Goal: Task Accomplishment & Management: Manage account settings

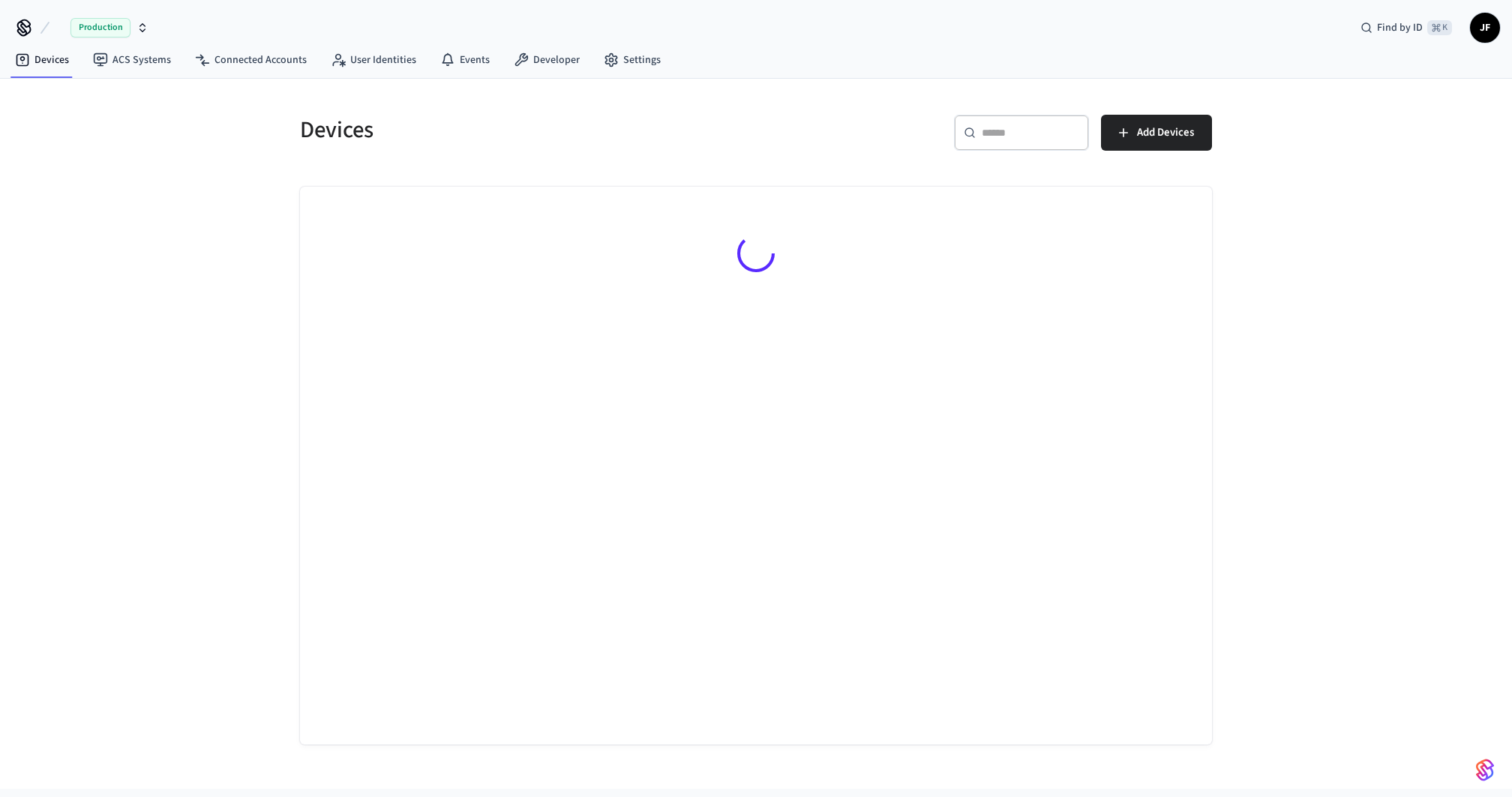
click at [49, 31] on icon at bounding box center [44, 27] width 18 height 18
click at [59, 30] on span "Live" at bounding box center [69, 27] width 21 height 18
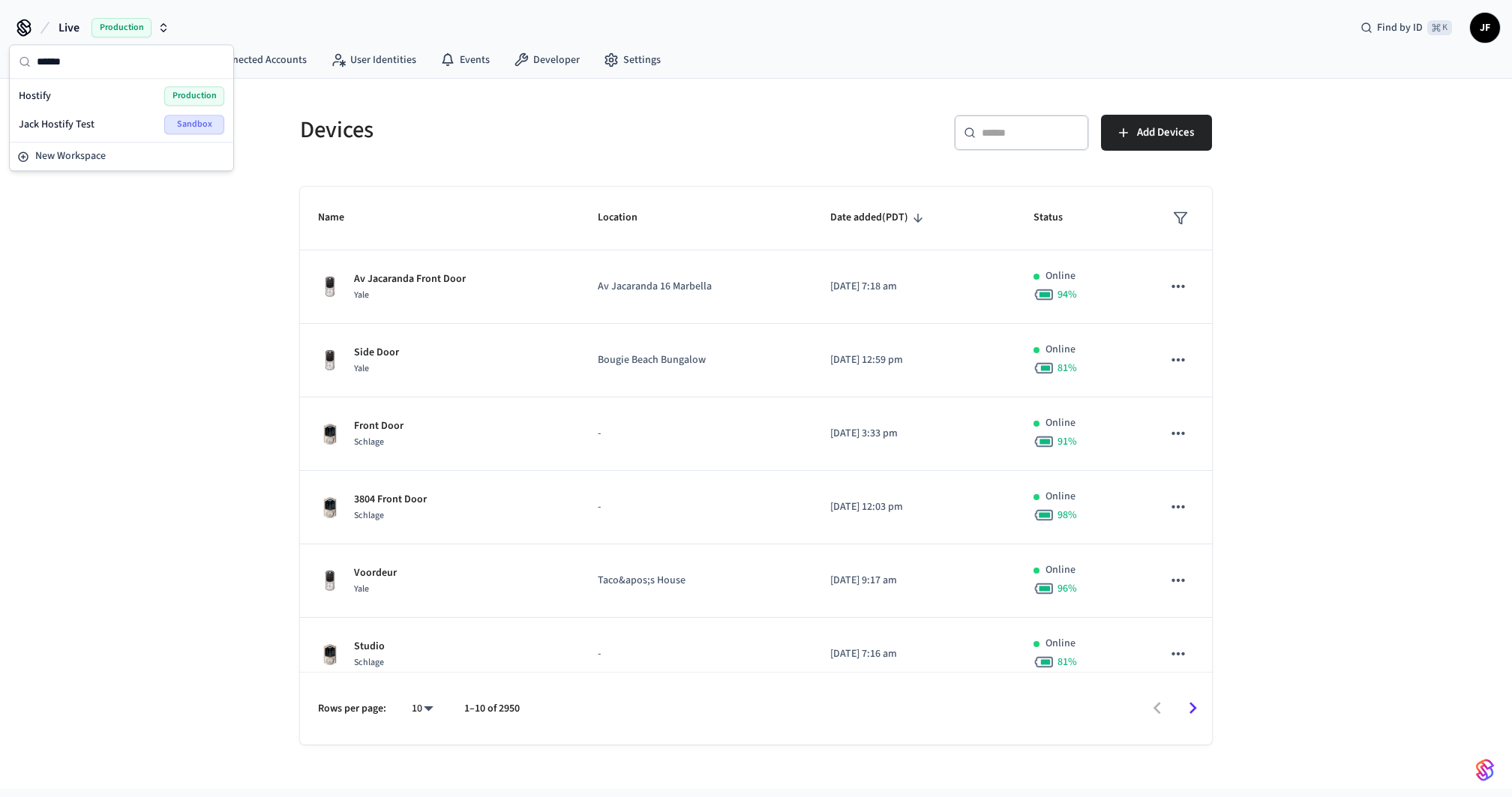
type input "******"
click at [71, 100] on div "Hostify Production" at bounding box center [121, 96] width 205 height 19
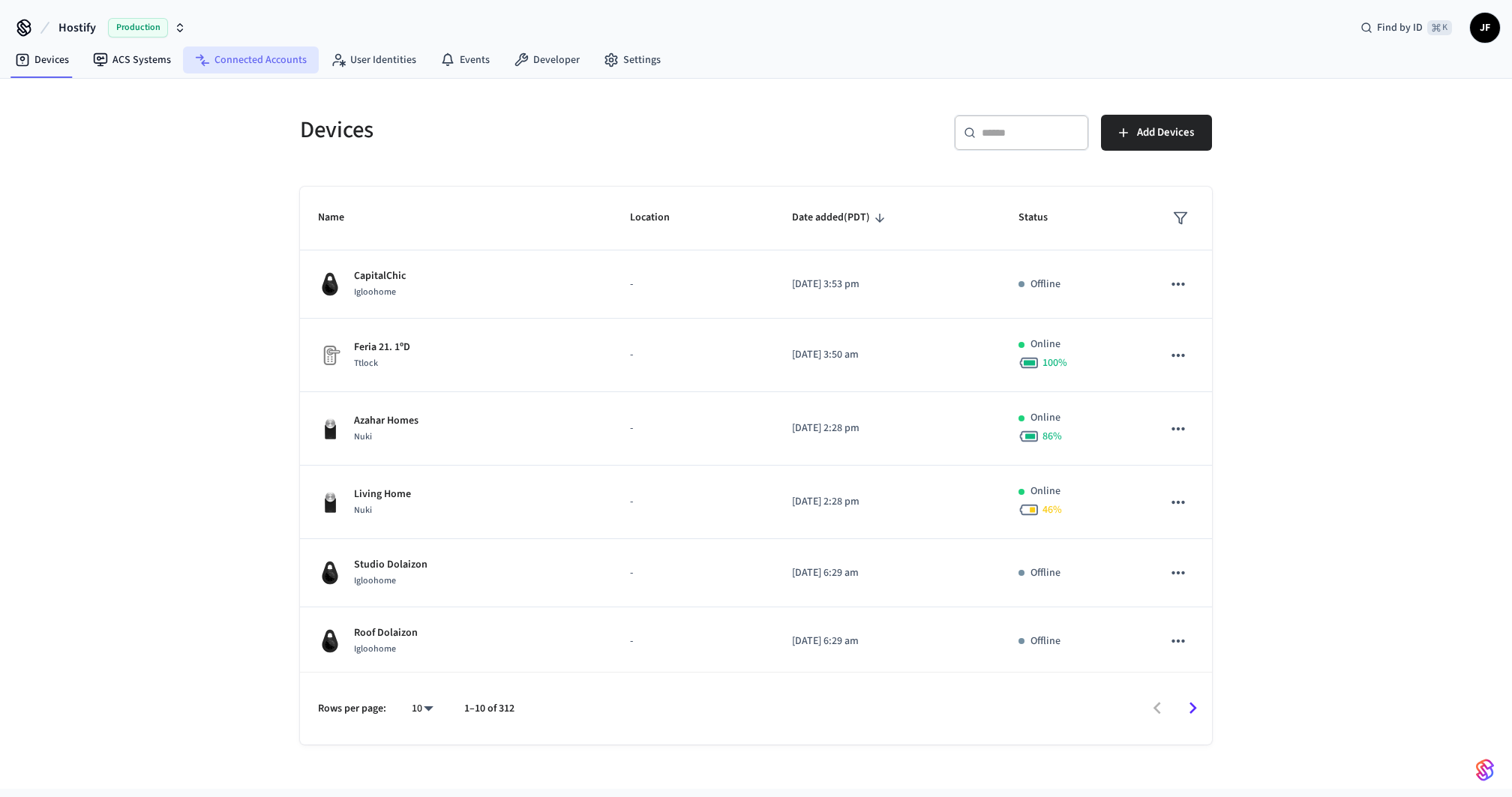
click at [227, 72] on link "Connected Accounts" at bounding box center [251, 60] width 136 height 27
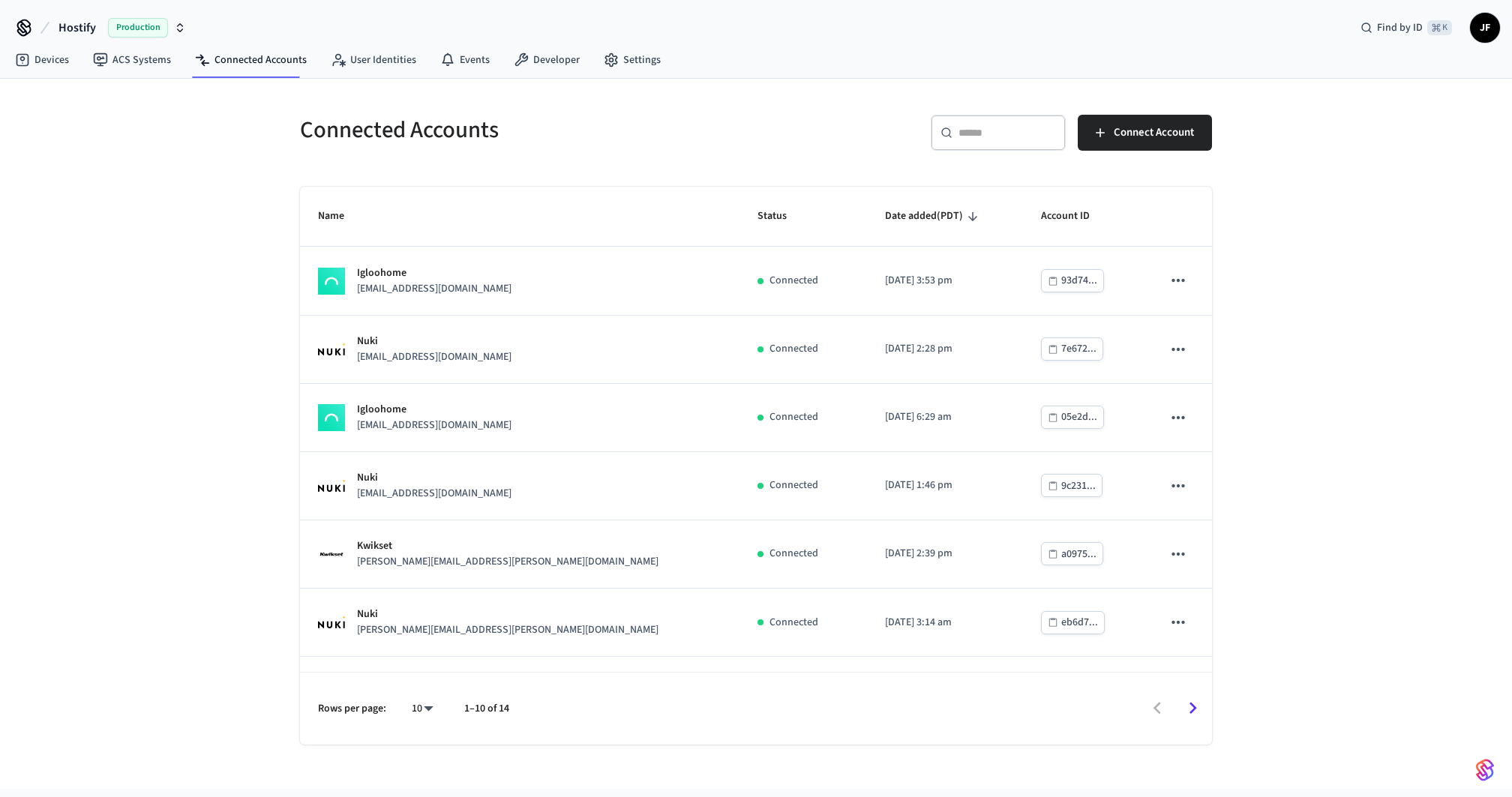
click at [420, 707] on body "Hostify Production Find by ID ⌘ K JF Devices ACS Systems Connected Accounts Use…" at bounding box center [756, 417] width 1512 height 834
click at [410, 668] on li "25" at bounding box center [416, 675] width 40 height 41
type input "**"
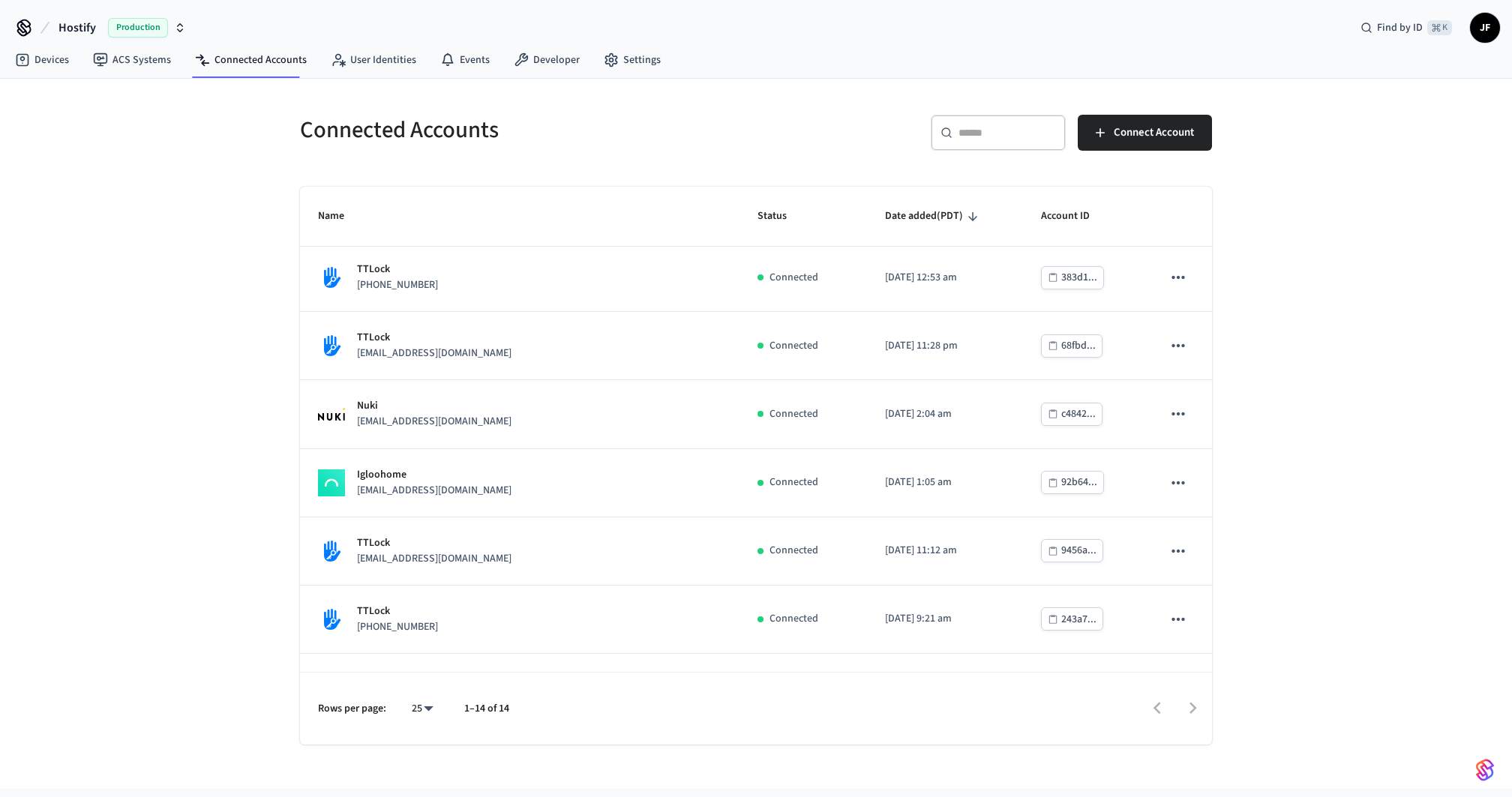
scroll to position [528, 0]
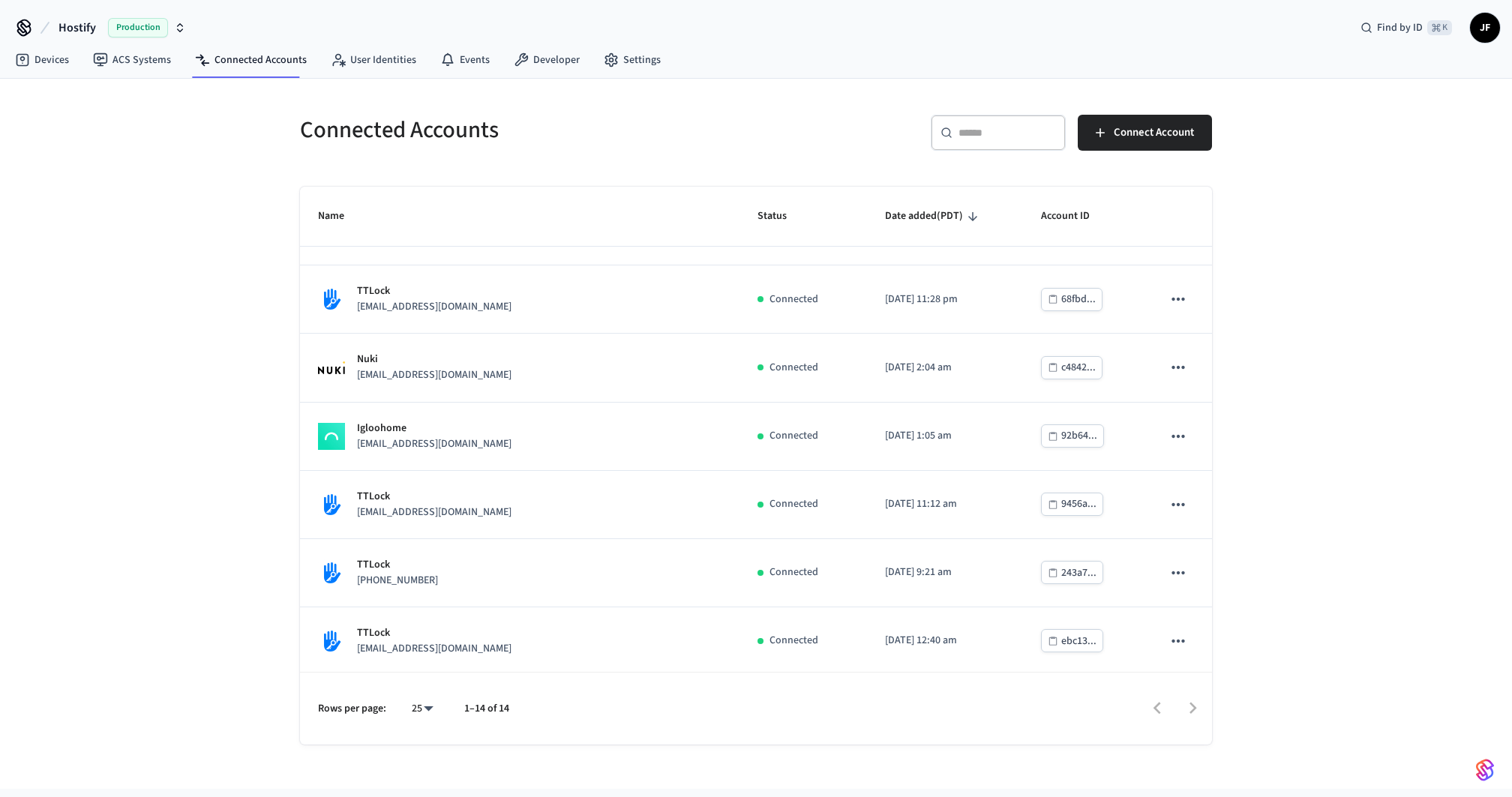
click at [181, 510] on div "Connected Accounts ​ ​ Connect Account Name Status Date added (PDT) Account ID …" at bounding box center [756, 434] width 1512 height 710
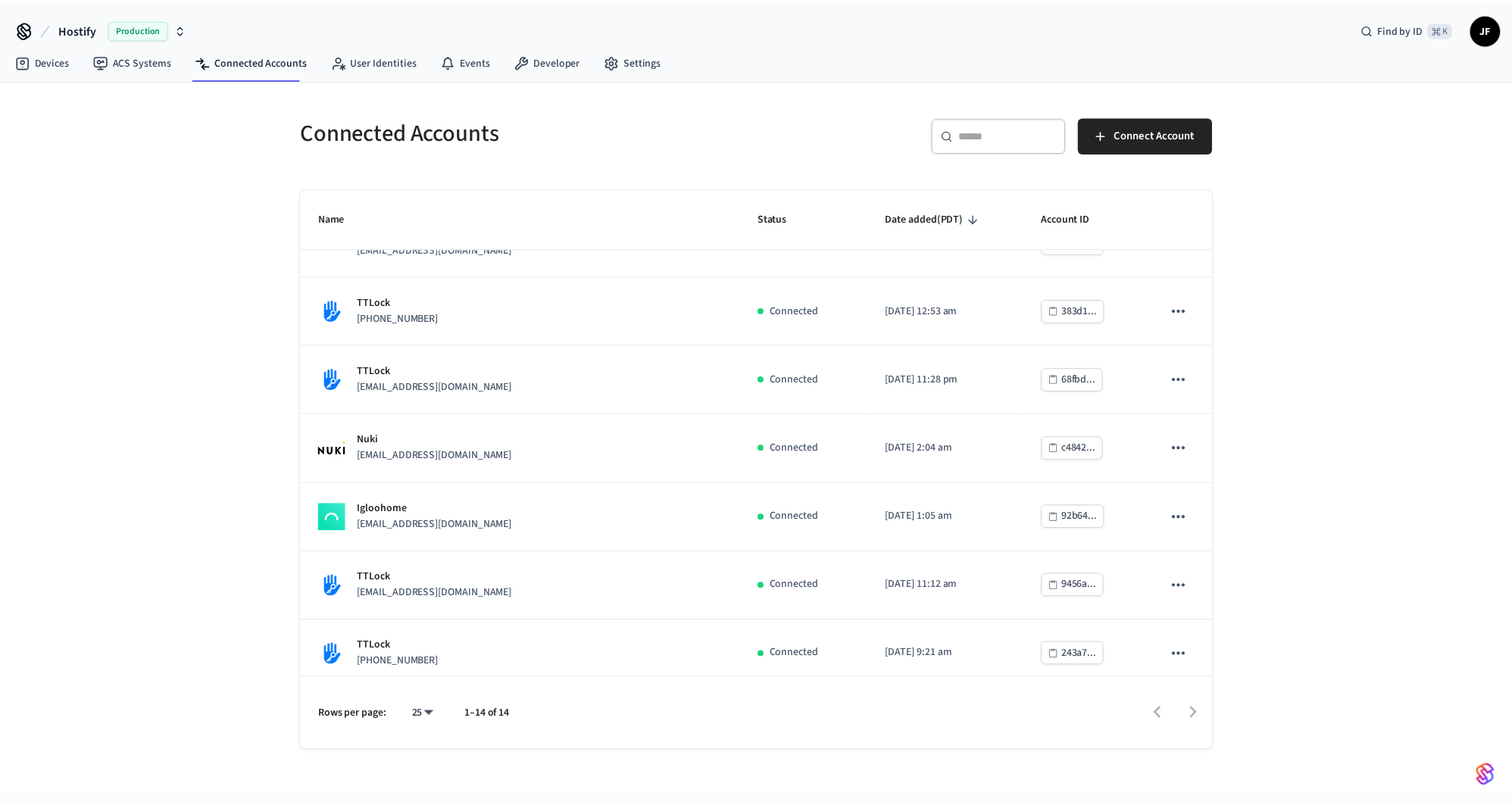
scroll to position [0, 0]
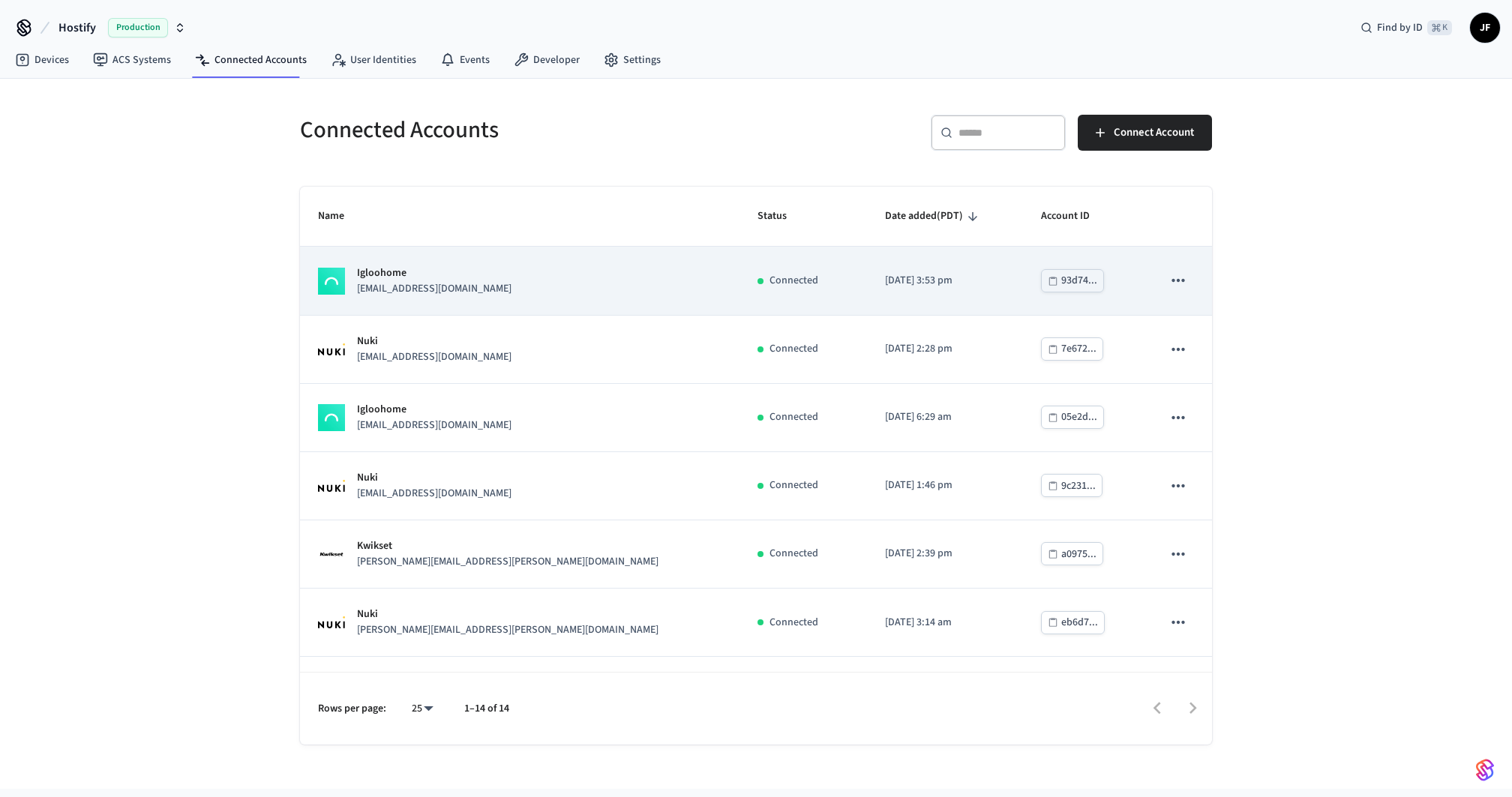
click at [445, 282] on p "contact@capitalchic.fr" at bounding box center [434, 289] width 154 height 16
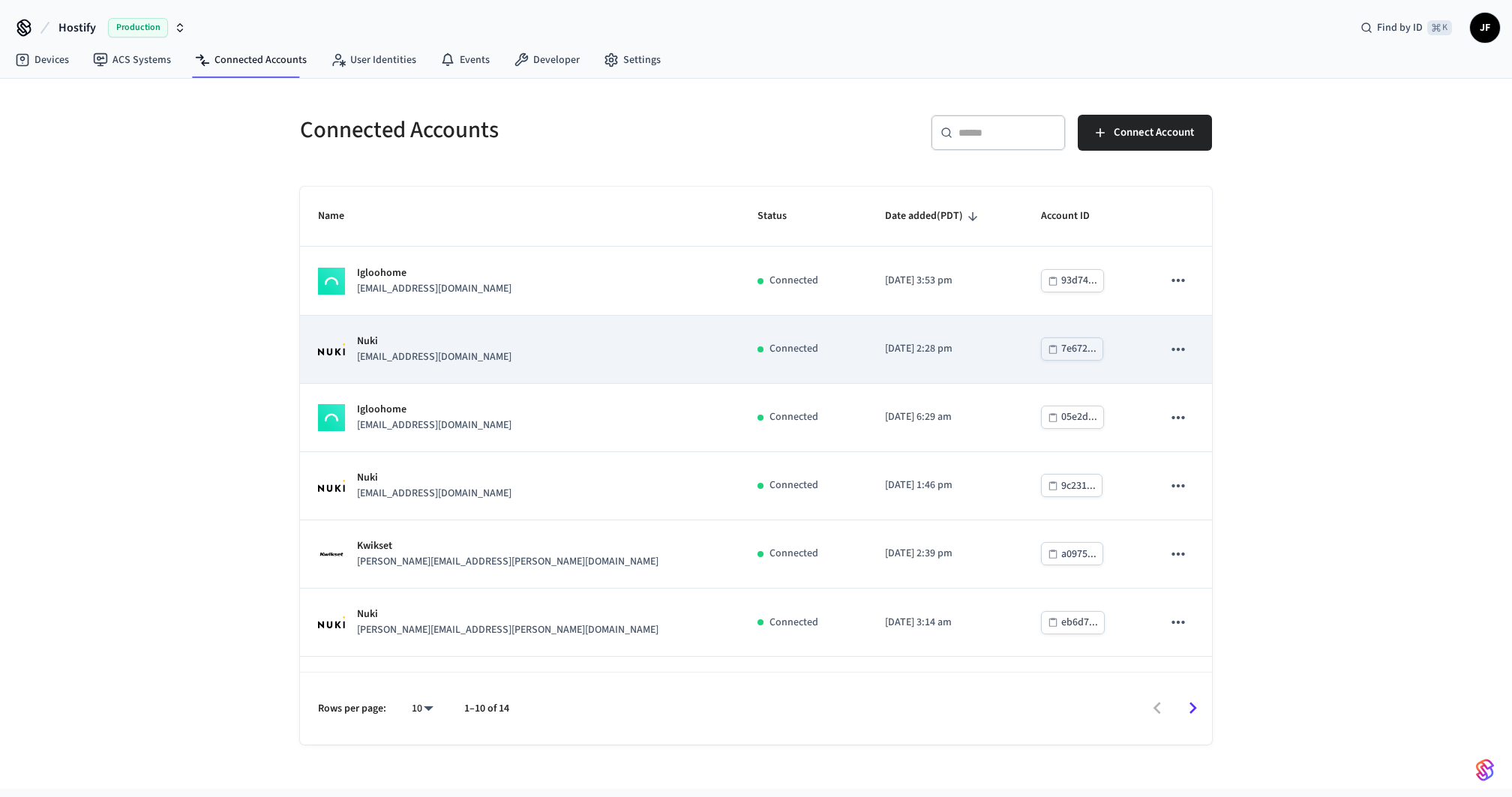
click at [502, 343] on div "Nuki murciarent@gmail.com" at bounding box center [519, 349] width 403 height 31
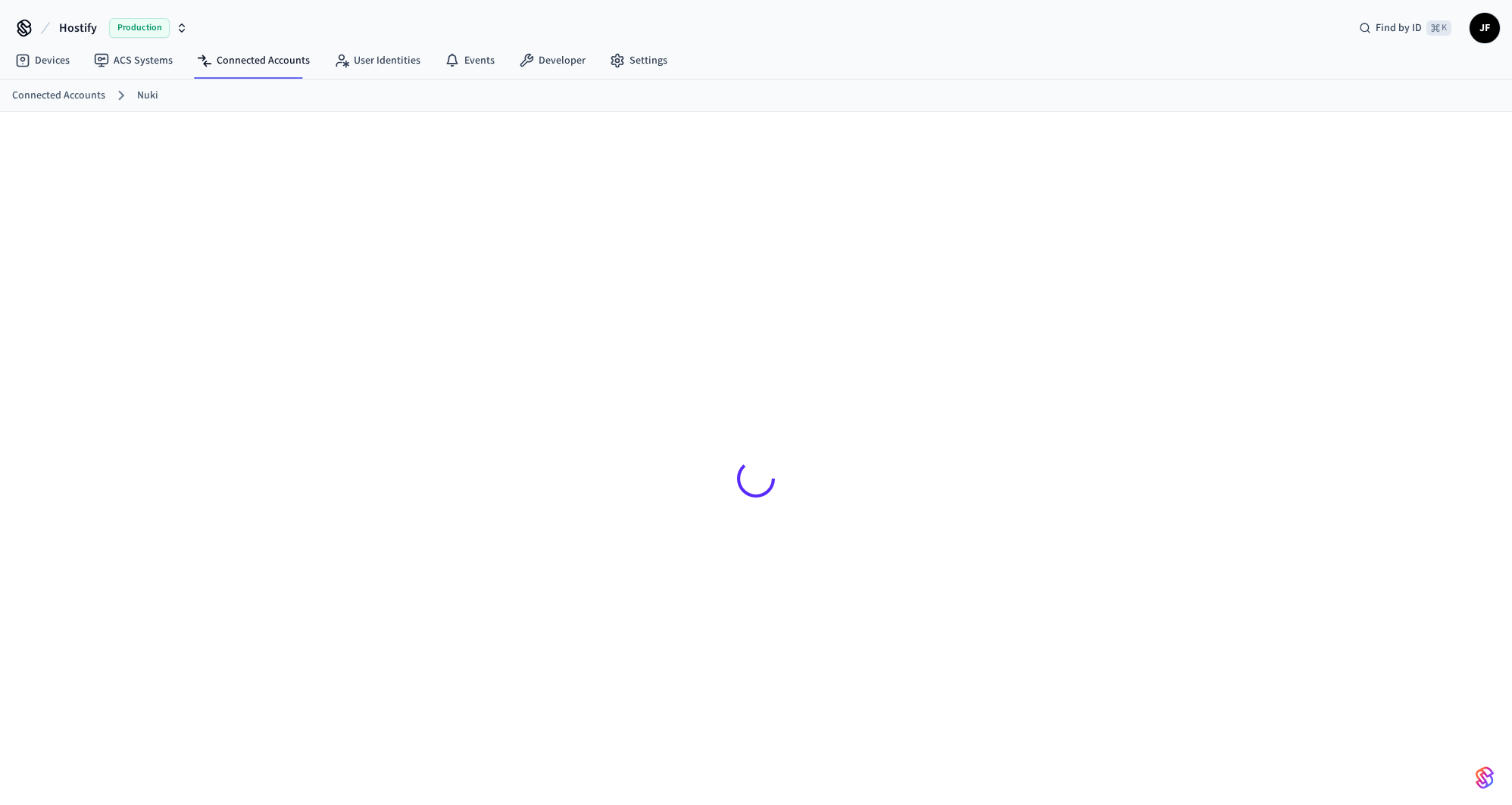
scroll to position [23, 0]
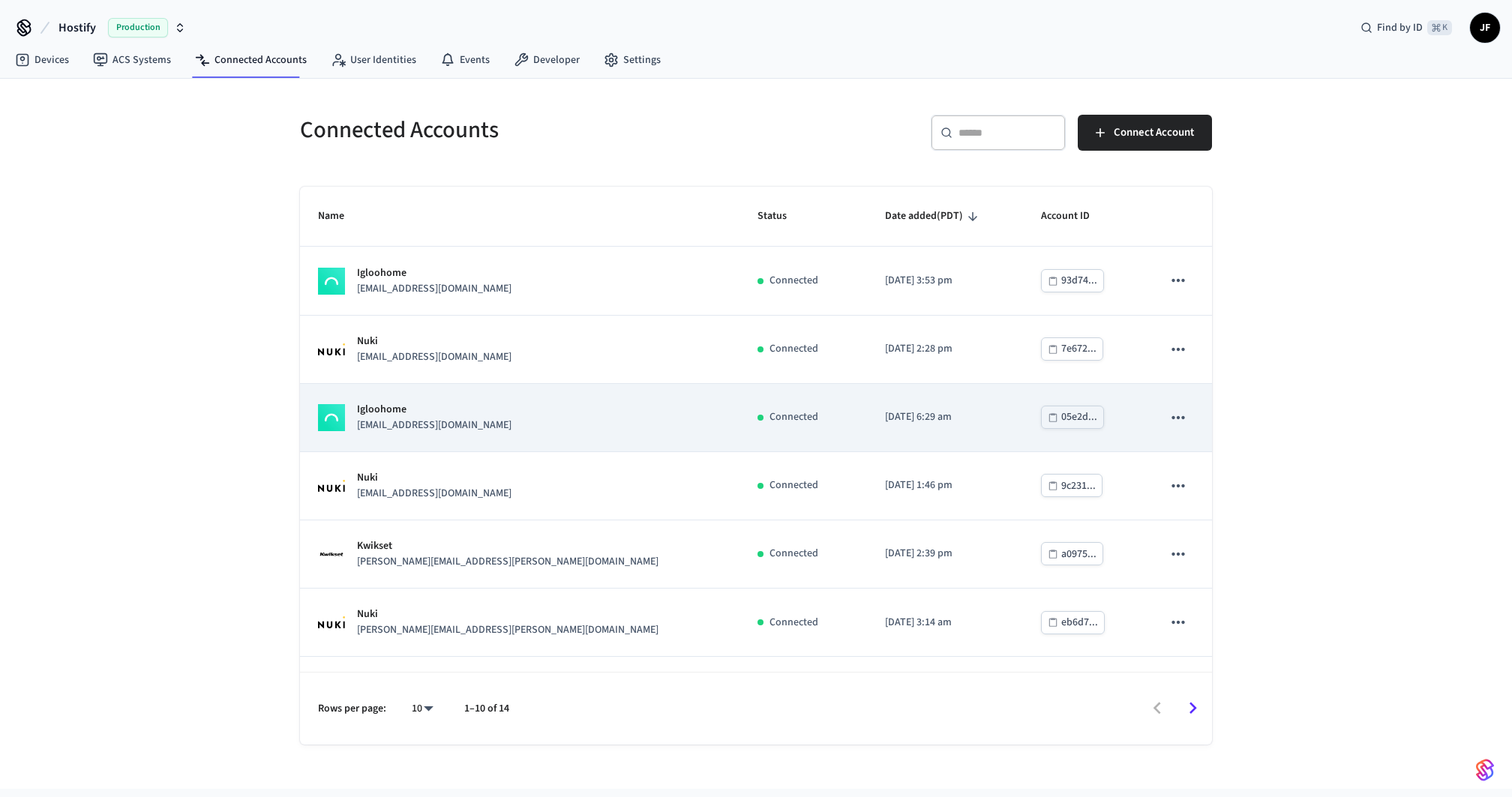
click at [533, 402] on div "Igloohome maxence@ello-app.com" at bounding box center [519, 417] width 403 height 31
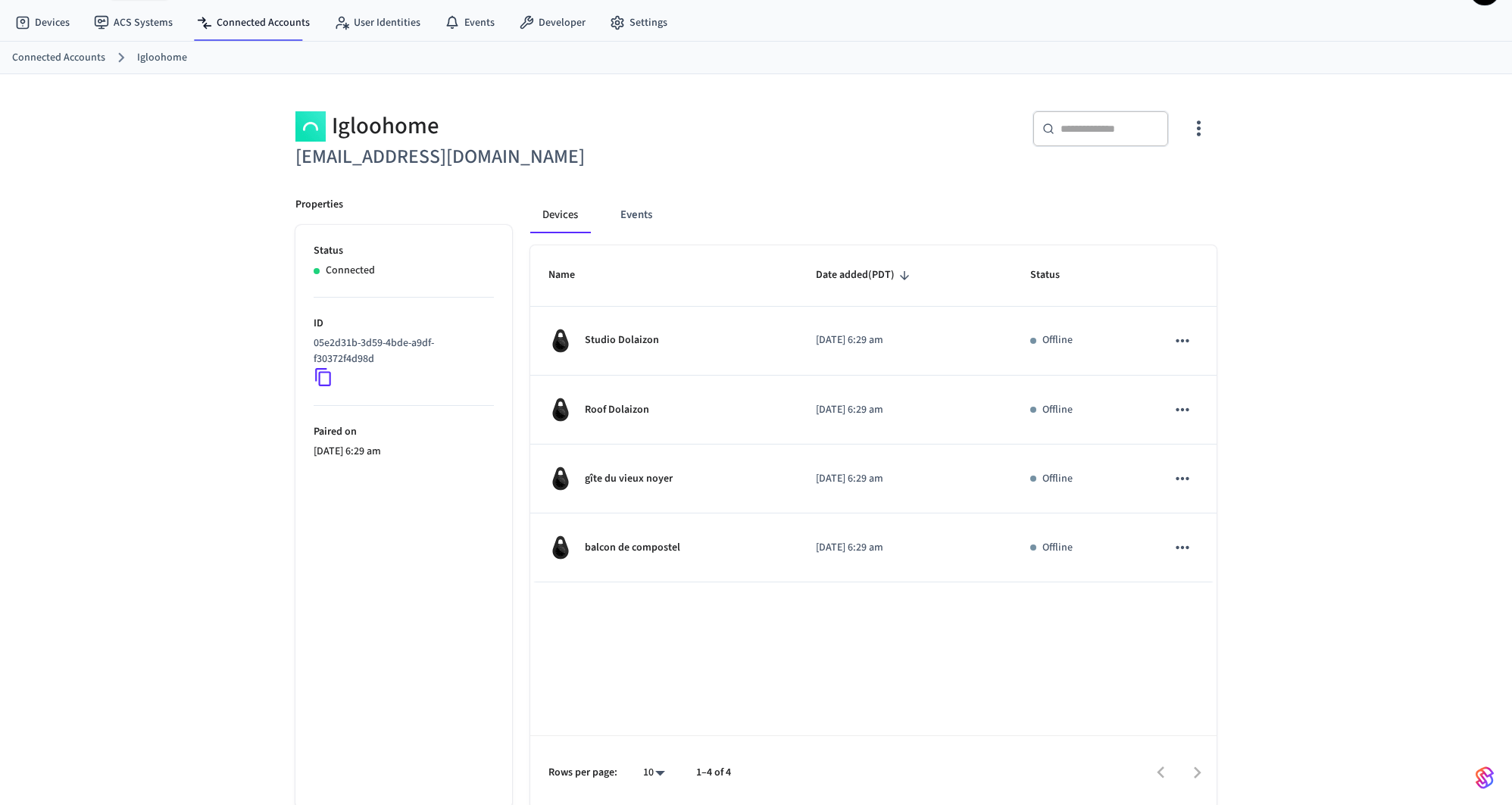
scroll to position [41, 0]
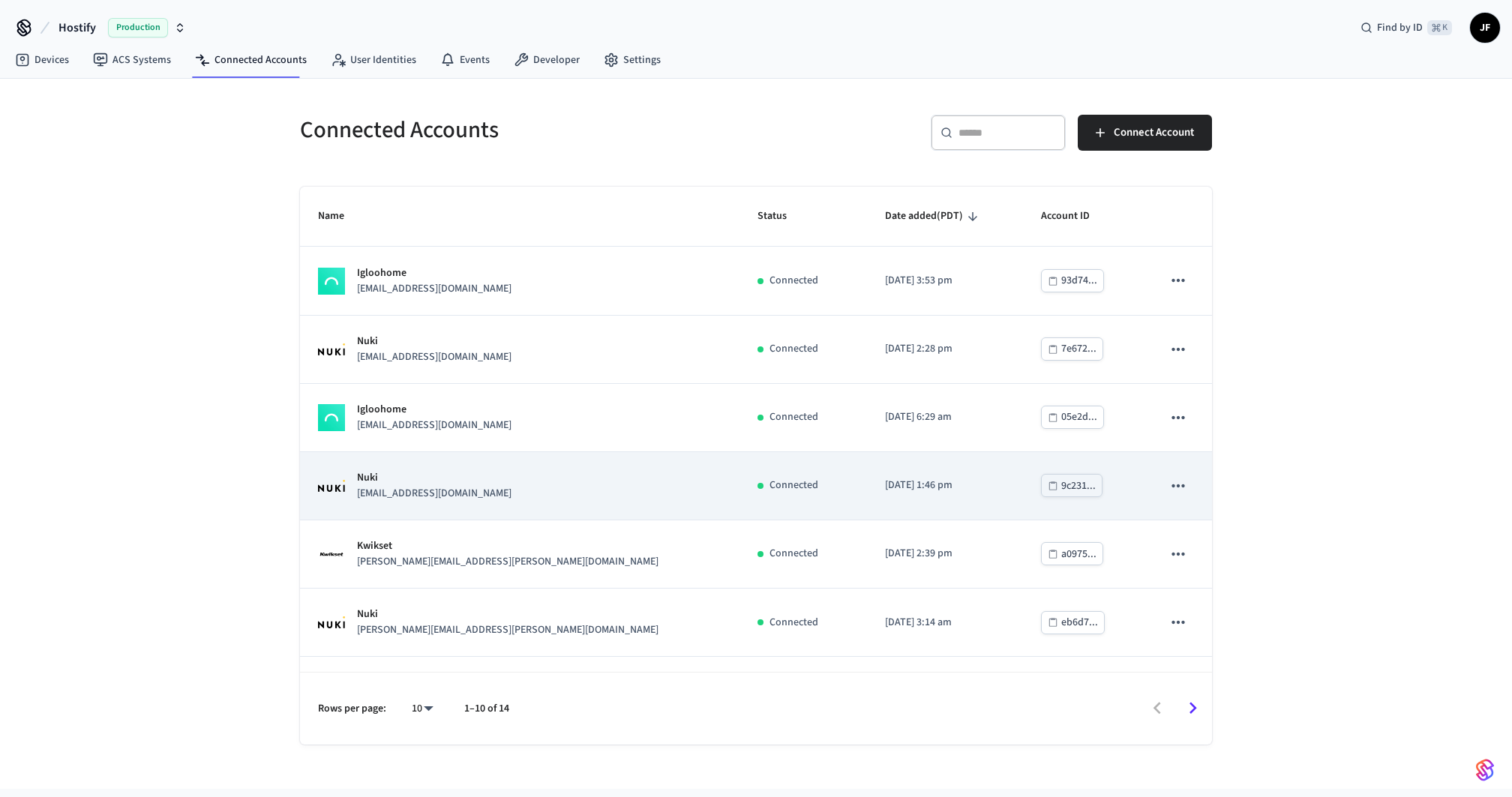
click at [568, 470] on div "Nuki hello@moka-living.de" at bounding box center [519, 486] width 403 height 31
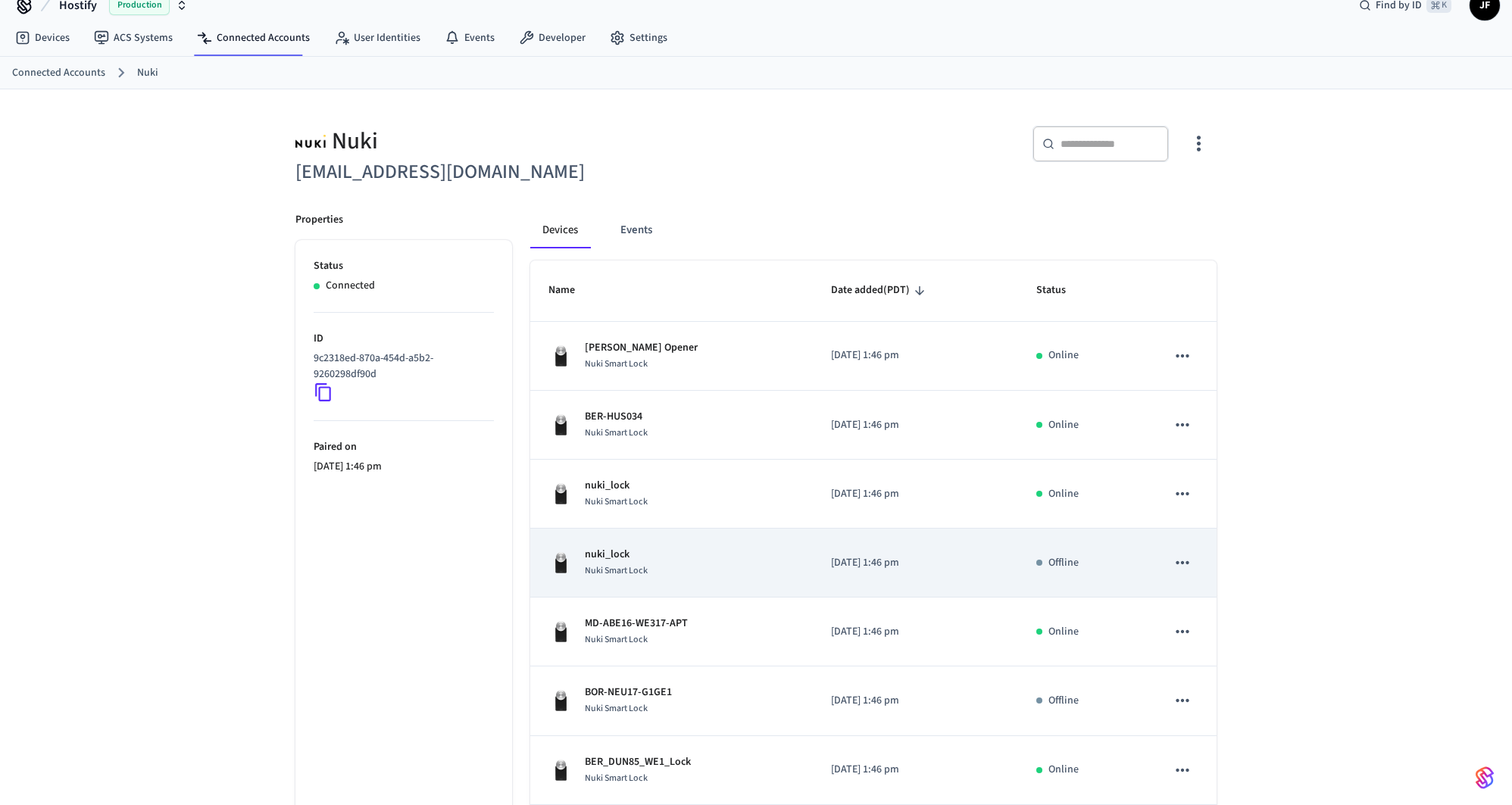
scroll to position [300, 0]
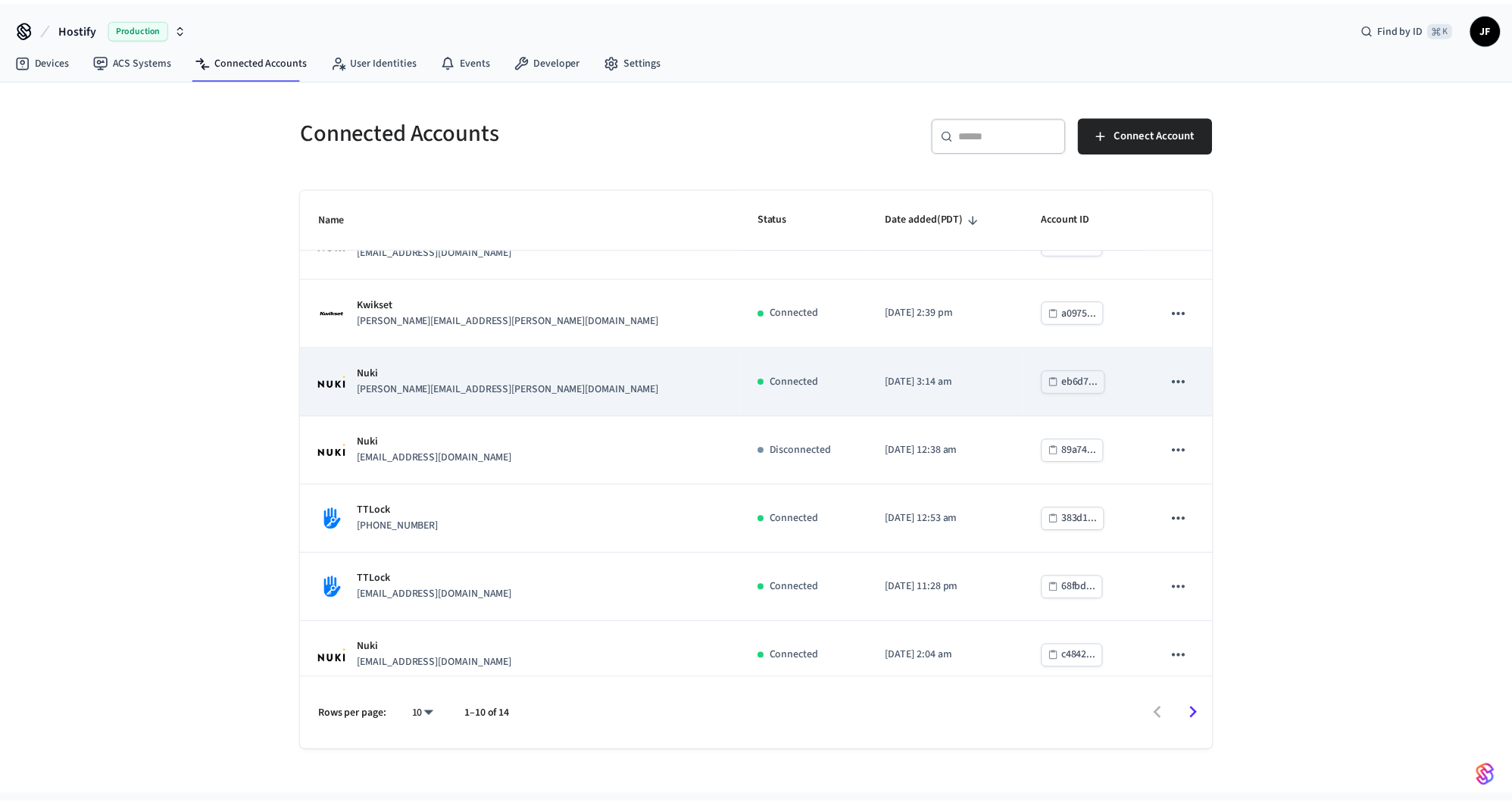
scroll to position [258, 0]
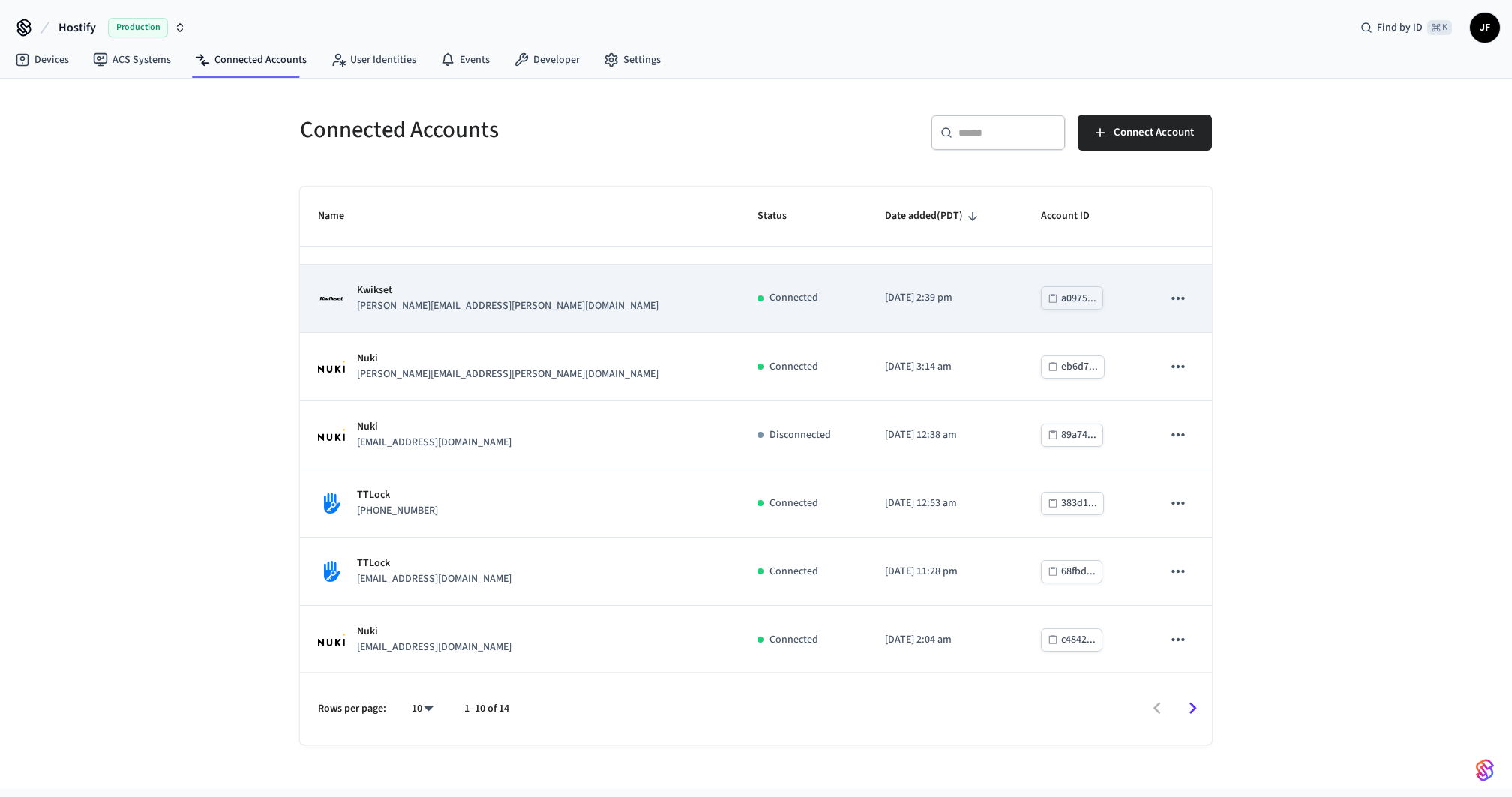
click at [516, 323] on td "Kwikset julio.g.garcia@gmail.com" at bounding box center [520, 299] width 440 height 69
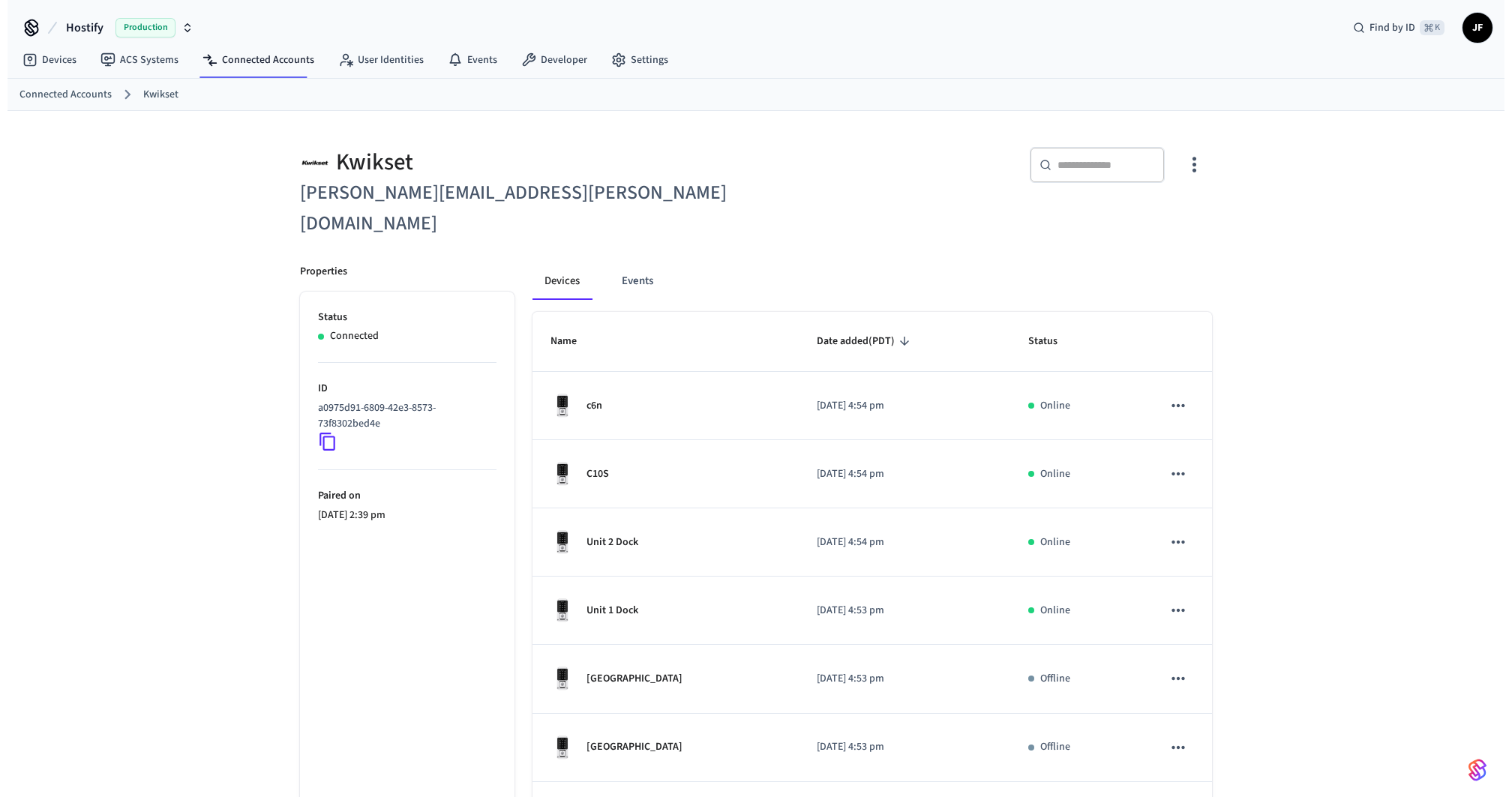
scroll to position [297, 0]
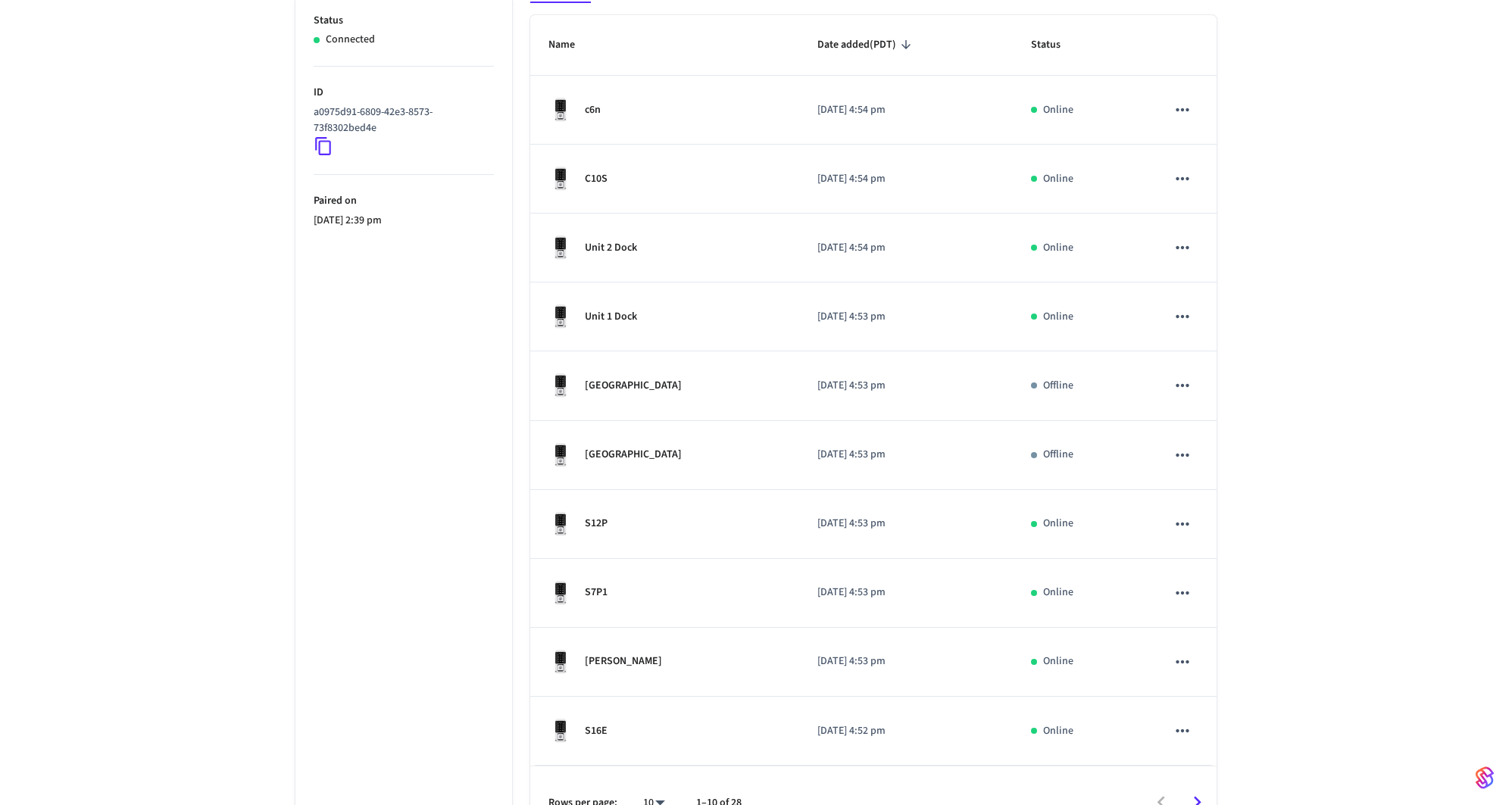
click at [656, 785] on div "10 **" at bounding box center [648, 803] width 49 height 36
click at [656, 760] on body "Hostify Production Find by ID ⌘ K JF Devices ACS Systems Connected Accounts Use…" at bounding box center [763, 292] width 1528 height 1185
click at [645, 675] on li "25" at bounding box center [648, 681] width 40 height 41
type input "**"
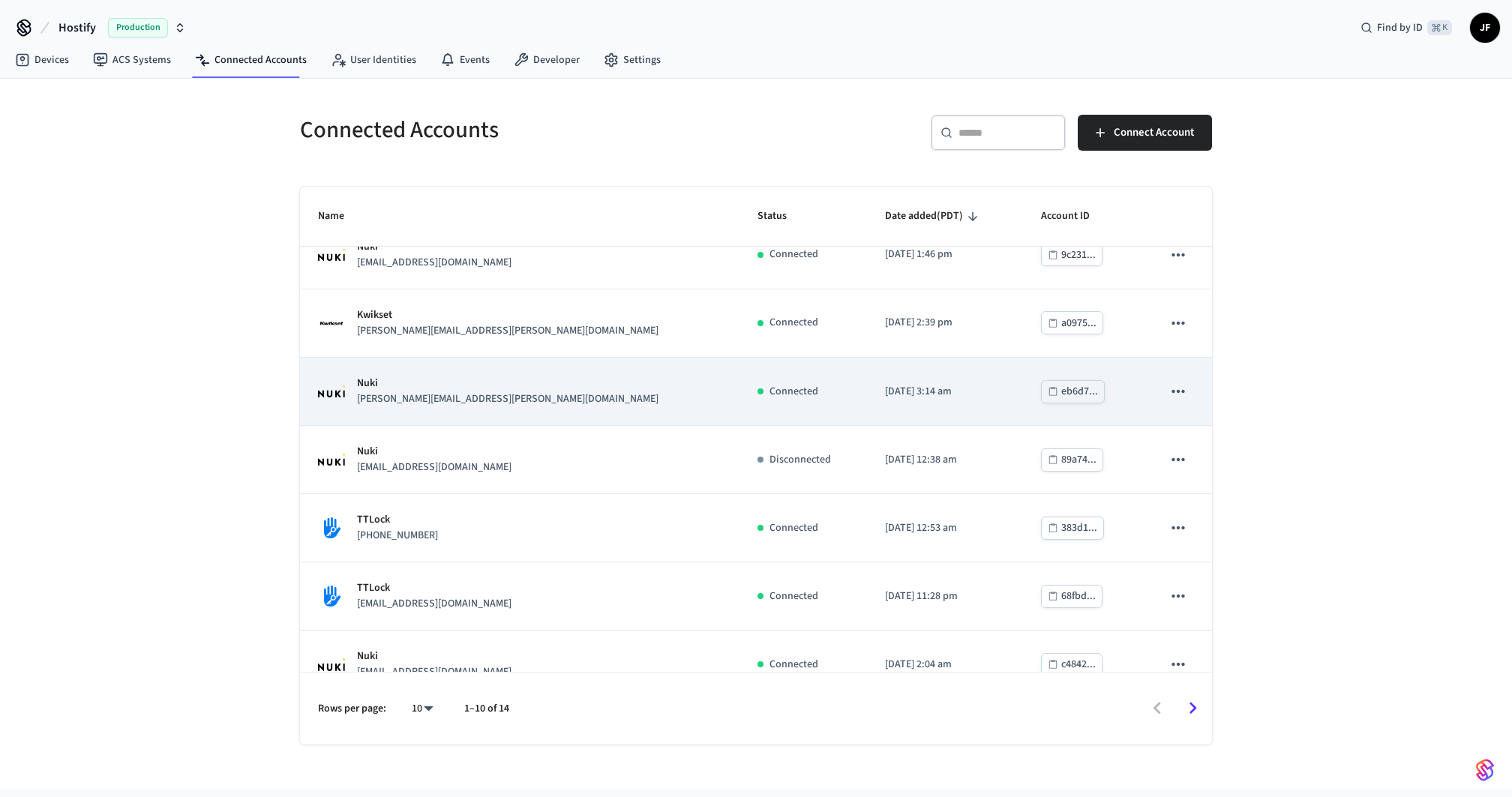
scroll to position [256, 0]
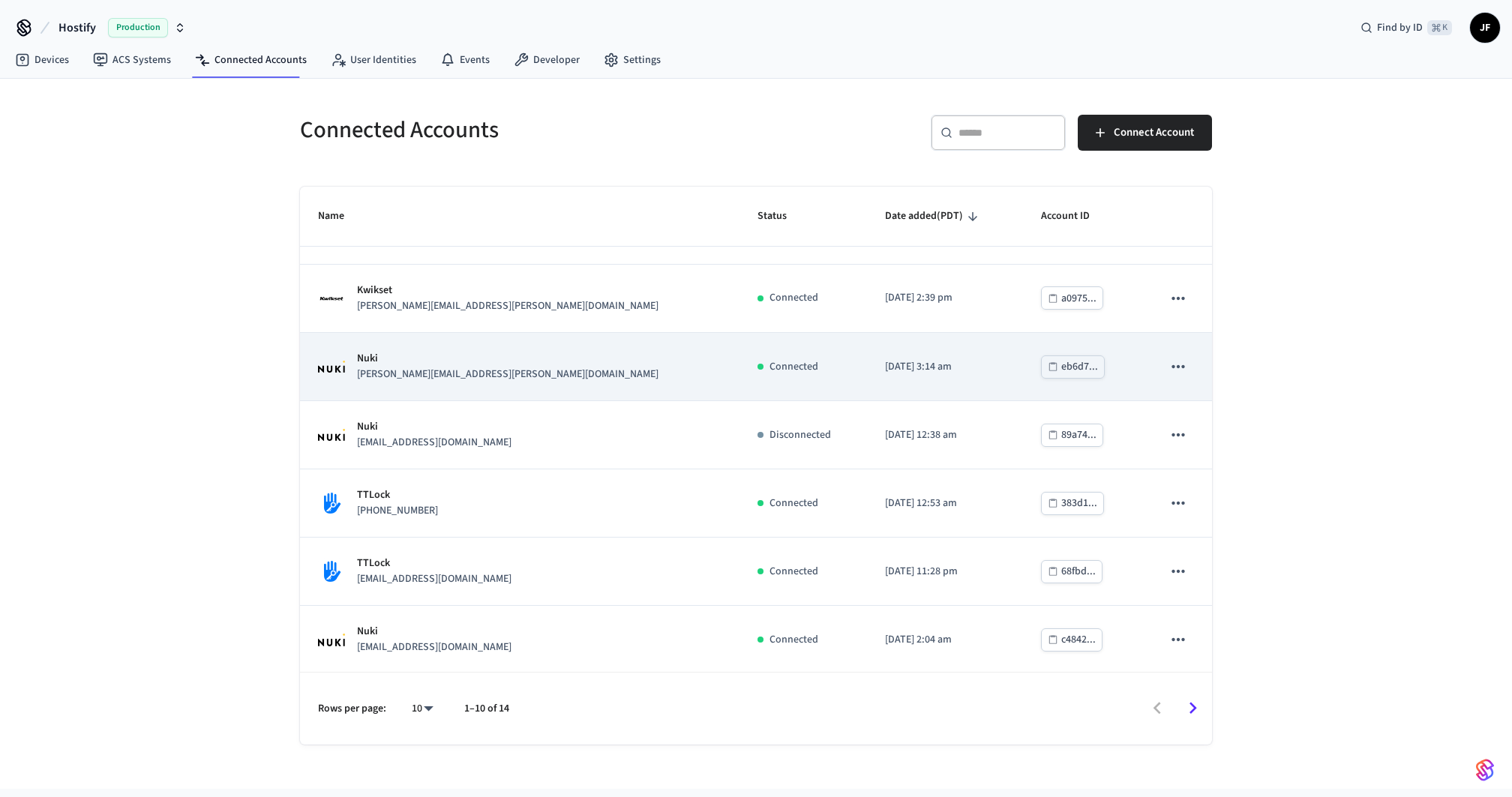
click at [529, 388] on td "Nuki lukas@kolafa.net" at bounding box center [520, 367] width 440 height 69
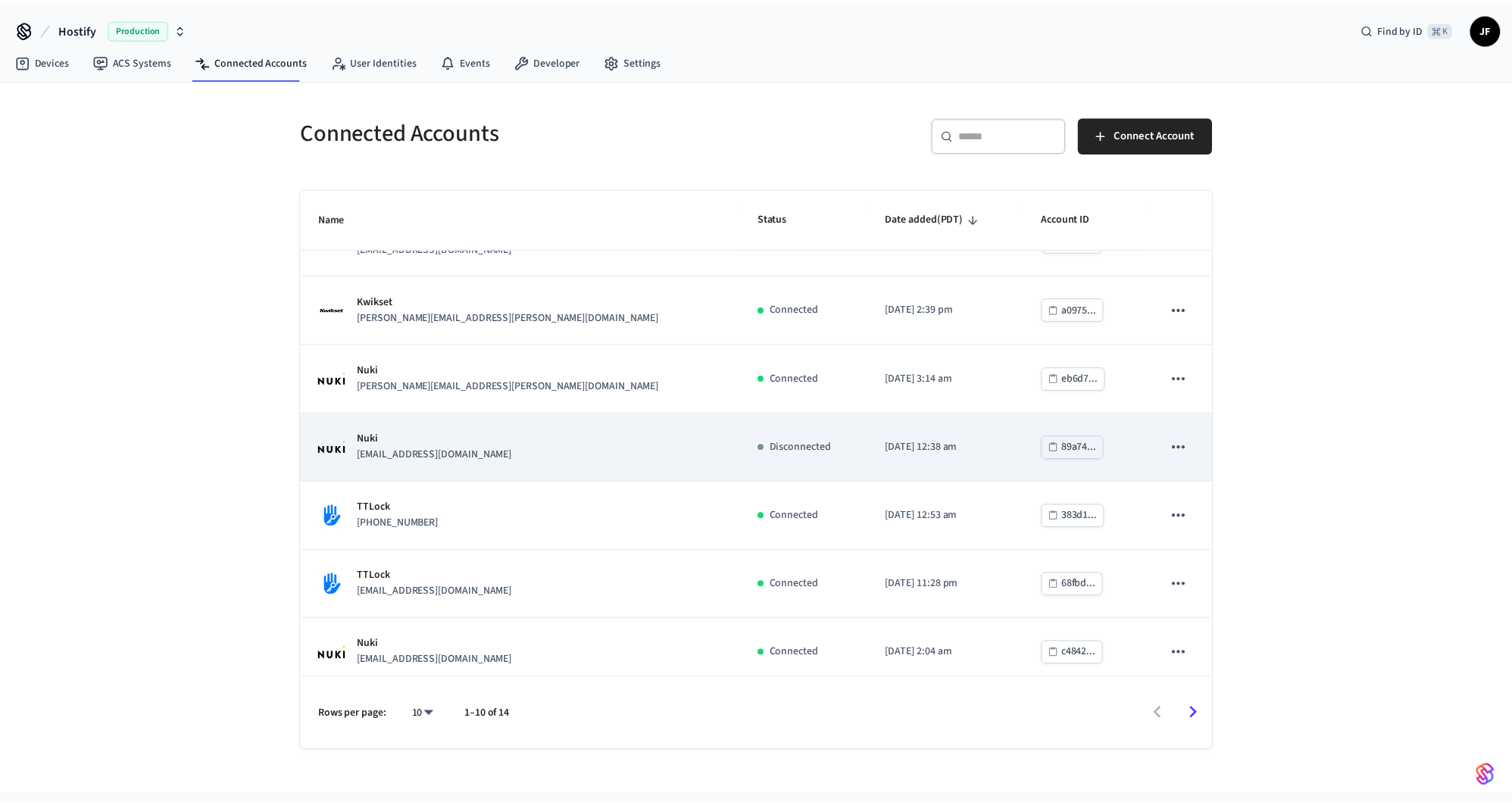
scroll to position [258, 0]
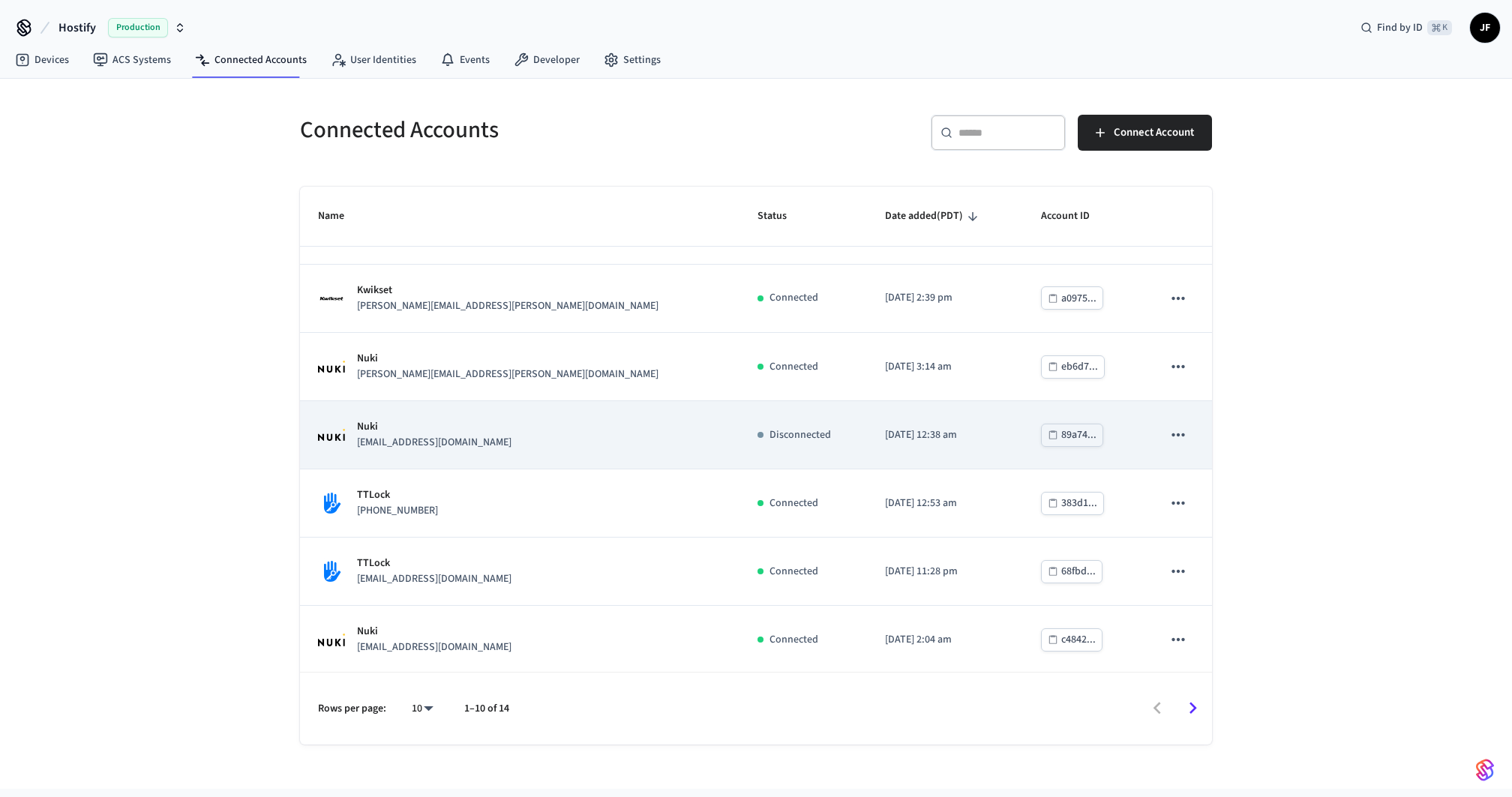
click at [565, 454] on td "Nuki samuelfrancisco@azoreanbutler.pt" at bounding box center [520, 435] width 440 height 69
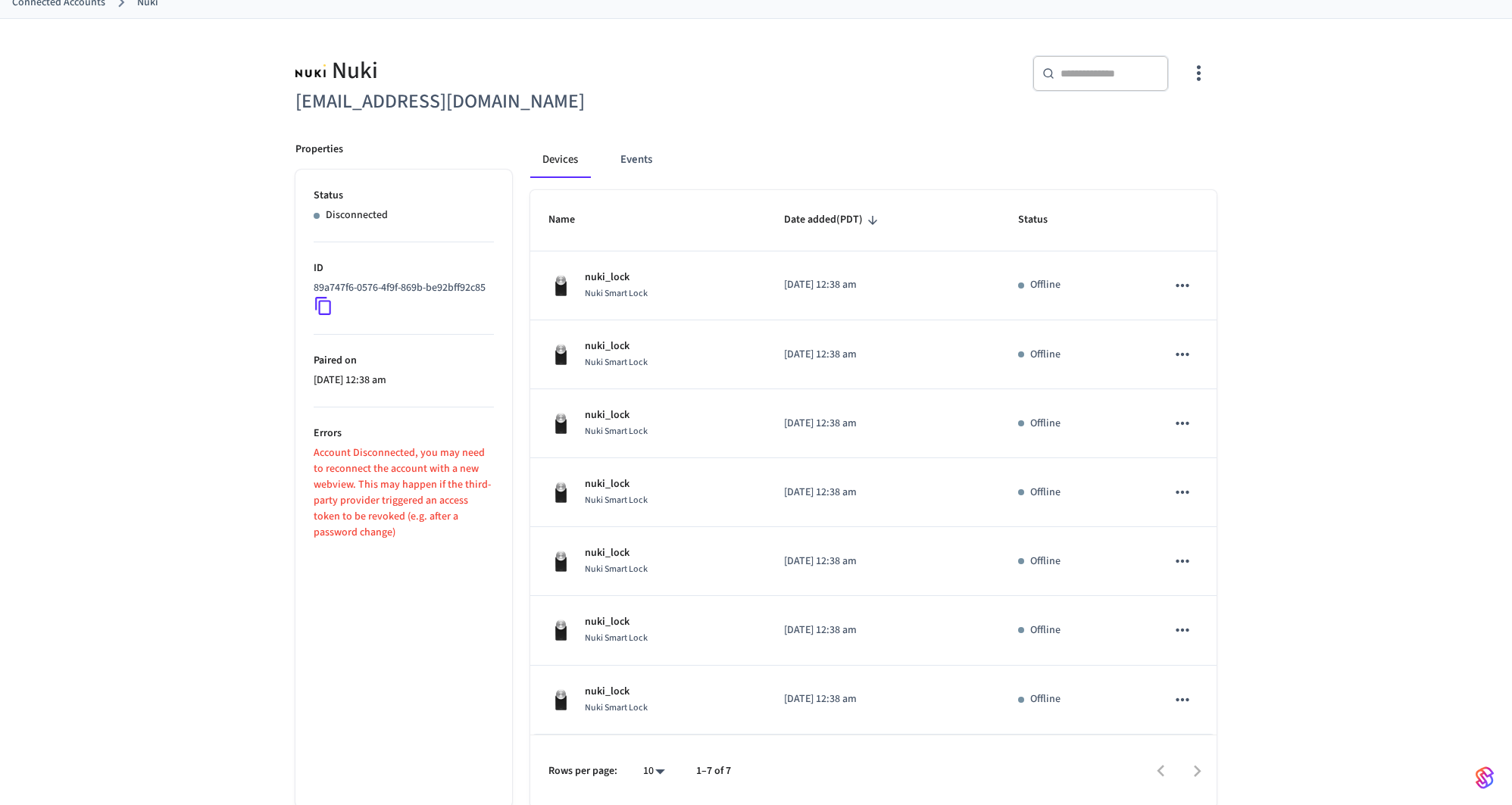
scroll to position [93, 0]
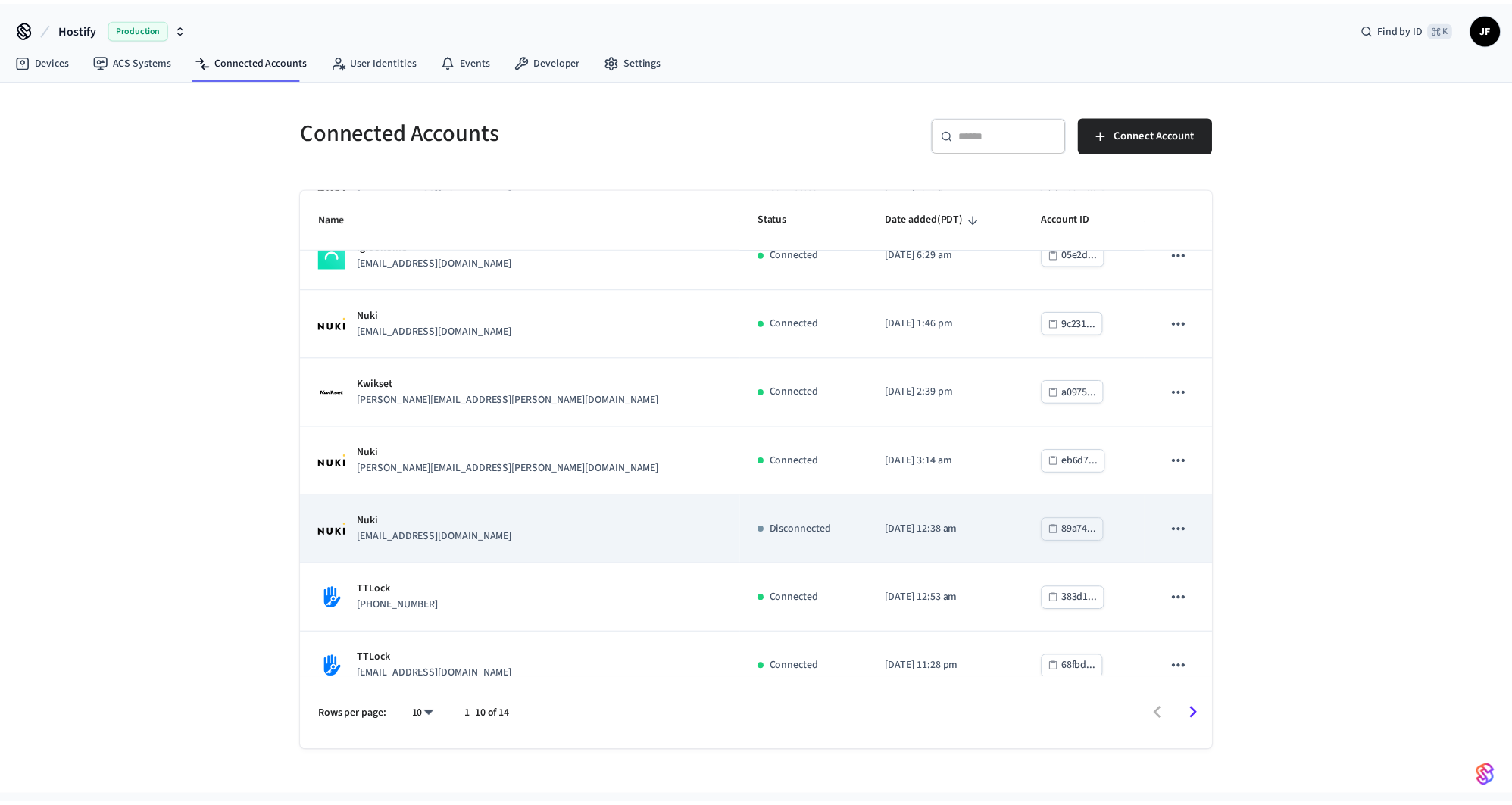
scroll to position [258, 0]
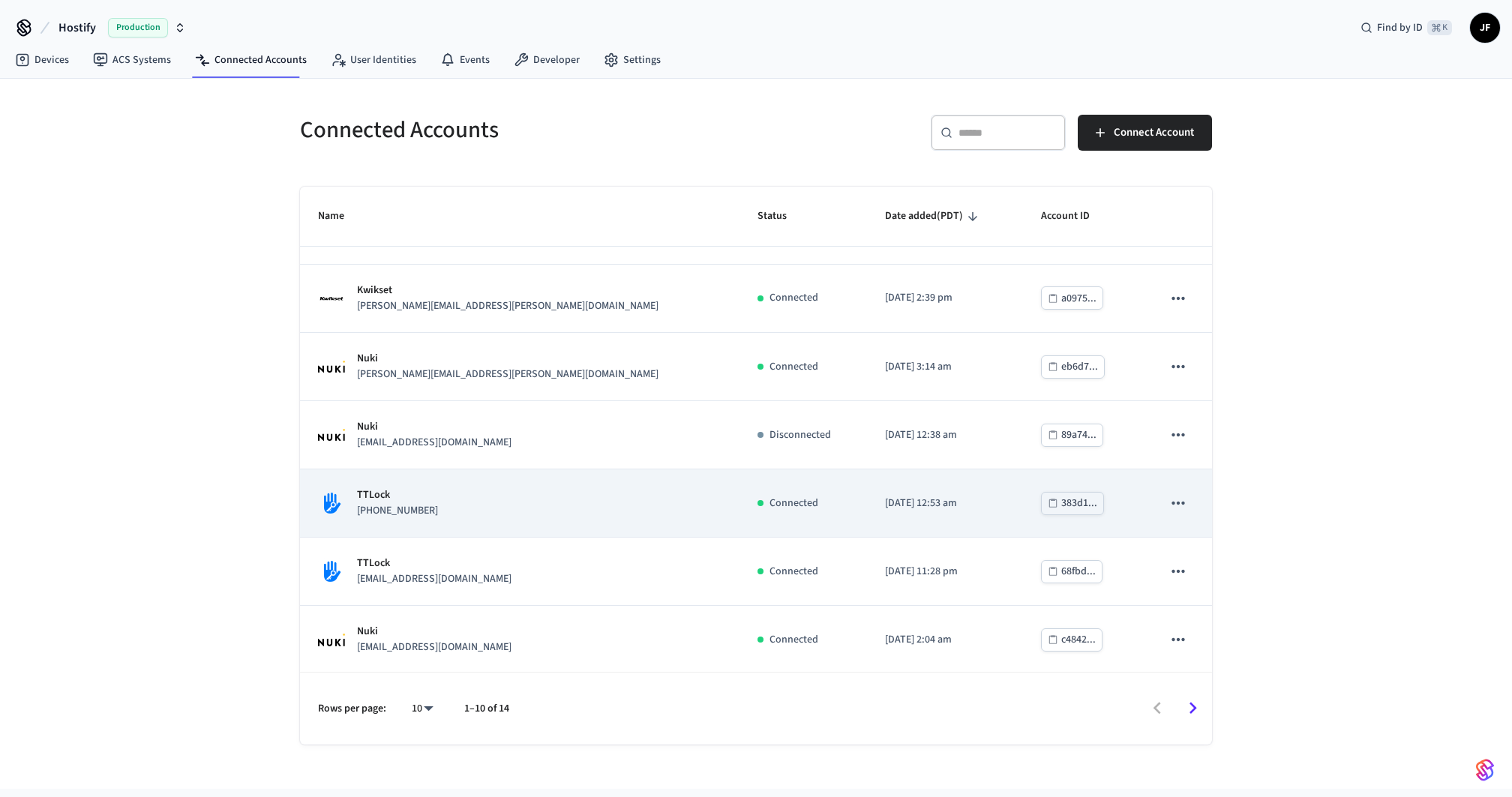
click at [599, 521] on td "TTLock +34679162023" at bounding box center [520, 504] width 440 height 69
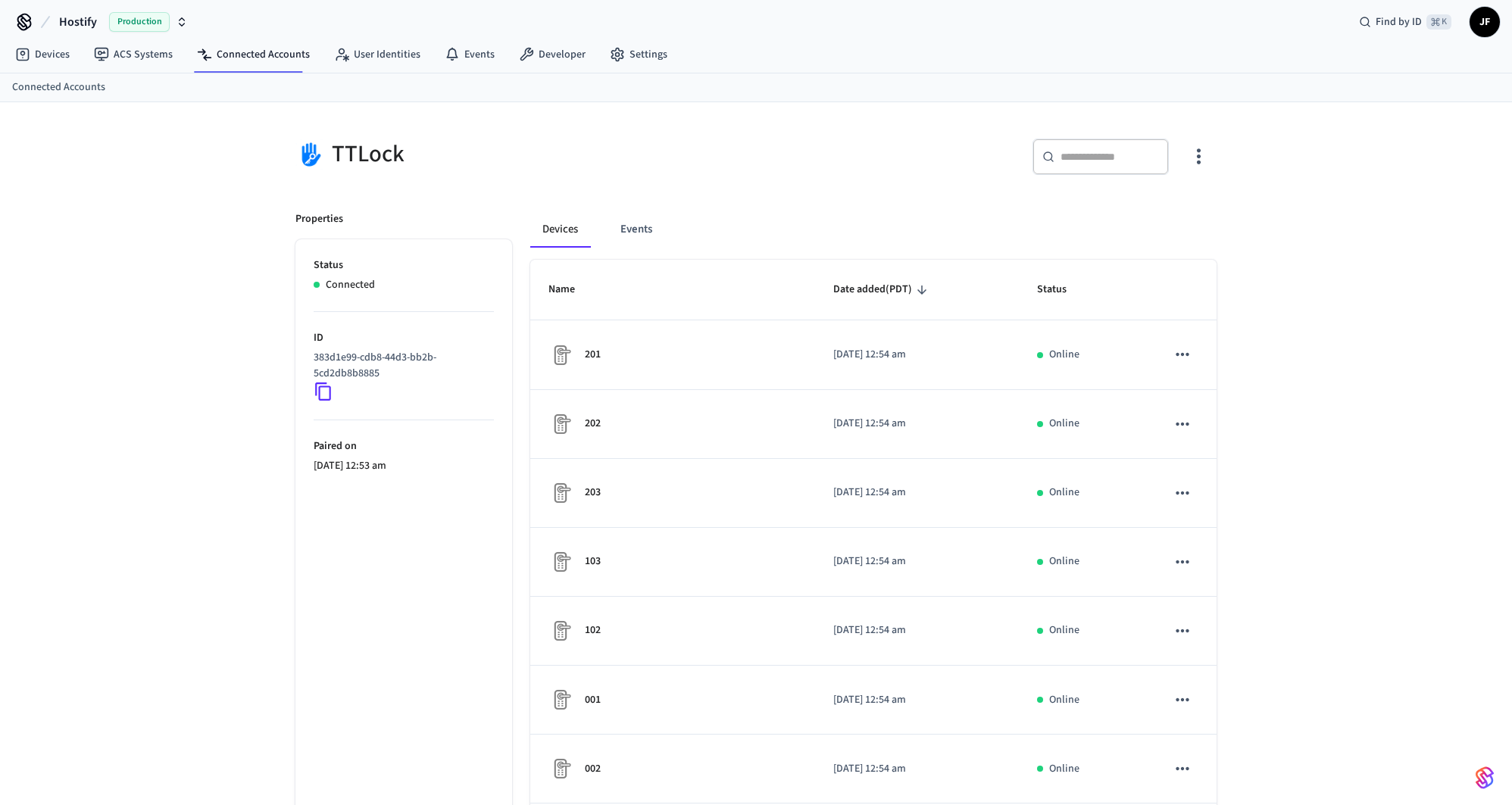
scroll to position [282, 0]
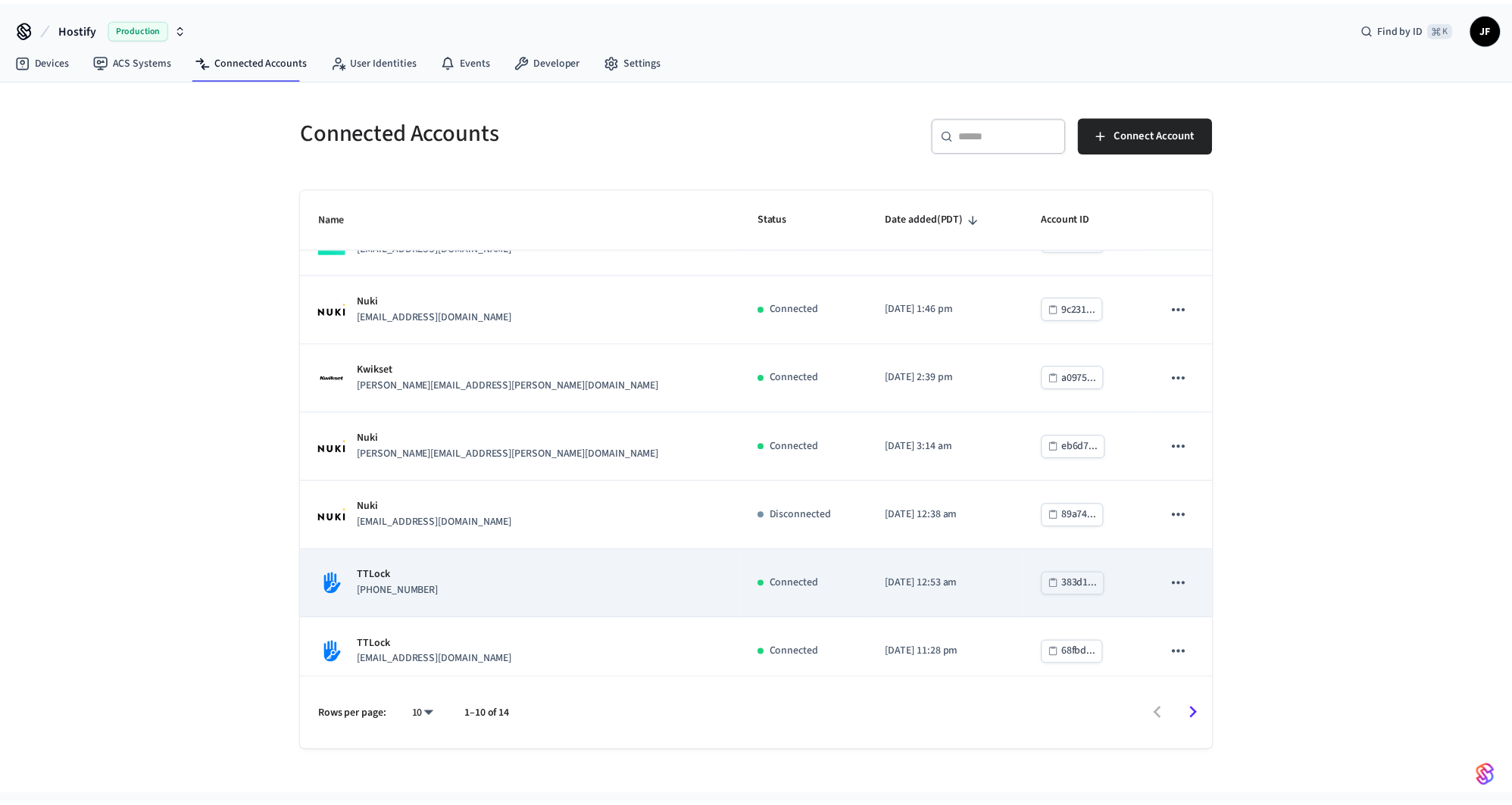
scroll to position [258, 0]
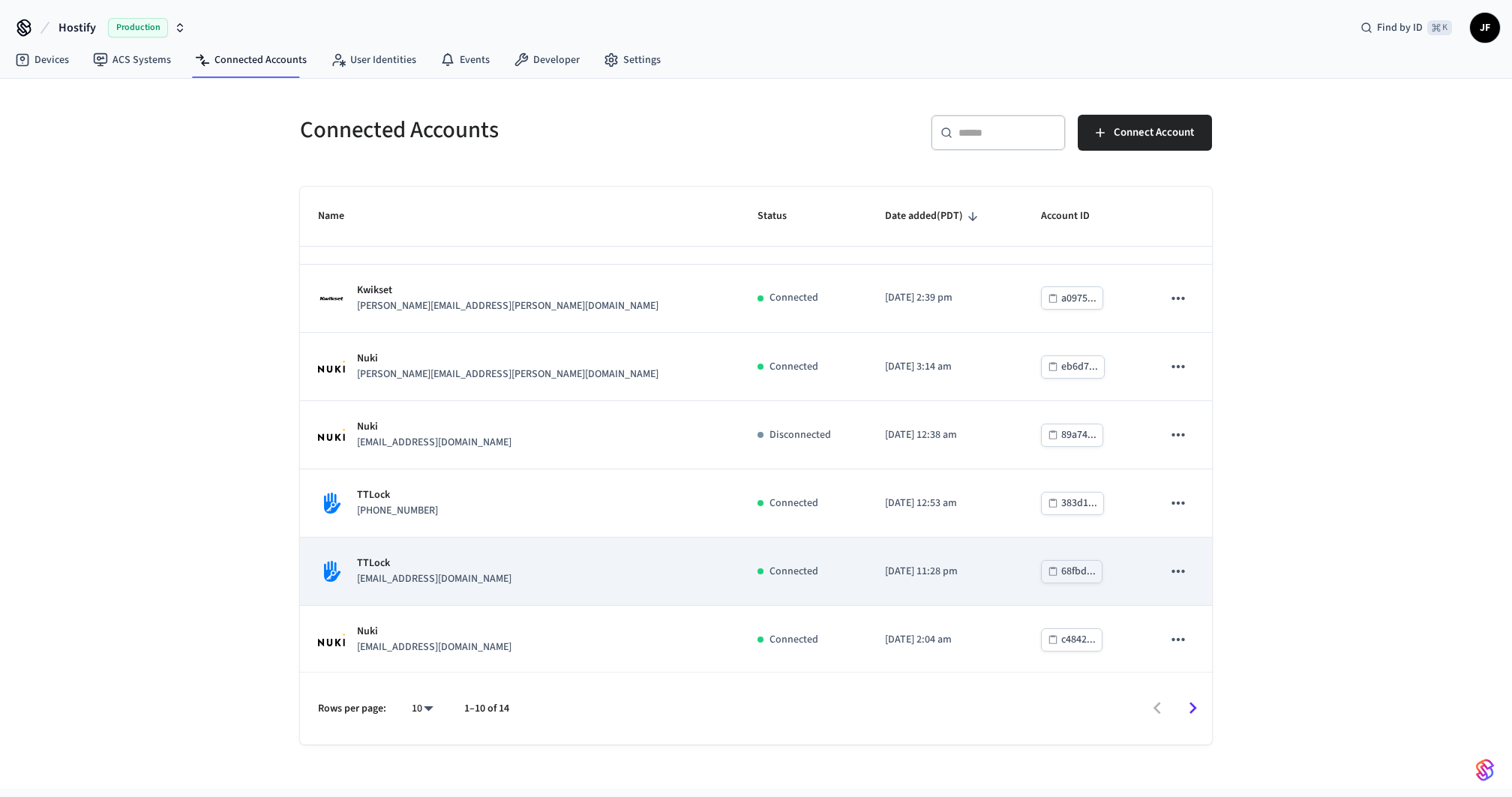
click at [479, 573] on div "TTLock it@torrogrande.com" at bounding box center [519, 572] width 403 height 31
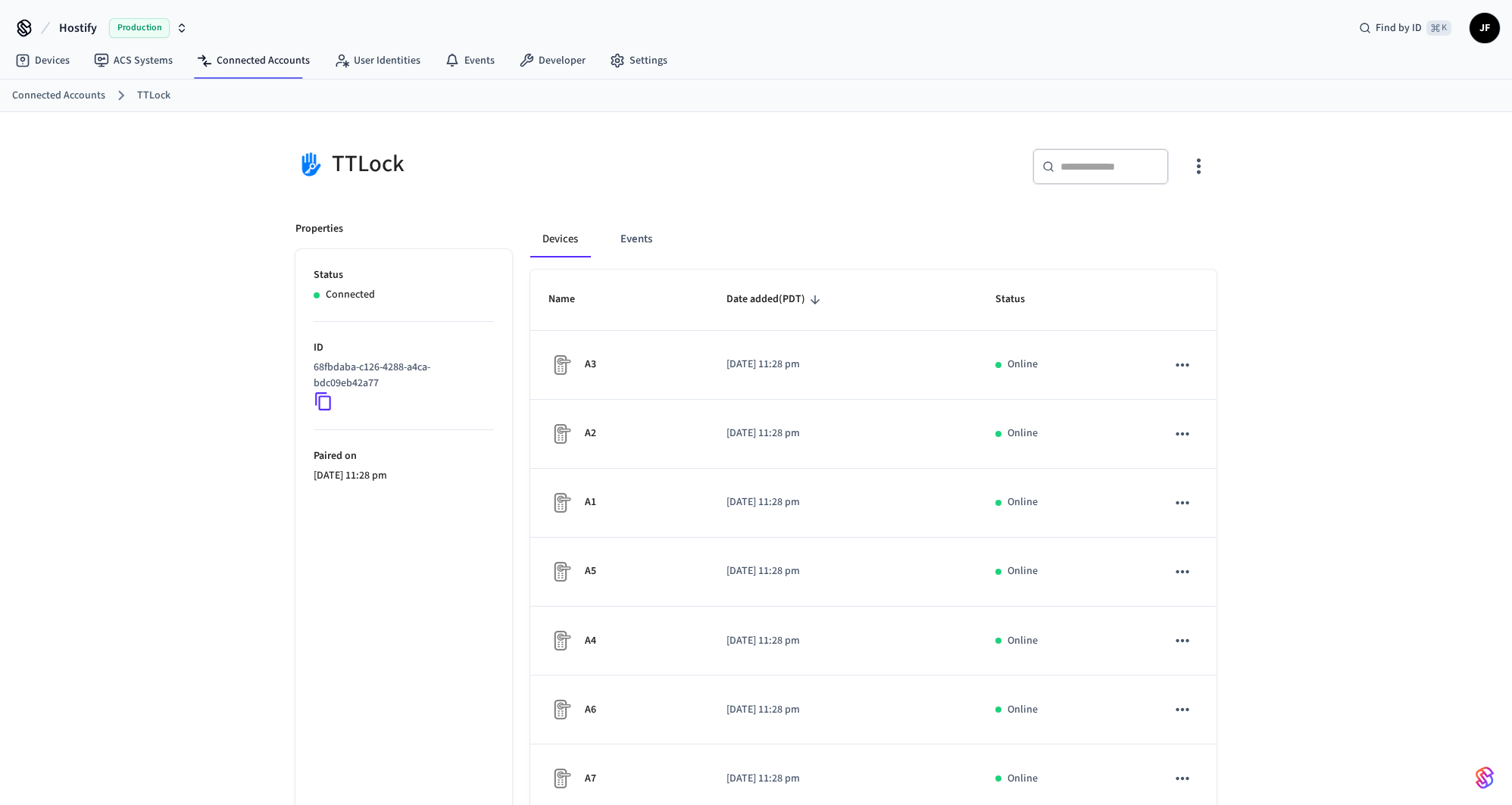
scroll to position [286, 0]
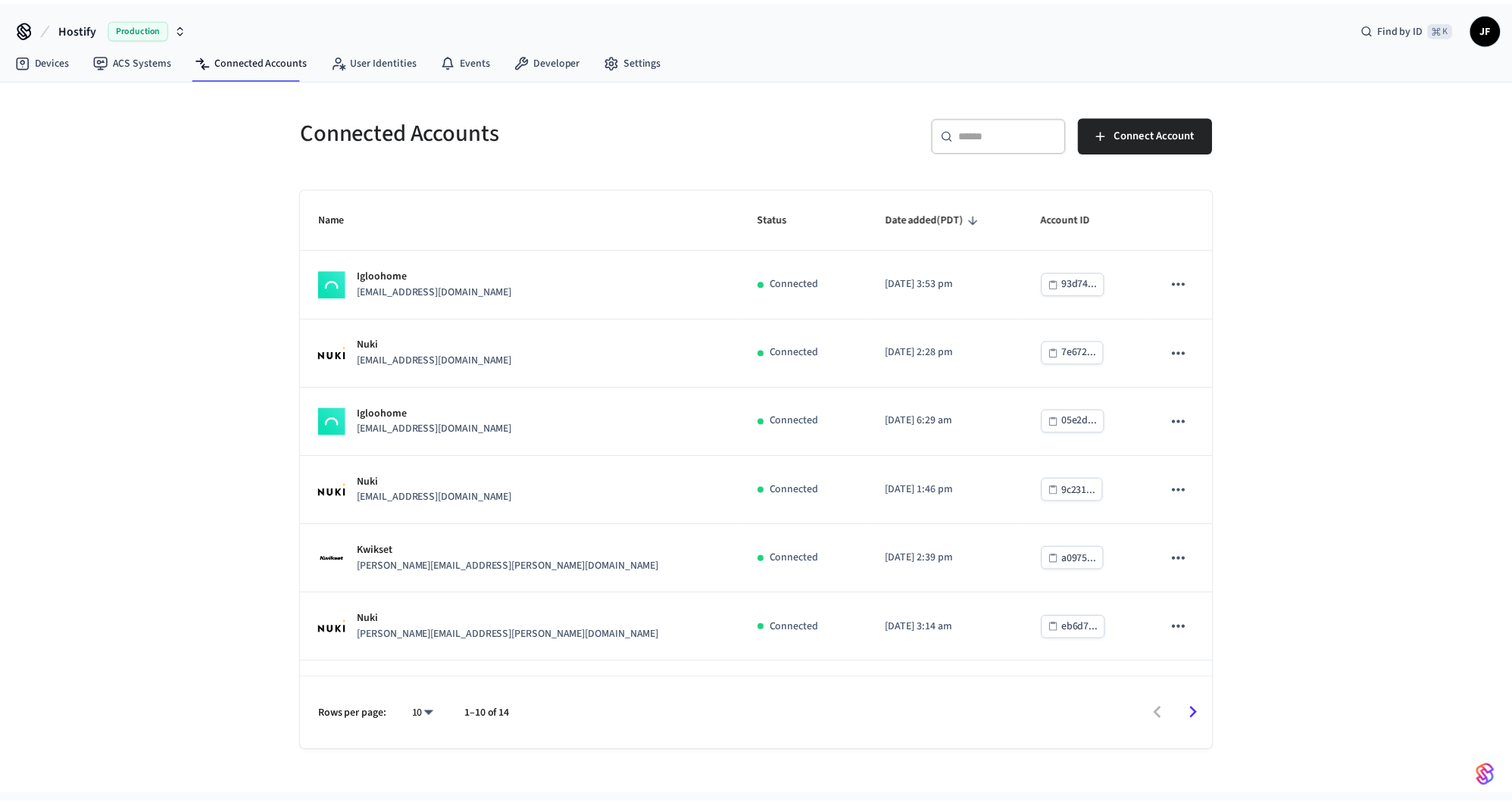
scroll to position [258, 0]
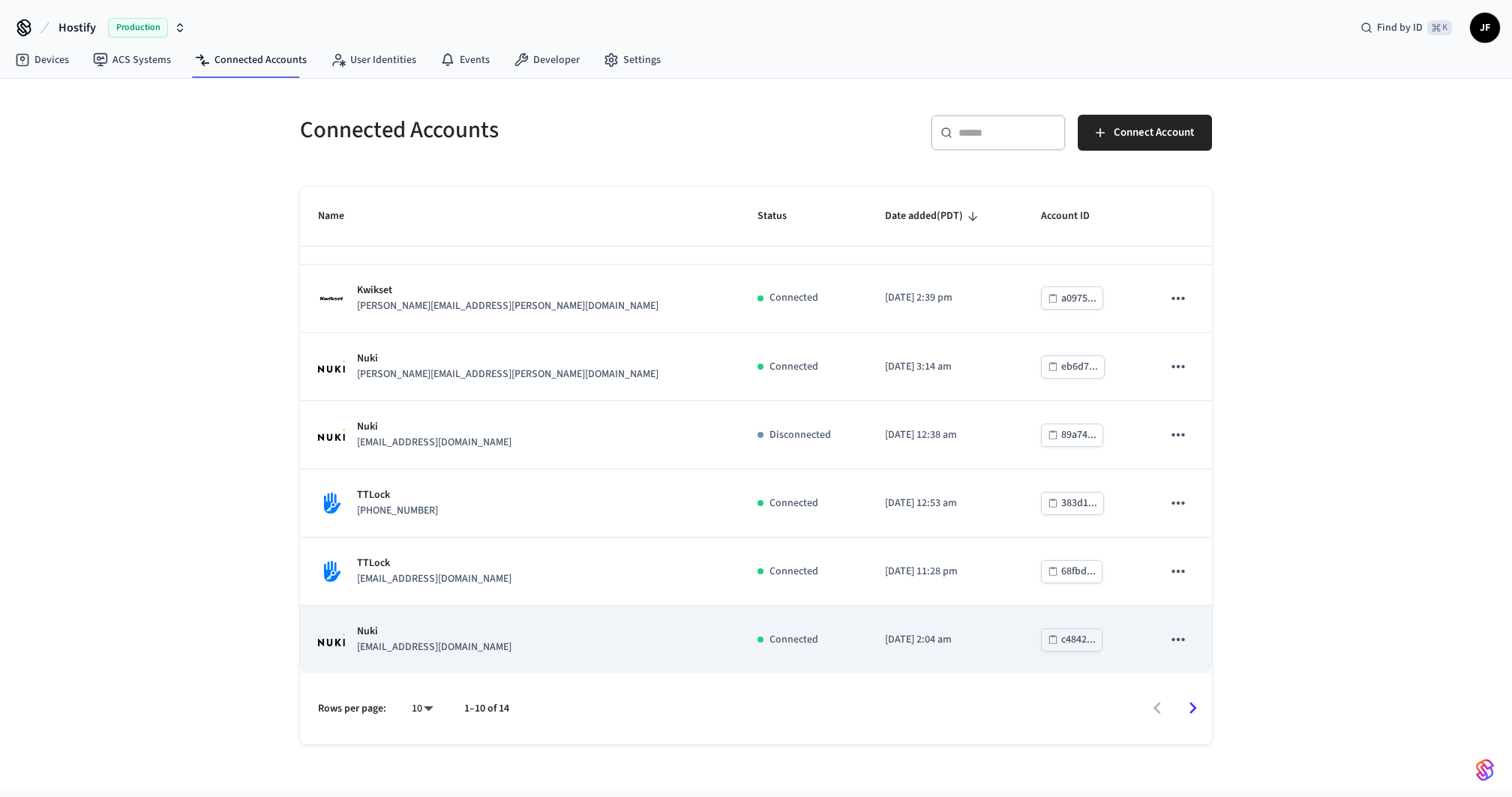
click at [554, 645] on div "Nuki alojamentoideal@gmail.com" at bounding box center [519, 639] width 403 height 31
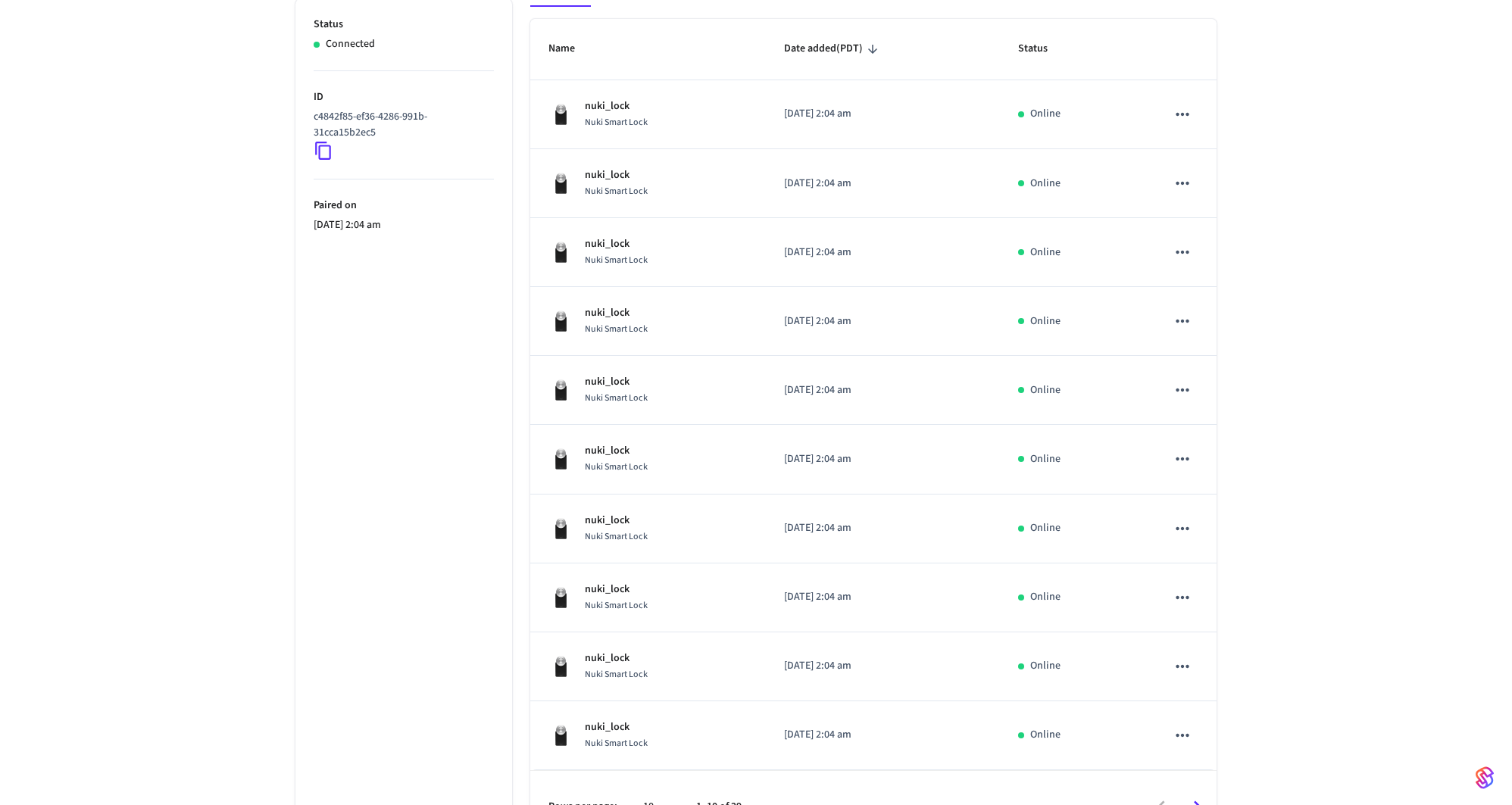
scroll to position [300, 0]
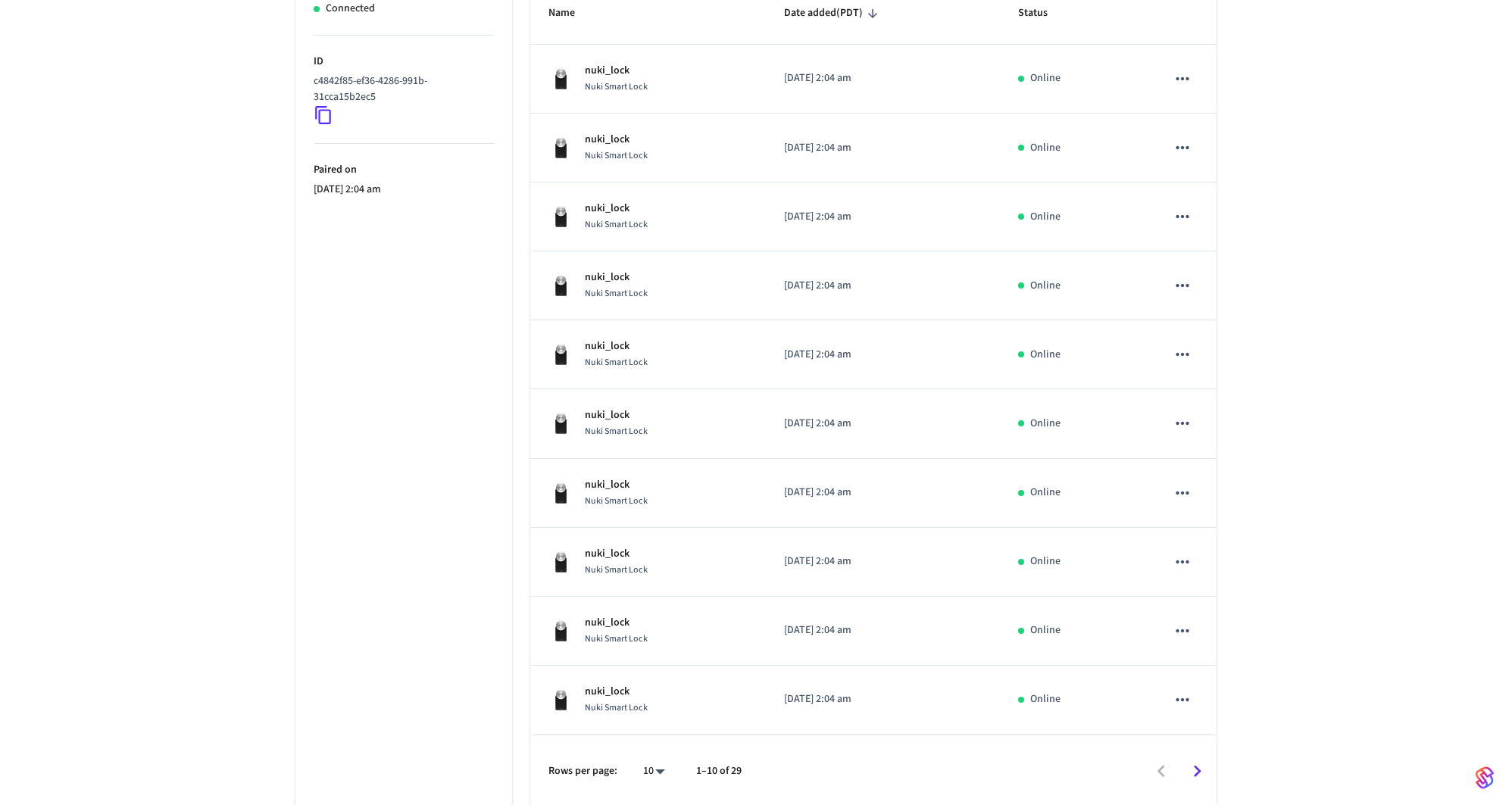
drag, startPoint x: 218, startPoint y: 441, endPoint x: 215, endPoint y: 432, distance: 9.5
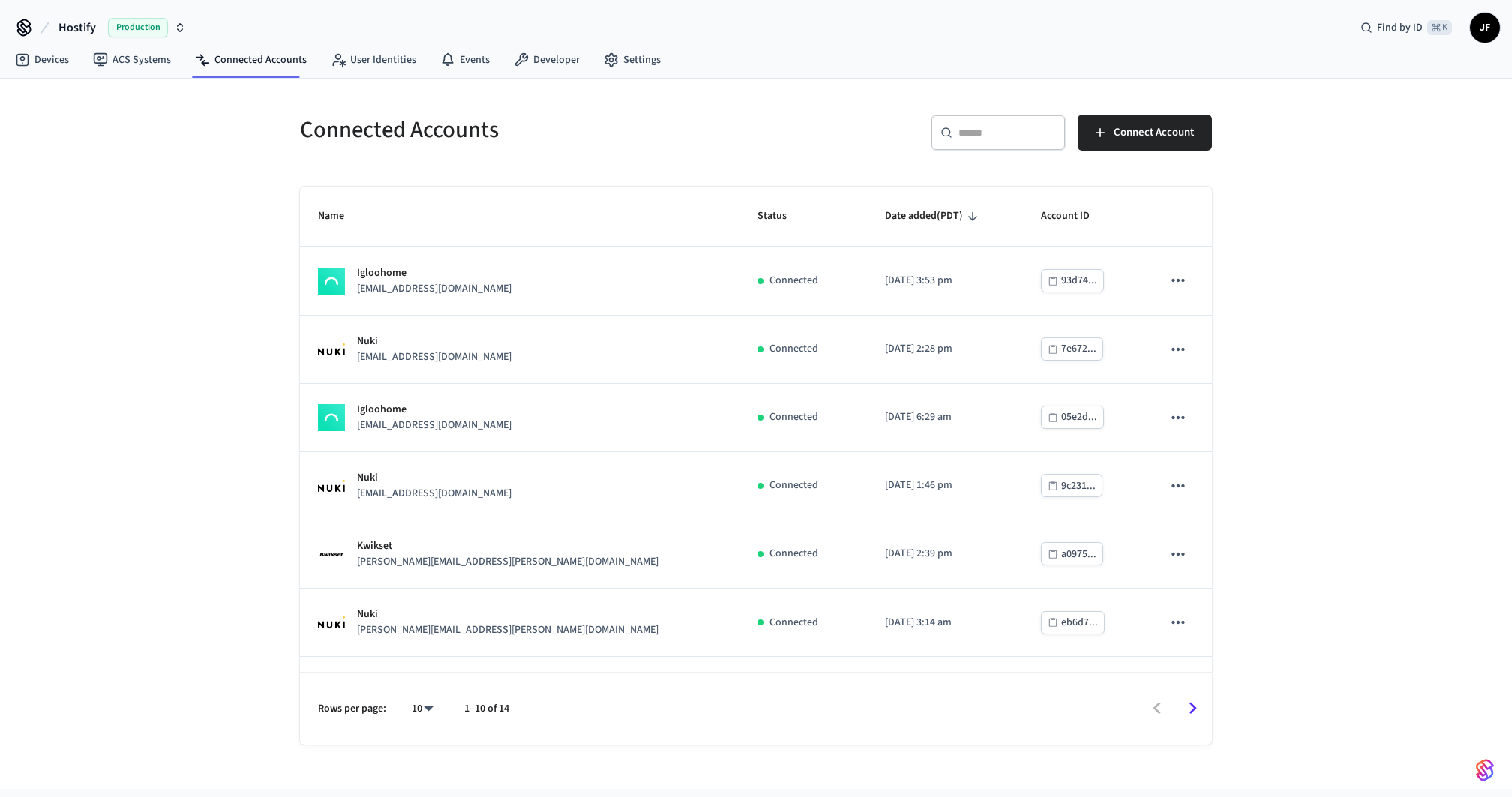
click at [425, 713] on body "Hostify Production Find by ID ⌘ K JF Devices ACS Systems Connected Accounts Use…" at bounding box center [756, 417] width 1512 height 834
click at [420, 717] on li "100" at bounding box center [416, 714] width 40 height 41
type input "***"
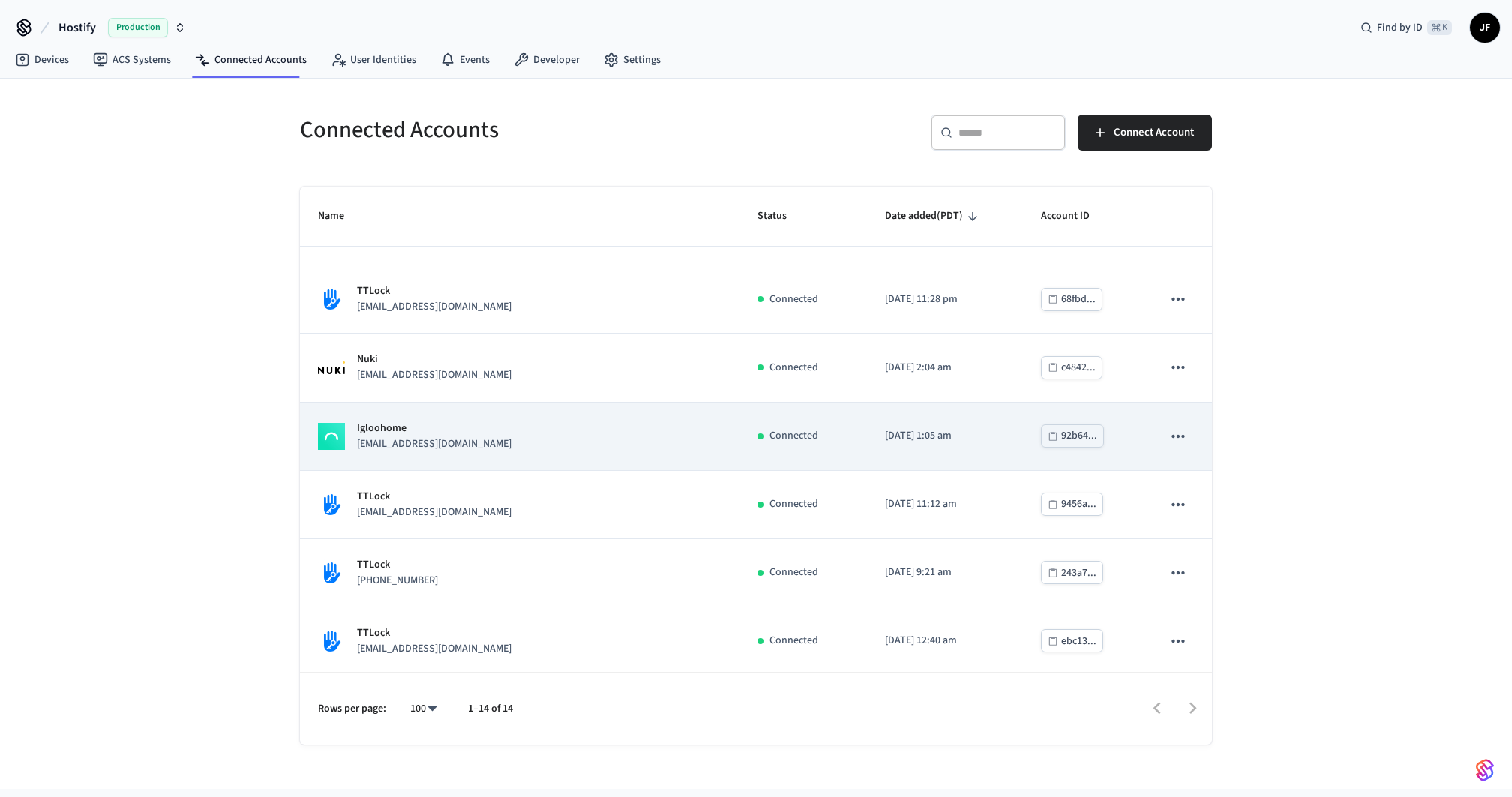
scroll to position [527, 0]
click at [424, 430] on p "Igloohome" at bounding box center [434, 429] width 154 height 16
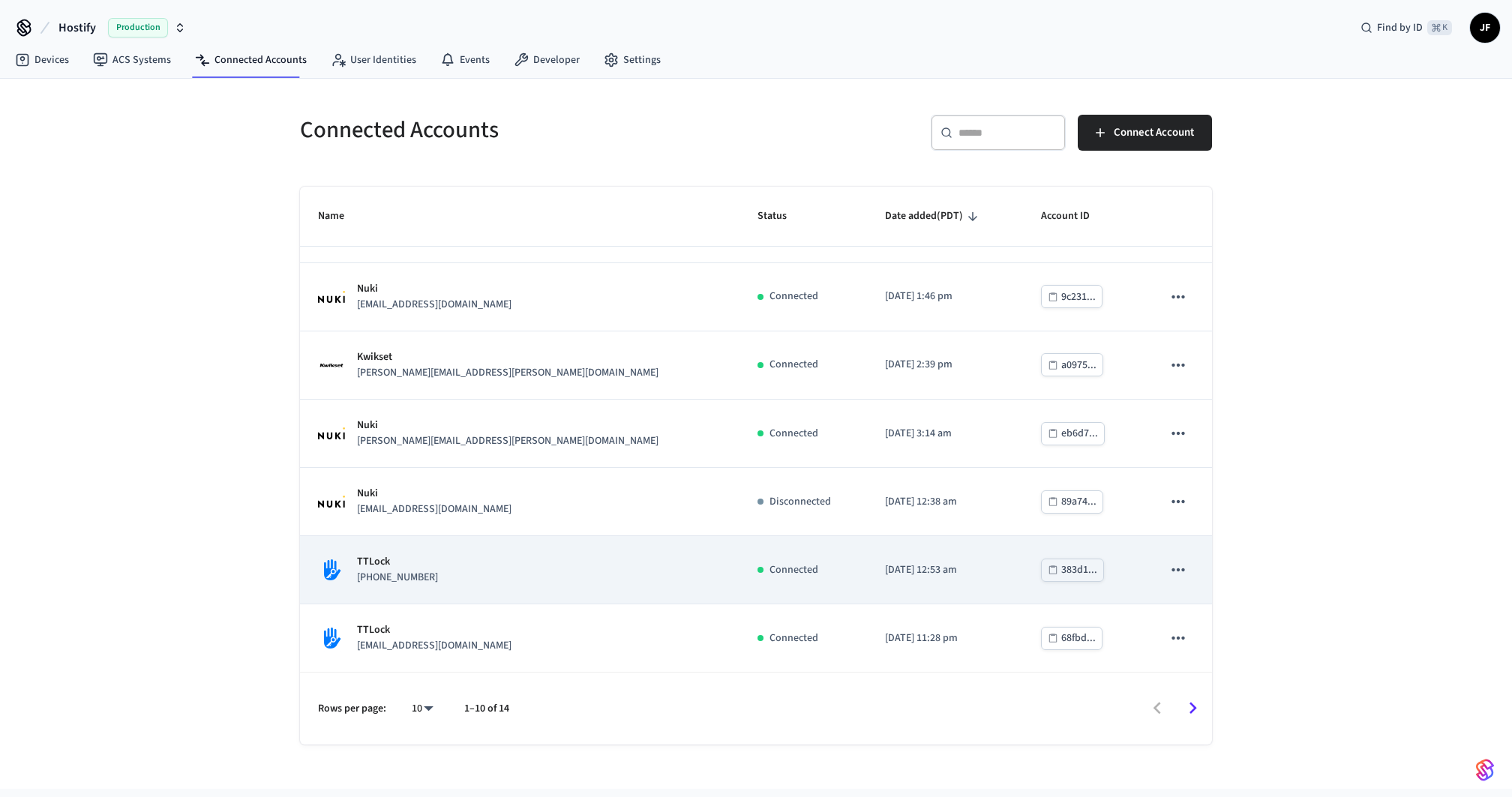
scroll to position [256, 0]
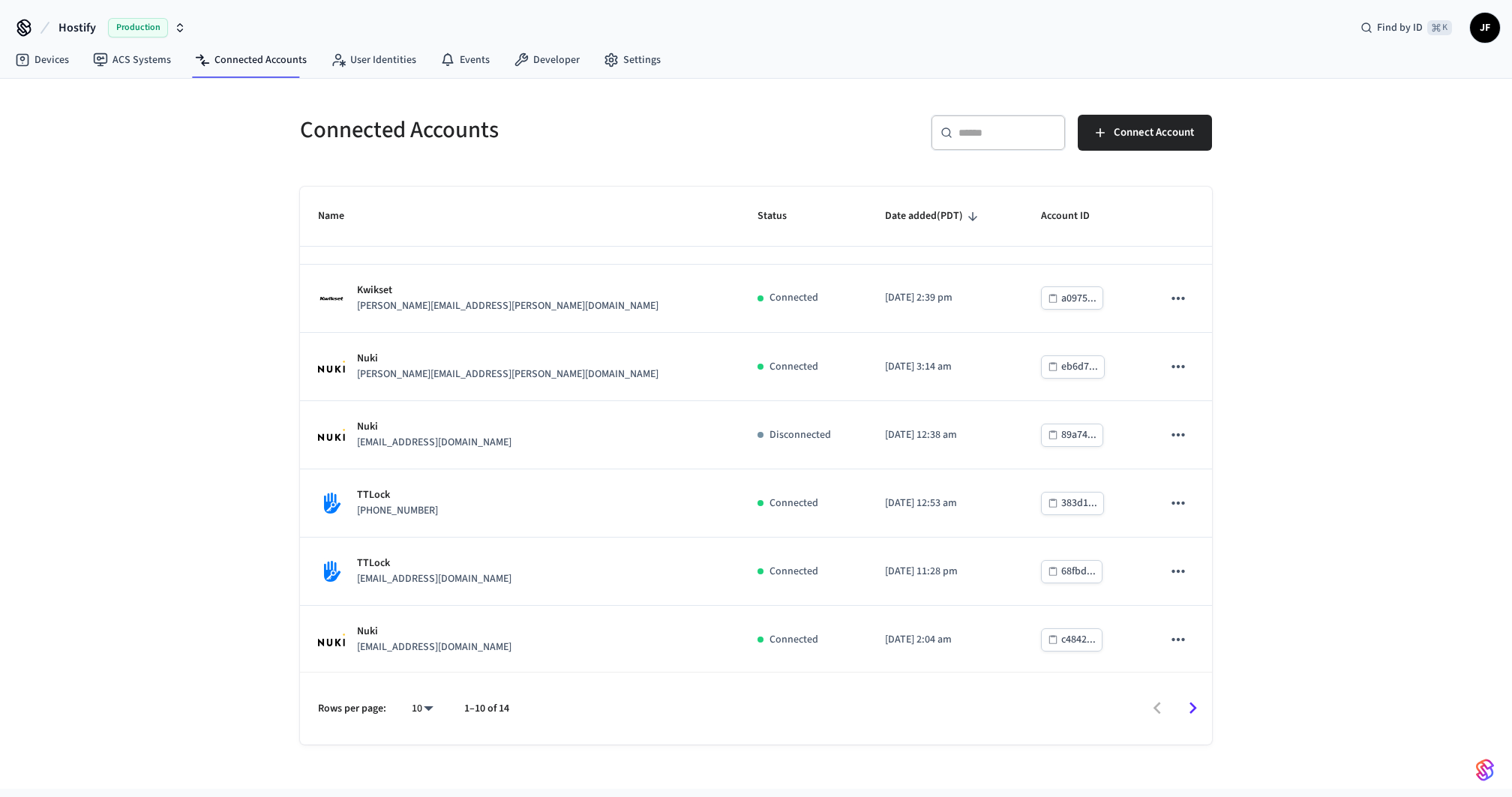
click at [413, 712] on body "Hostify Production Find by ID ⌘ K JF Devices ACS Systems Connected Accounts Use…" at bounding box center [756, 417] width 1512 height 834
click at [428, 671] on li "25" at bounding box center [416, 675] width 40 height 41
type input "**"
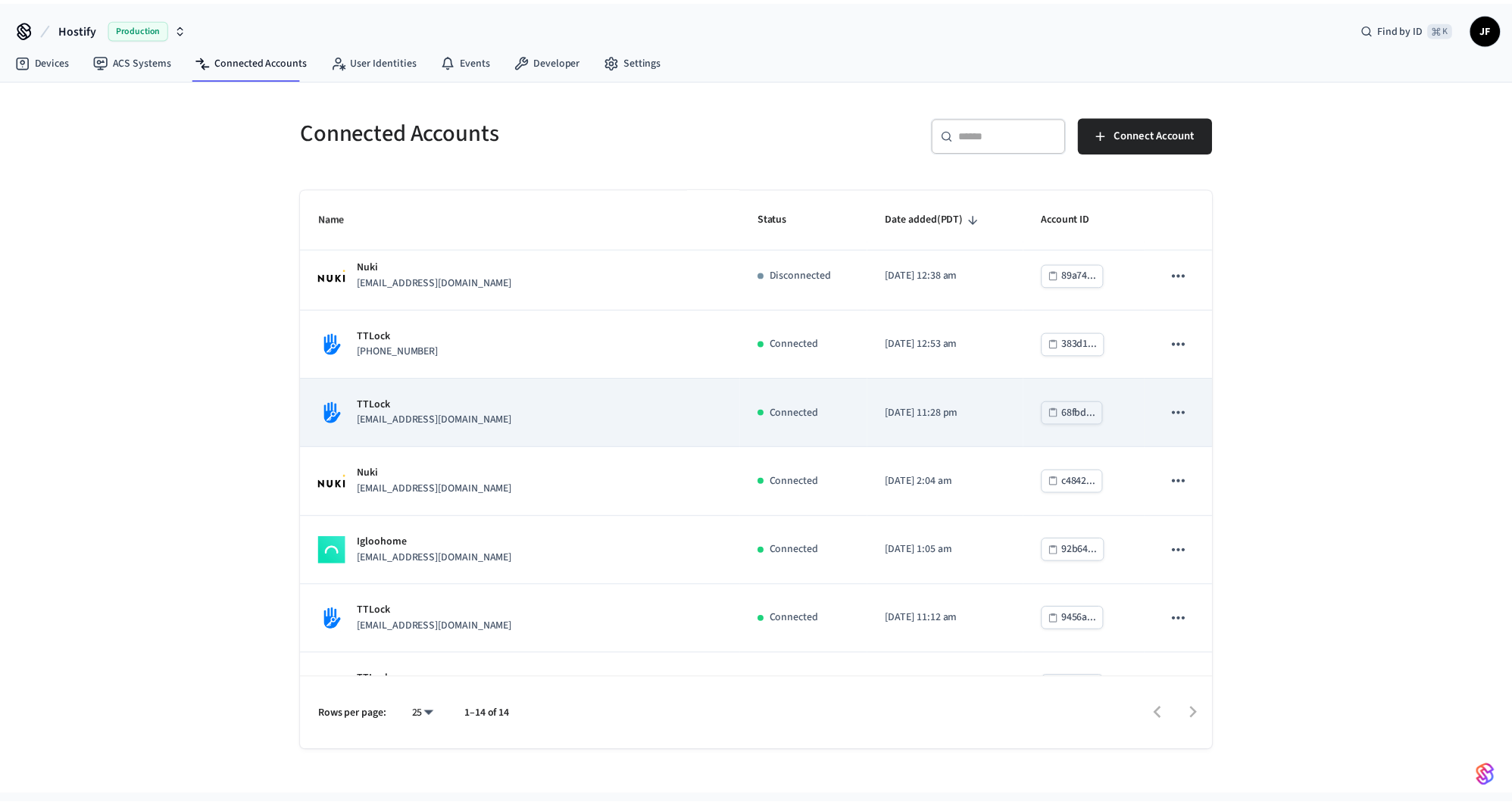
scroll to position [533, 0]
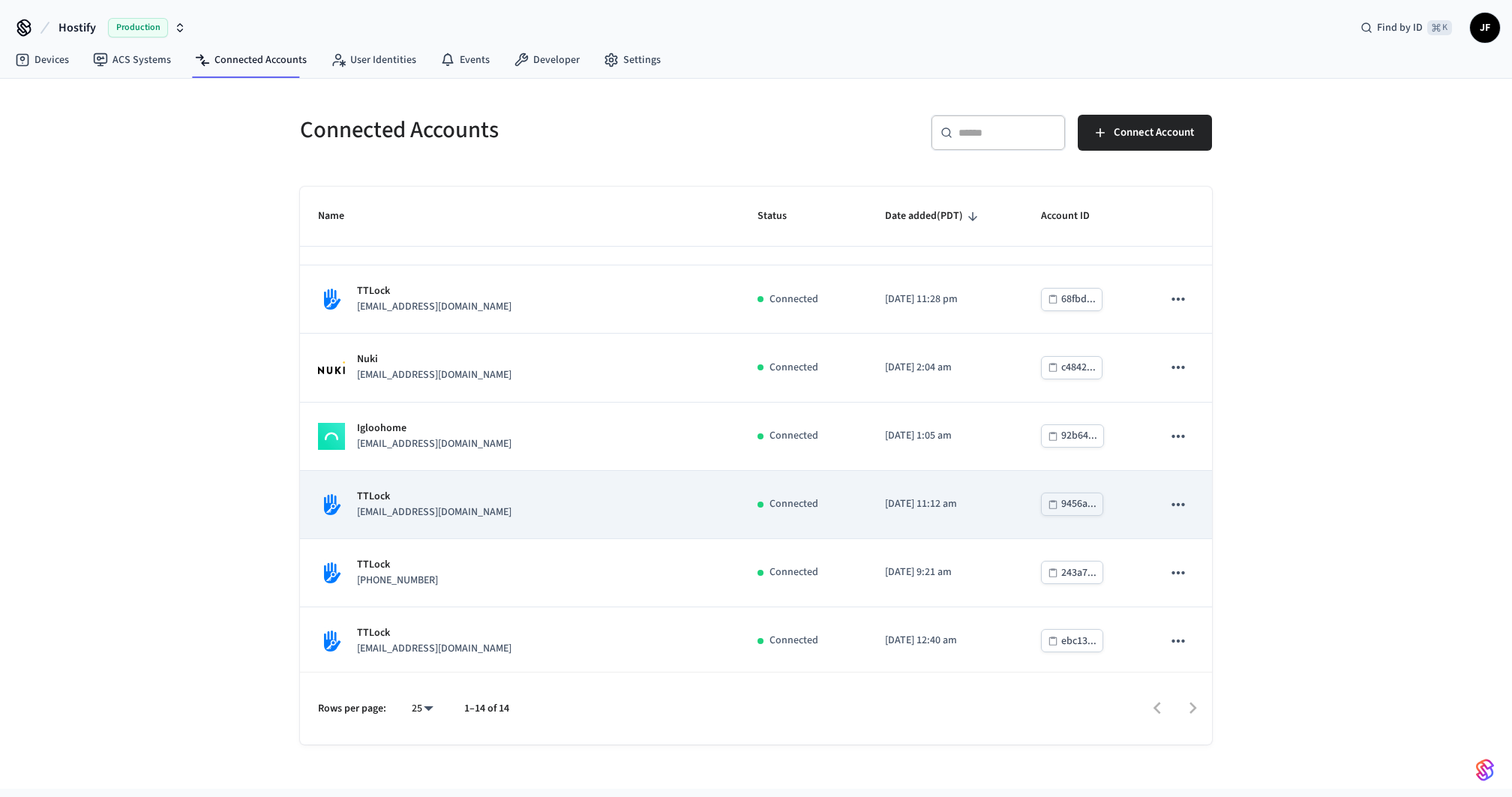
click at [500, 505] on p "info@nachosholidayholding.com" at bounding box center [434, 512] width 154 height 16
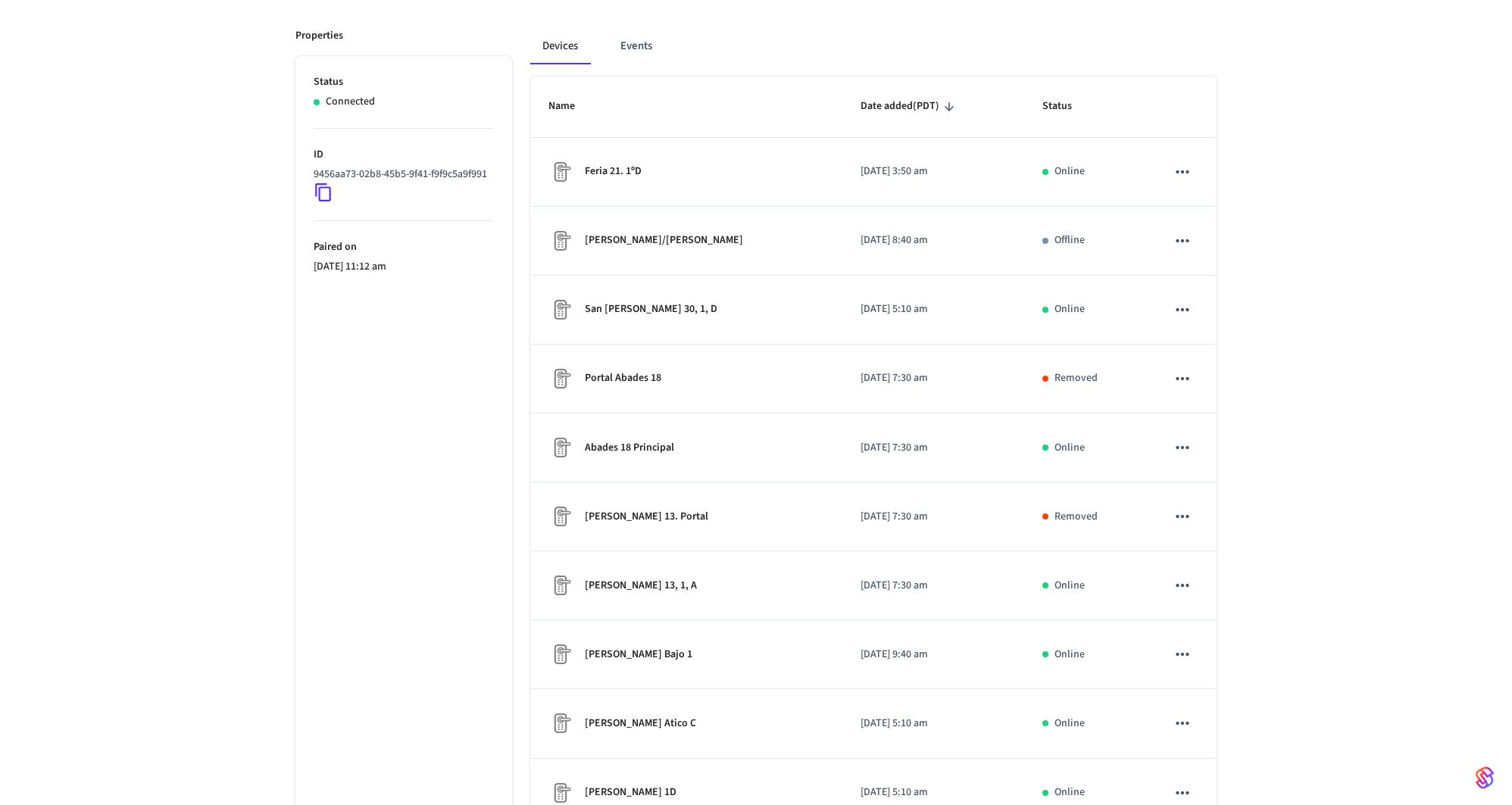
scroll to position [286, 0]
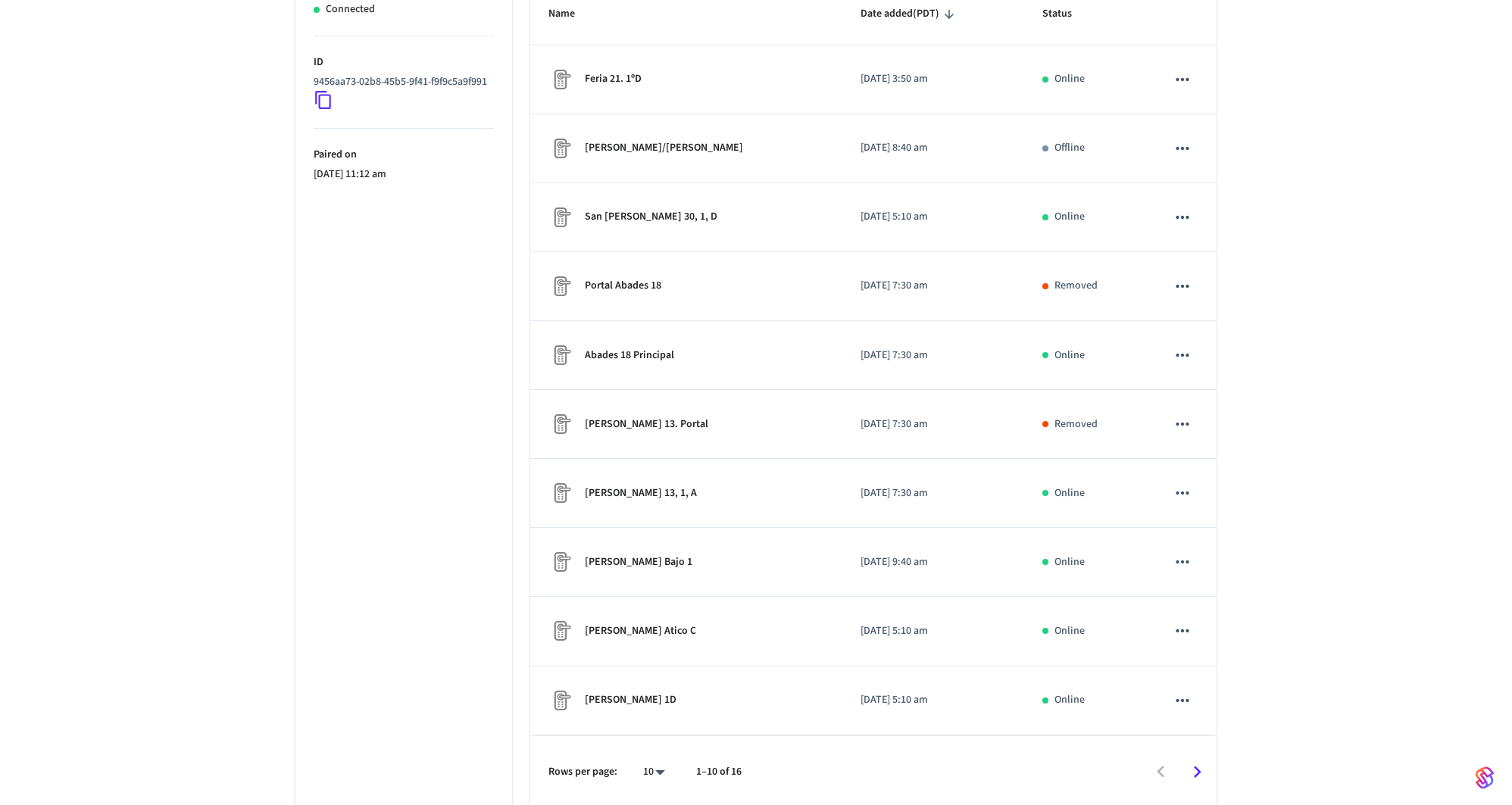
drag, startPoint x: 316, startPoint y: 484, endPoint x: 306, endPoint y: 477, distance: 12.2
click at [316, 484] on ul "Status Connected ID 9456aa73-02b8-45b5-9f41-f9f9c5a9f991 Paired on 2025/07/09 a…" at bounding box center [403, 386] width 217 height 845
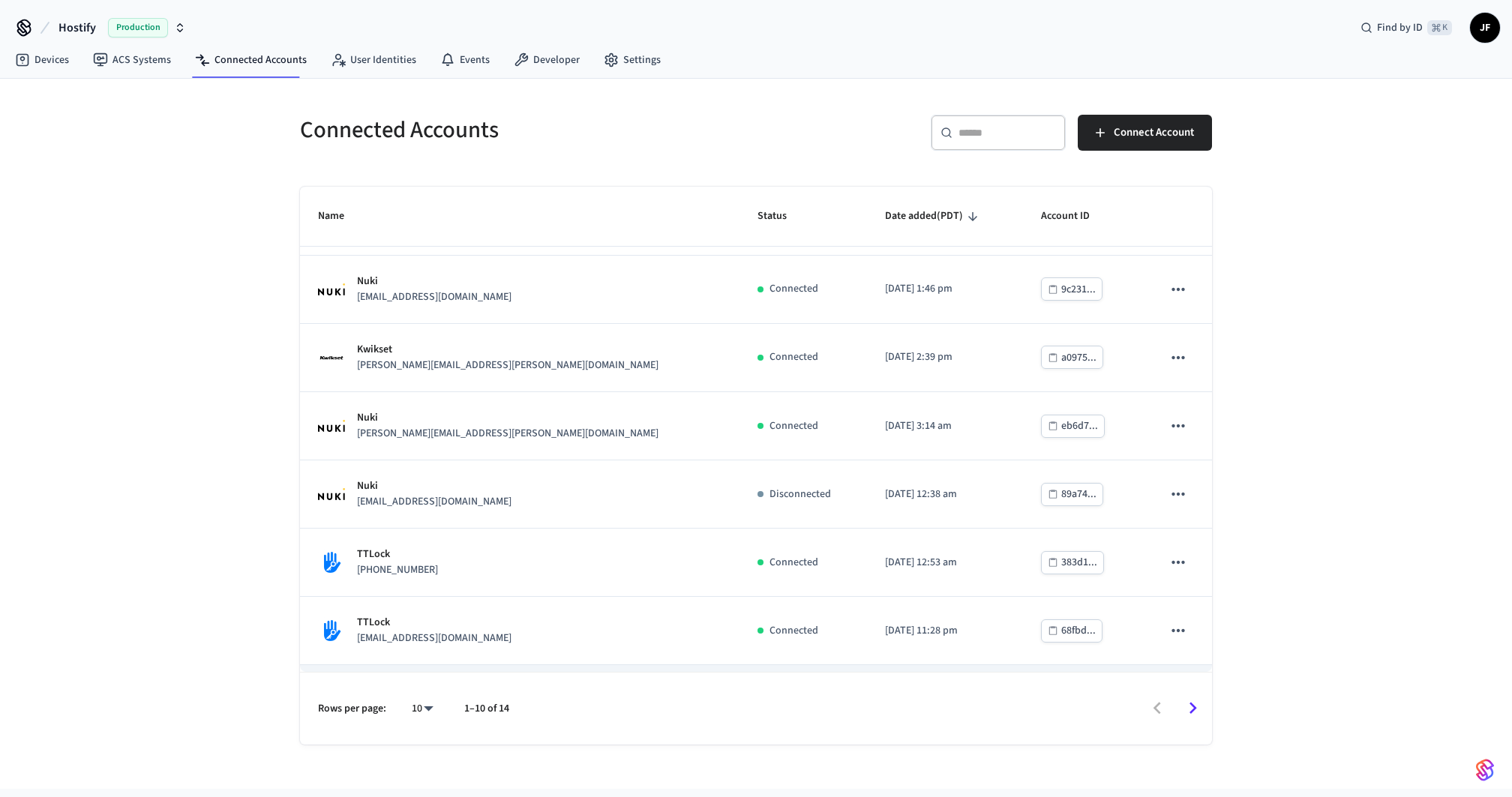
scroll to position [256, 0]
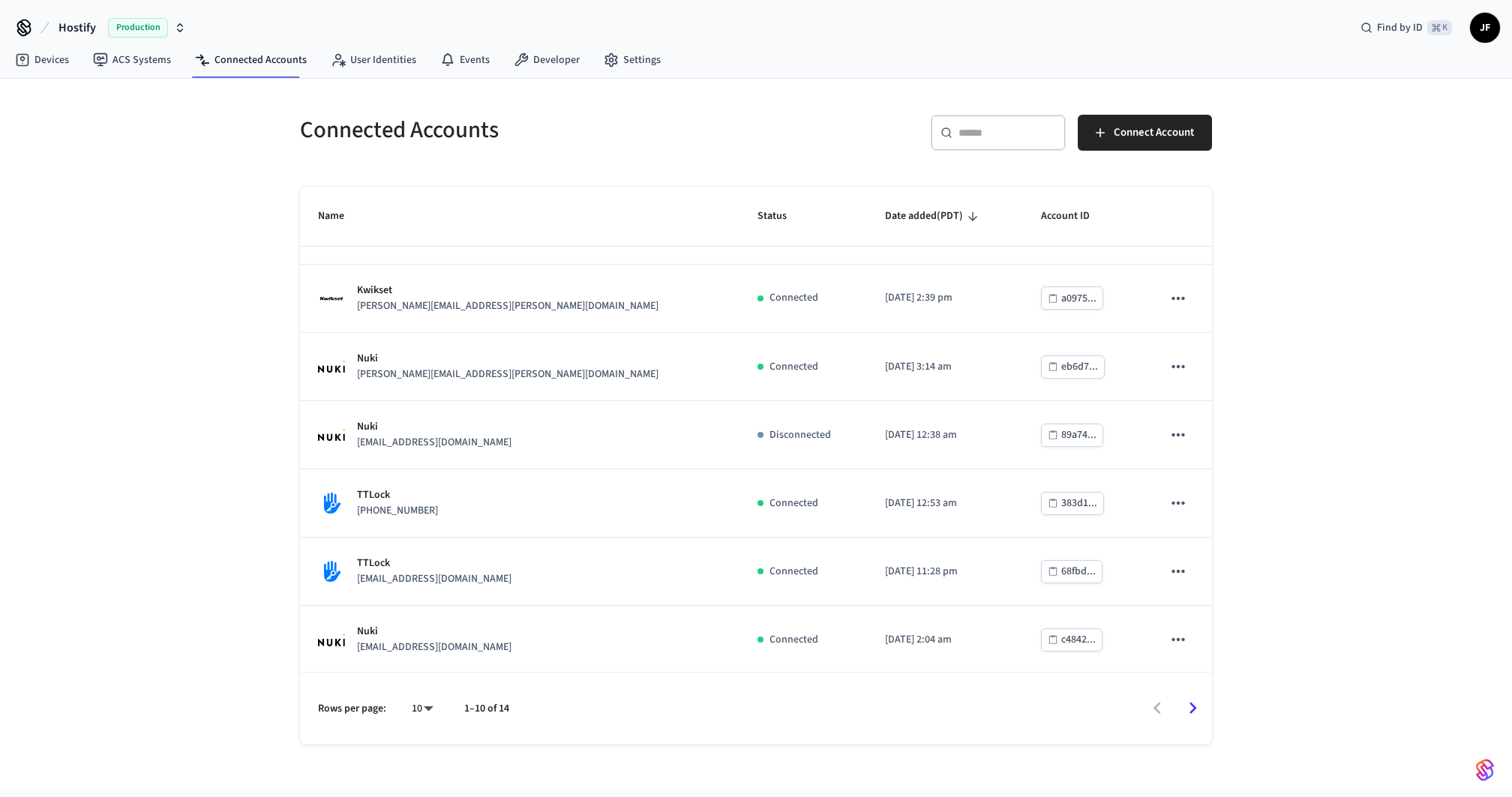
click at [419, 700] on body "Hostify Production Find by ID ⌘ K JF Devices ACS Systems Connected Accounts Use…" at bounding box center [756, 417] width 1512 height 834
click at [413, 676] on li "25" at bounding box center [416, 675] width 40 height 41
type input "**"
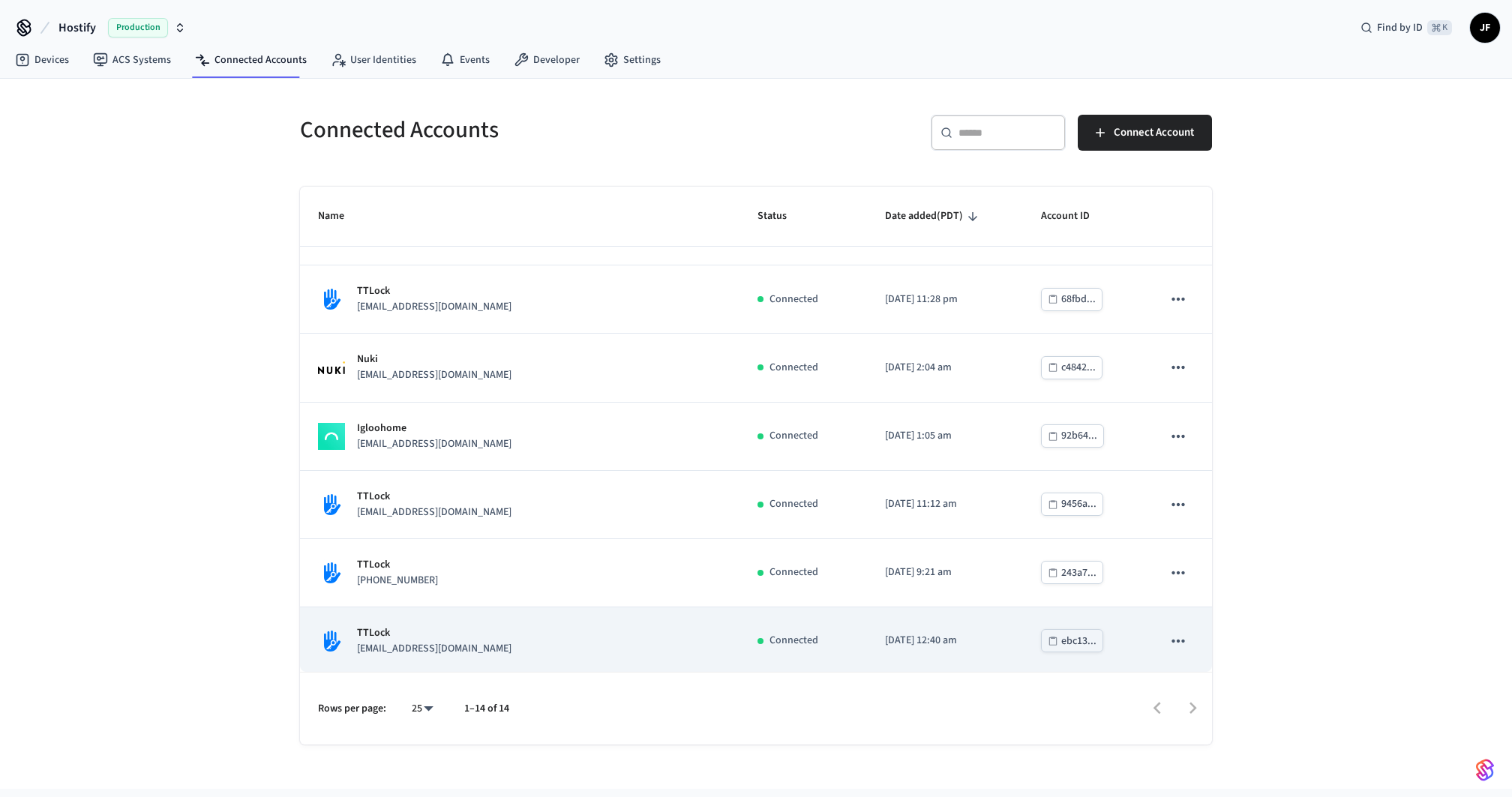
click at [427, 659] on td "TTLock office@flatwhite.ro" at bounding box center [520, 642] width 440 height 69
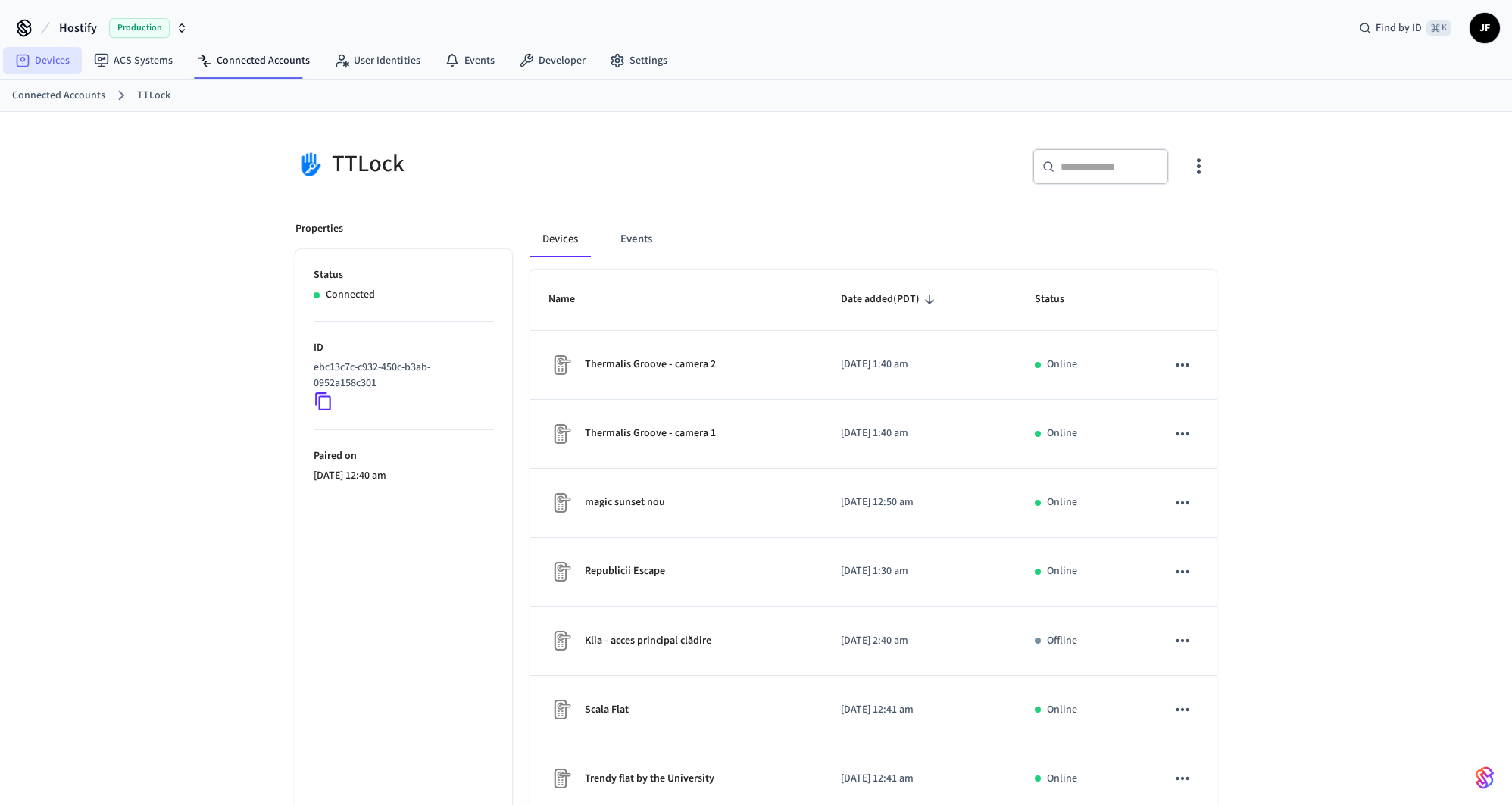
click at [30, 54] on link "Devices" at bounding box center [43, 61] width 79 height 28
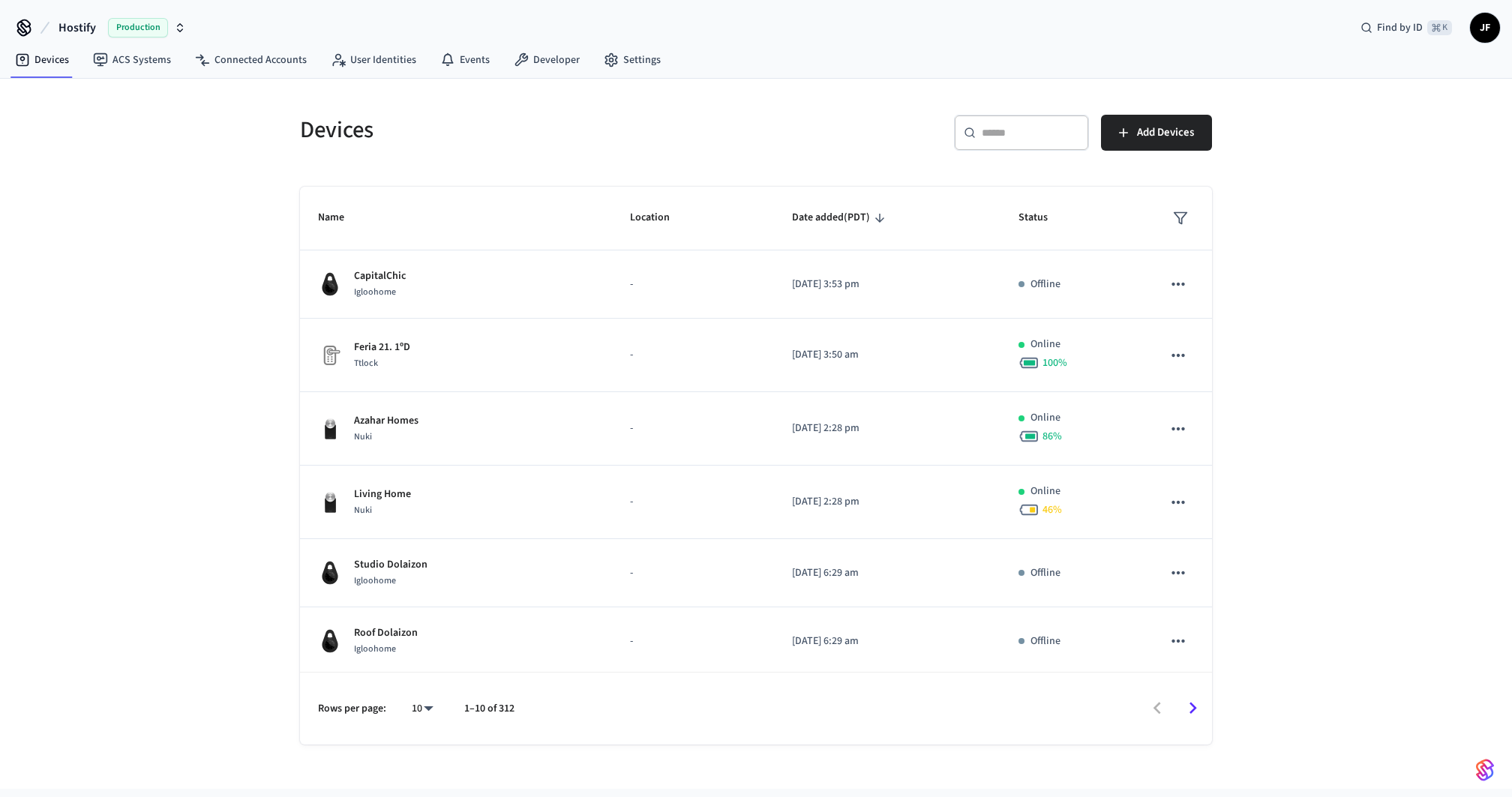
click at [413, 697] on body "Hostify Production Find by ID ⌘ K JF Devices ACS Systems Connected Accounts Use…" at bounding box center [756, 417] width 1512 height 834
click at [412, 752] on li "All" at bounding box center [416, 754] width 40 height 40
type input "**"
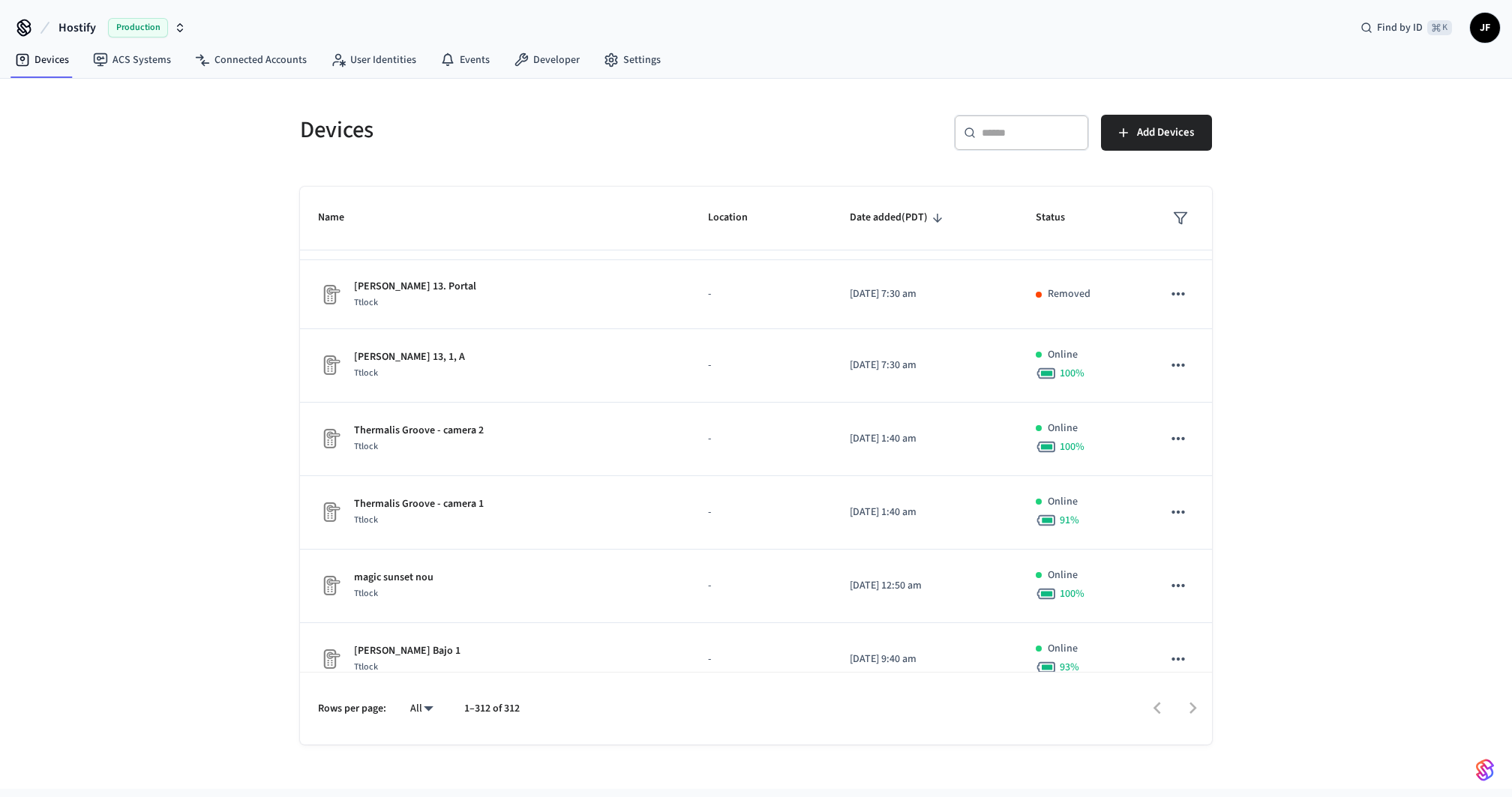
scroll to position [9979, 0]
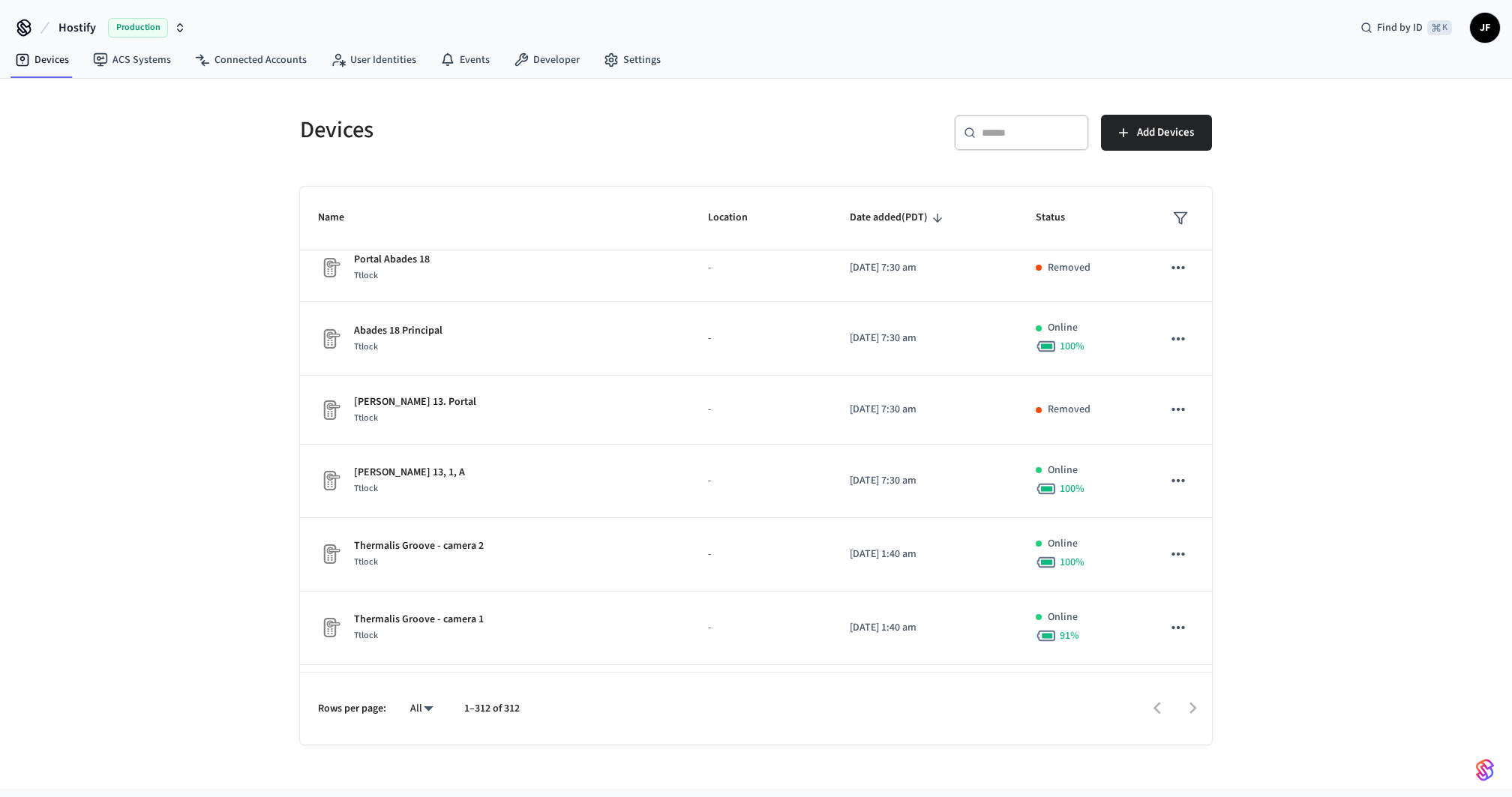
click at [971, 44] on div "Devices ACS Systems Connected Accounts User Identities Events Developer Settings" at bounding box center [756, 61] width 1512 height 35
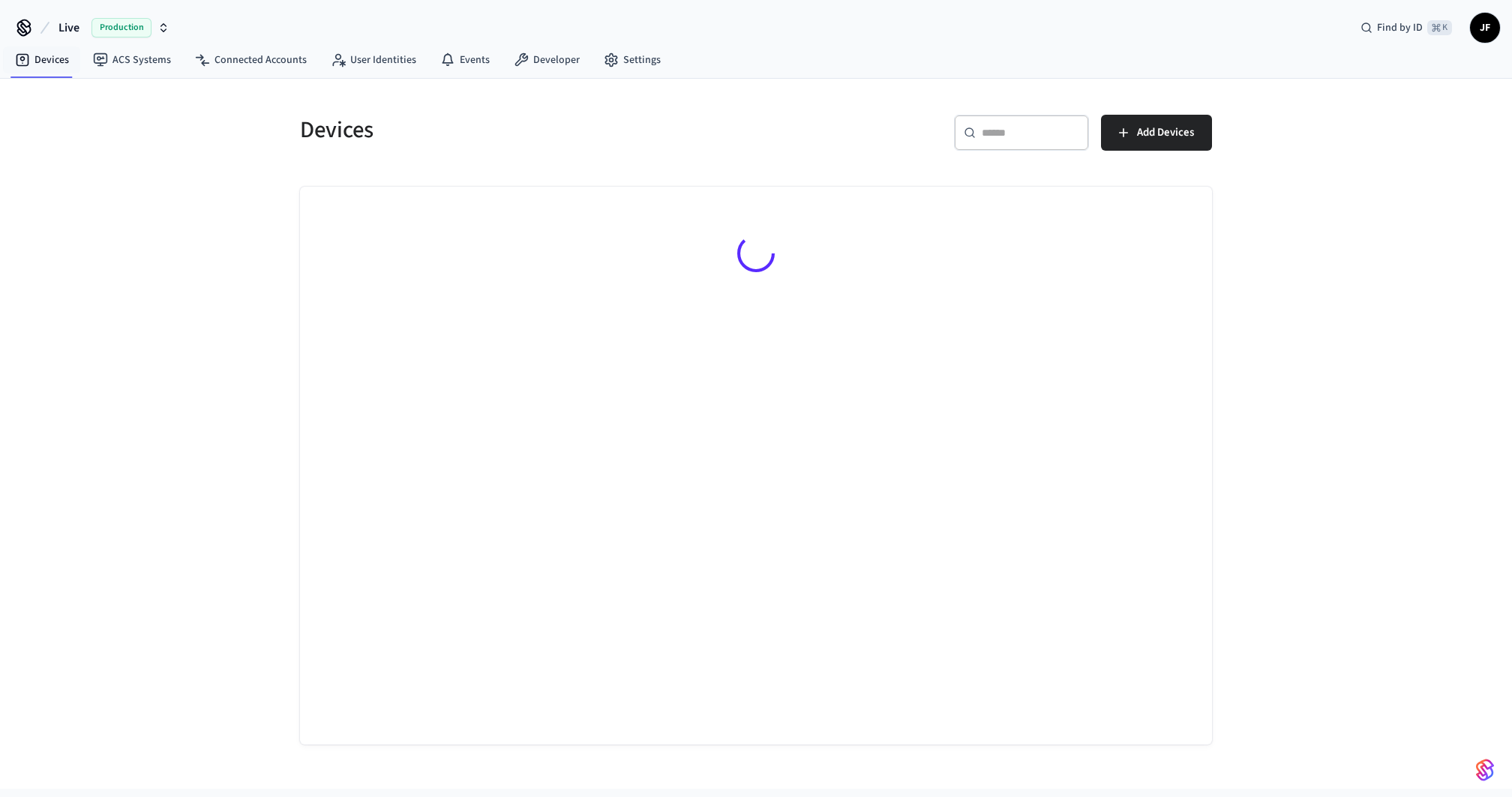
click at [69, 27] on span "Live" at bounding box center [69, 27] width 21 height 18
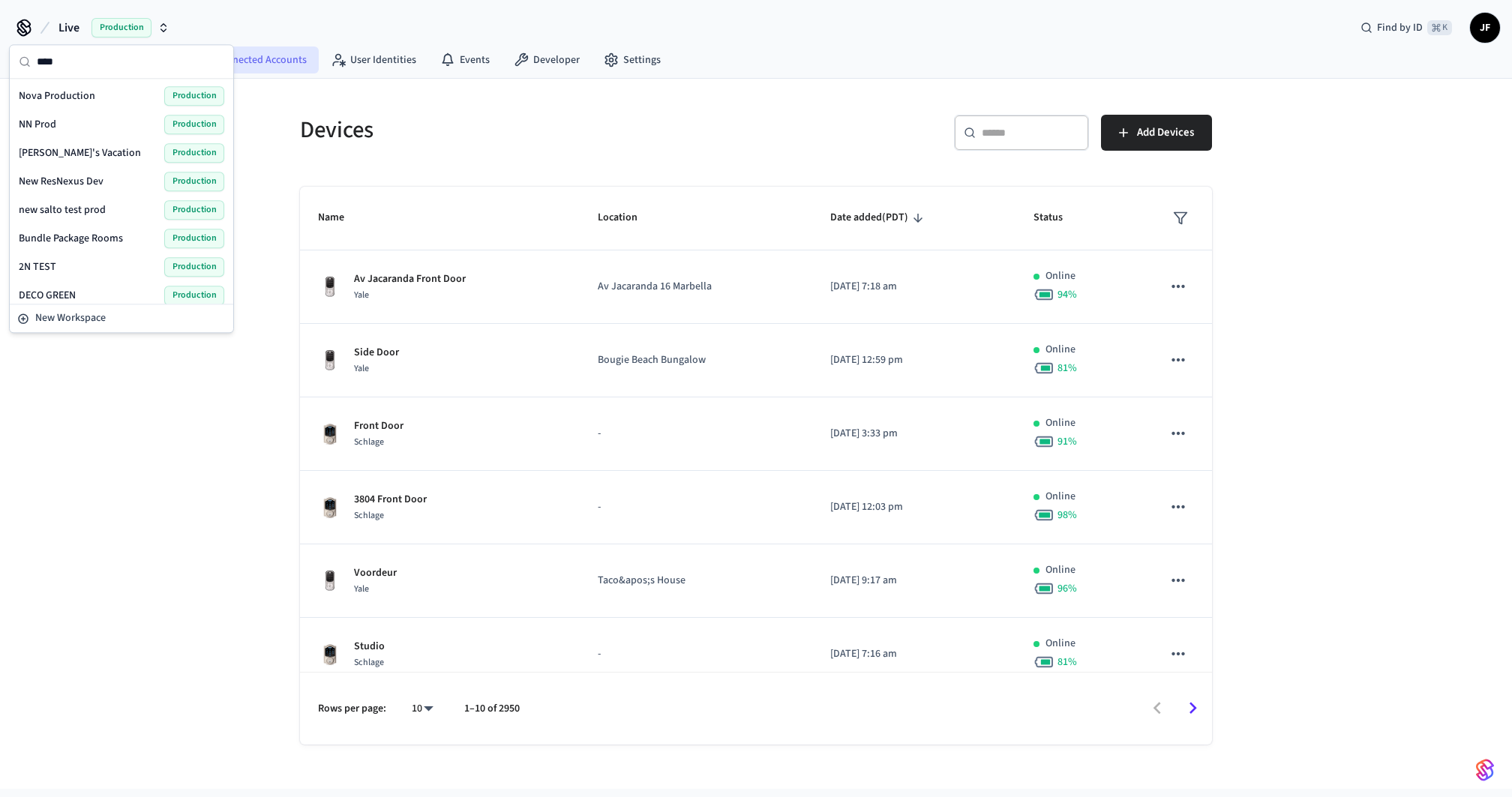
type input "*****"
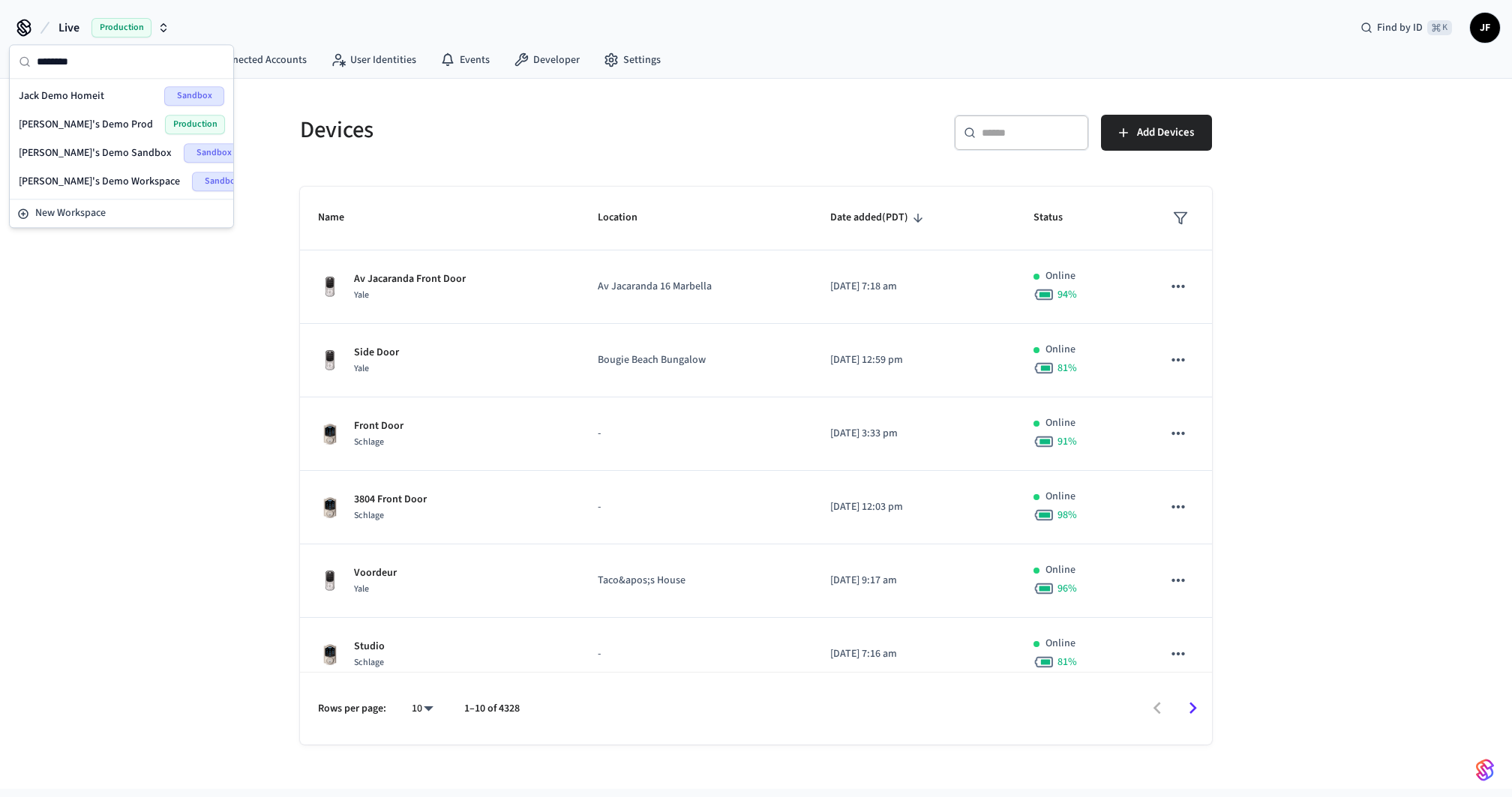
type input "********"
click at [64, 143] on div "Jack's Demo Sandbox Sandbox" at bounding box center [121, 153] width 205 height 19
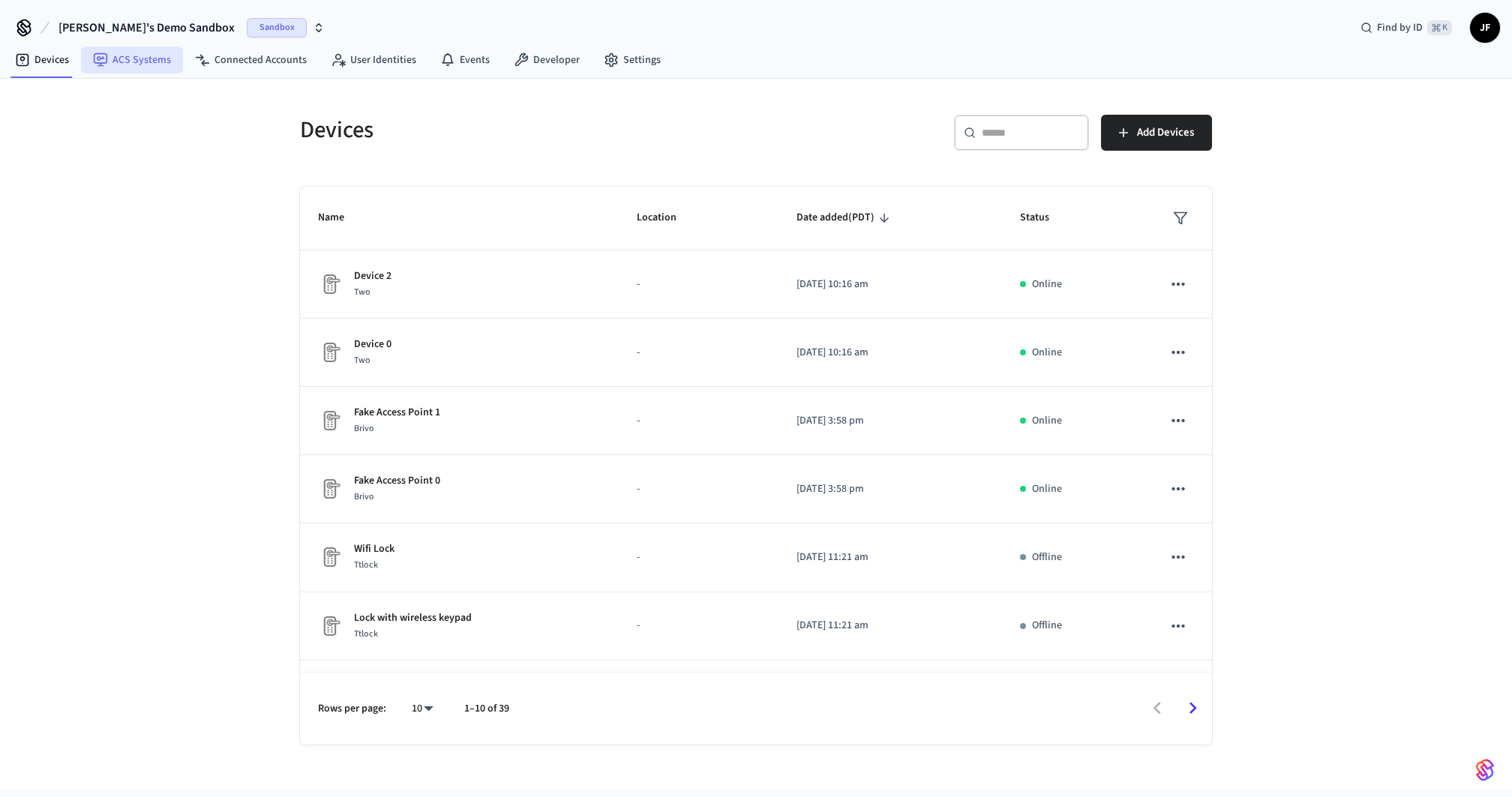
click at [90, 62] on link "ACS Systems" at bounding box center [132, 60] width 102 height 27
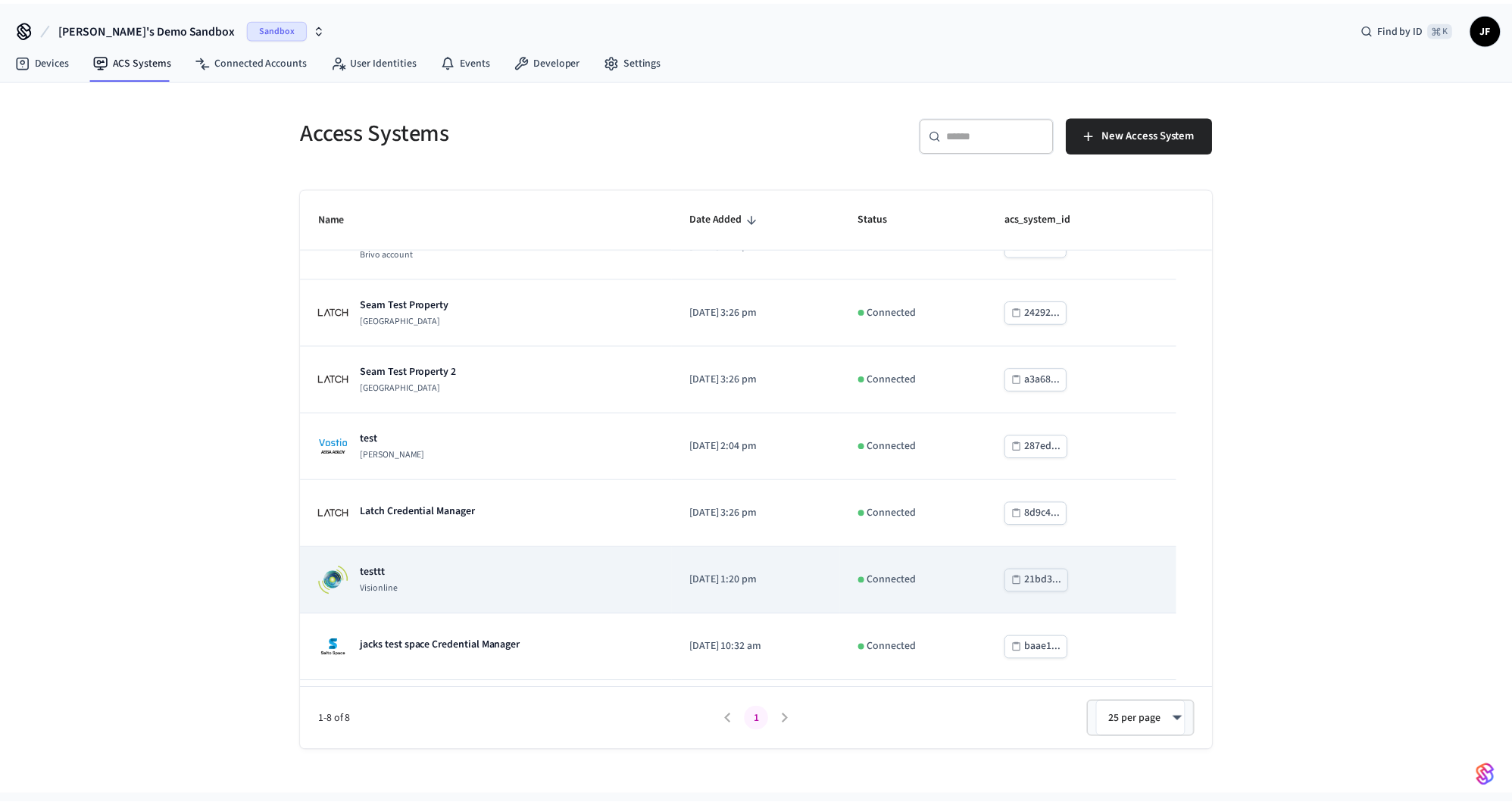
scroll to position [97, 0]
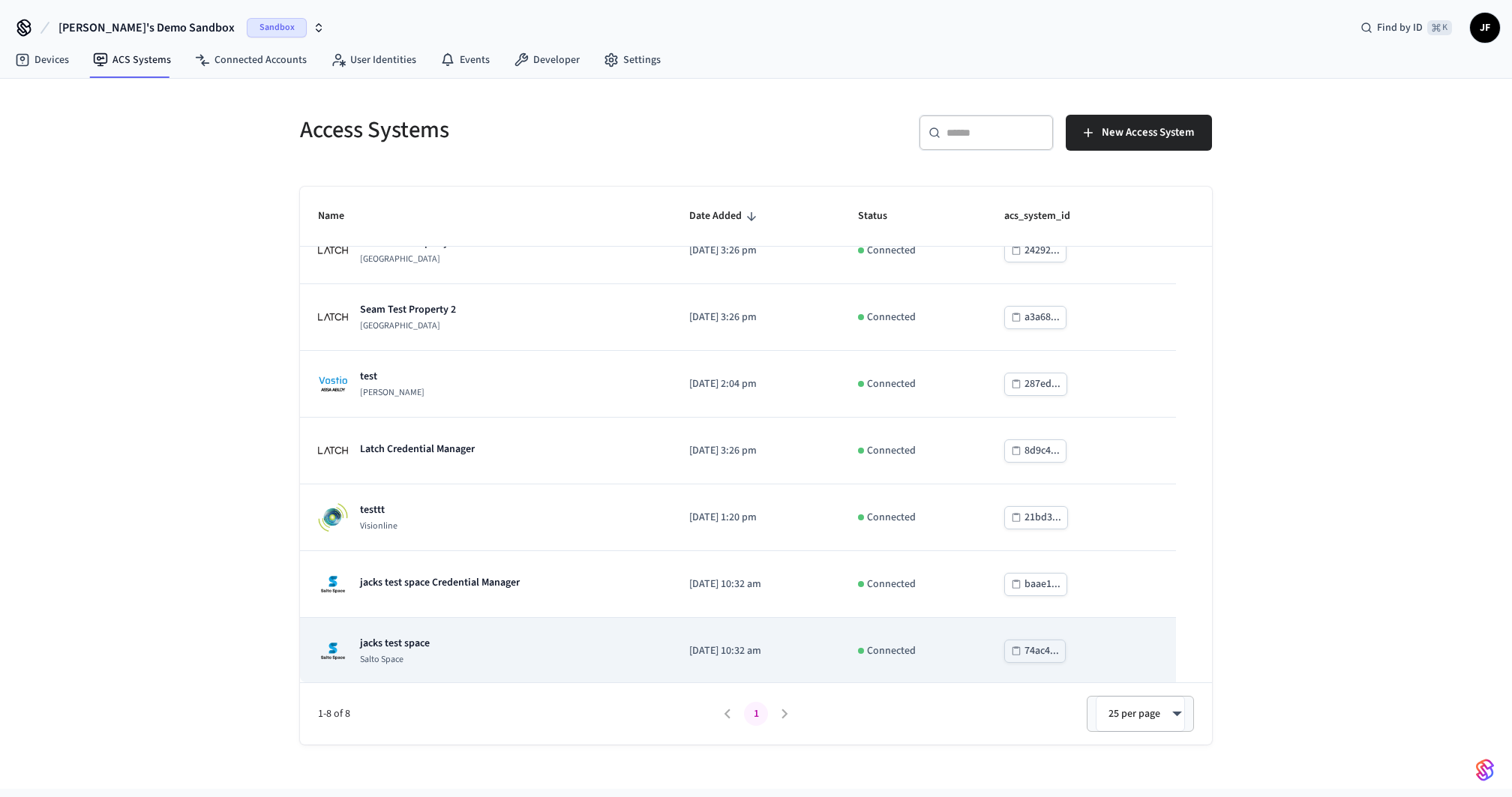
click at [462, 651] on div "jacks test space Salto Space" at bounding box center [486, 650] width 335 height 30
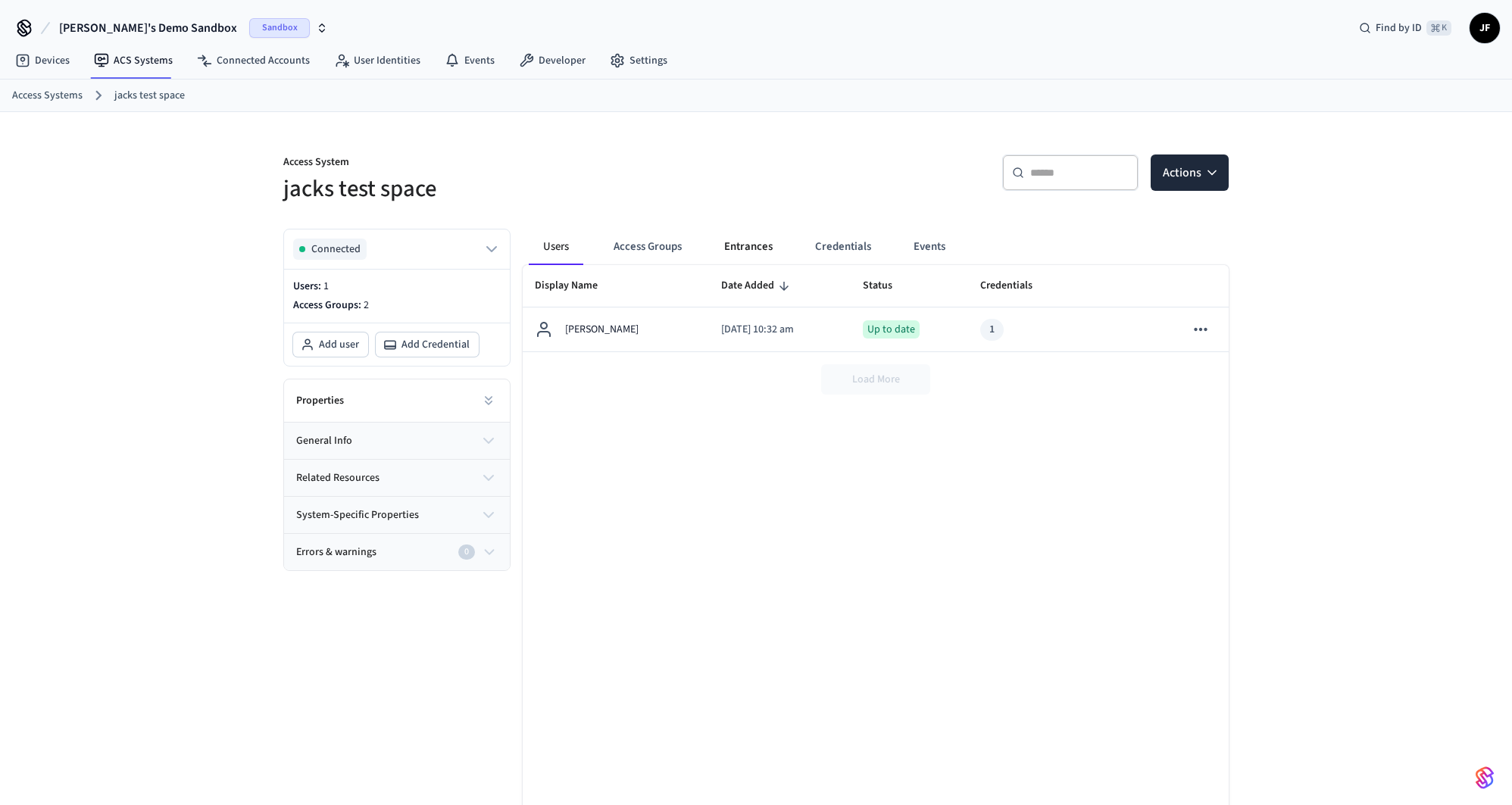
click at [766, 243] on button "Entrances" at bounding box center [749, 247] width 72 height 36
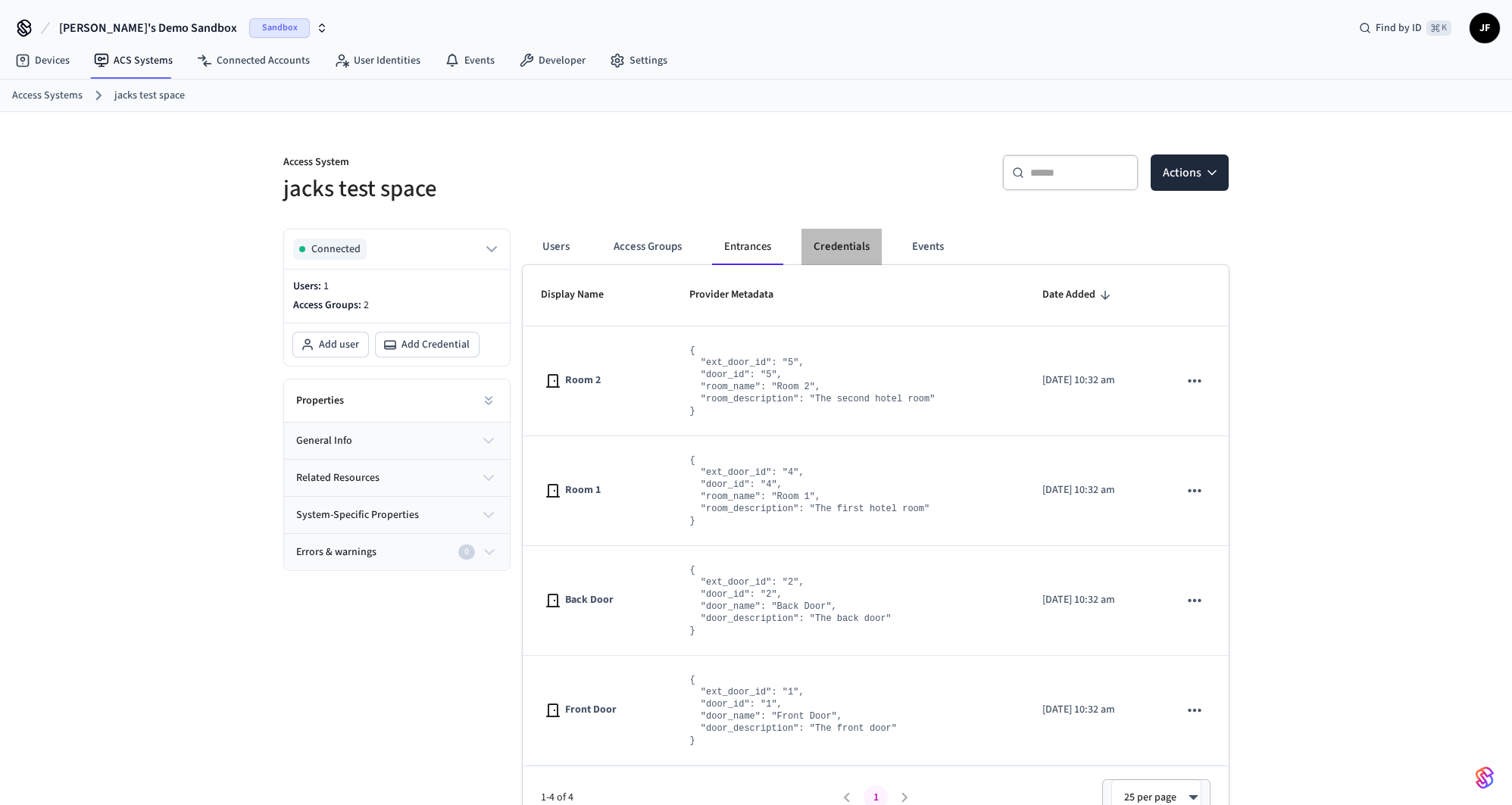
click at [847, 252] on button "Credentials" at bounding box center [841, 247] width 80 height 36
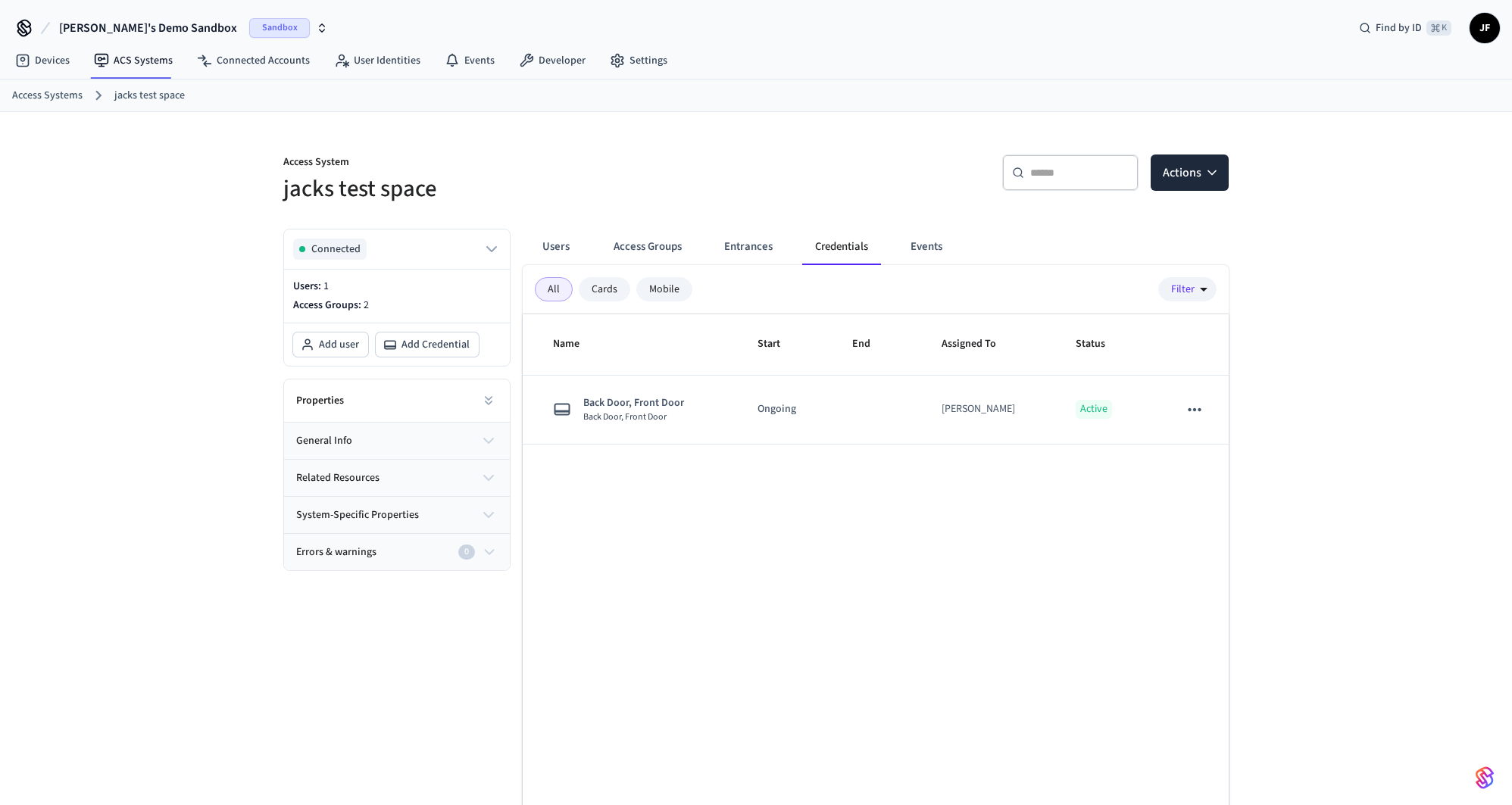
click at [936, 234] on button "Events" at bounding box center [927, 247] width 56 height 36
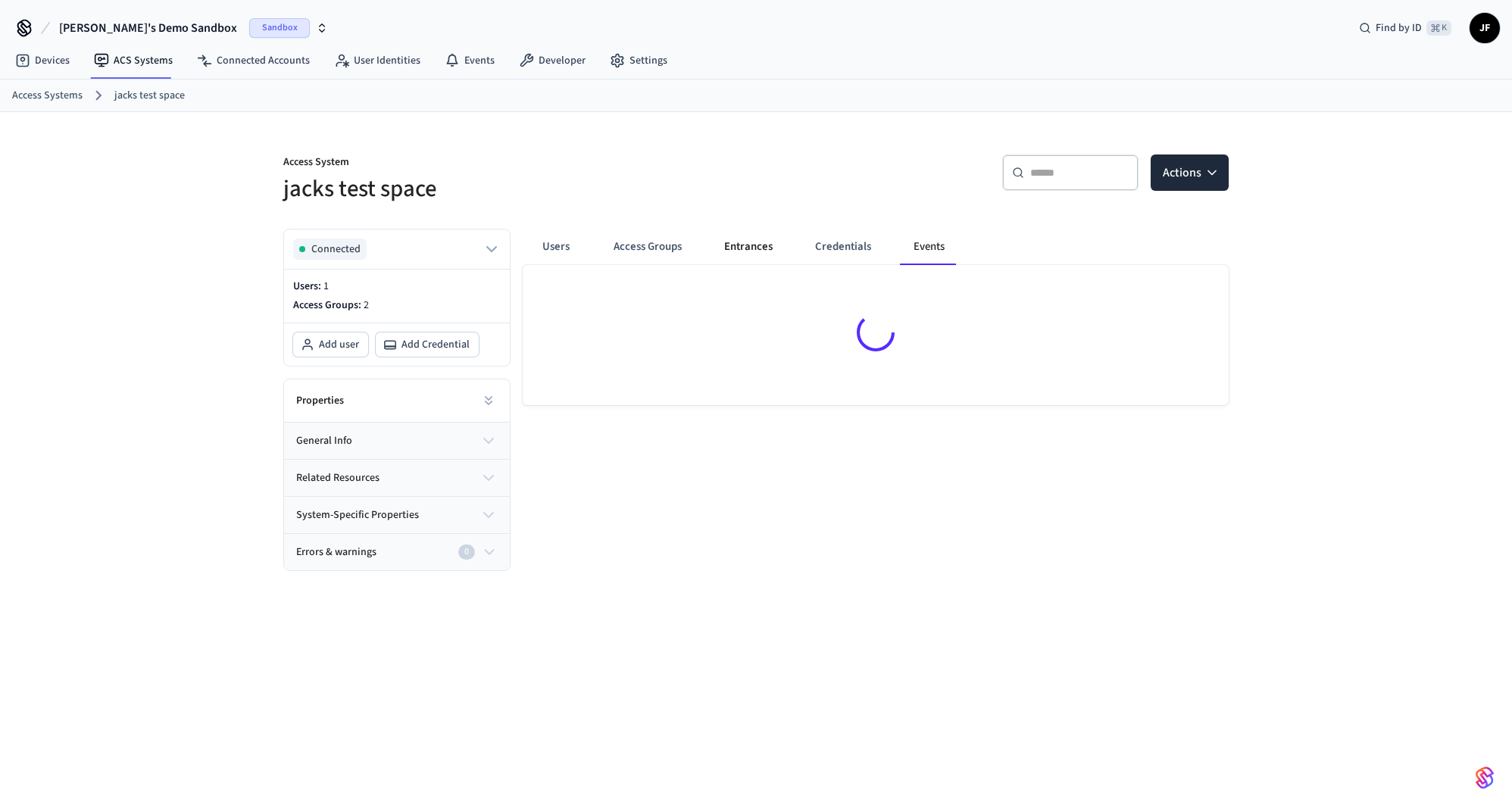
click at [751, 253] on button "Entrances" at bounding box center [749, 247] width 72 height 36
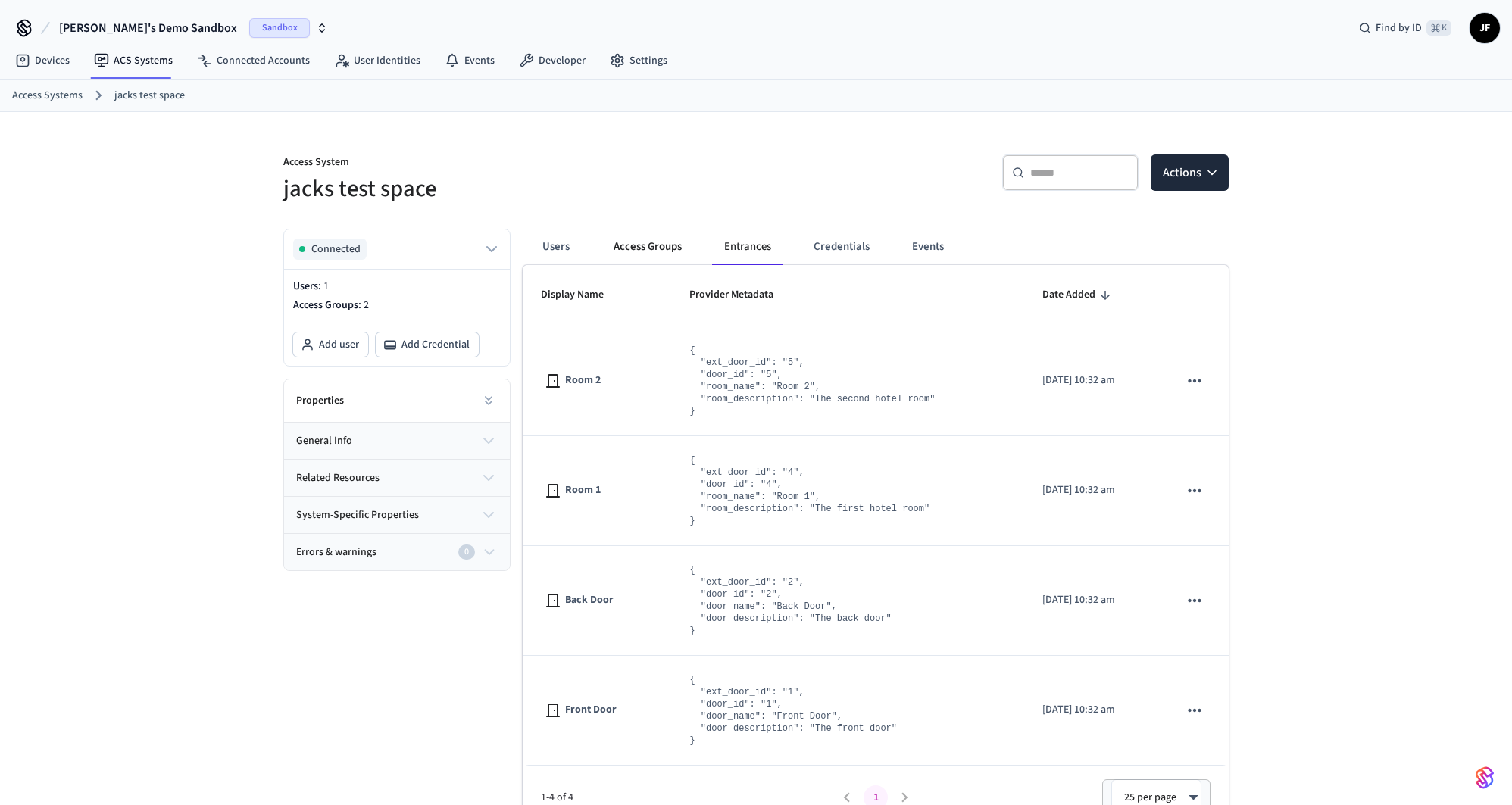
click at [685, 247] on button "Access Groups" at bounding box center [648, 247] width 92 height 36
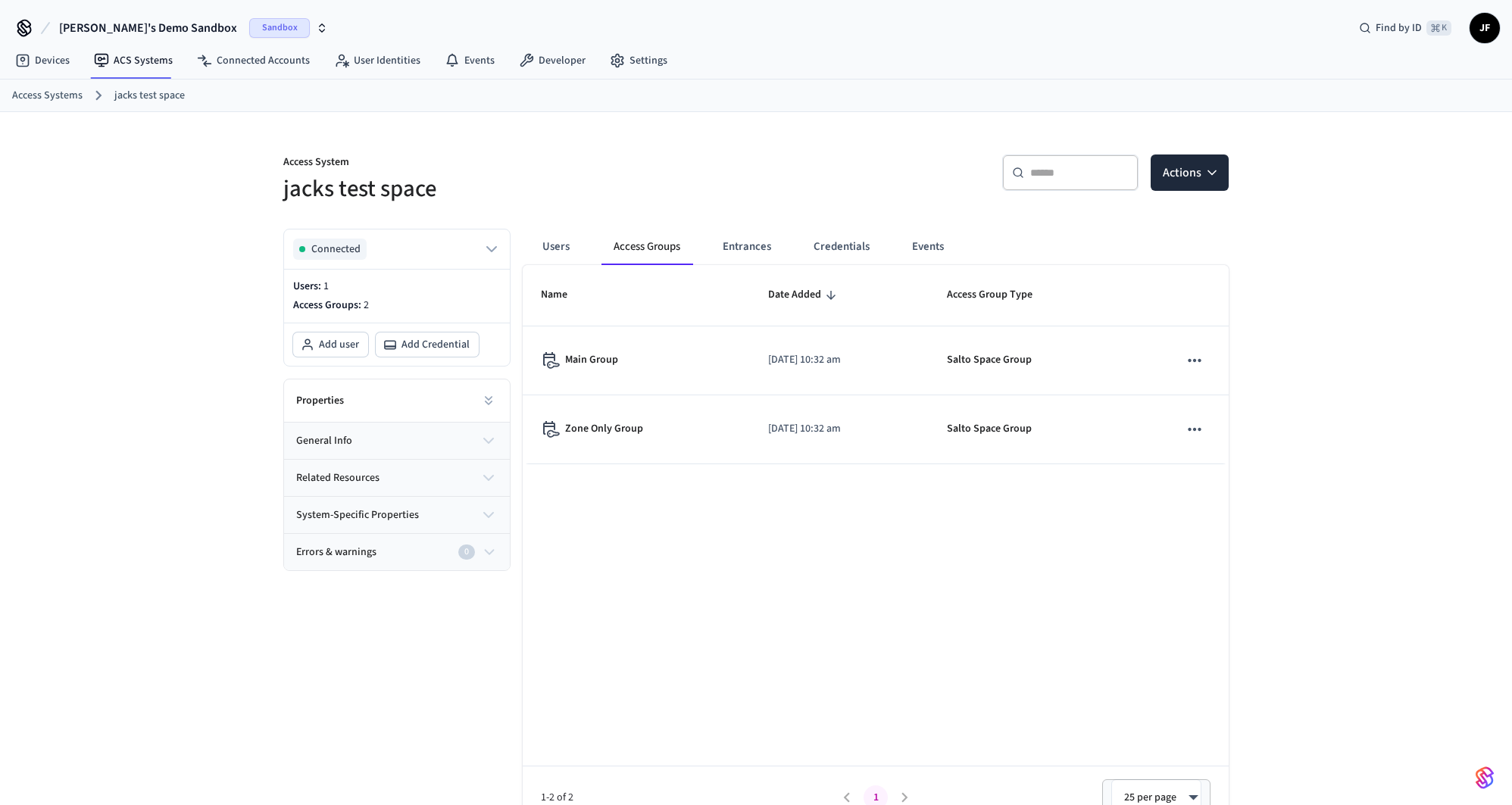
click at [27, 103] on ol "Access Systems jacks test space" at bounding box center [762, 95] width 1500 height 20
click at [30, 95] on link "Access Systems" at bounding box center [46, 96] width 70 height 16
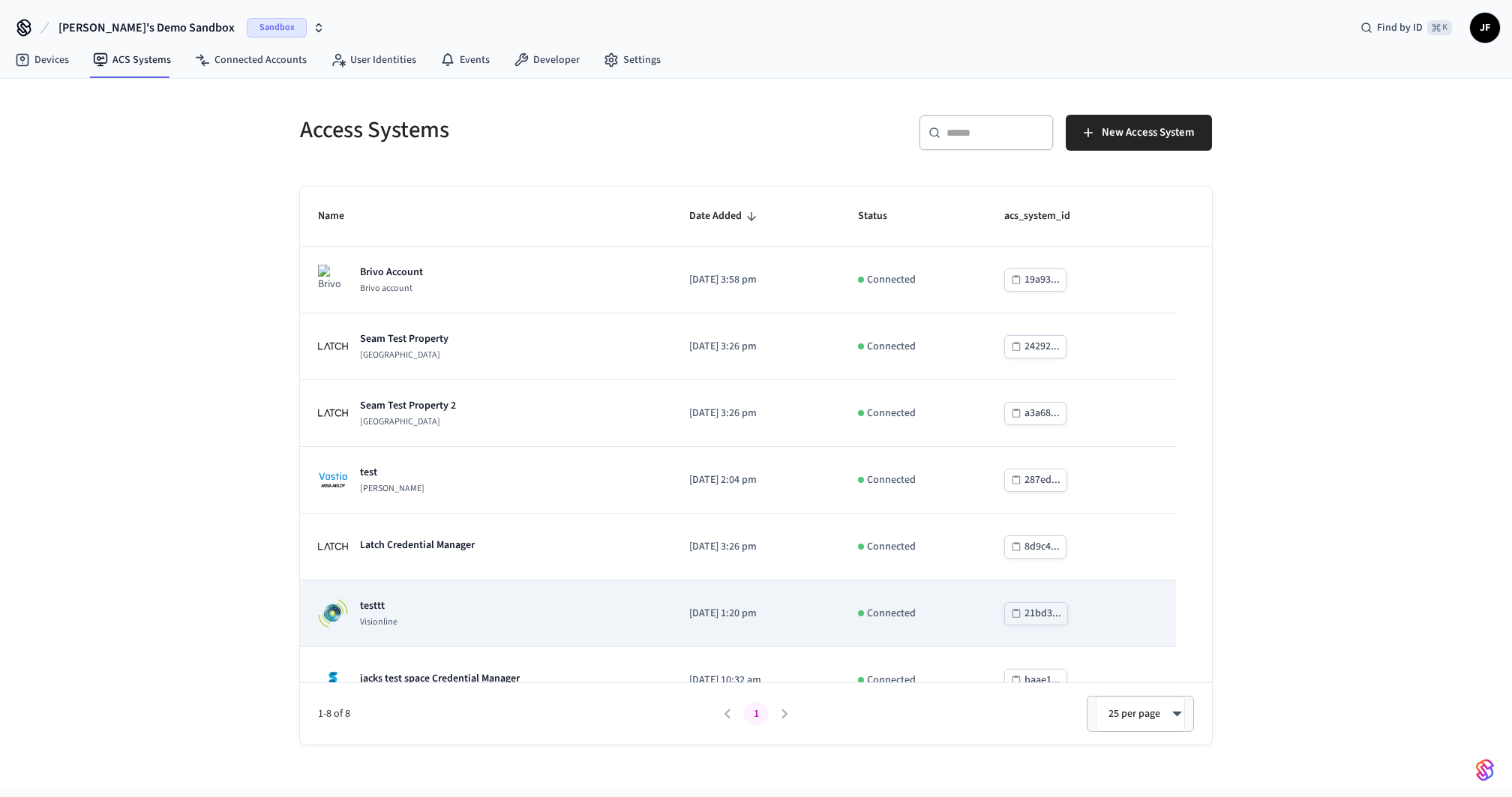
click at [499, 607] on div "testtt Visionline" at bounding box center [486, 613] width 335 height 30
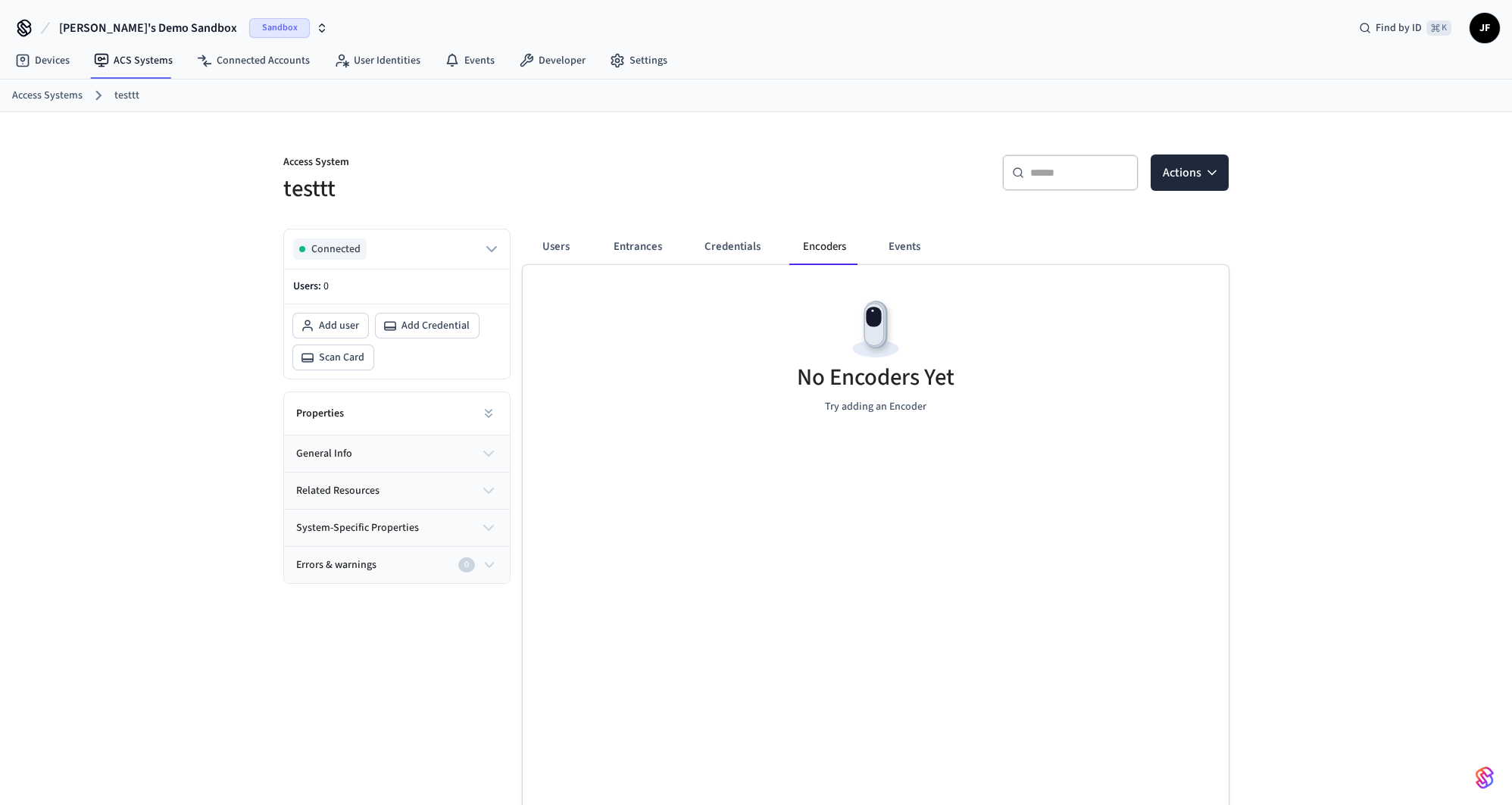
click at [843, 166] on div "​ ​ Actions" at bounding box center [997, 179] width 464 height 49
click at [891, 119] on div "Access System testtt ​ ​ Actions Connected Users: 0 Add user Add Credential Sca…" at bounding box center [756, 470] width 970 height 717
click at [32, 107] on div "Access Systems testtt" at bounding box center [756, 95] width 1512 height 32
click at [36, 99] on link "Access Systems" at bounding box center [46, 96] width 70 height 16
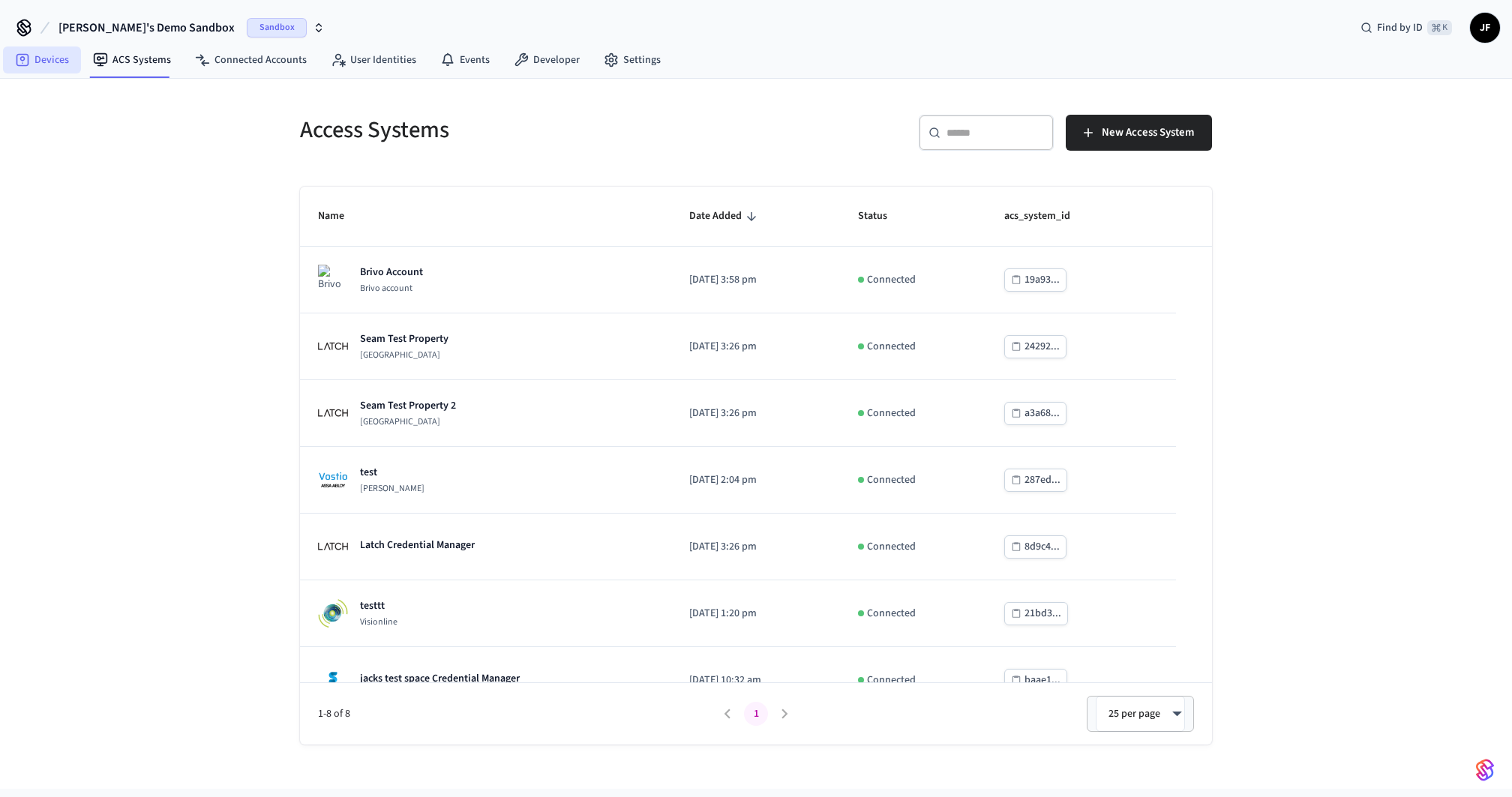
click at [42, 57] on link "Devices" at bounding box center [42, 60] width 78 height 27
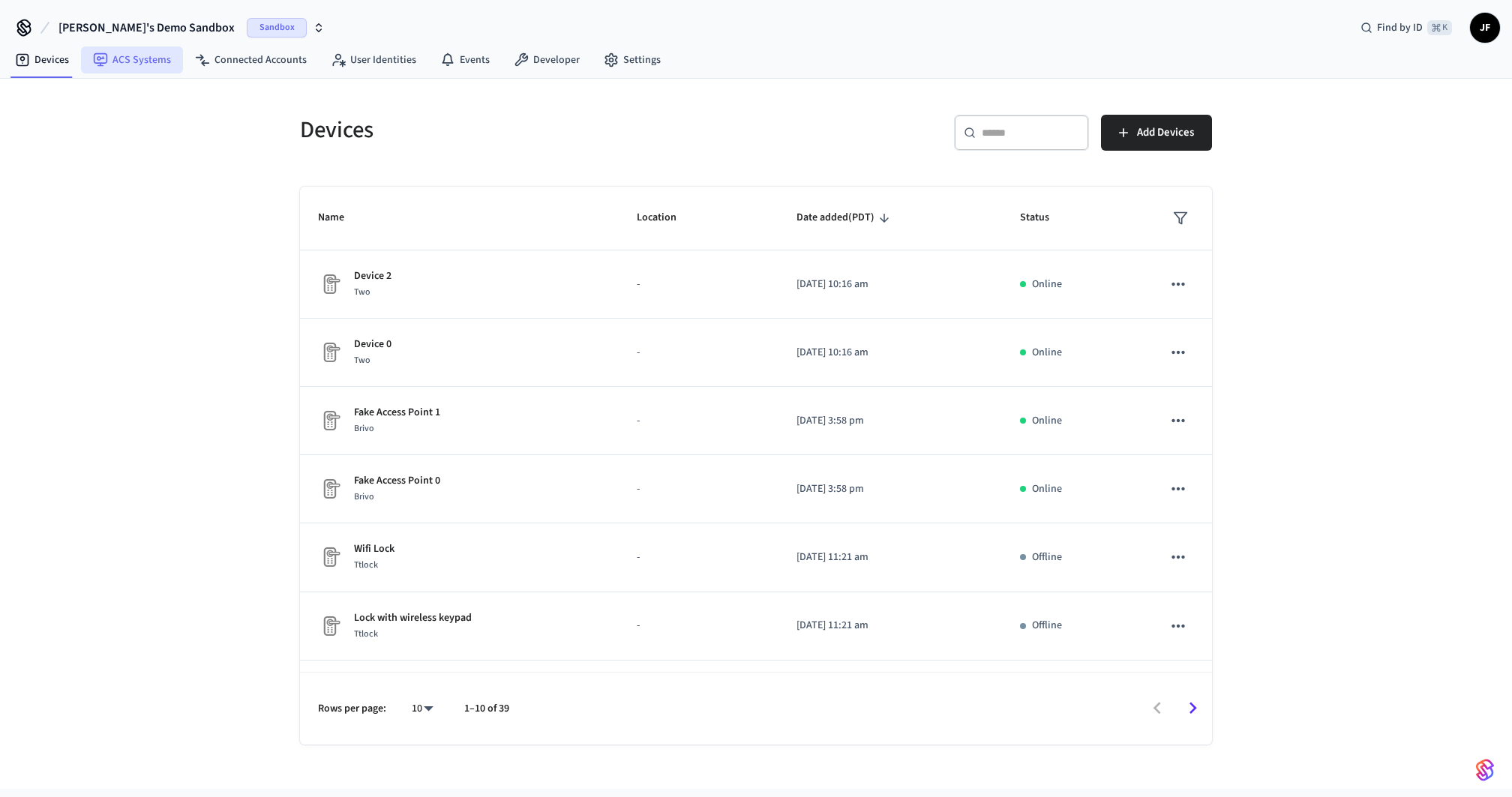
click at [119, 50] on link "ACS Systems" at bounding box center [132, 60] width 102 height 27
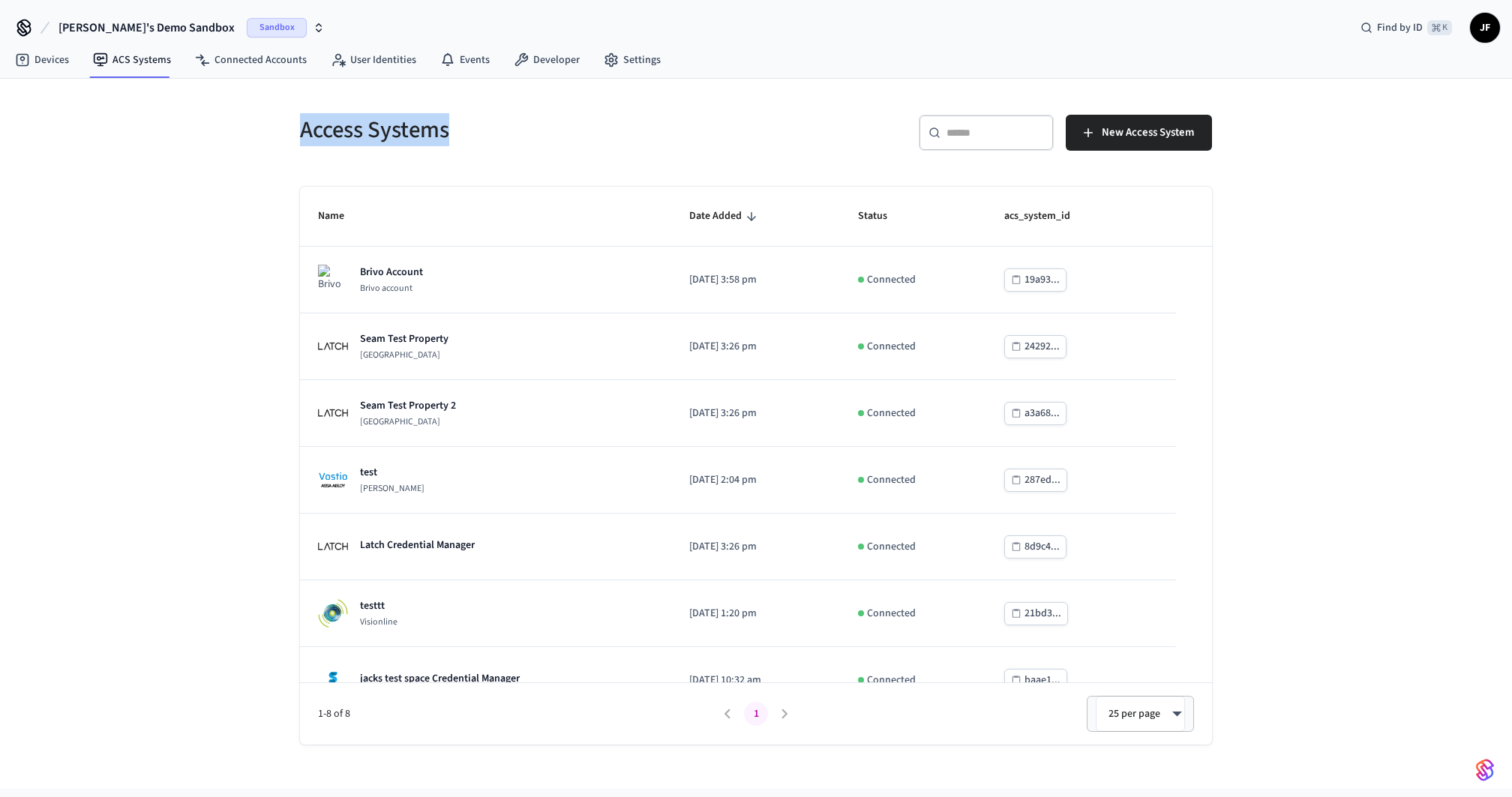
drag, startPoint x: 412, startPoint y: 127, endPoint x: 640, endPoint y: 147, distance: 228.9
click at [640, 147] on div "Access Systems" at bounding box center [515, 129] width 465 height 66
click at [655, 150] on div "Access Systems" at bounding box center [515, 129] width 465 height 66
click at [1142, 124] on span "New Access System" at bounding box center [1148, 133] width 92 height 19
click at [1324, 161] on div "Access Systems ​ ​ New Access System Name Date Added Status acs_system_id Brivo…" at bounding box center [756, 434] width 1512 height 710
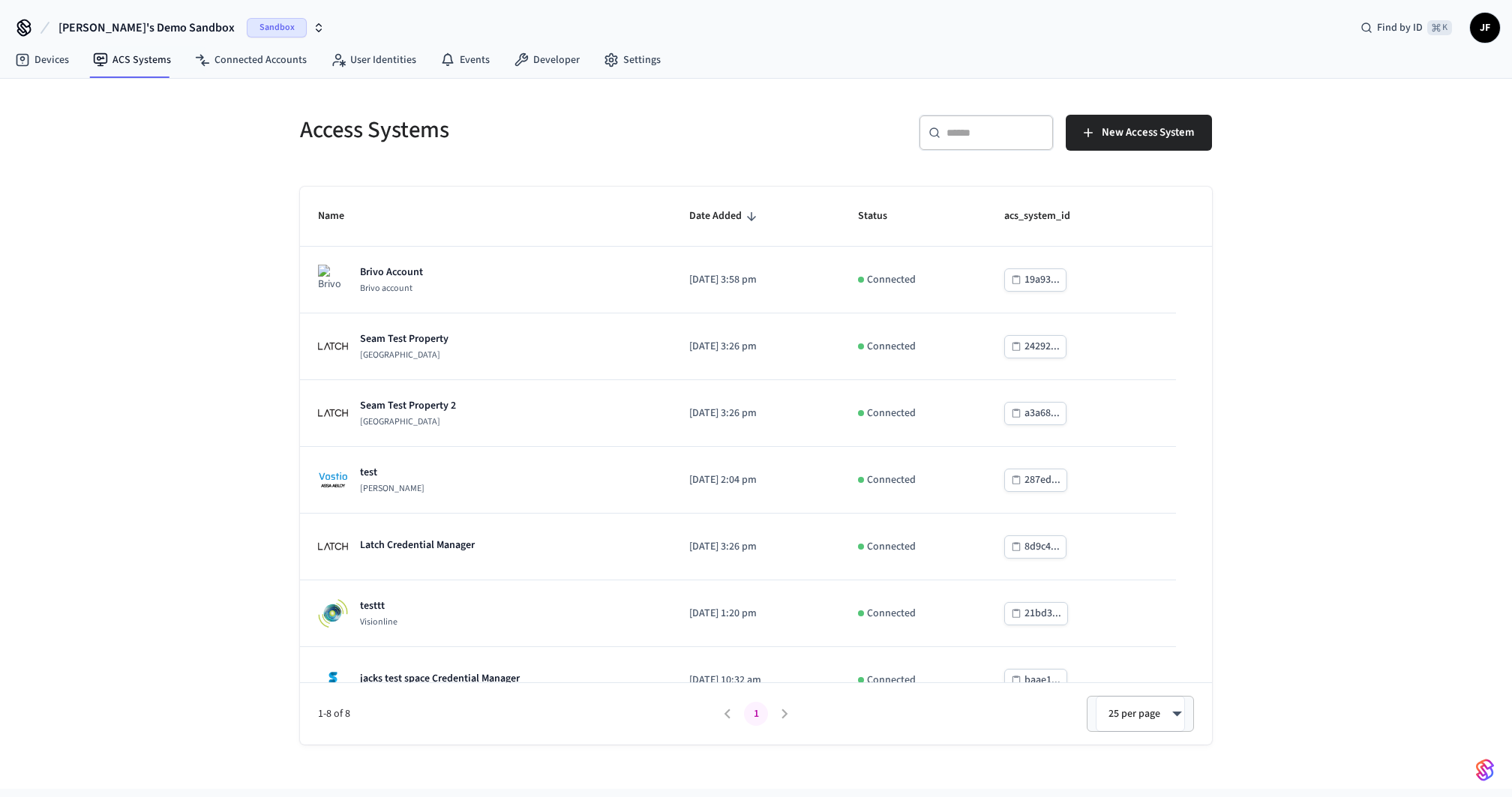
click at [129, 16] on button "Jack's Demo Sandbox Sandbox" at bounding box center [191, 27] width 275 height 31
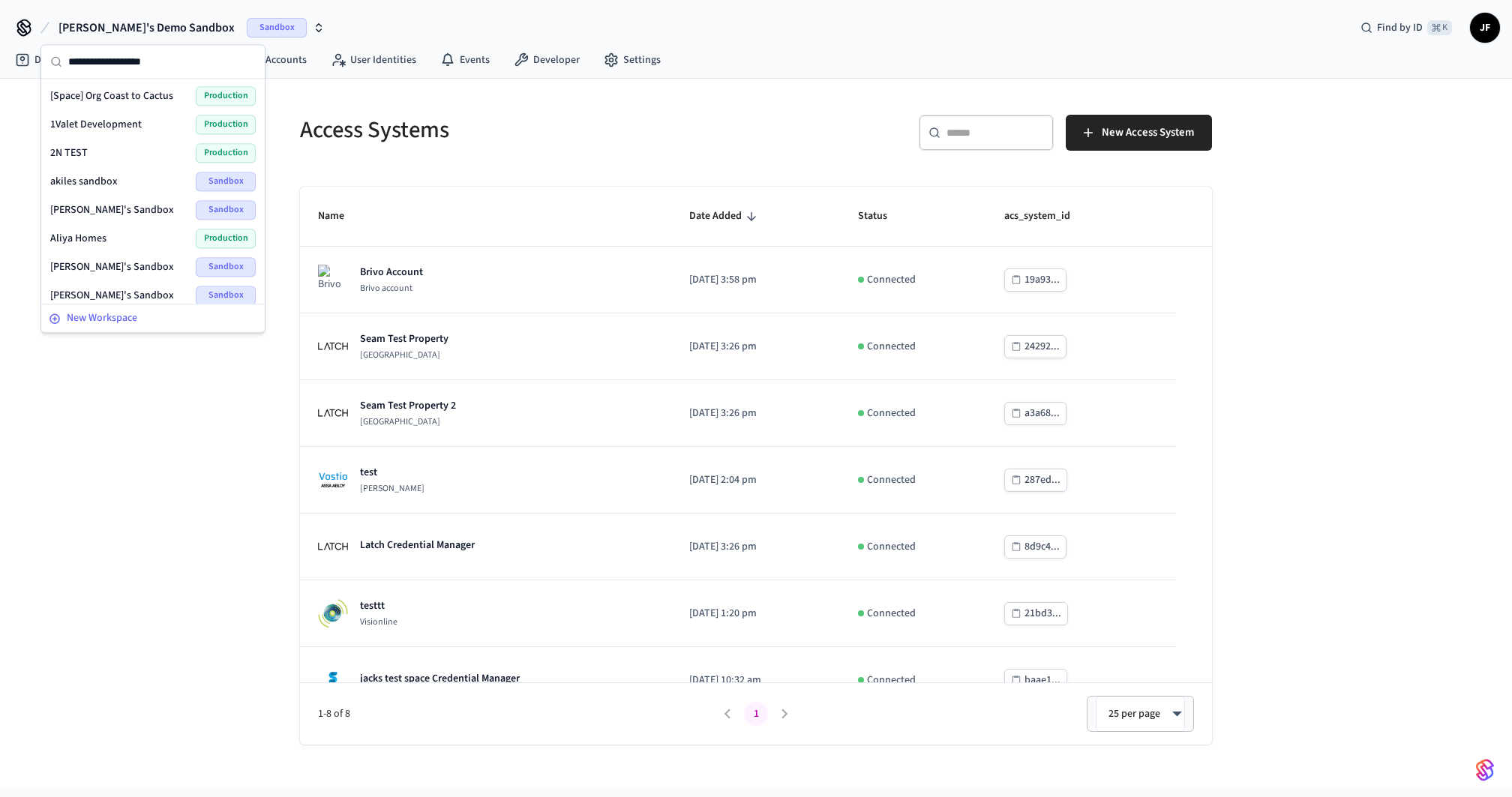
click at [130, 324] on span "New Workspace" at bounding box center [102, 318] width 70 height 16
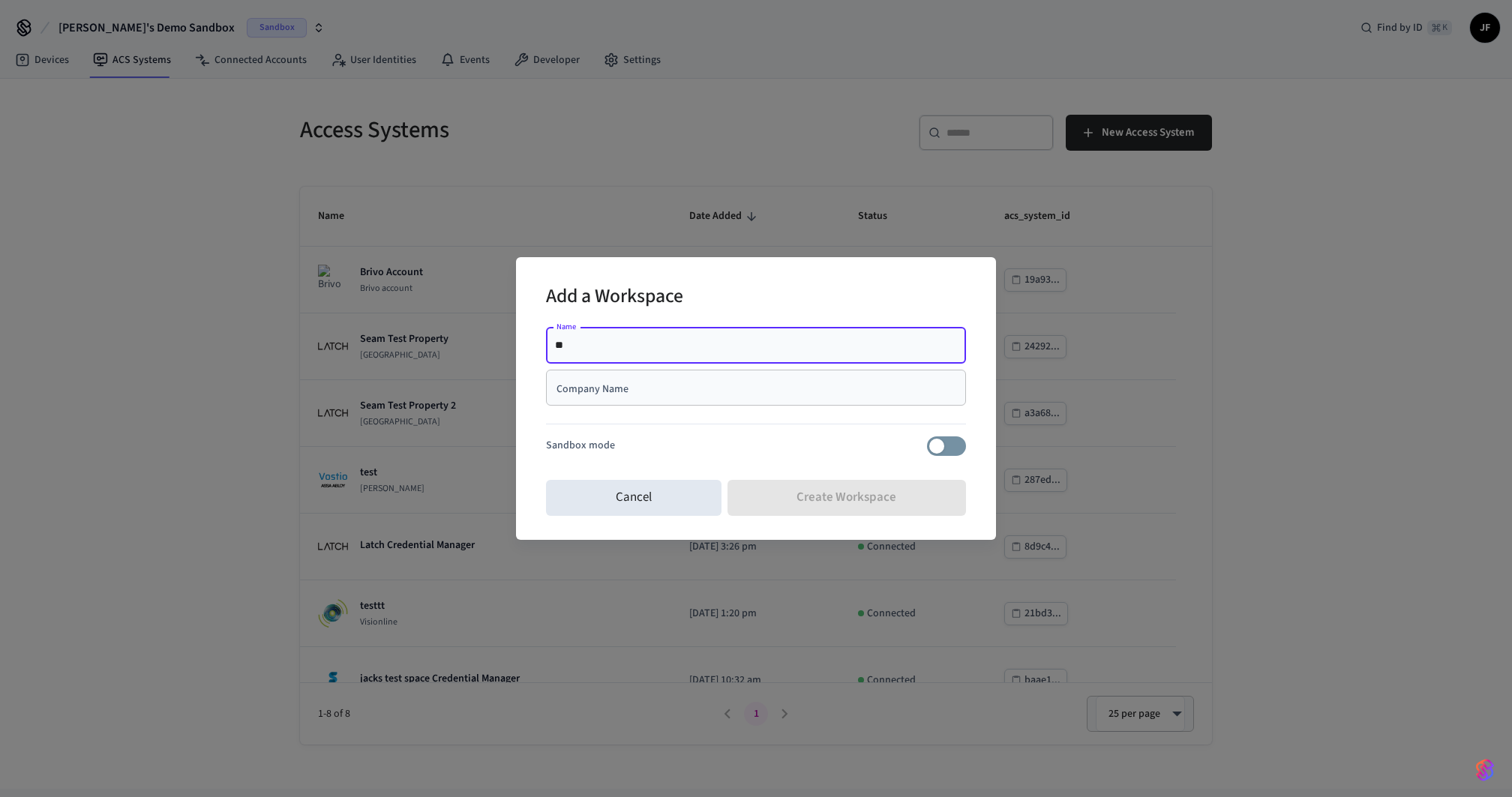
type input "*"
type input "**********"
click at [714, 420] on div at bounding box center [756, 427] width 420 height 19
drag, startPoint x: 714, startPoint y: 420, endPoint x: 659, endPoint y: 386, distance: 64.7
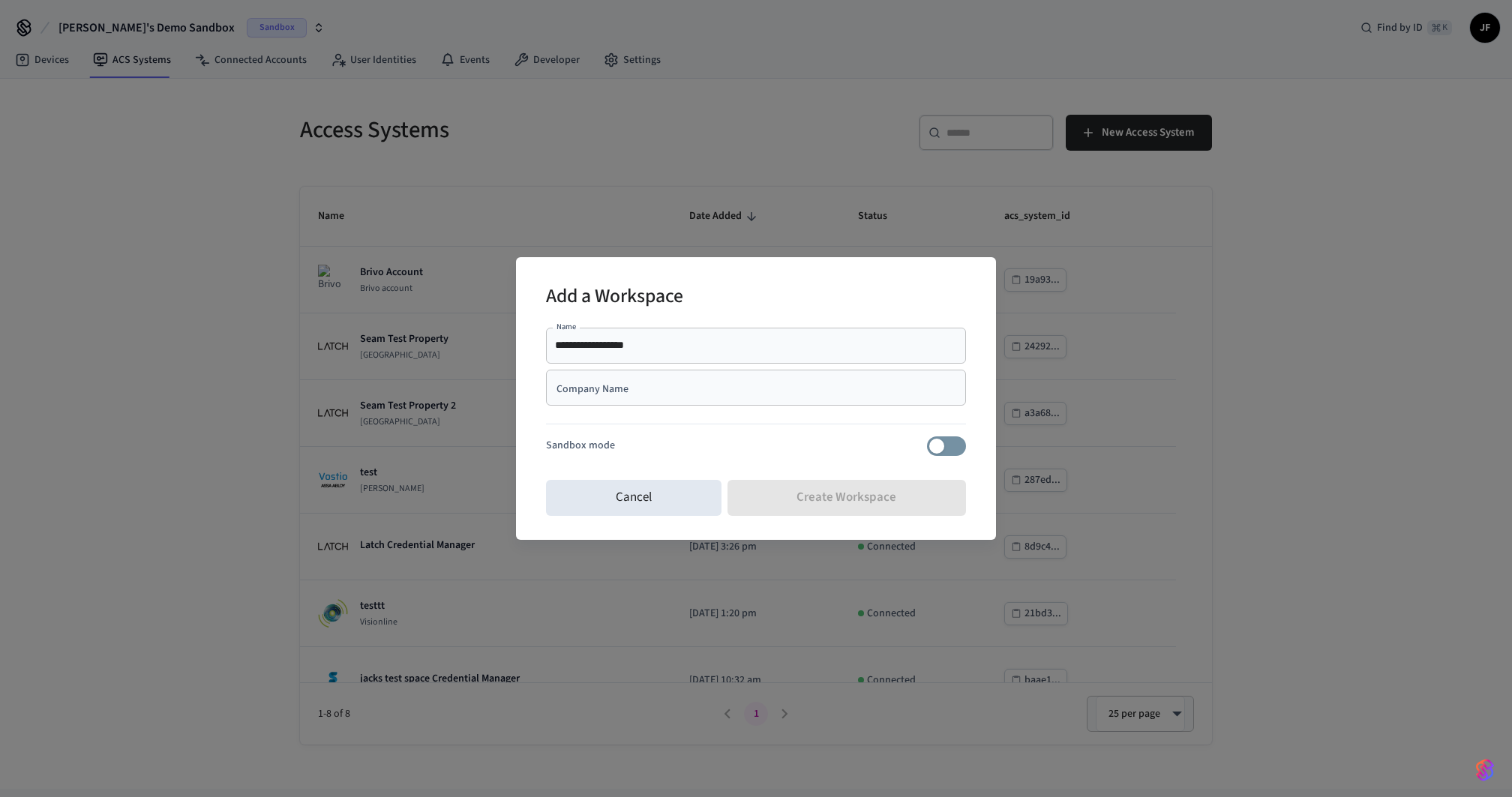
click at [659, 386] on div "**********" at bounding box center [756, 398] width 420 height 152
drag, startPoint x: 666, startPoint y: 421, endPoint x: 663, endPoint y: 408, distance: 13.3
click at [666, 420] on div at bounding box center [756, 427] width 420 height 19
click at [660, 400] on div "Company Name" at bounding box center [756, 388] width 420 height 36
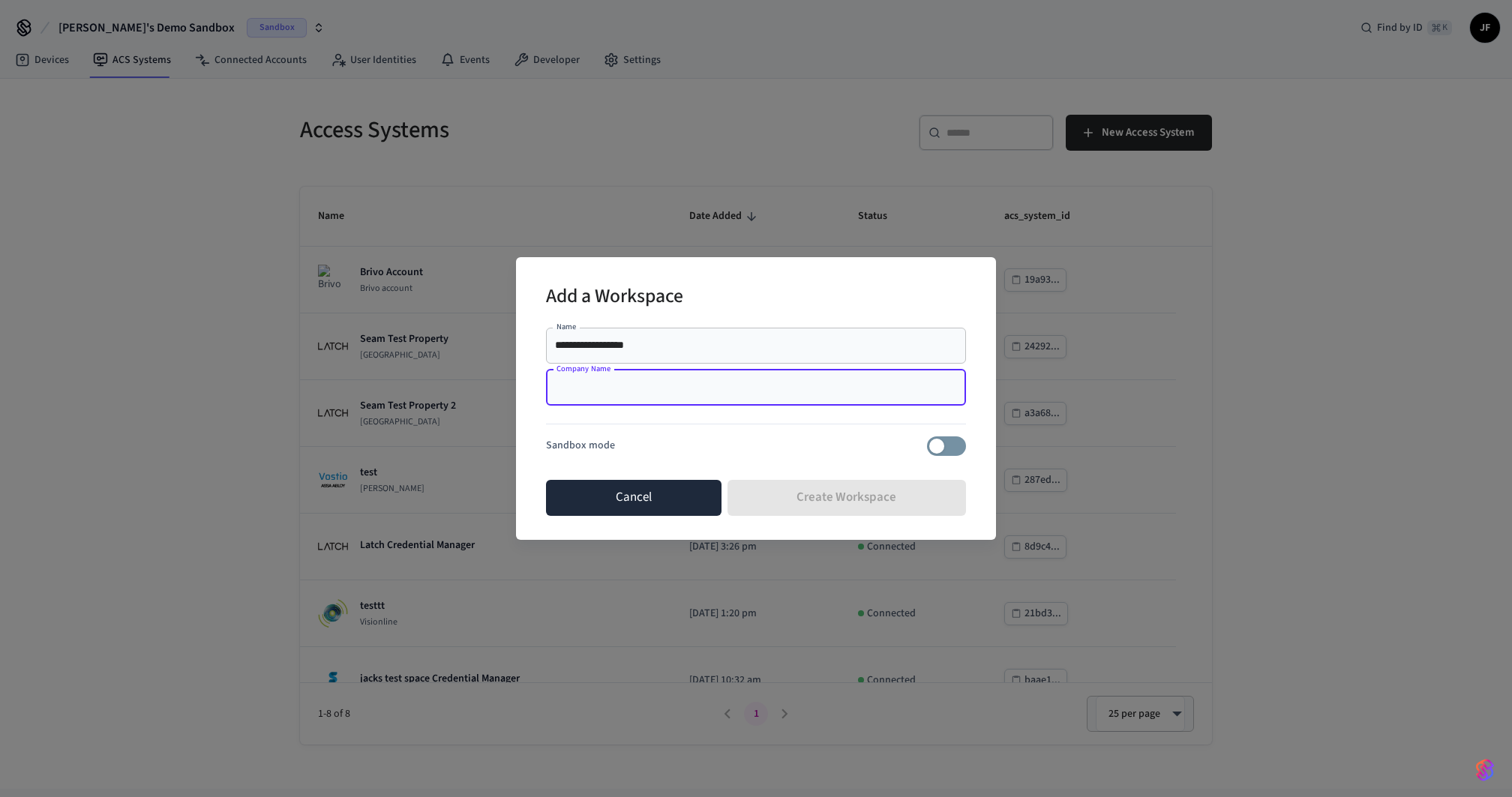
click at [624, 495] on button "Cancel" at bounding box center [633, 498] width 175 height 36
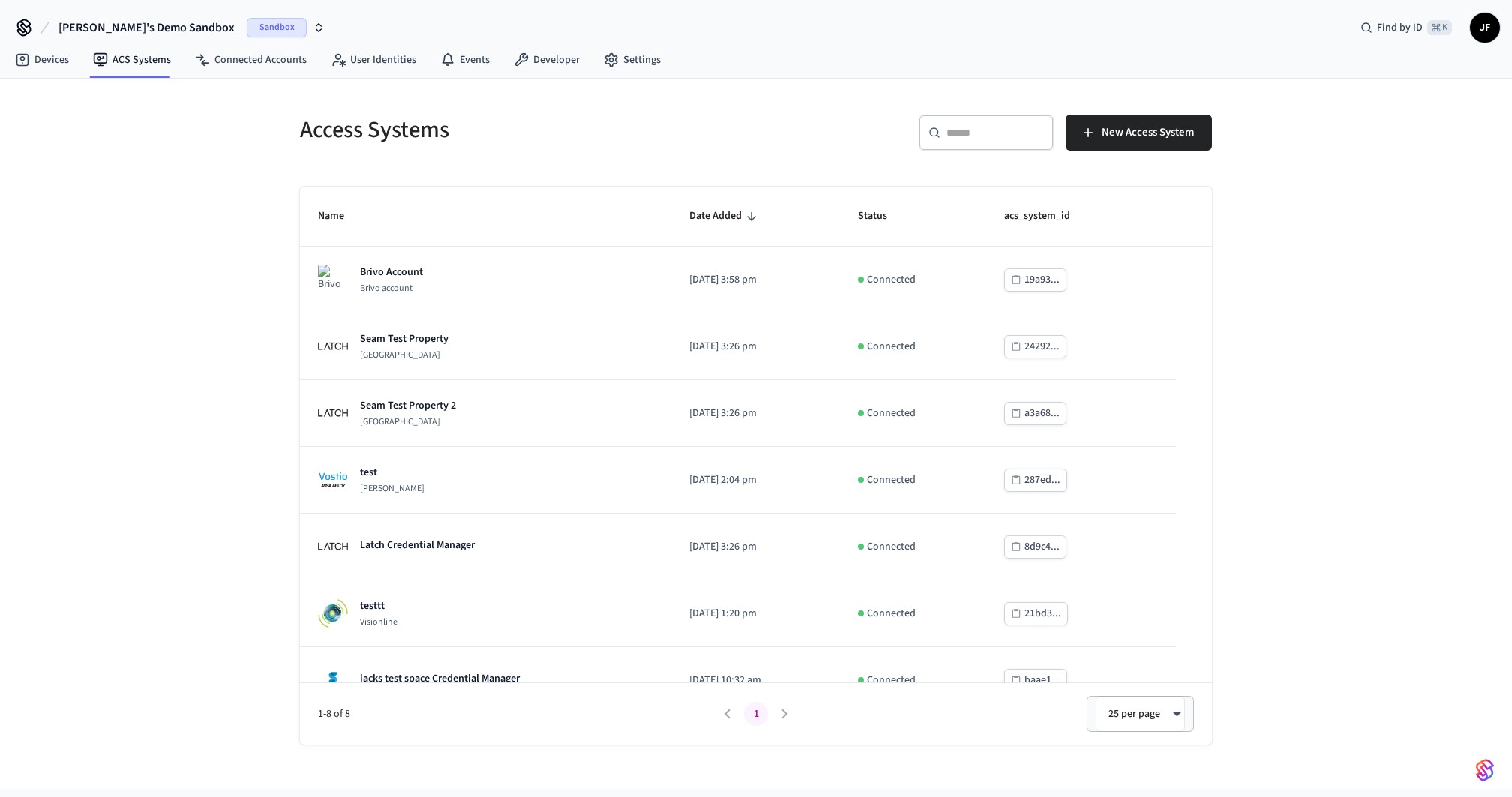
click at [164, 307] on div "Access Systems ​ ​ New Access System Name Date Added Status acs_system_id Brivo…" at bounding box center [756, 434] width 1512 height 710
click at [101, 36] on span "Jack's Demo Sandbox" at bounding box center [147, 27] width 176 height 18
type input "**********"
click at [112, 97] on span "Jack's Demo Prod" at bounding box center [117, 95] width 134 height 15
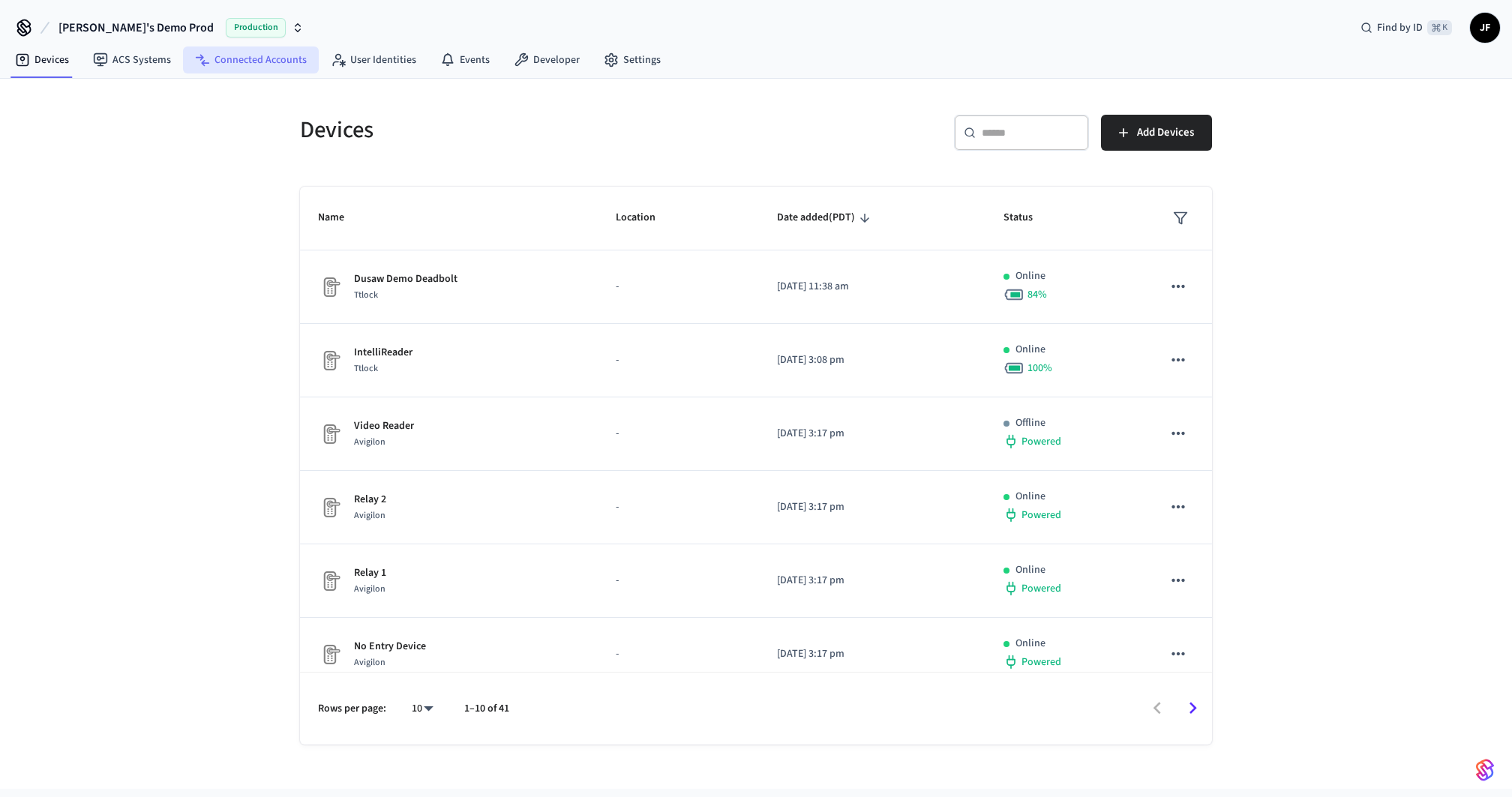
click at [264, 59] on link "Connected Accounts" at bounding box center [251, 60] width 136 height 27
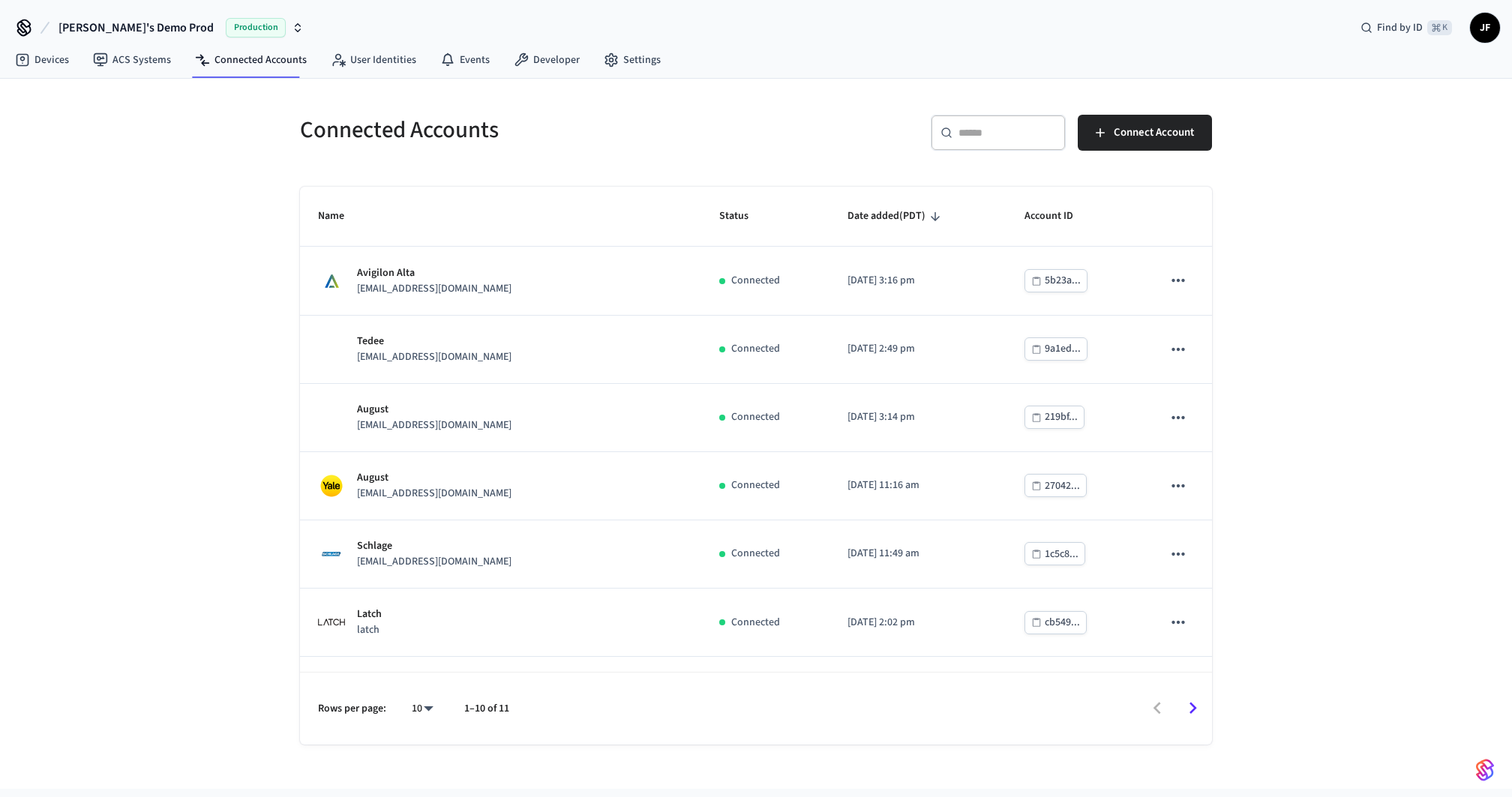
drag, startPoint x: 445, startPoint y: 147, endPoint x: 116, endPoint y: 168, distance: 329.7
click at [145, 151] on div "Connected Accounts ​ ​ Connect Account Name Status Date added (PDT) Account ID …" at bounding box center [756, 434] width 1512 height 710
click at [987, 151] on div "​ ​" at bounding box center [997, 136] width 135 height 42
click at [999, 134] on input "text" at bounding box center [1007, 133] width 97 height 15
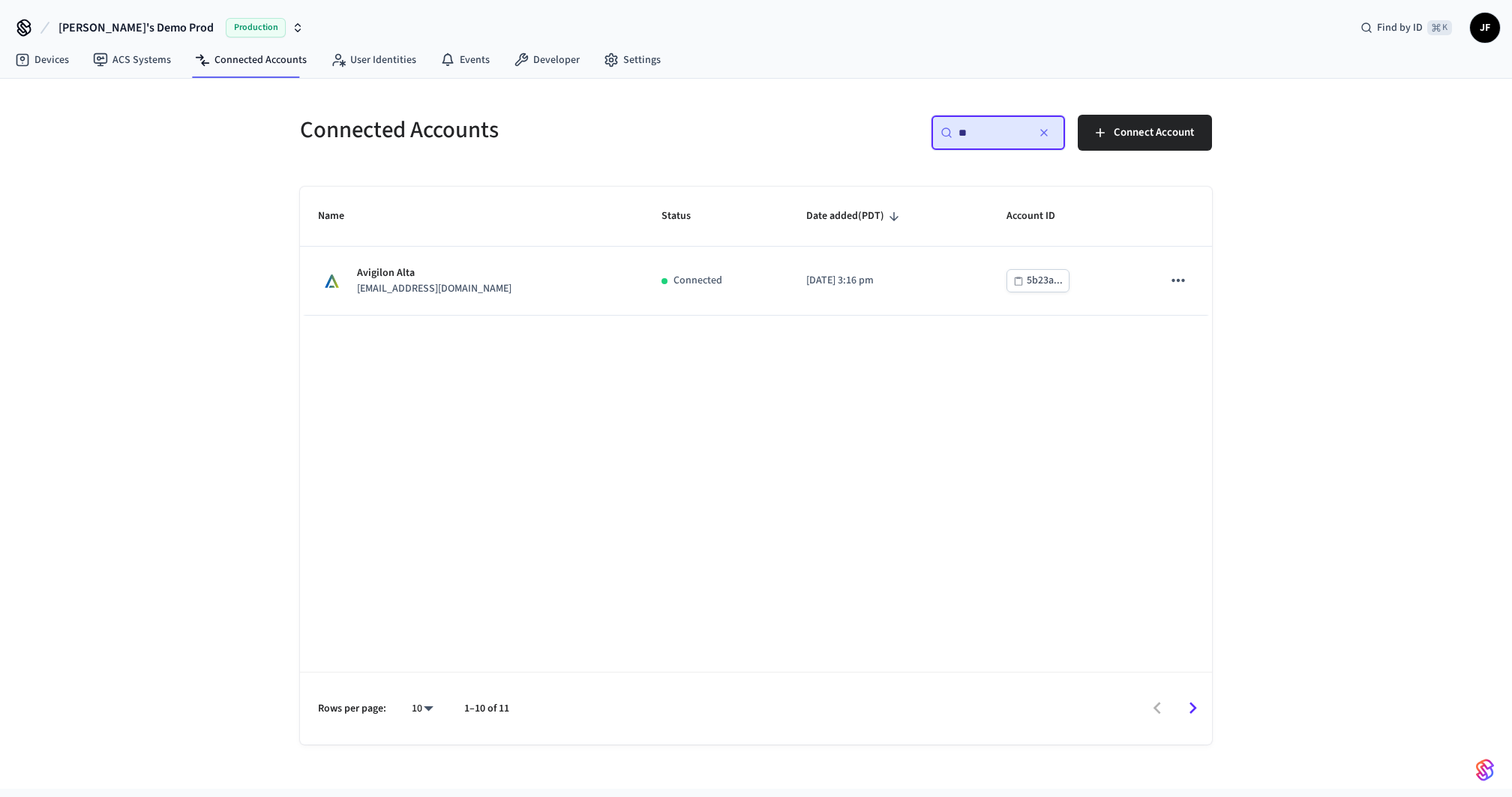
type input "***"
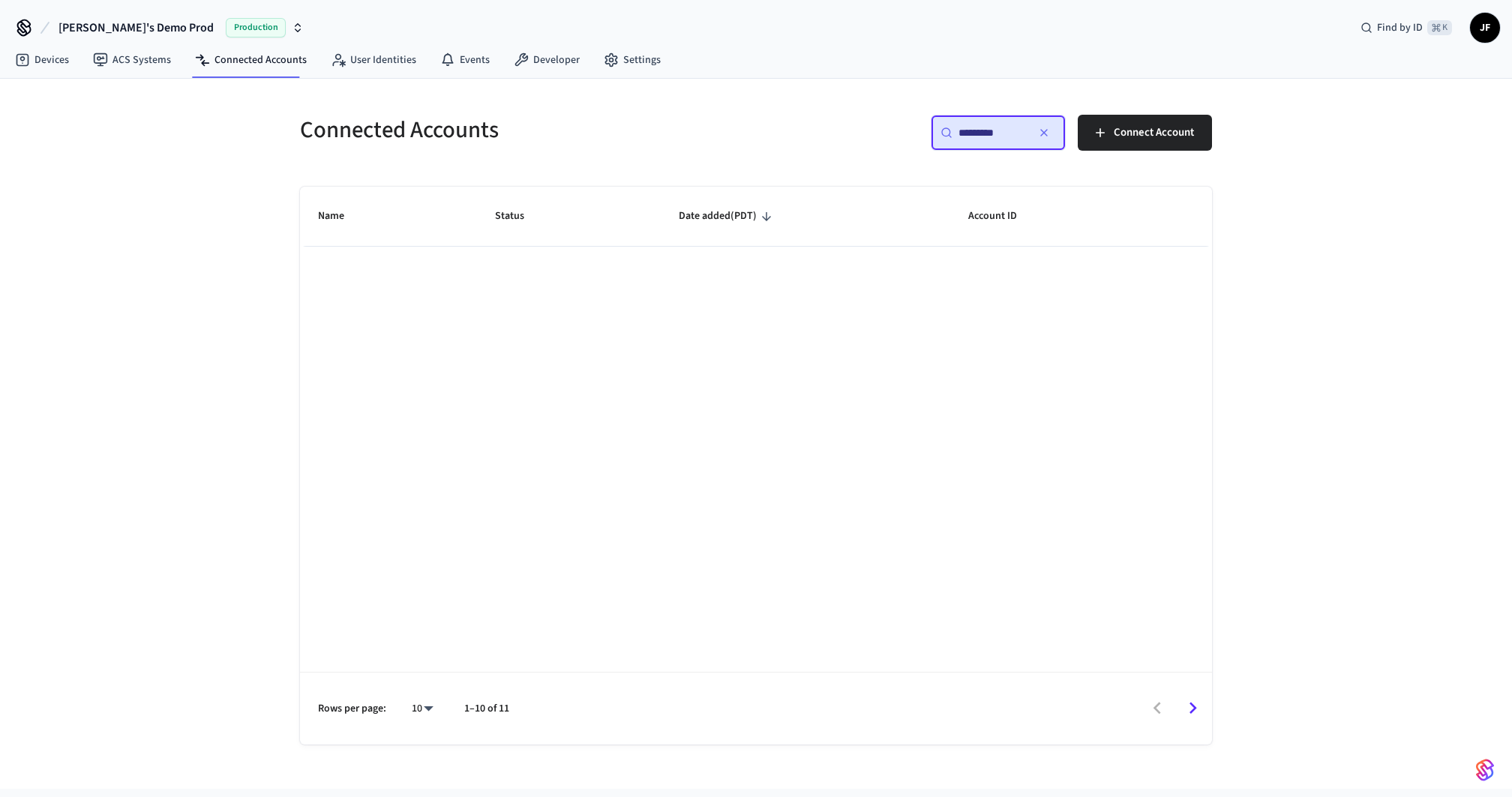
type input "**********"
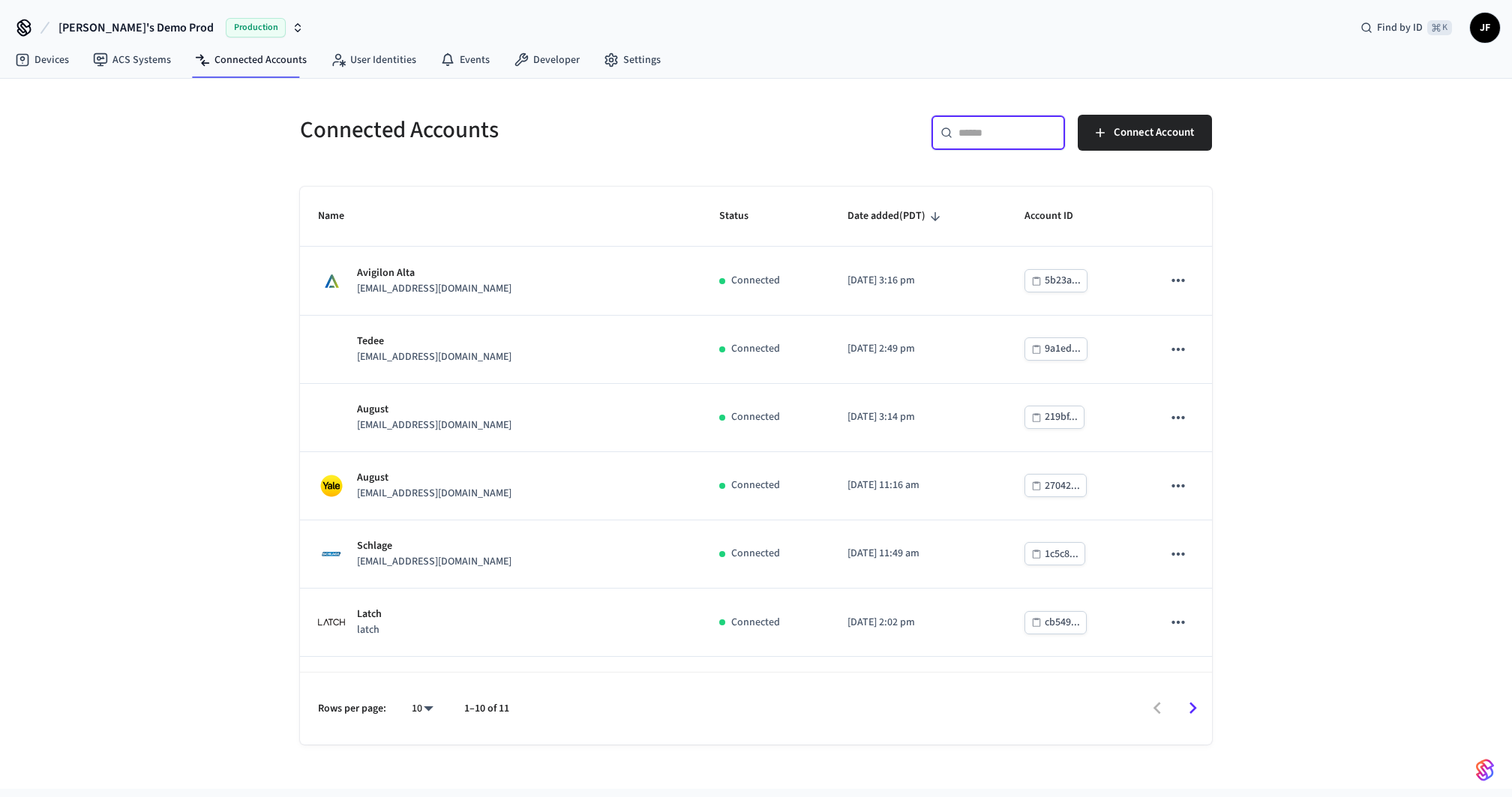
click at [182, 214] on div "Connected Accounts ​ ​ Connect Account Name Status Date added (PDT) Account ID …" at bounding box center [756, 434] width 1512 height 710
click at [102, 30] on span "Jack's Demo Prod" at bounding box center [136, 27] width 155 height 18
type input "*****"
click at [70, 126] on span "New Workspace" at bounding box center [82, 123] width 70 height 16
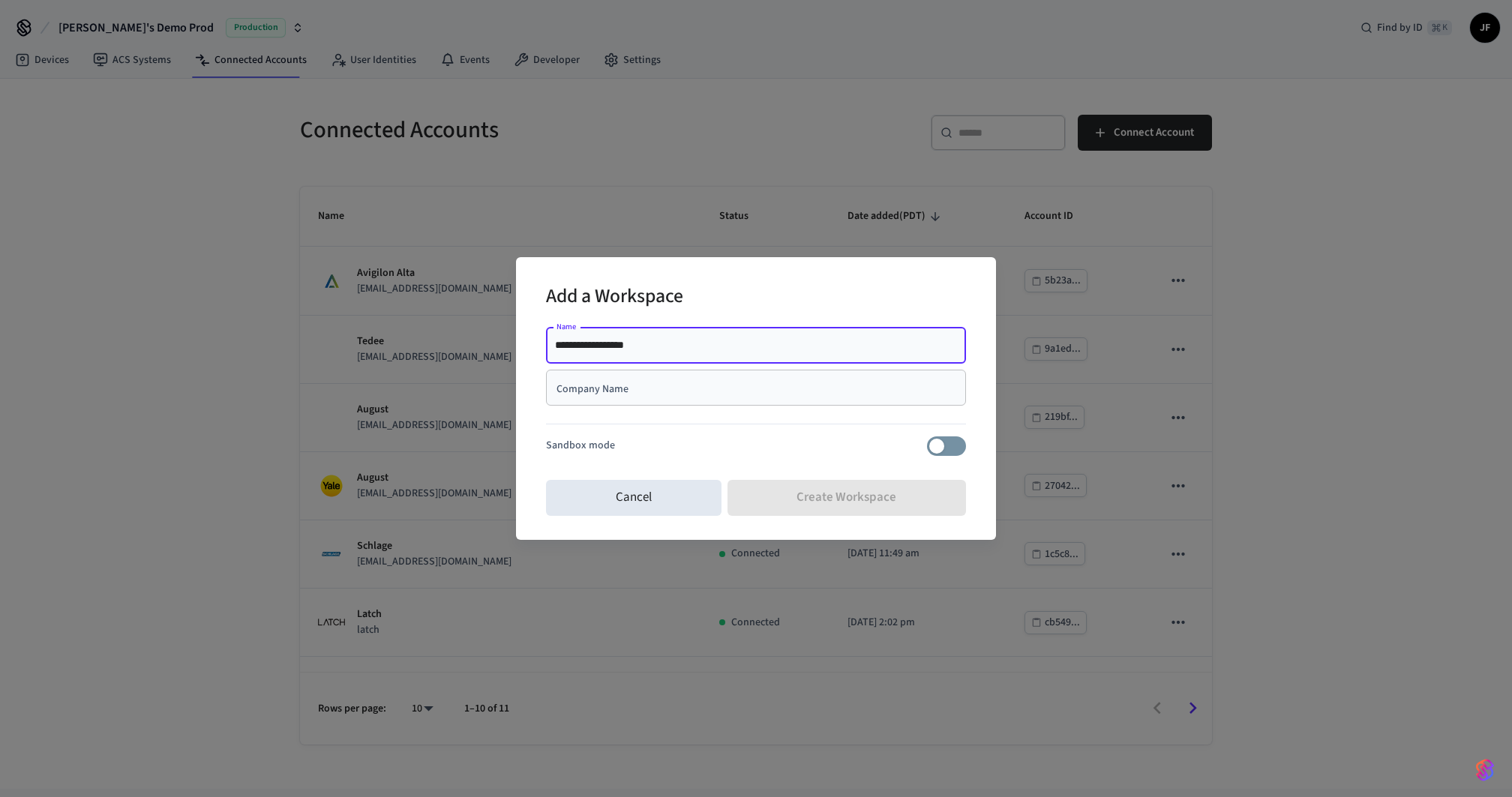
click at [668, 338] on input "**********" at bounding box center [756, 345] width 402 height 15
click at [639, 346] on input "**********" at bounding box center [756, 345] width 402 height 15
type input "**********"
click at [635, 388] on input "Company Name" at bounding box center [756, 388] width 402 height 15
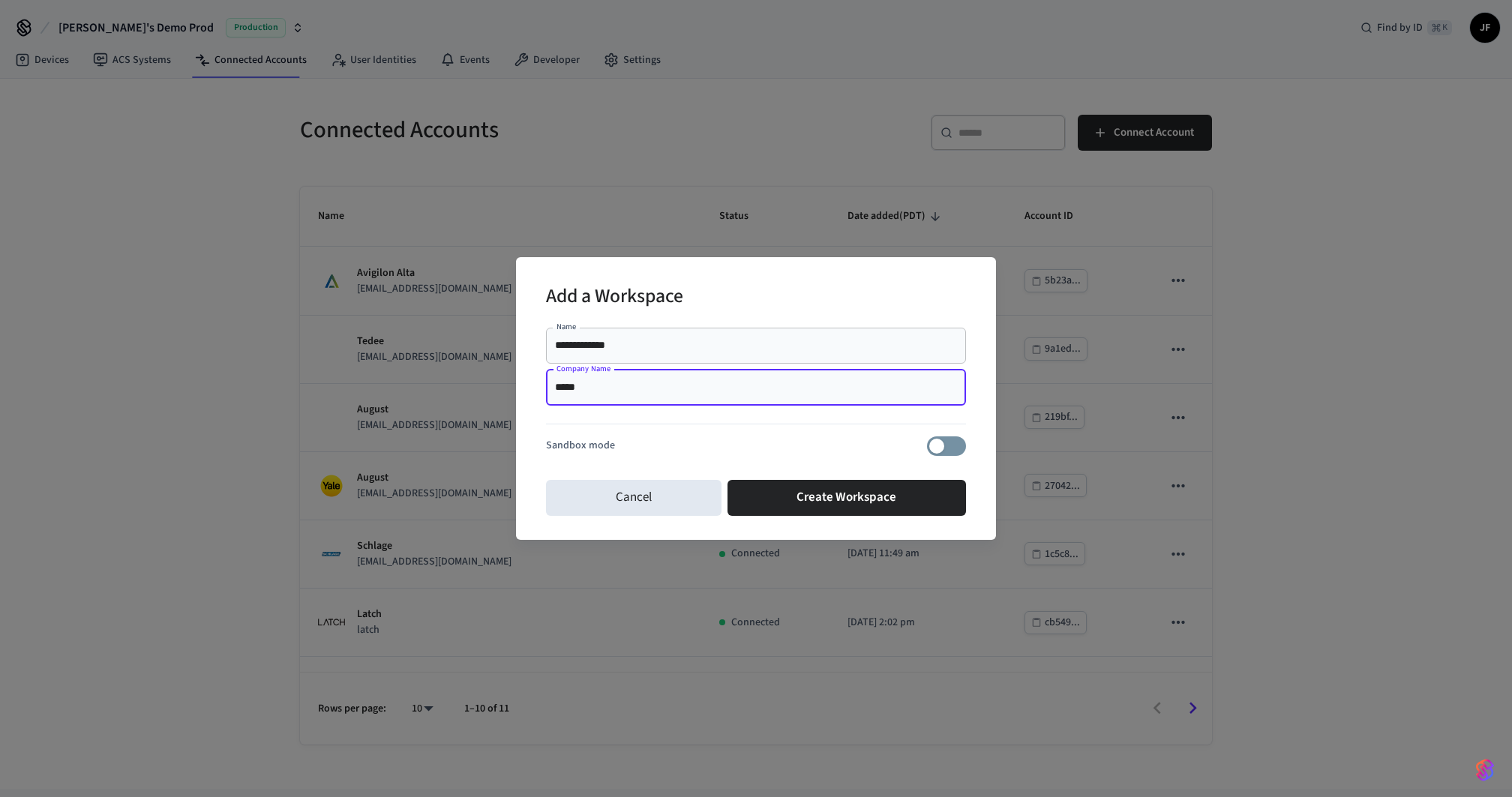
type input "*****"
click at [711, 453] on div "Sandbox mode" at bounding box center [756, 446] width 420 height 19
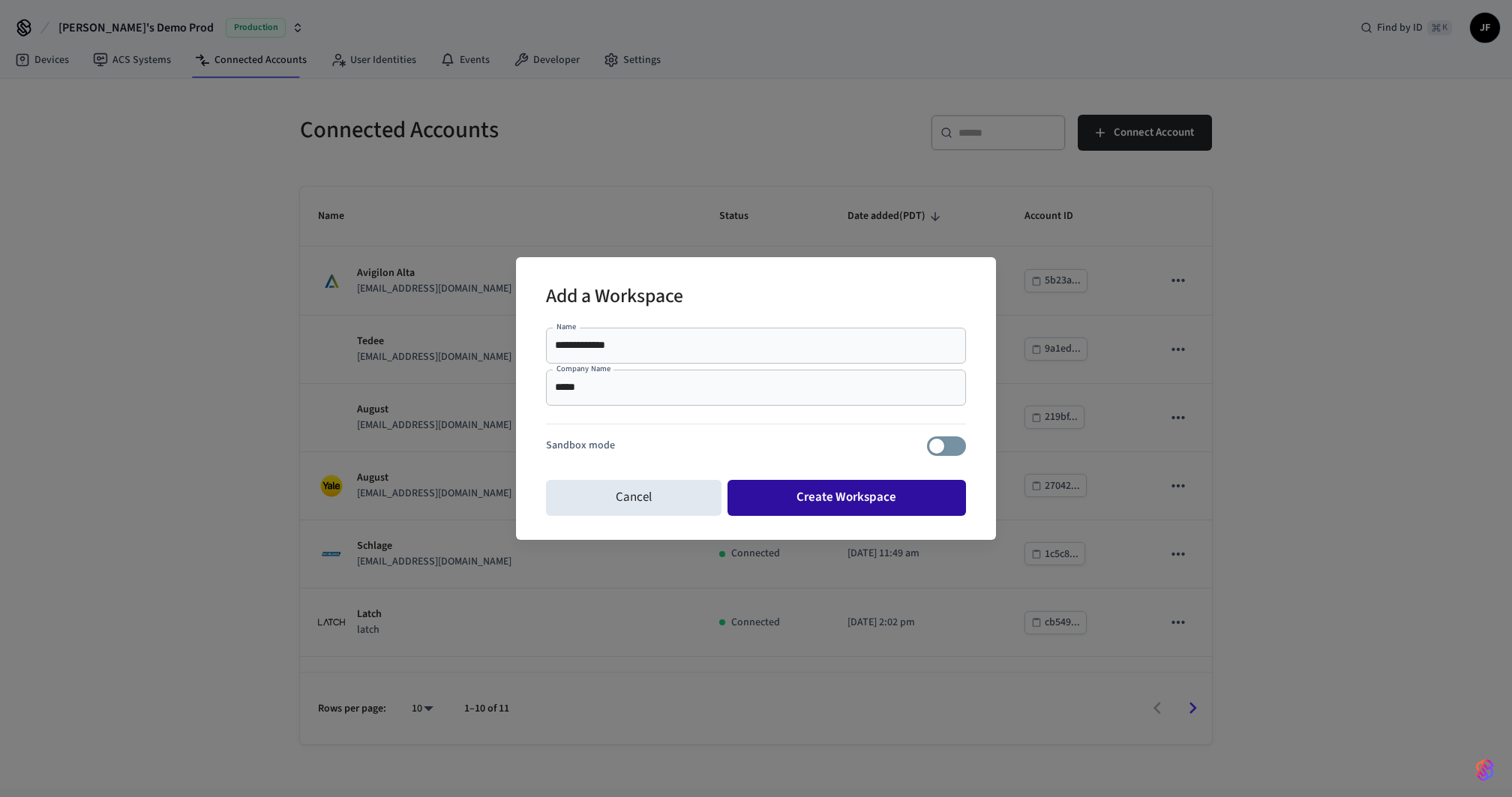
click at [847, 500] on button "Create Workspace" at bounding box center [847, 498] width 239 height 36
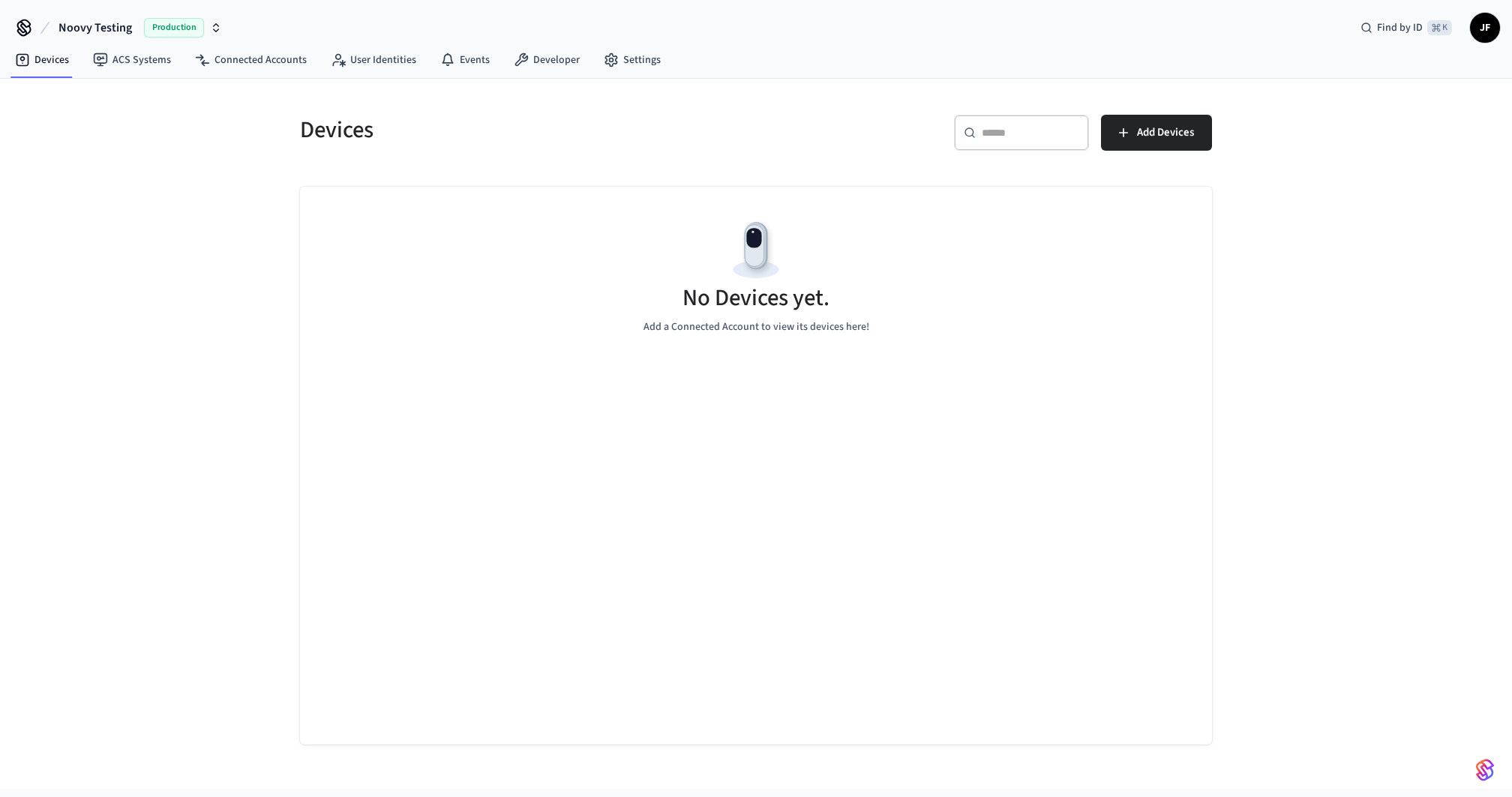
click at [351, 135] on h5 "Devices" at bounding box center [523, 129] width 447 height 30
click at [484, 119] on h5 "Devices" at bounding box center [523, 129] width 447 height 30
click at [352, 136] on h5 "Devices" at bounding box center [523, 129] width 447 height 30
drag, startPoint x: 307, startPoint y: 128, endPoint x: 376, endPoint y: 126, distance: 69.0
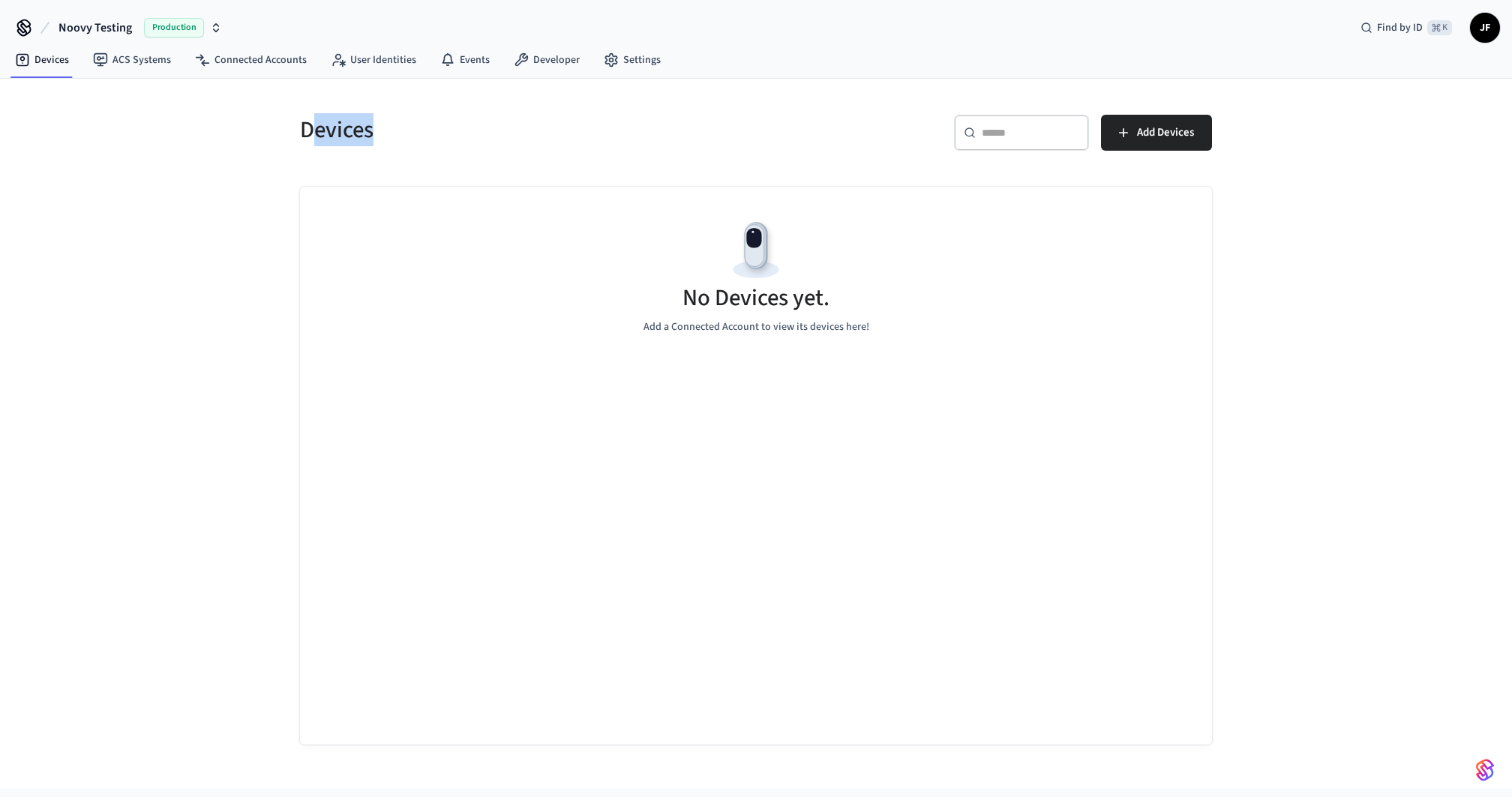
click at [376, 126] on h5 "Devices" at bounding box center [523, 129] width 447 height 30
drag, startPoint x: 375, startPoint y: 129, endPoint x: 289, endPoint y: 126, distance: 86.1
click at [289, 126] on div "Devices" at bounding box center [515, 129] width 465 height 66
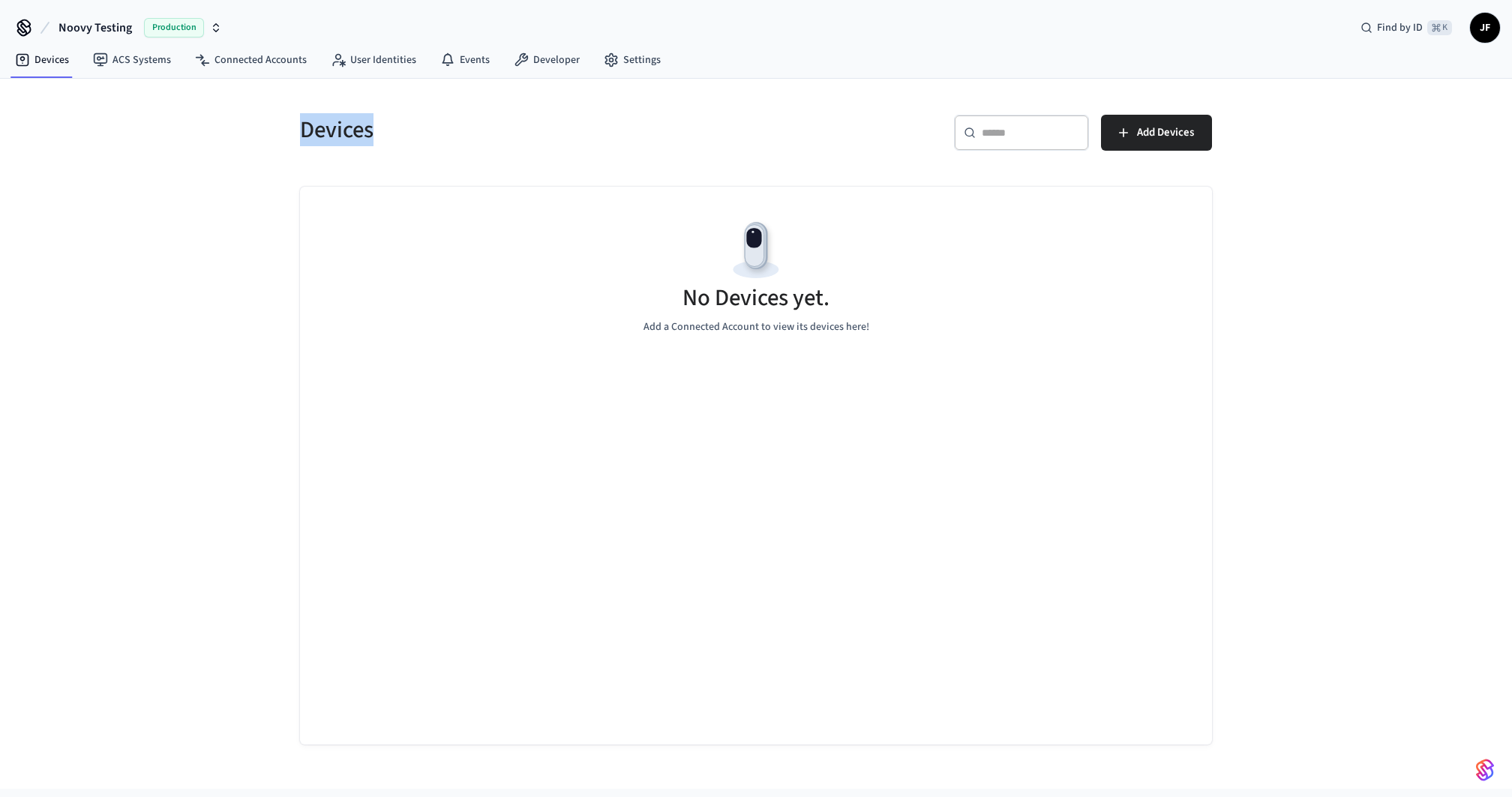
drag, startPoint x: 291, startPoint y: 124, endPoint x: 403, endPoint y: 127, distance: 112.0
click at [403, 127] on div "Devices" at bounding box center [515, 129] width 465 height 66
click at [405, 127] on h5 "Devices" at bounding box center [523, 129] width 447 height 30
click at [146, 70] on link "ACS Systems" at bounding box center [132, 60] width 102 height 27
click at [646, 140] on h5 "Access Systems" at bounding box center [523, 129] width 447 height 30
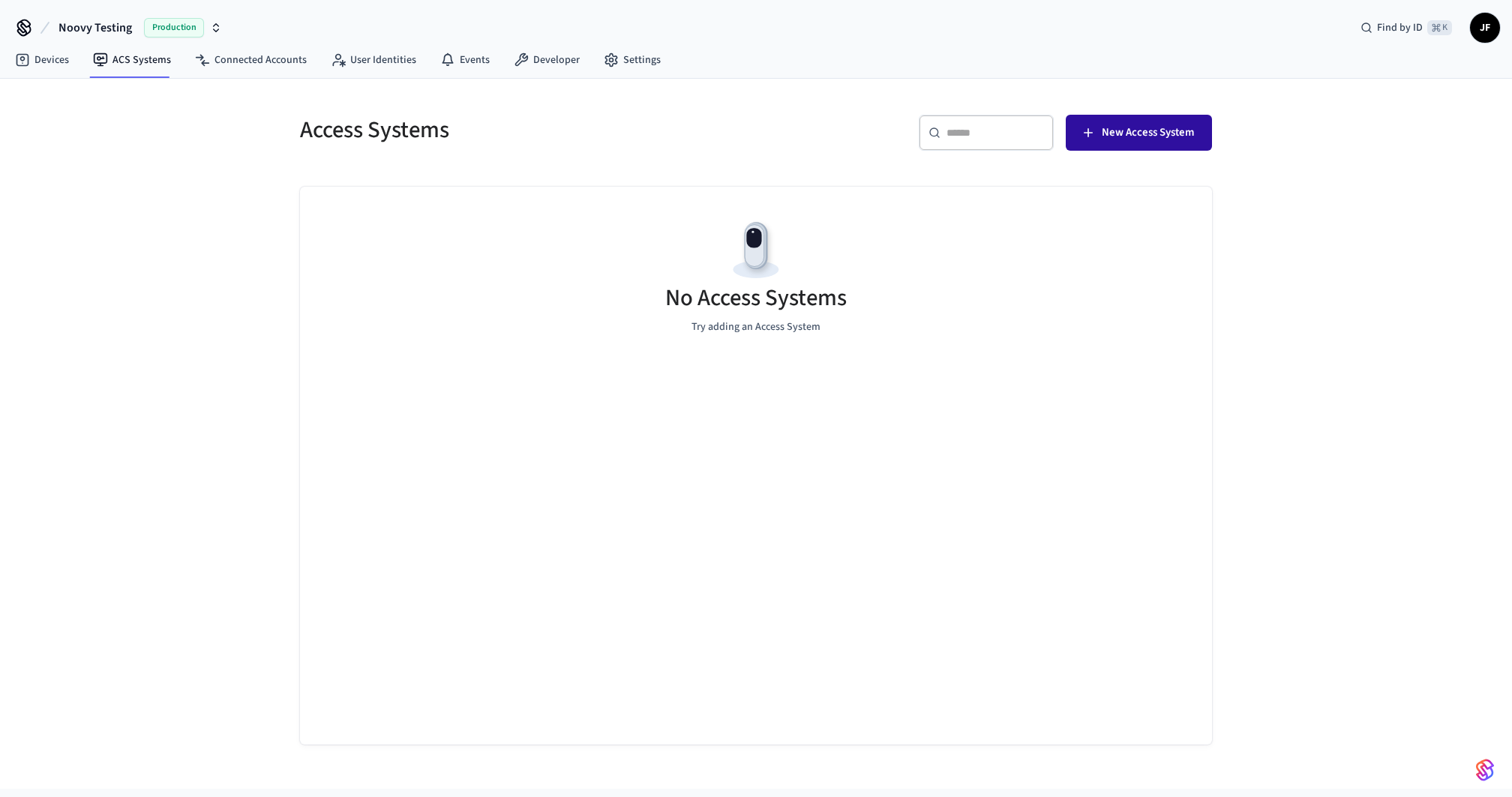
click at [1150, 137] on span "New Access System" at bounding box center [1148, 133] width 92 height 19
click at [785, 139] on div "​ ​ New Access System" at bounding box center [988, 139] width 447 height 48
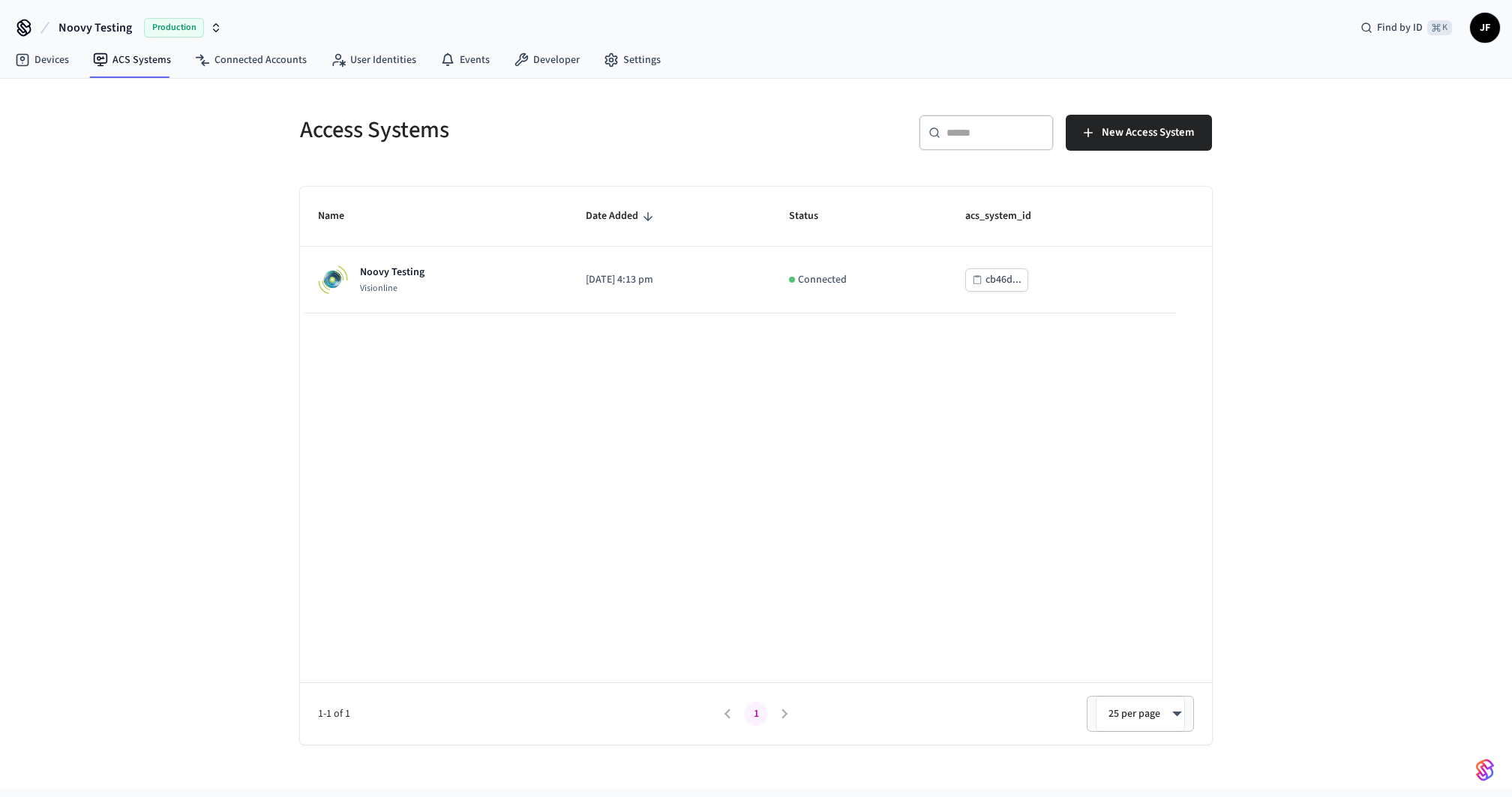
click at [738, 142] on h5 "Access Systems" at bounding box center [523, 129] width 447 height 30
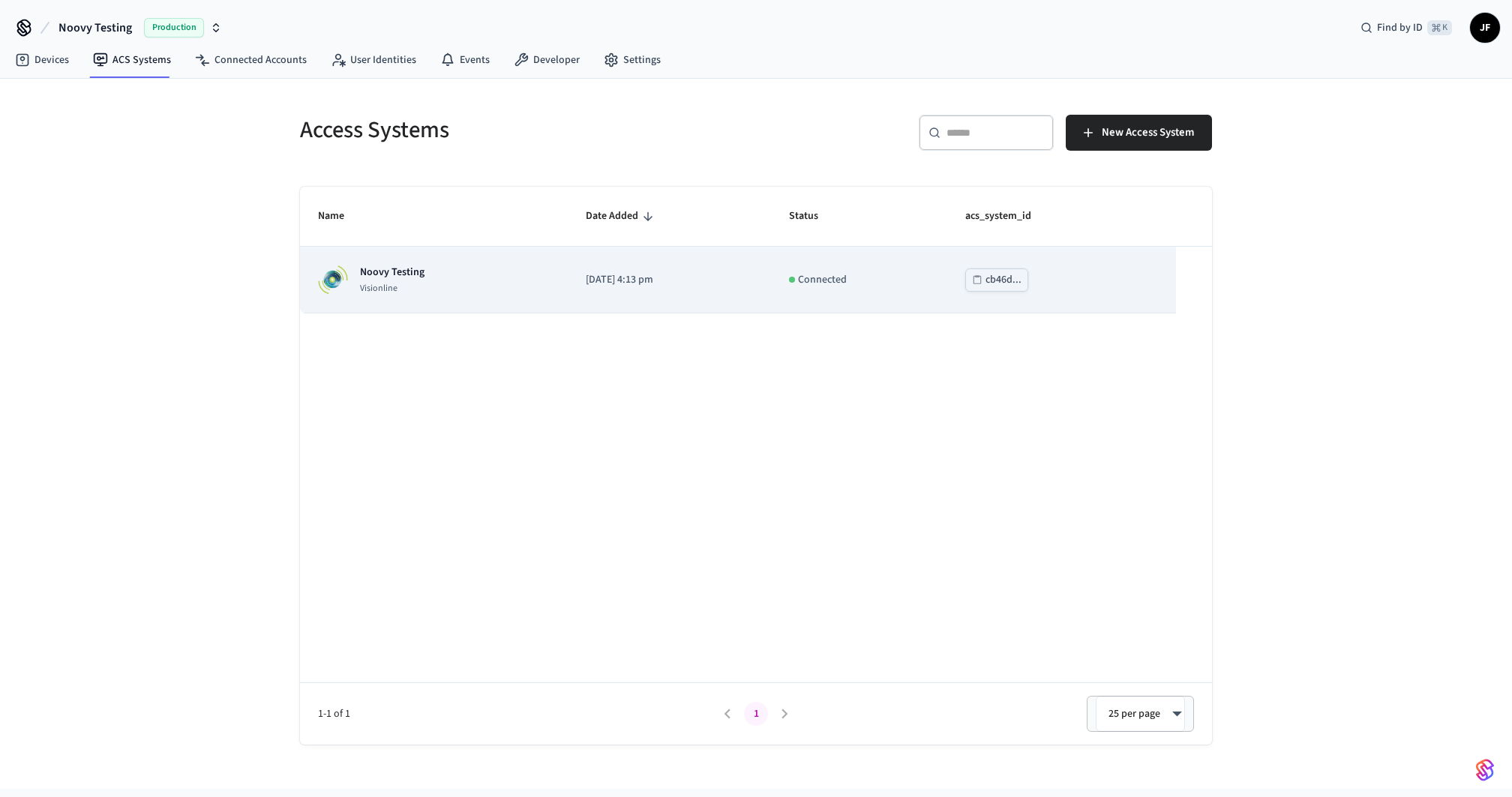
click at [606, 279] on p "[DATE] 4:13 pm" at bounding box center [669, 280] width 167 height 16
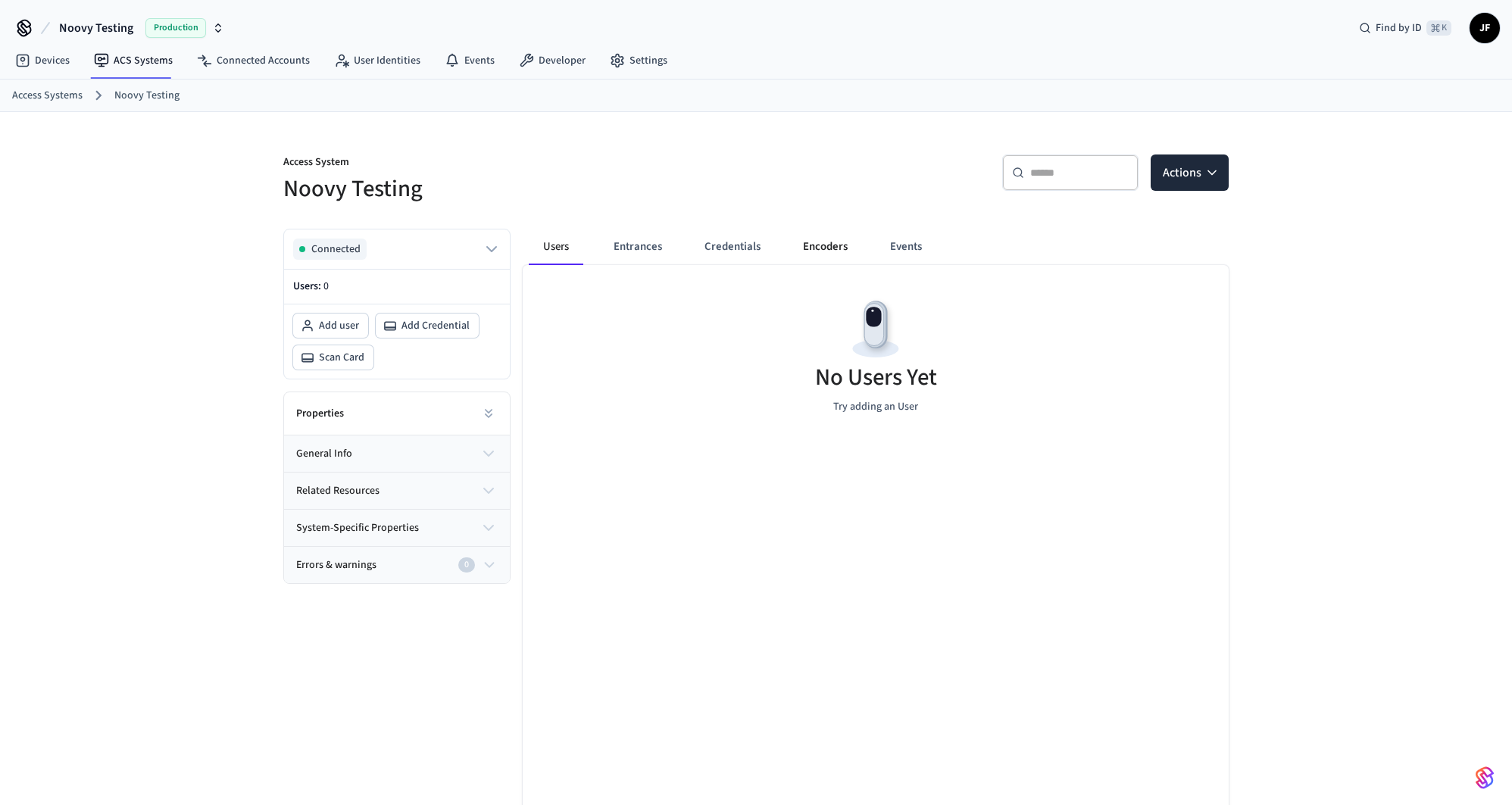
click at [816, 250] on button "Encoders" at bounding box center [826, 247] width 69 height 36
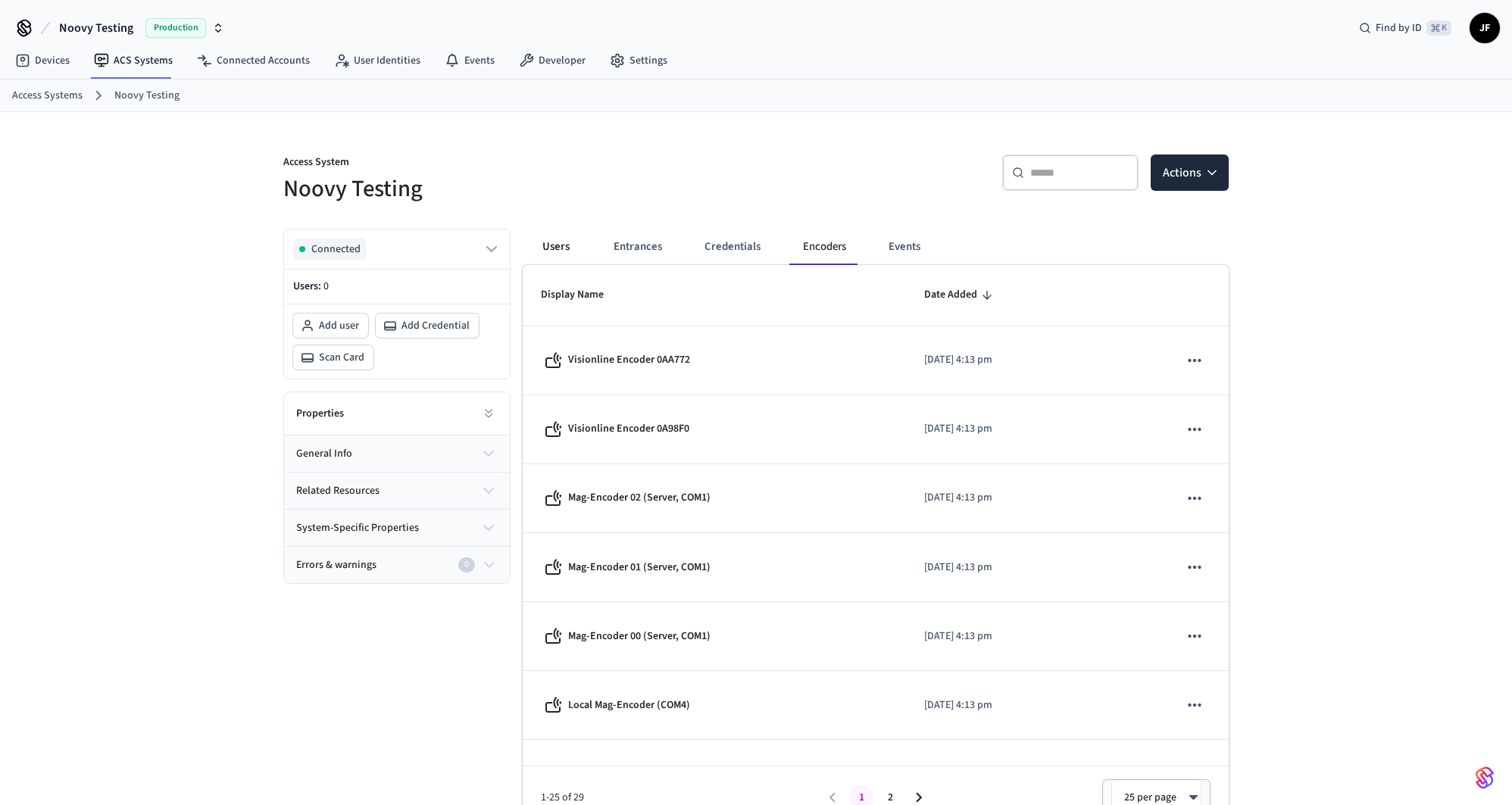
click at [549, 247] on button "Users" at bounding box center [555, 247] width 54 height 36
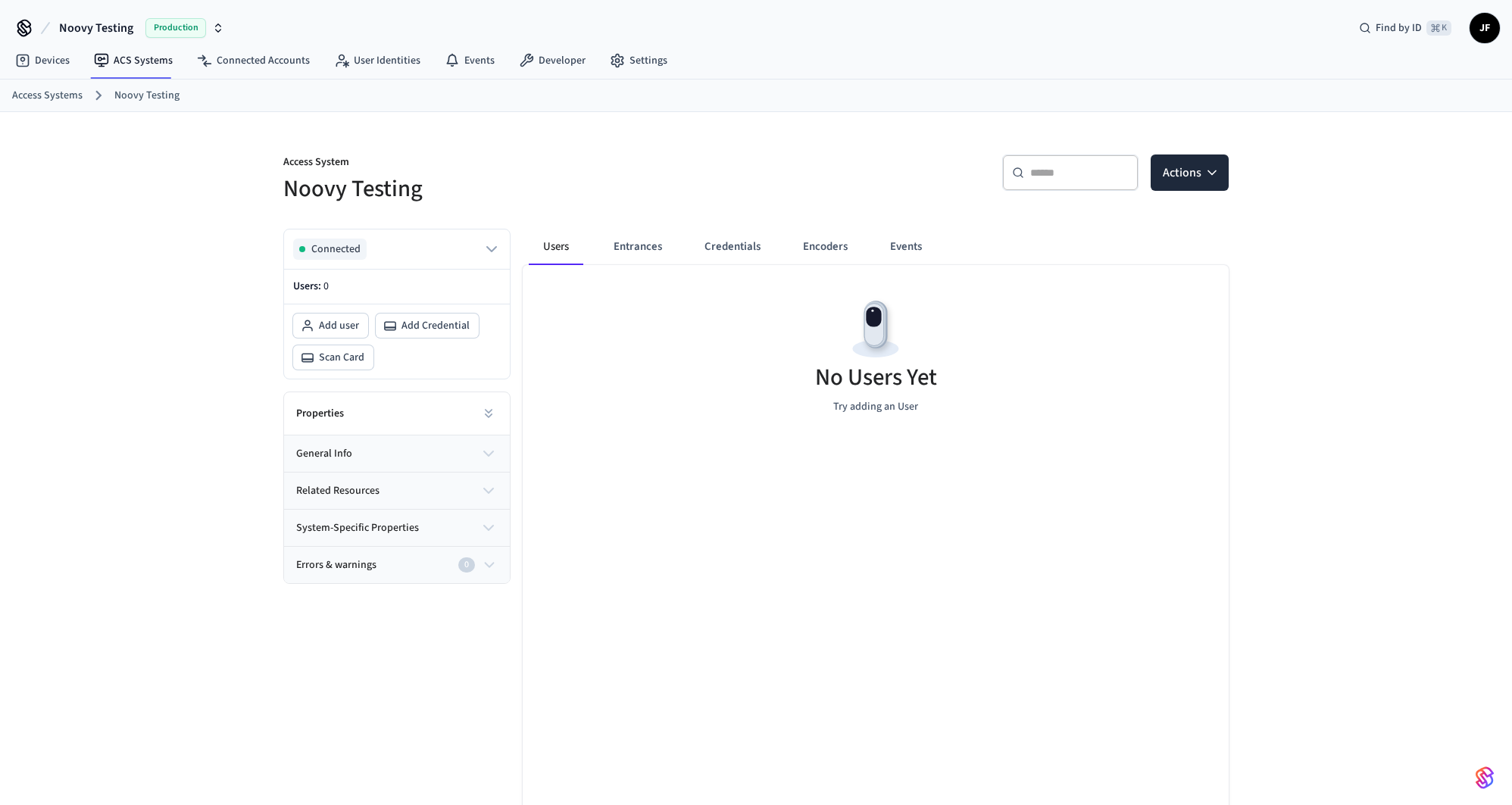
click at [645, 242] on button "Entrances" at bounding box center [638, 247] width 72 height 36
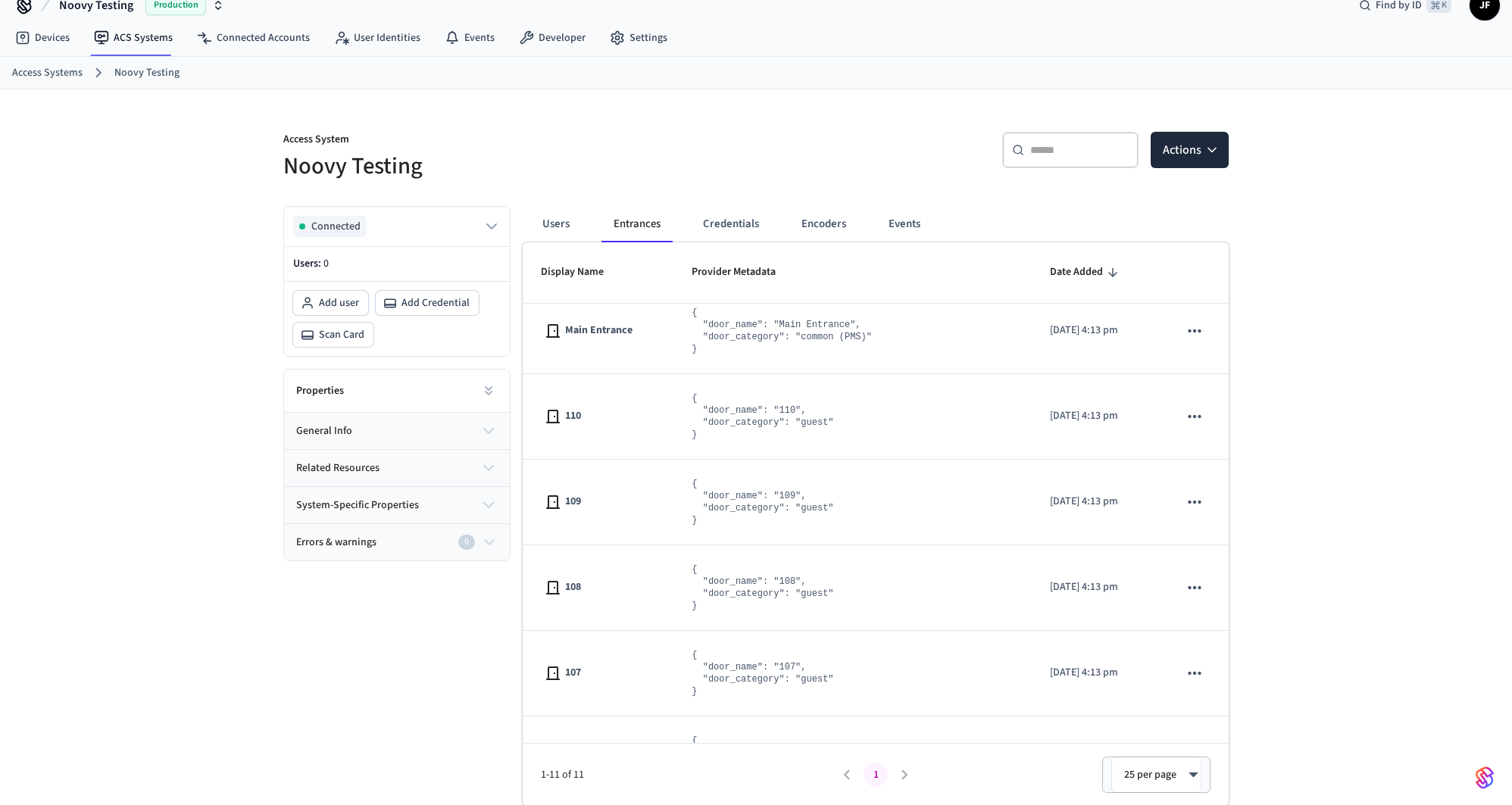
scroll to position [1, 0]
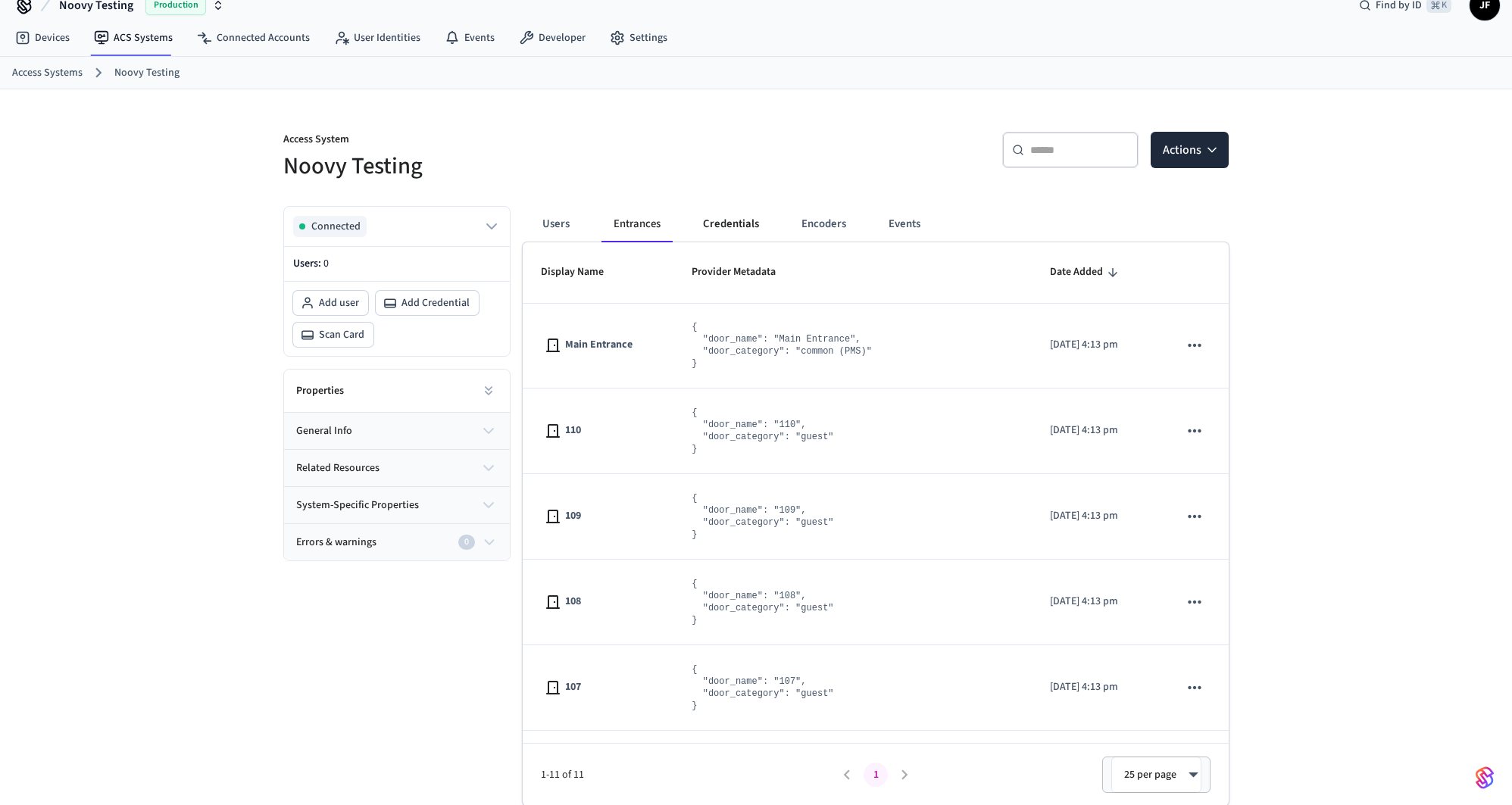
click at [723, 223] on button "Credentials" at bounding box center [731, 224] width 80 height 36
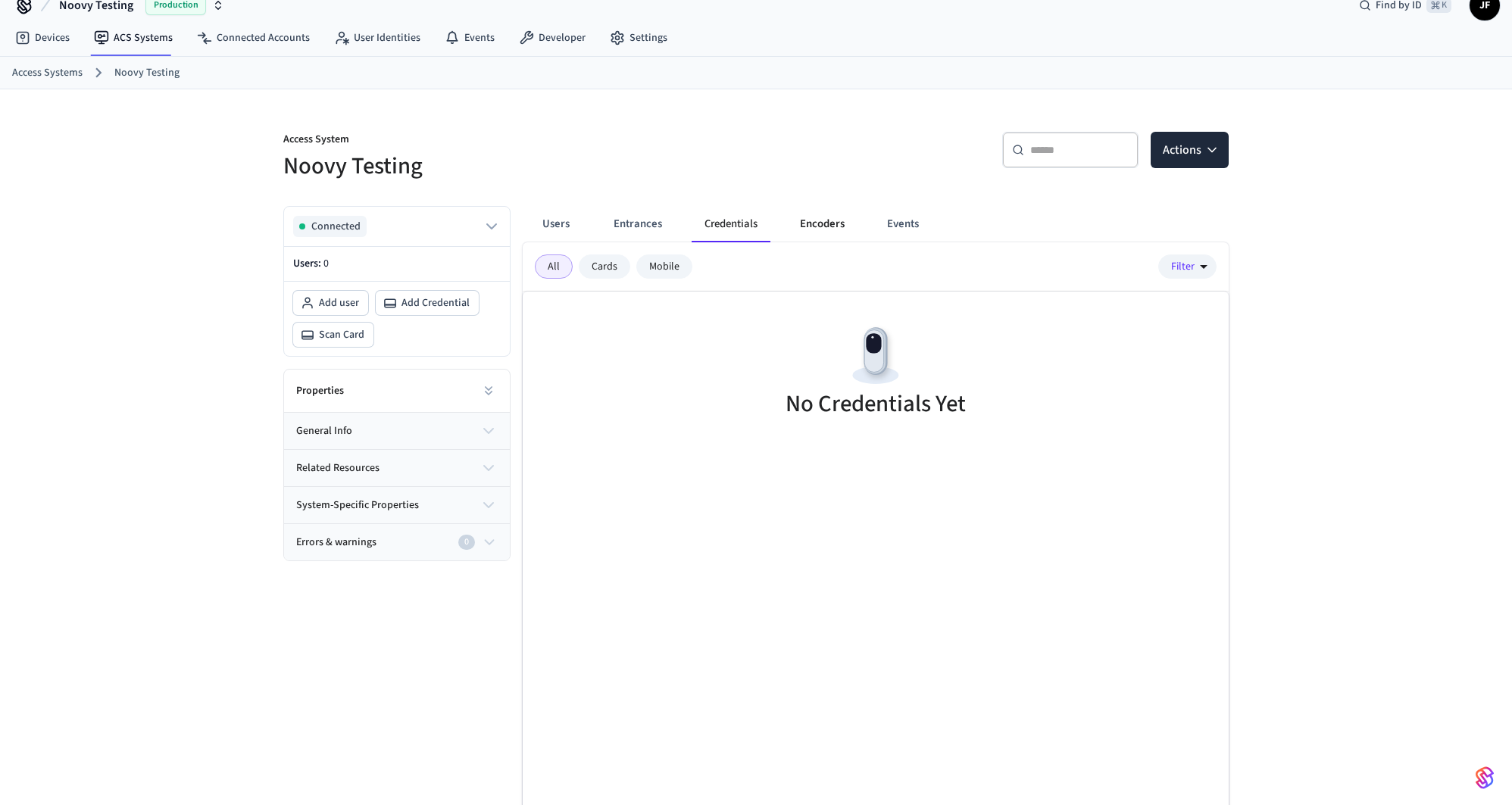
click at [831, 219] on button "Encoders" at bounding box center [823, 224] width 69 height 36
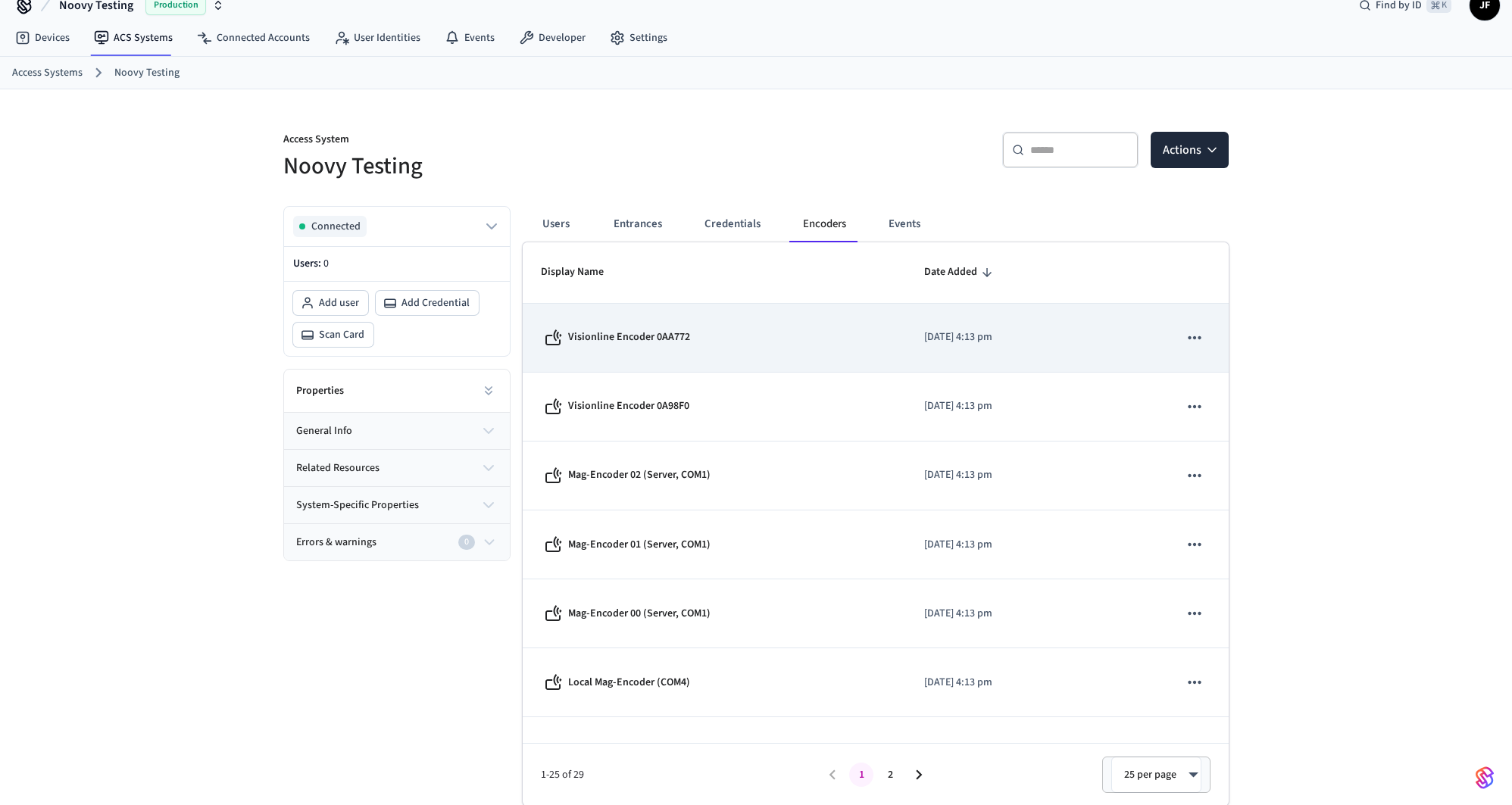
click at [708, 340] on div "Visionline Encoder 0AA772" at bounding box center [715, 337] width 347 height 18
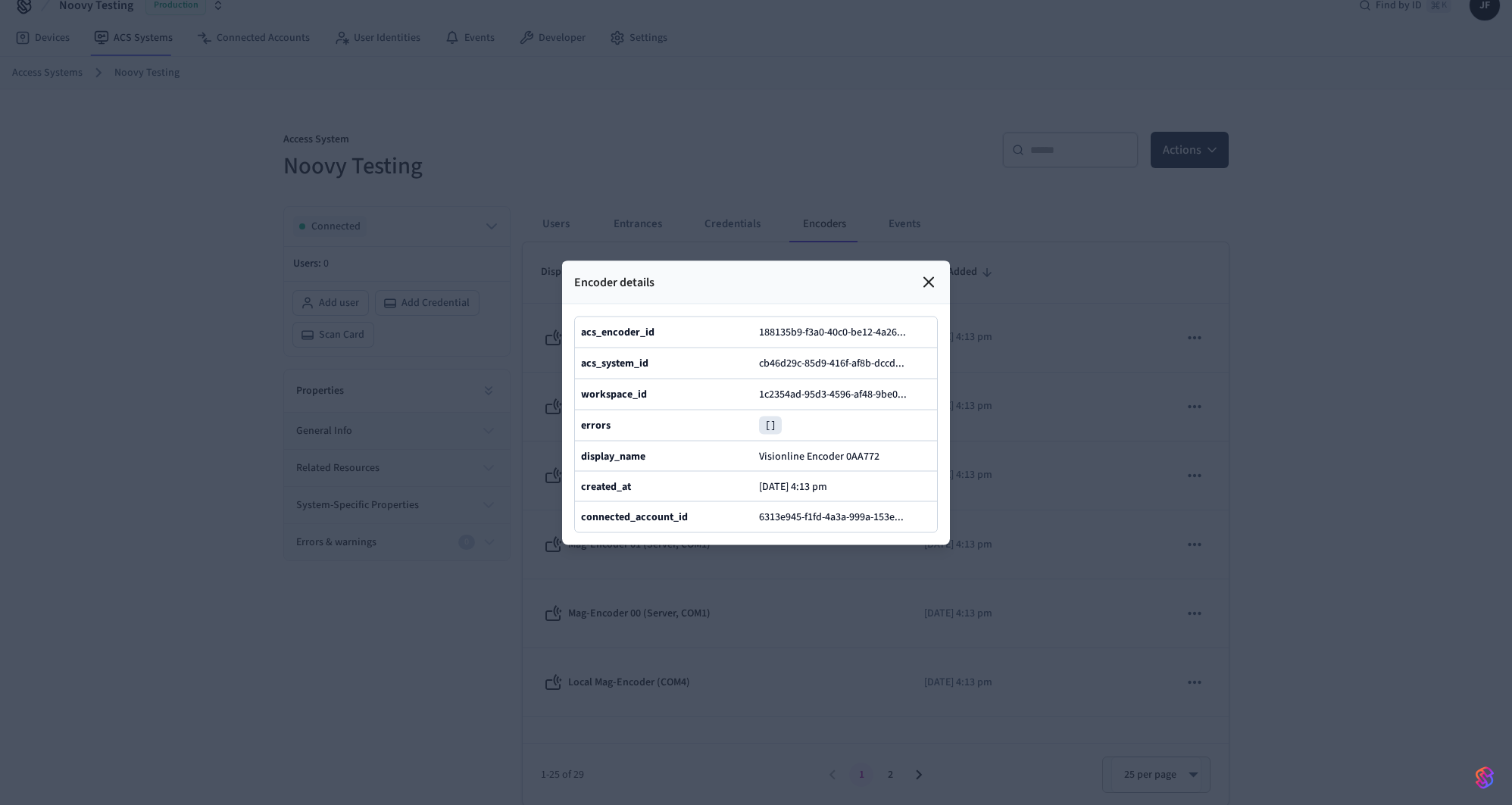
click at [925, 277] on icon at bounding box center [929, 282] width 9 height 9
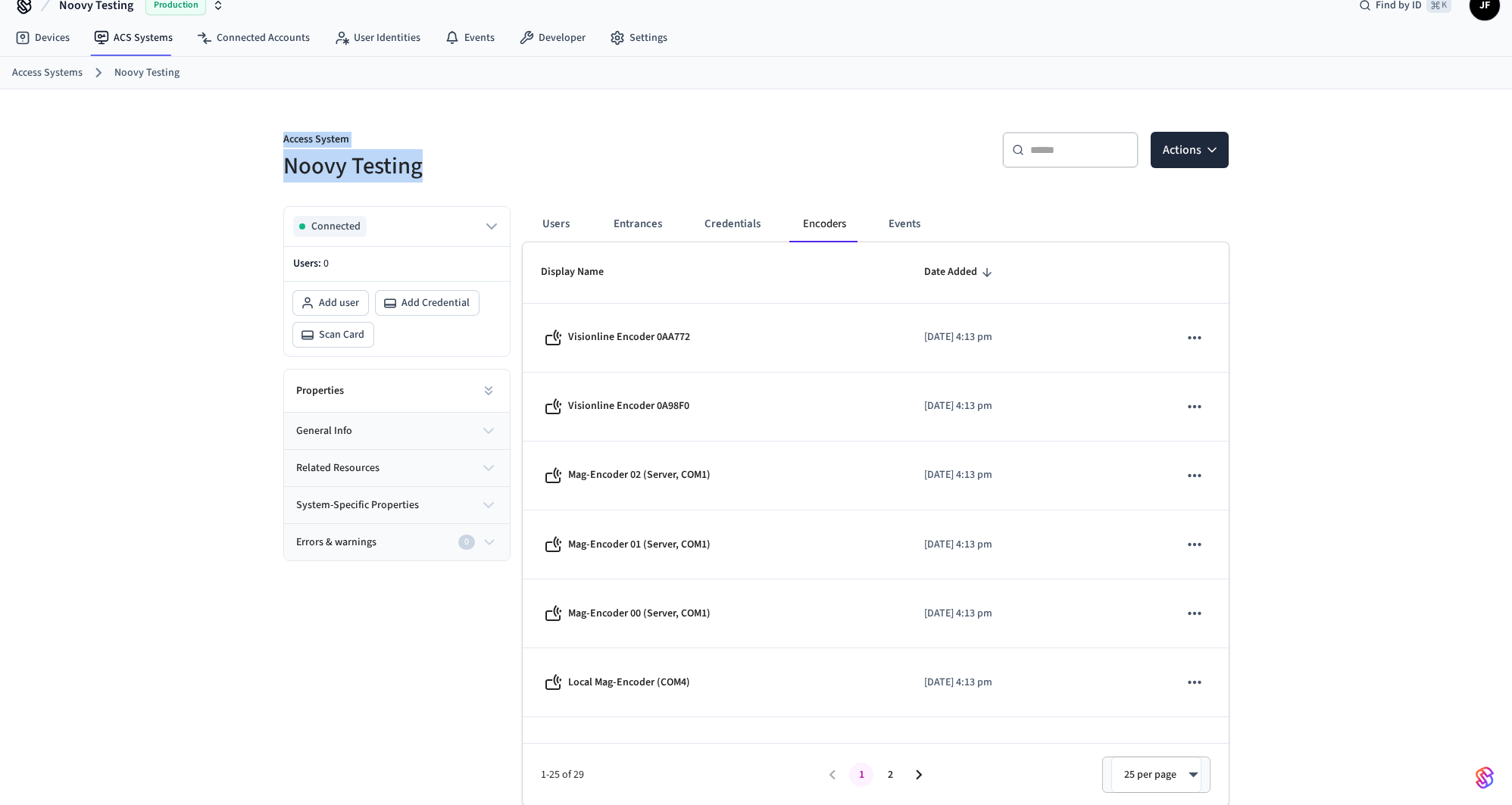
drag, startPoint x: 267, startPoint y: 135, endPoint x: 491, endPoint y: 175, distance: 227.5
click at [491, 175] on div "Access System Noovy Testing" at bounding box center [507, 147] width 482 height 69
click at [487, 165] on h5 "Noovy Testing" at bounding box center [515, 165] width 464 height 31
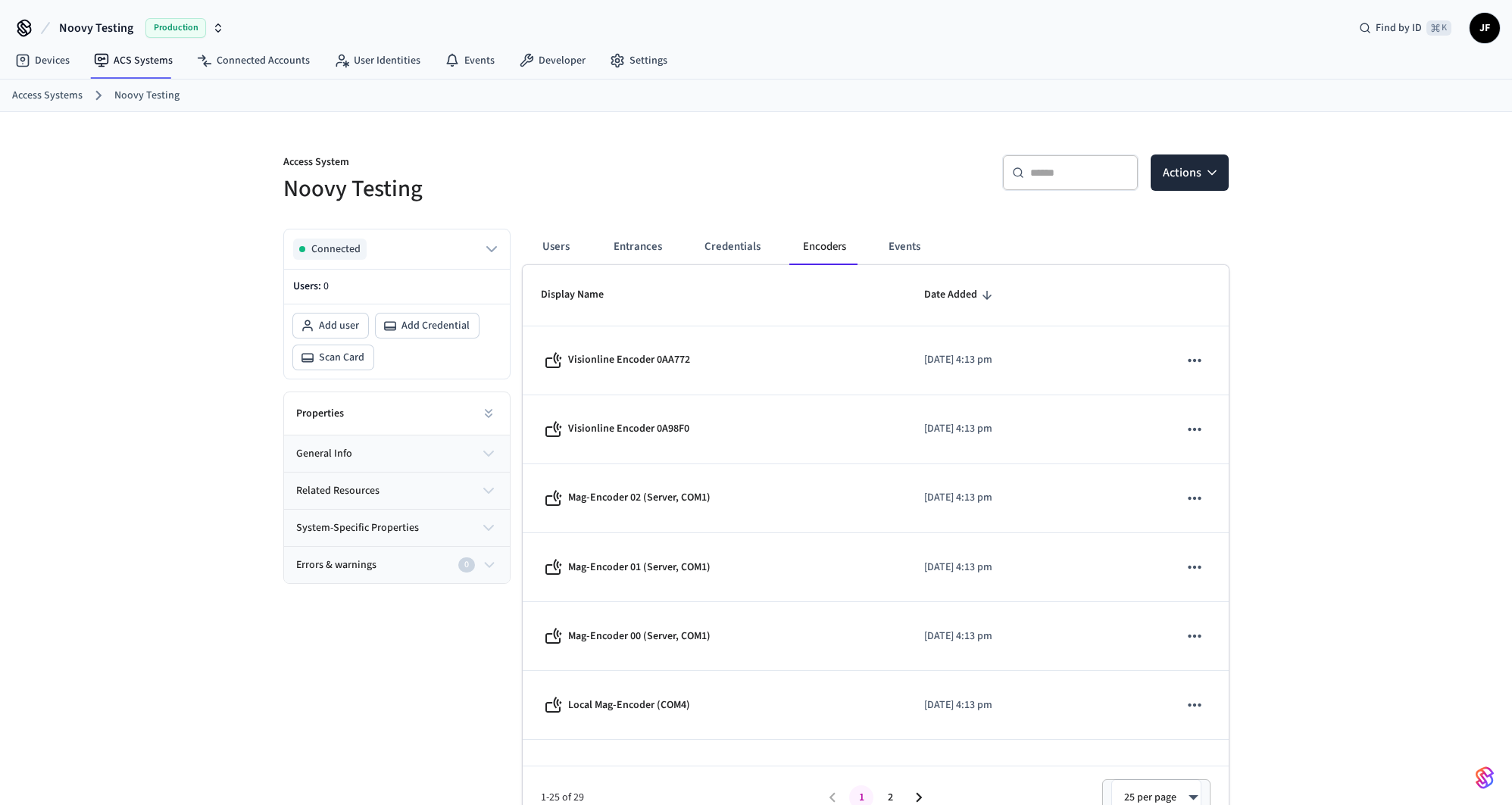
click at [711, 112] on div "Access System Noovy Testing ​ ​ Actions Connected Users: 0 Add user Add Credent…" at bounding box center [756, 470] width 970 height 717
click at [50, 101] on link "Access Systems" at bounding box center [46, 96] width 70 height 16
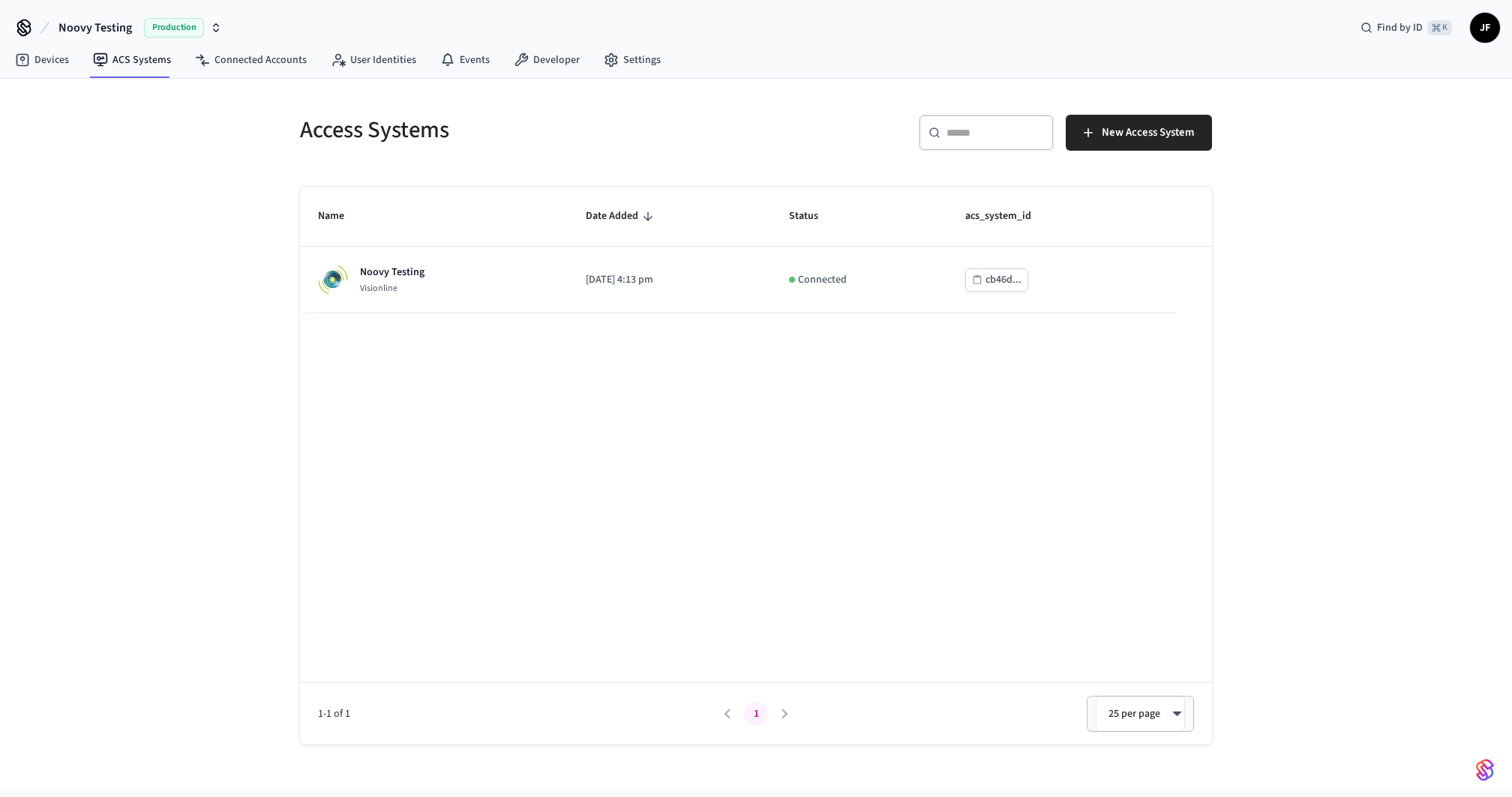
click at [658, 123] on h5 "Access Systems" at bounding box center [523, 129] width 447 height 30
click at [48, 49] on link "Devices" at bounding box center [42, 60] width 78 height 27
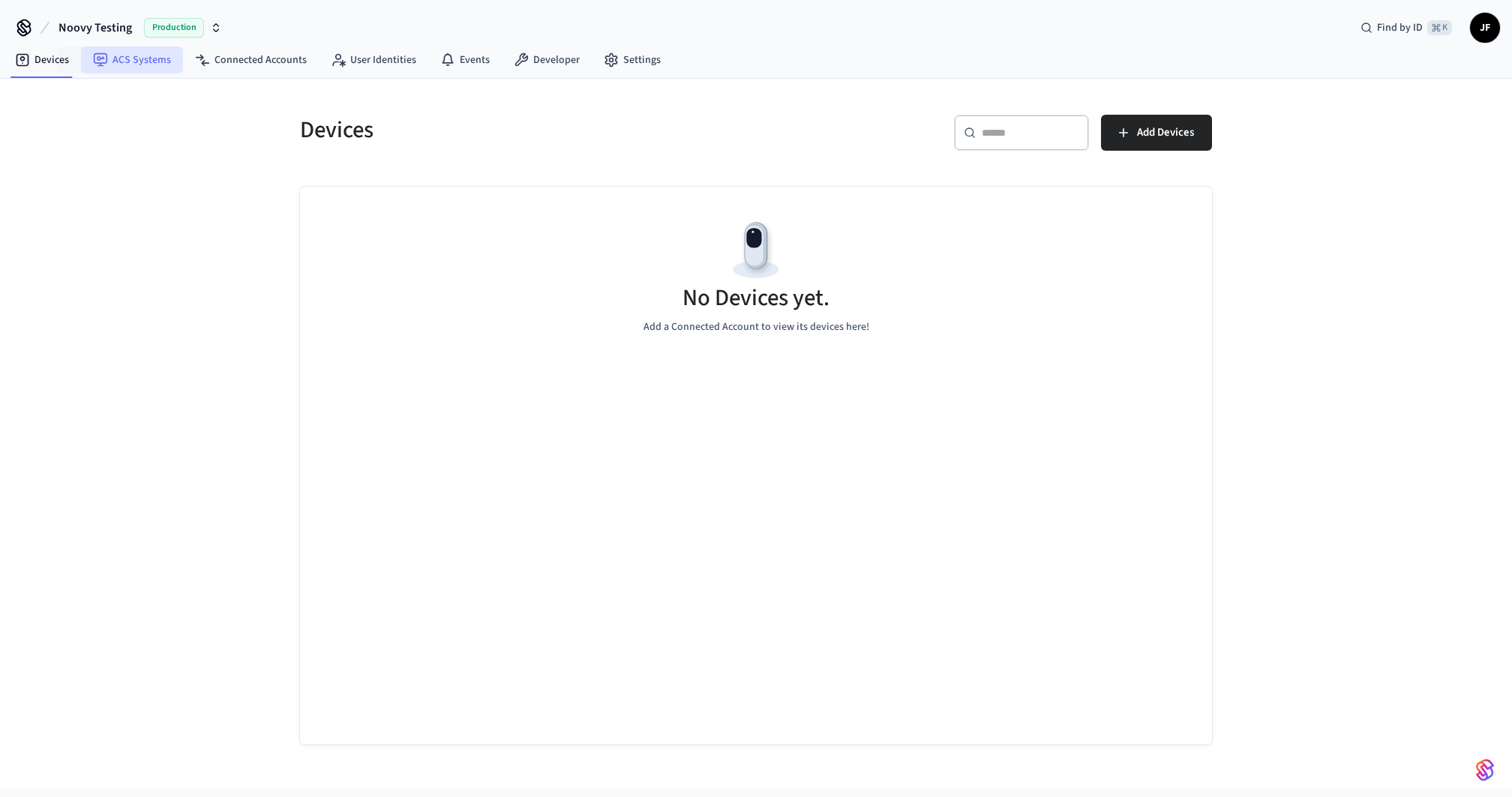
click at [111, 69] on link "ACS Systems" at bounding box center [132, 60] width 102 height 27
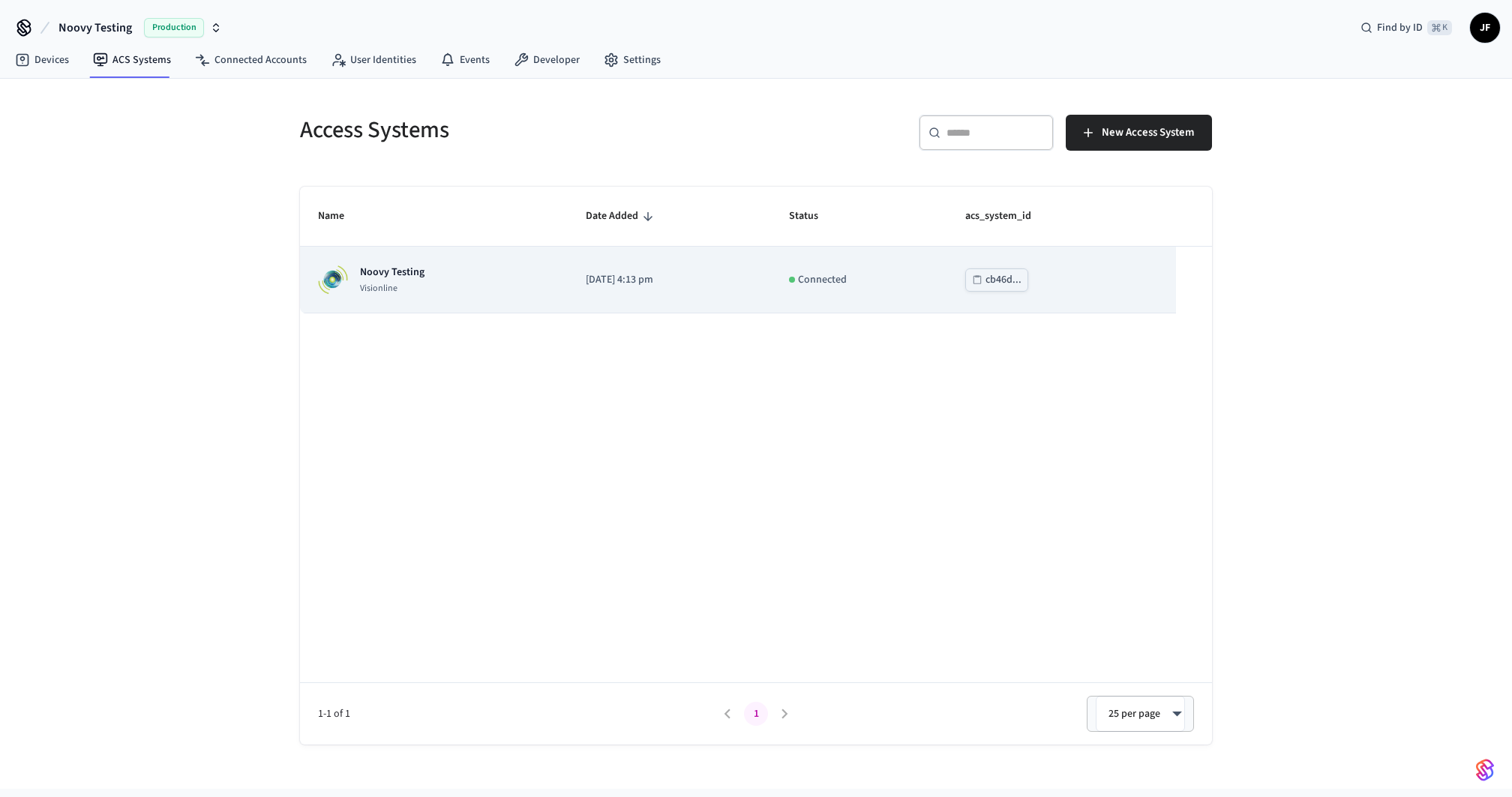
click at [418, 287] on p "Visionline" at bounding box center [392, 289] width 65 height 12
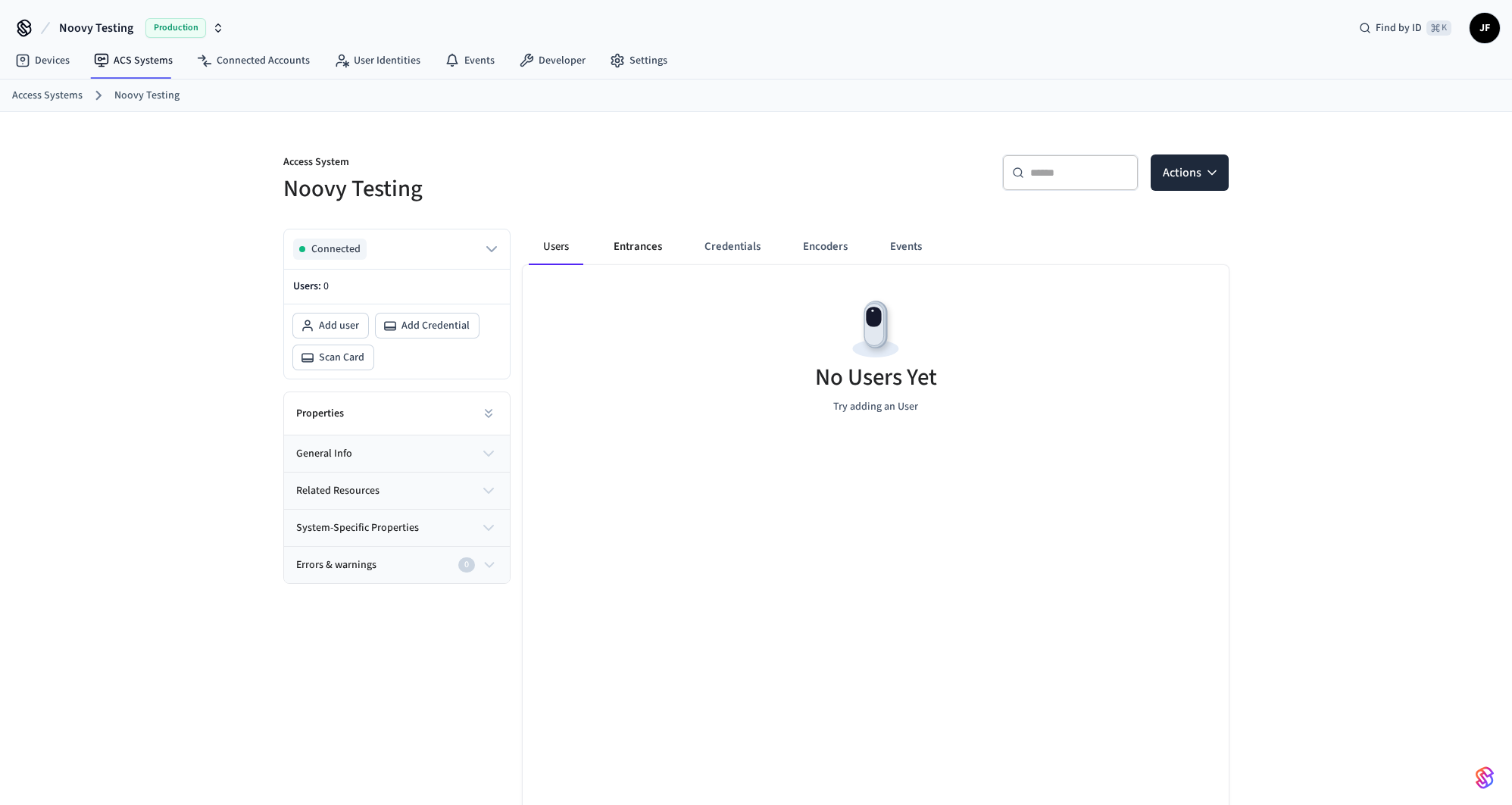
click at [667, 245] on button "Entrances" at bounding box center [638, 247] width 72 height 36
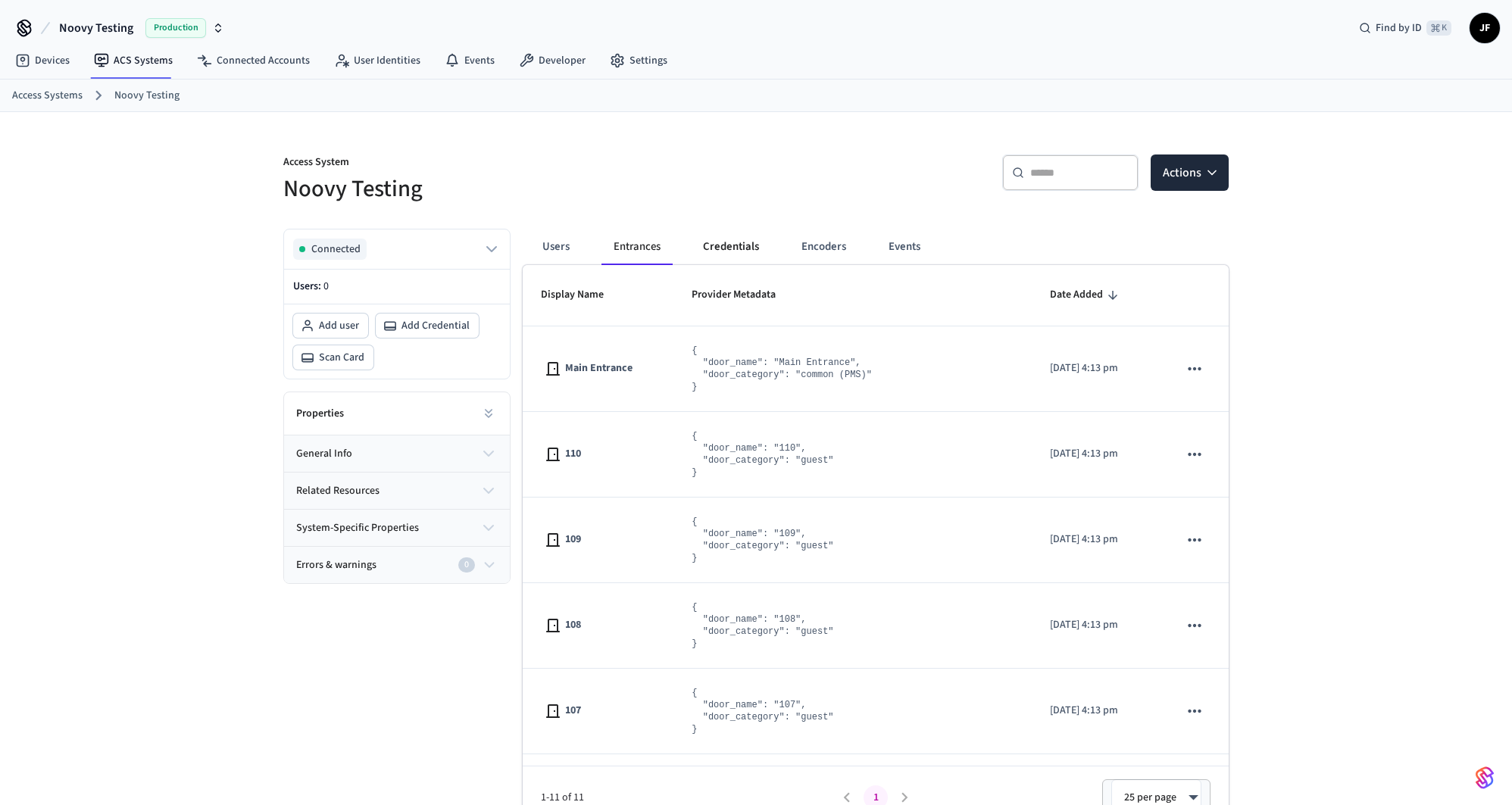
click at [738, 243] on button "Credentials" at bounding box center [731, 247] width 80 height 36
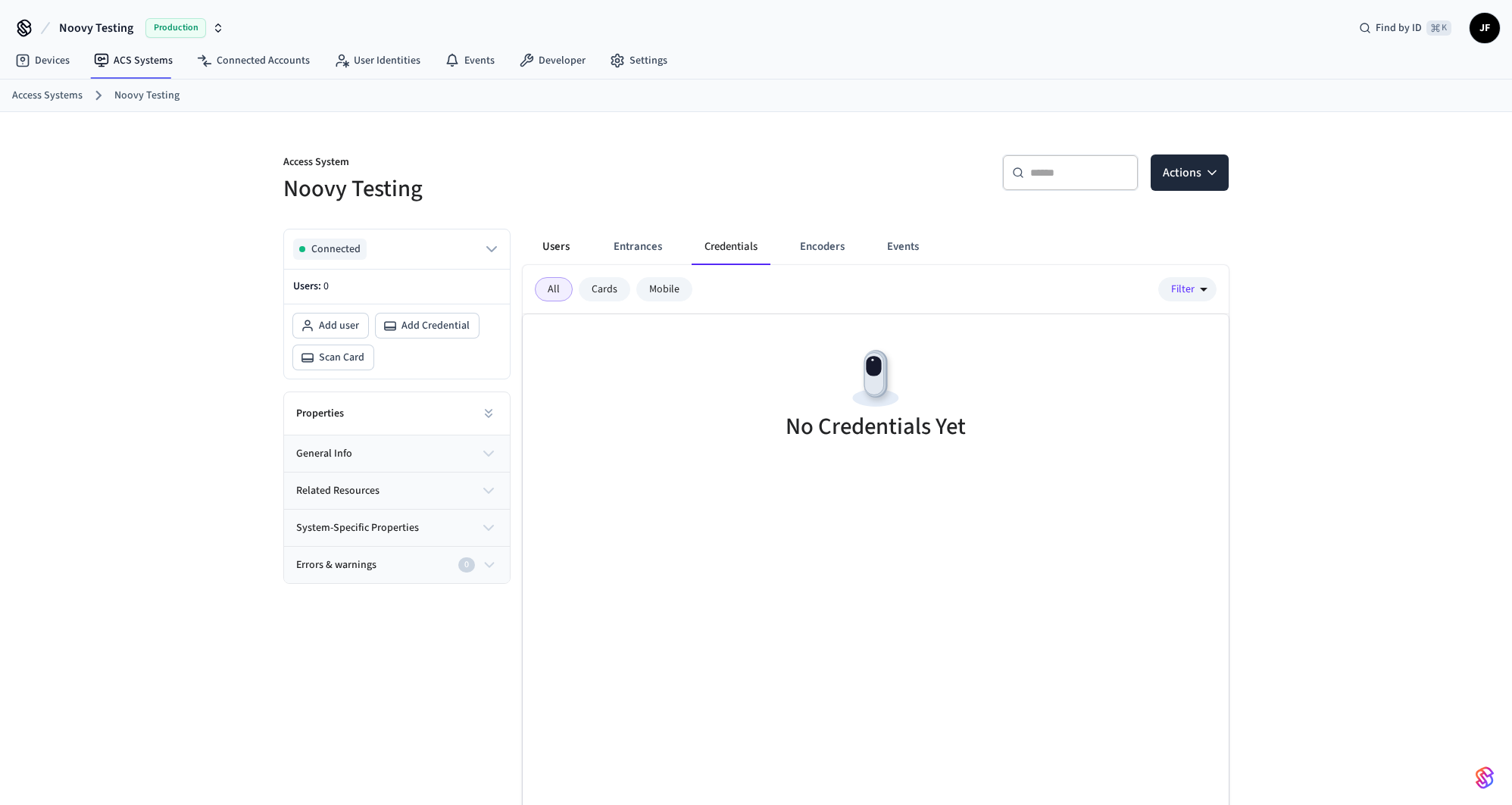
click at [549, 254] on button "Users" at bounding box center [555, 247] width 54 height 36
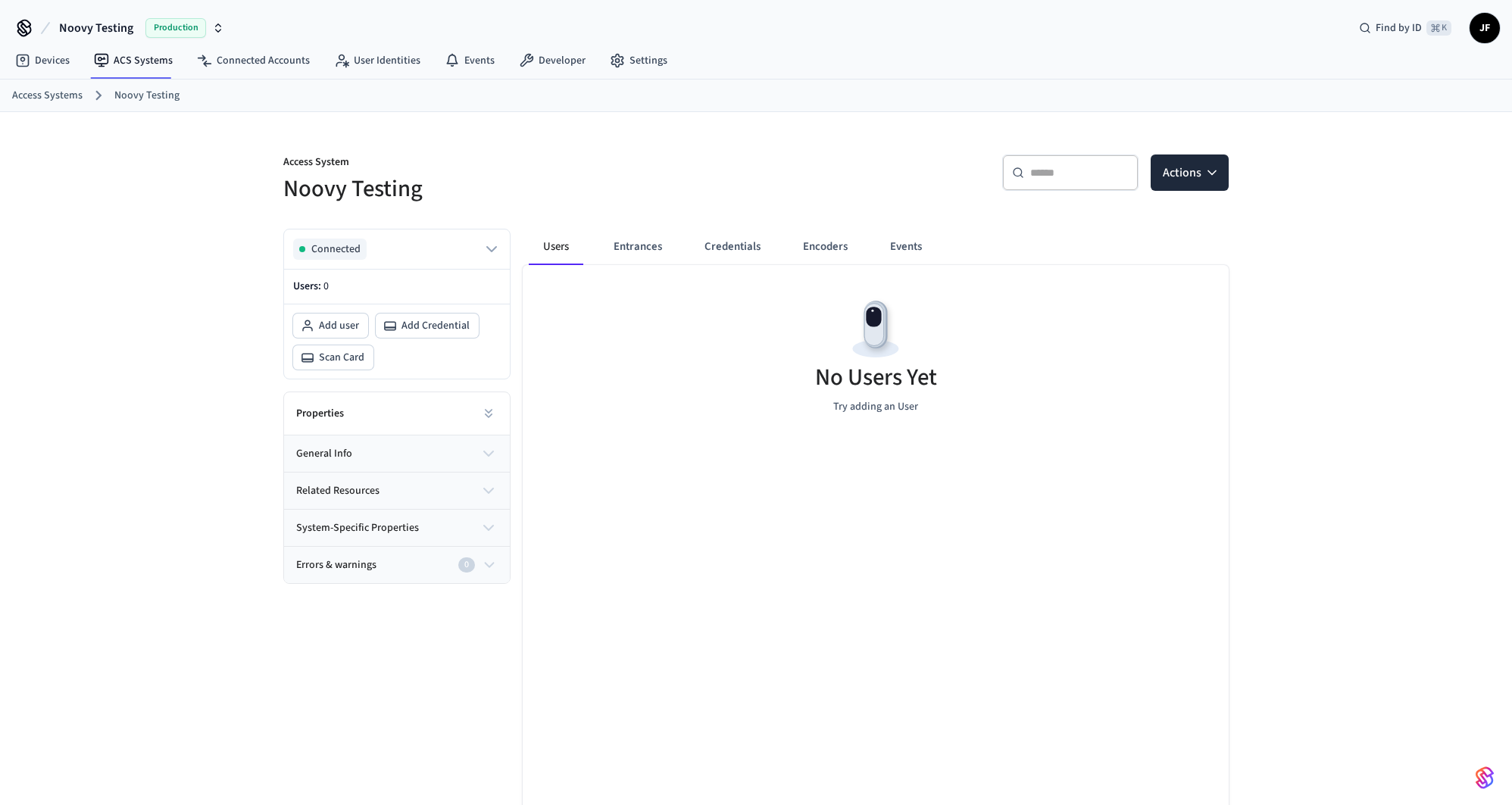
click at [580, 161] on p "Access System" at bounding box center [515, 164] width 464 height 19
click at [1188, 166] on button "Actions" at bounding box center [1190, 172] width 78 height 36
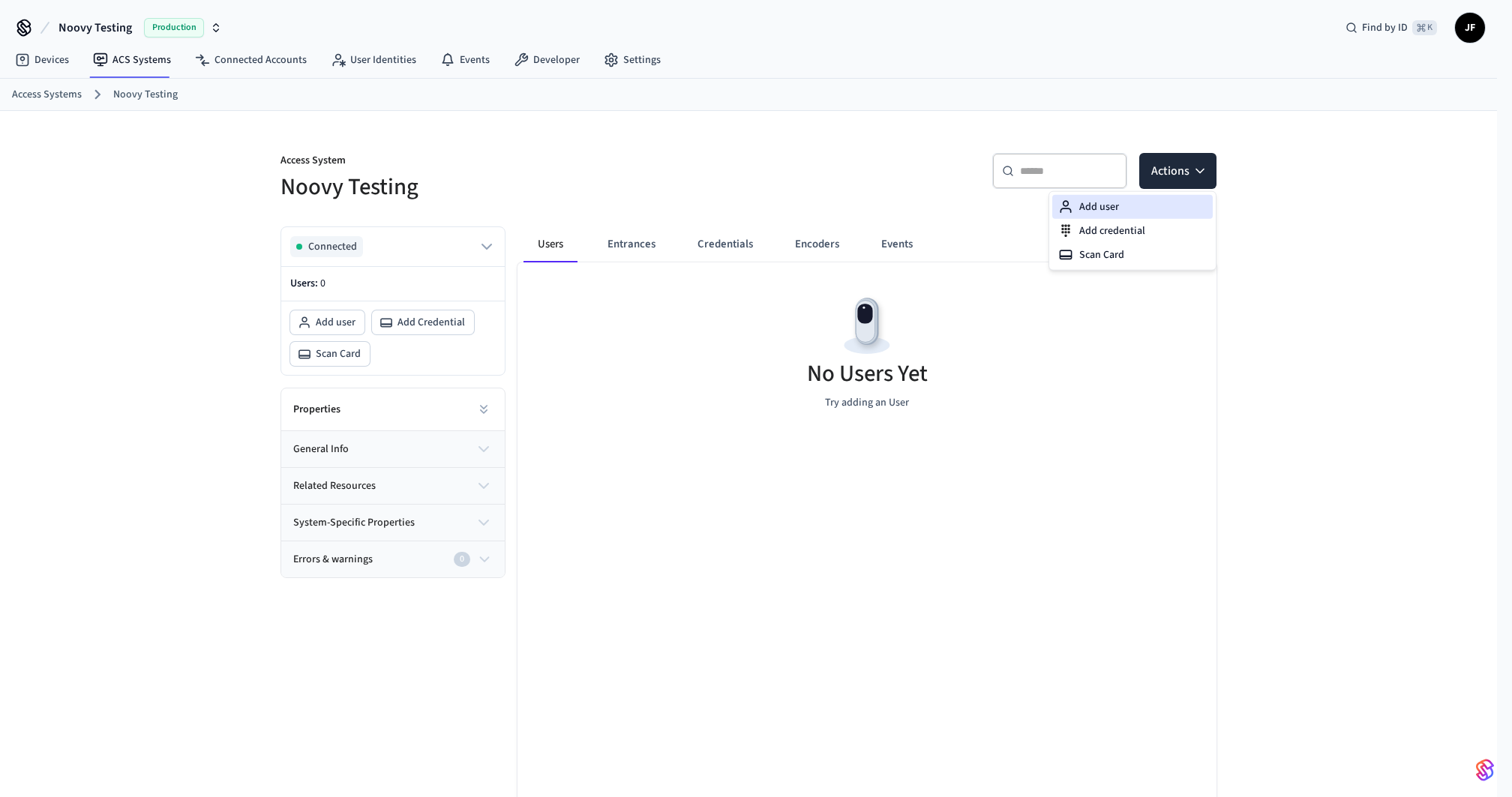
click at [1146, 211] on div "Add user" at bounding box center [1132, 207] width 161 height 24
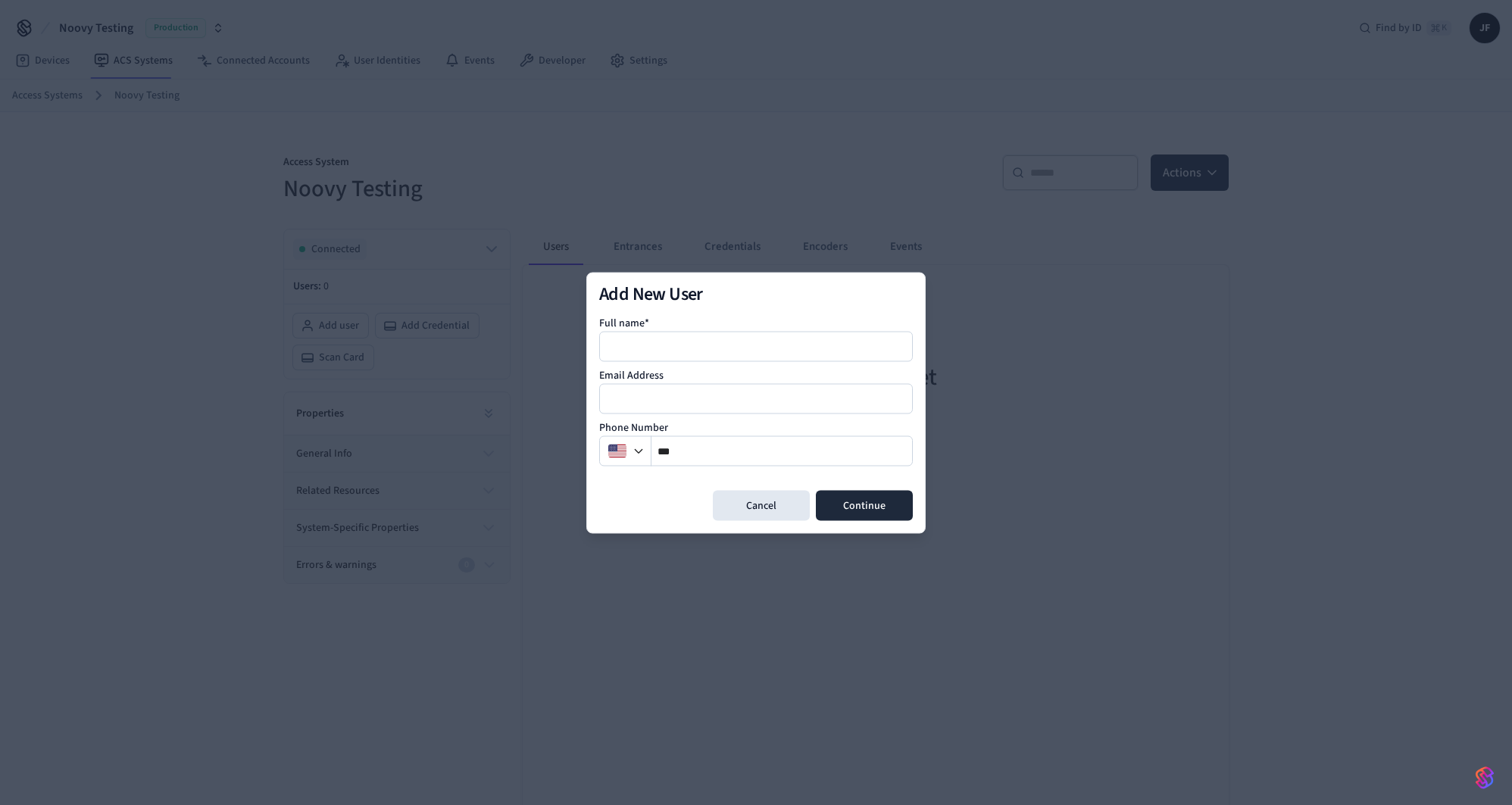
click at [746, 357] on div at bounding box center [756, 346] width 314 height 30
click at [746, 354] on input at bounding box center [757, 346] width 312 height 18
drag, startPoint x: 775, startPoint y: 507, endPoint x: 808, endPoint y: 482, distance: 41.4
click at [775, 506] on button "Cancel" at bounding box center [761, 505] width 97 height 30
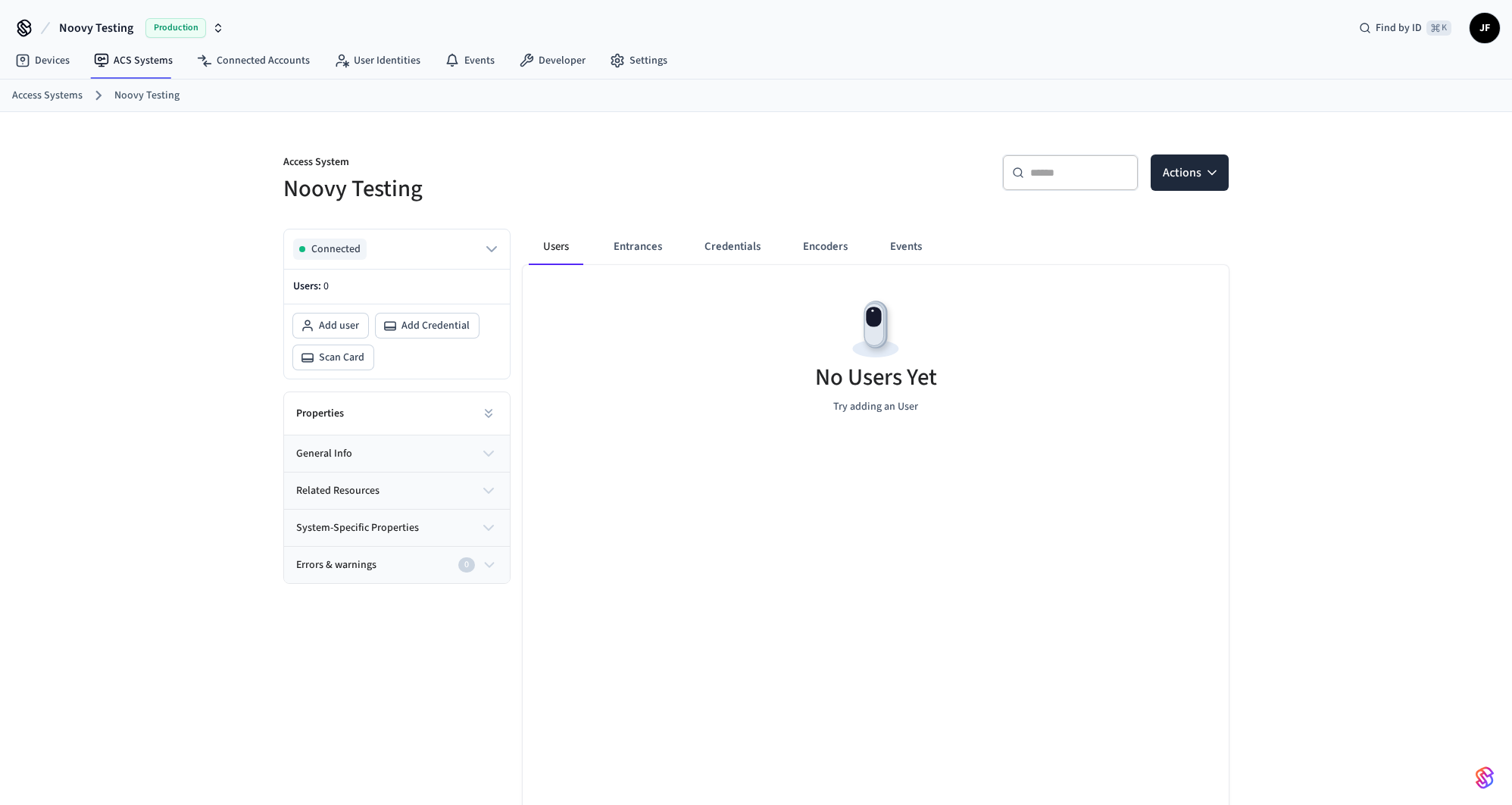
click at [1190, 191] on div "​ ​ Actions" at bounding box center [997, 179] width 464 height 49
click at [1193, 182] on button "Actions" at bounding box center [1190, 172] width 78 height 36
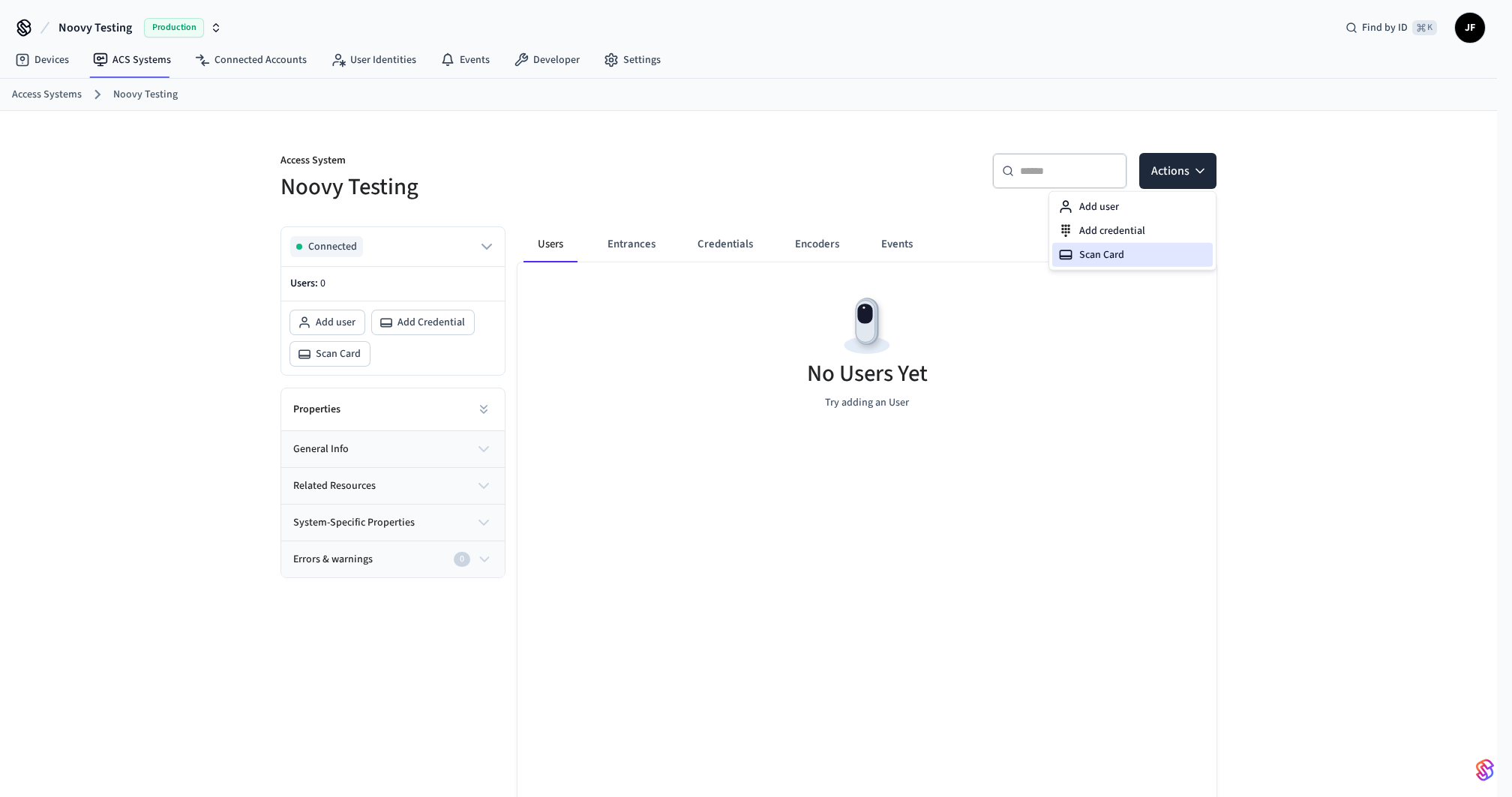
click at [1130, 261] on div "Scan Card" at bounding box center [1132, 255] width 161 height 24
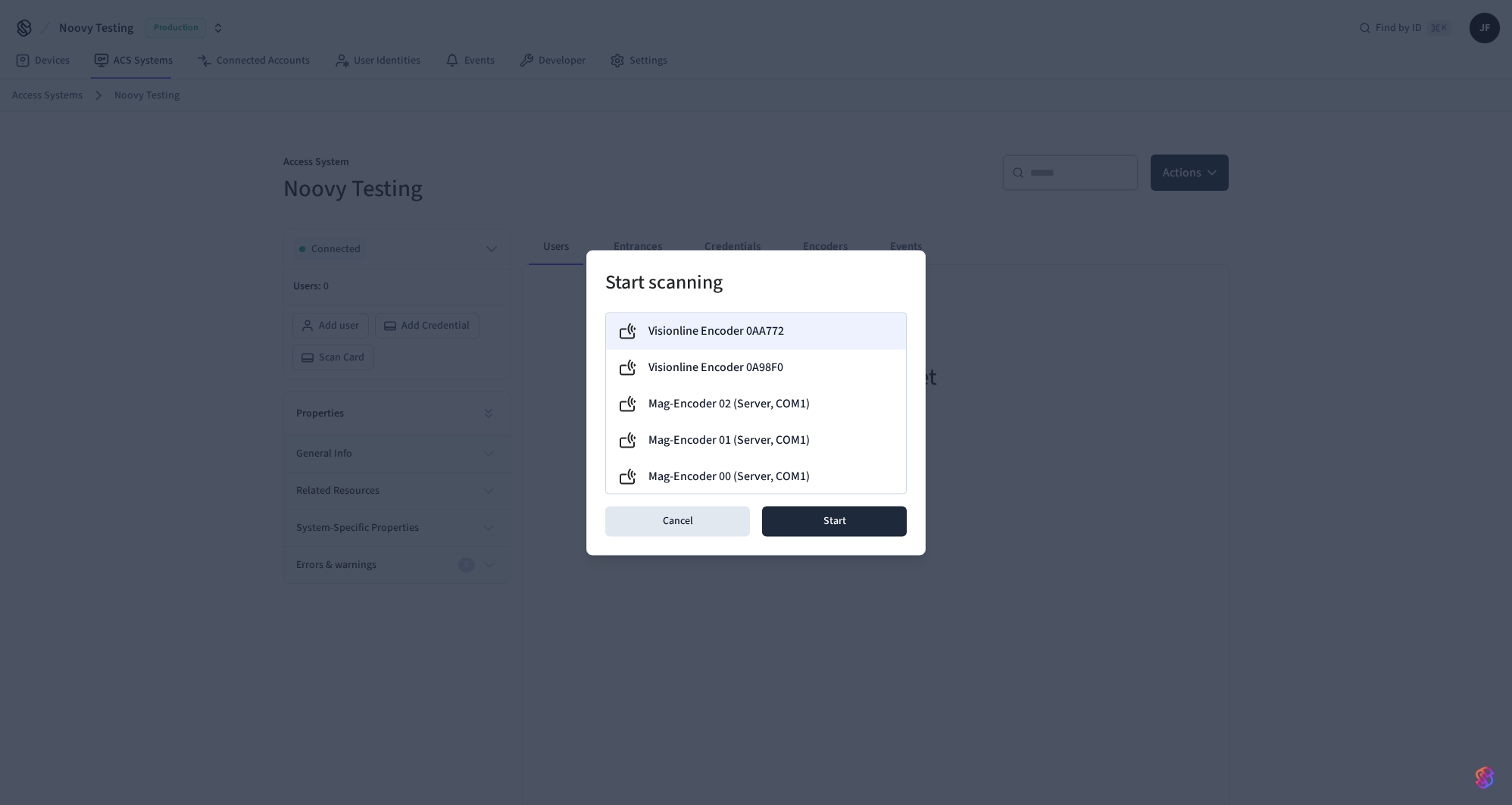
click at [760, 337] on label "Visionline Encoder 0AA772" at bounding box center [716, 331] width 136 height 18
click at [844, 523] on button "Start" at bounding box center [834, 521] width 145 height 30
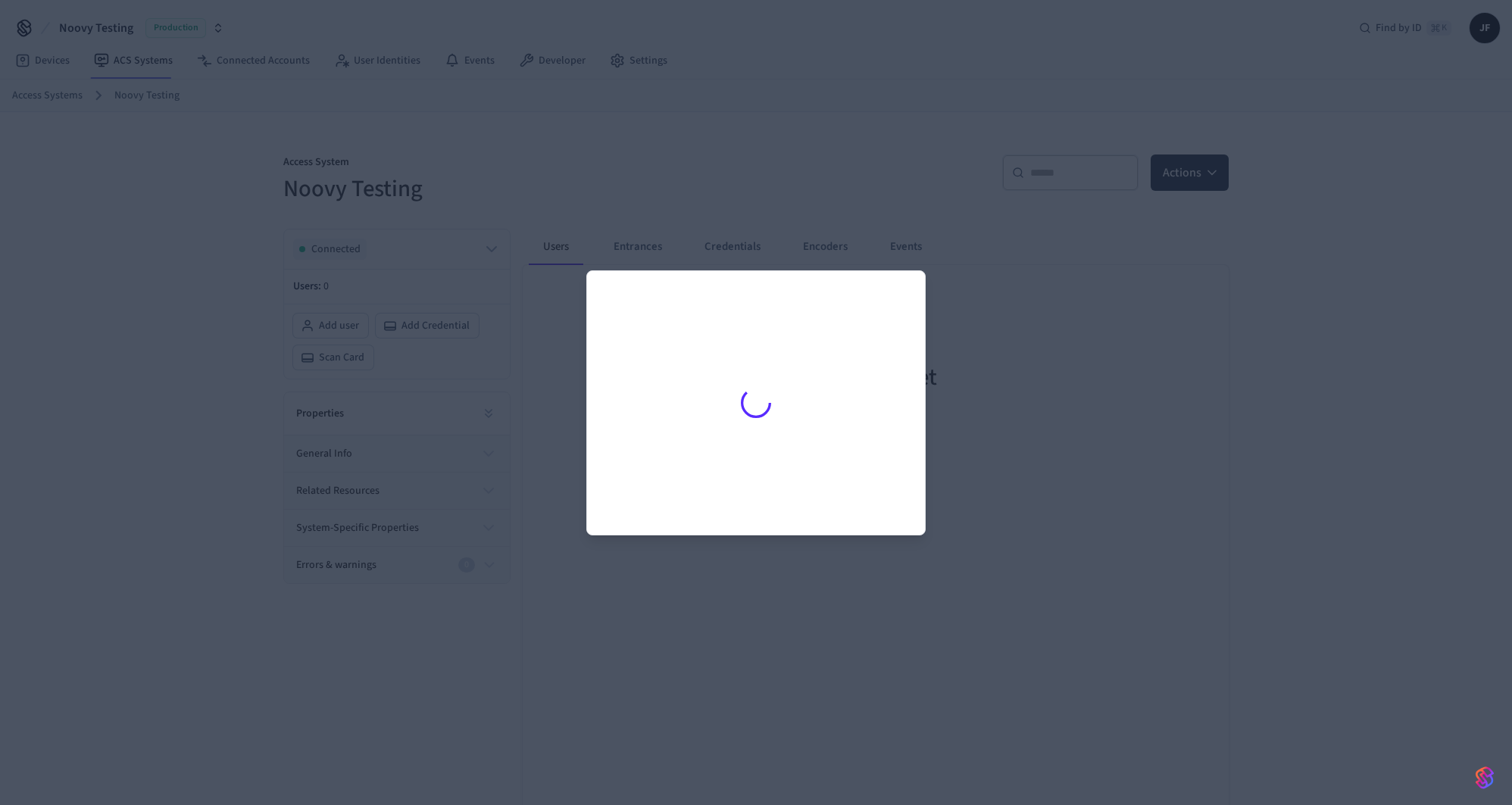
click at [731, 135] on div at bounding box center [756, 402] width 1512 height 805
click at [753, 161] on div at bounding box center [756, 402] width 1512 height 805
click at [801, 184] on div at bounding box center [756, 402] width 1512 height 805
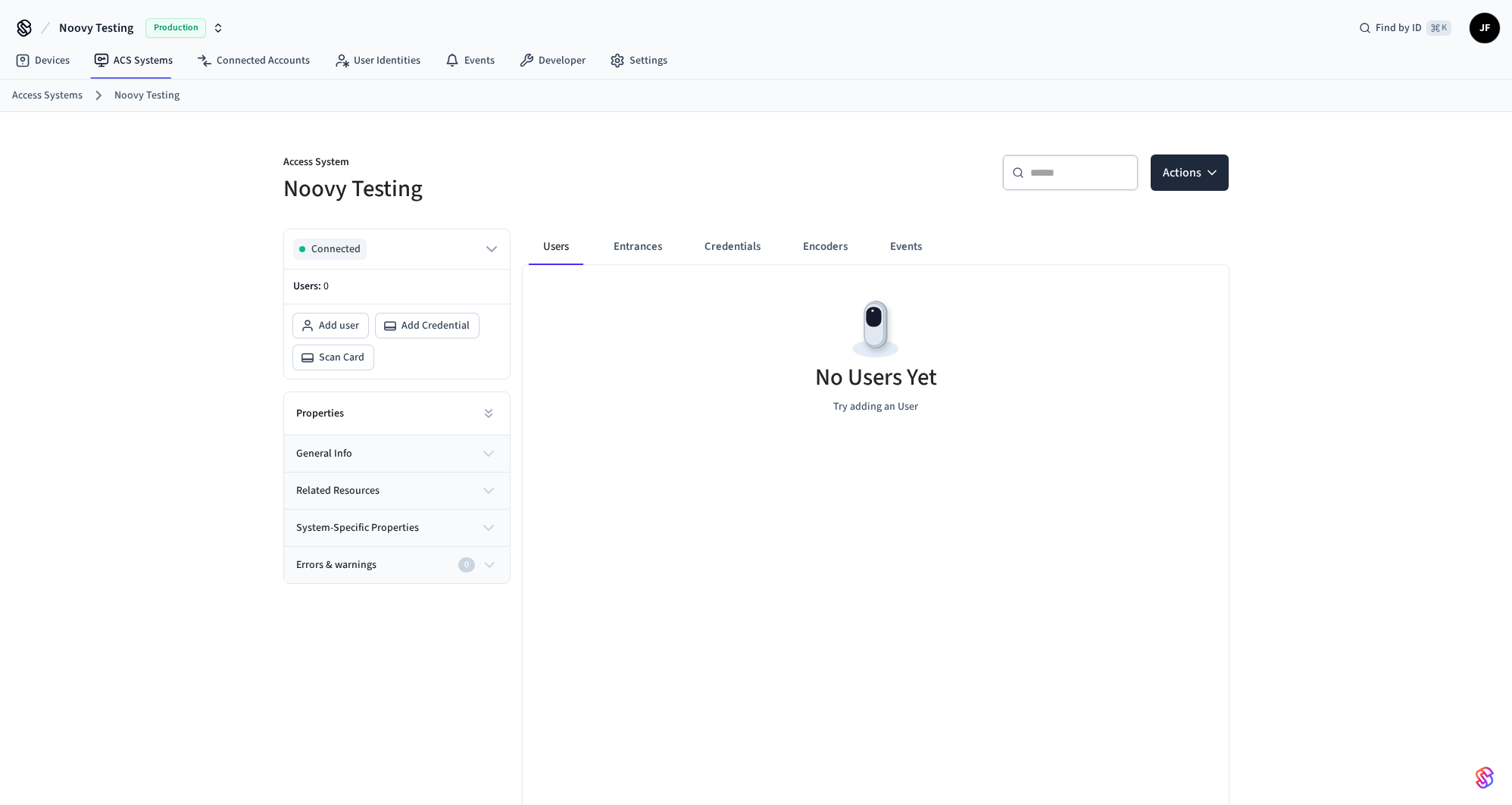
click at [738, 169] on p "Access System" at bounding box center [515, 164] width 464 height 19
click at [652, 252] on button "Entrances" at bounding box center [638, 247] width 72 height 36
click at [738, 178] on h5 "Noovy Testing" at bounding box center [515, 188] width 464 height 31
click at [1225, 444] on div at bounding box center [876, 547] width 706 height 563
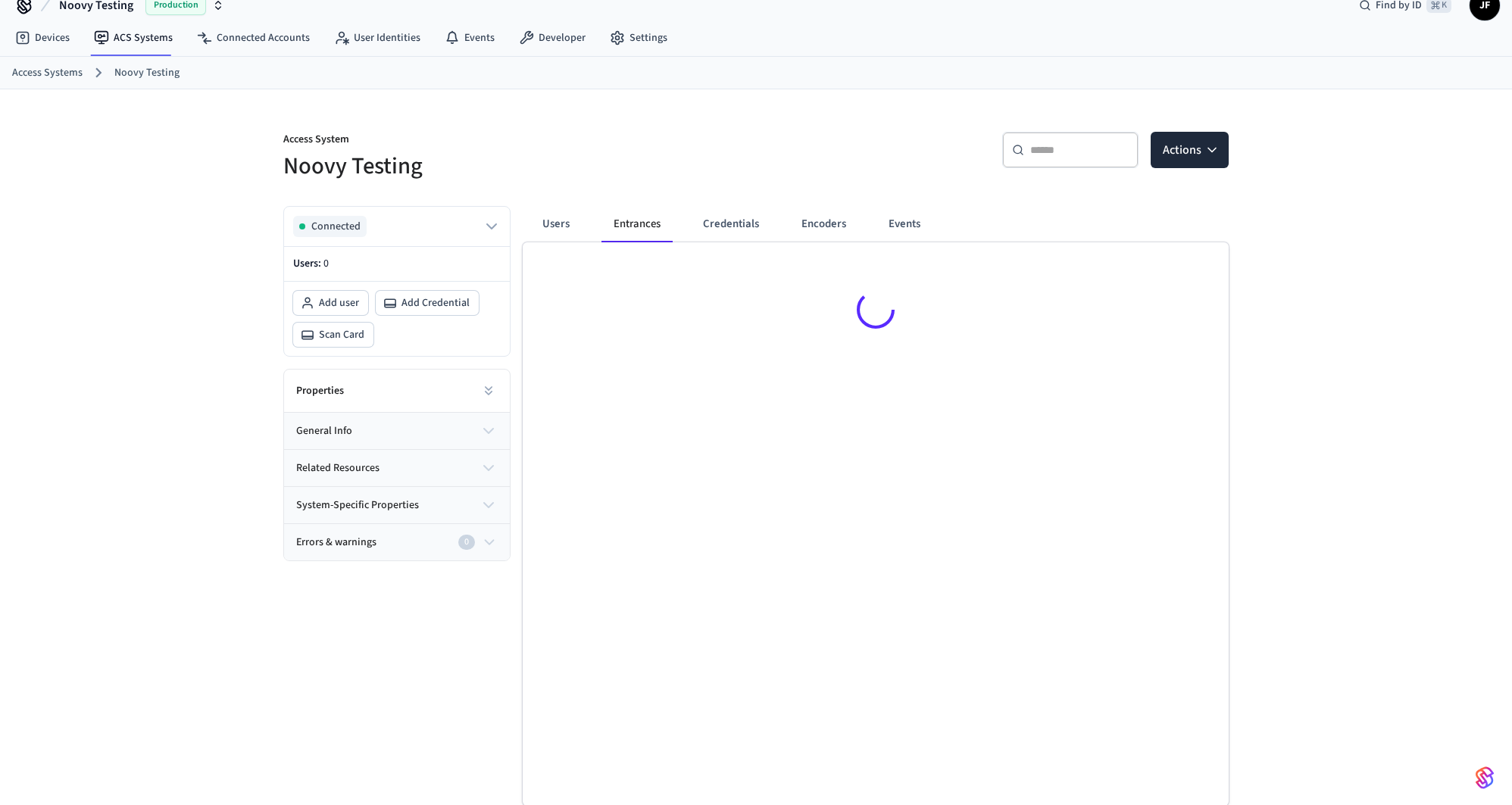
scroll to position [23, 0]
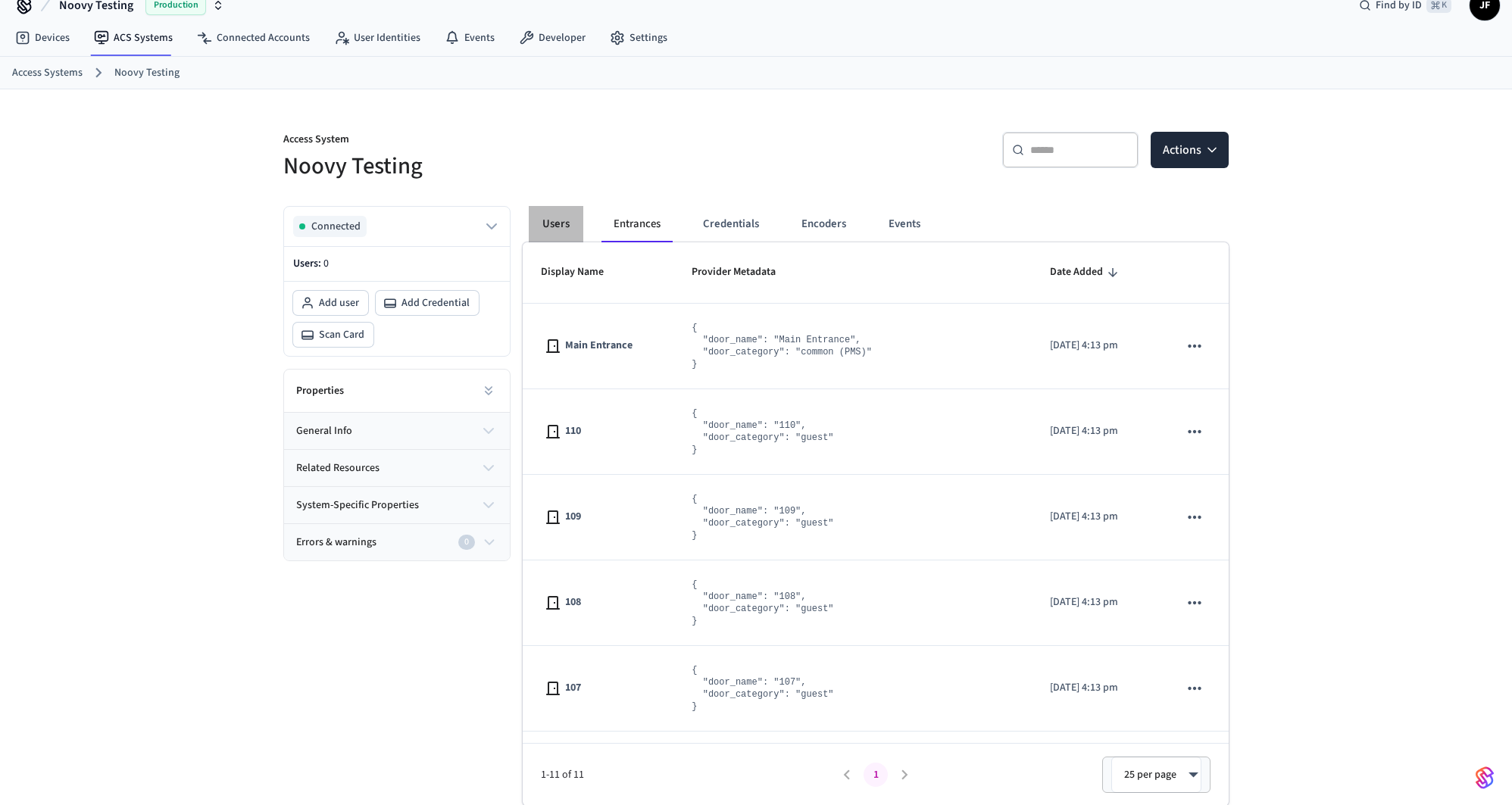
click at [566, 228] on button "Users" at bounding box center [555, 224] width 54 height 36
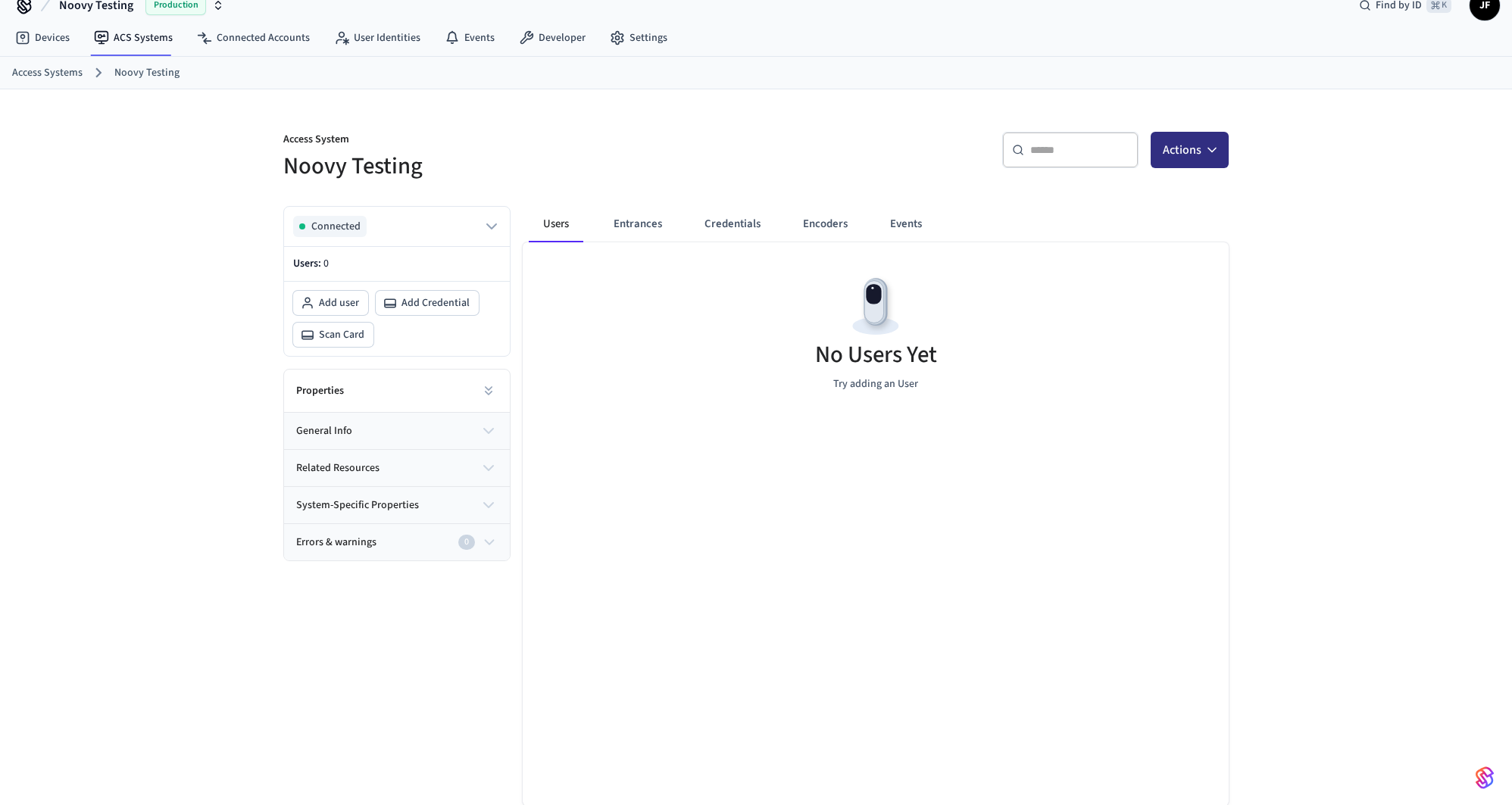
click at [1191, 153] on button "Actions" at bounding box center [1190, 150] width 78 height 36
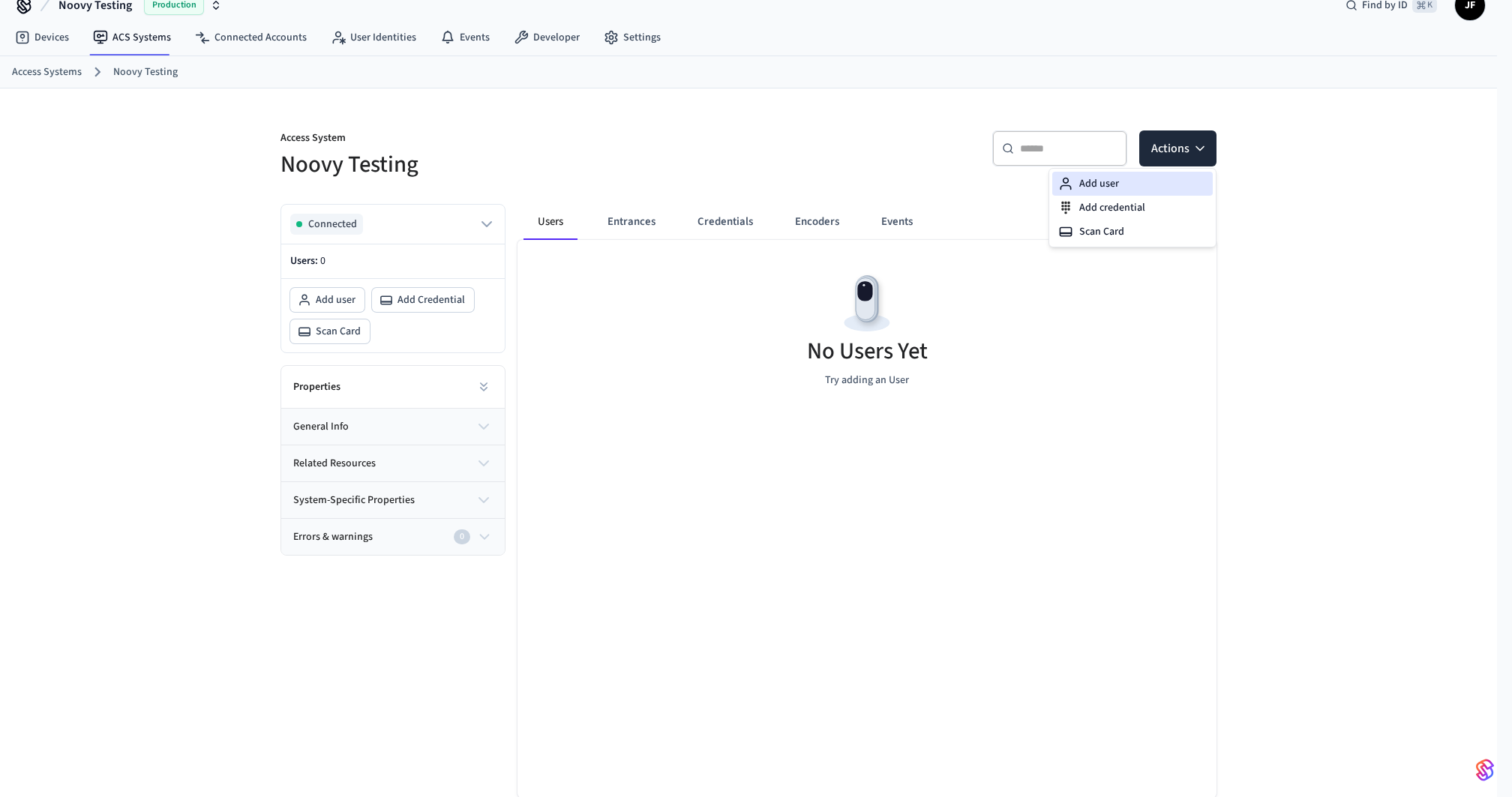
click at [1156, 189] on div "Add user" at bounding box center [1132, 183] width 161 height 24
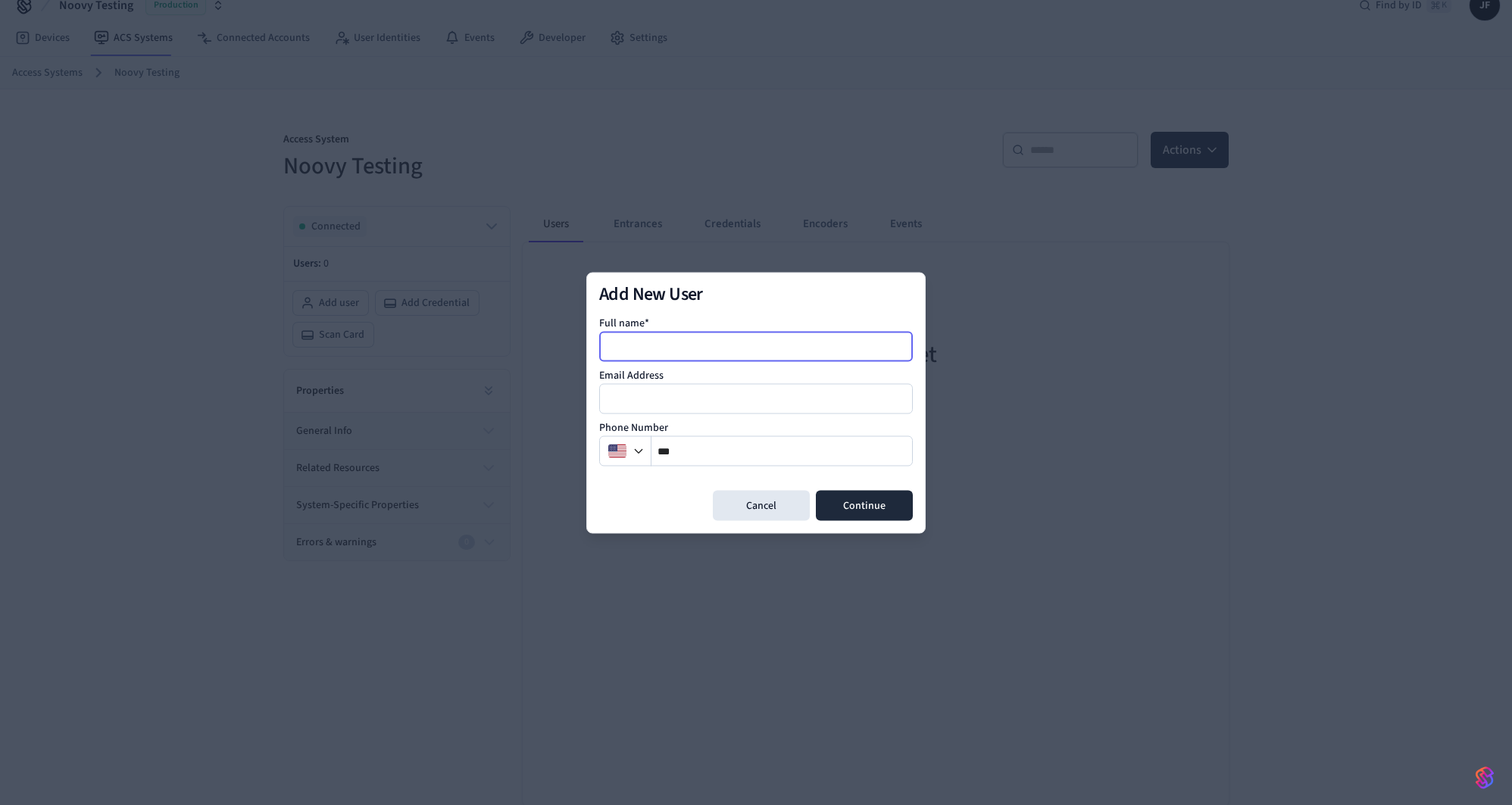
click at [763, 346] on input at bounding box center [757, 346] width 312 height 18
type input "*********"
type input "**********"
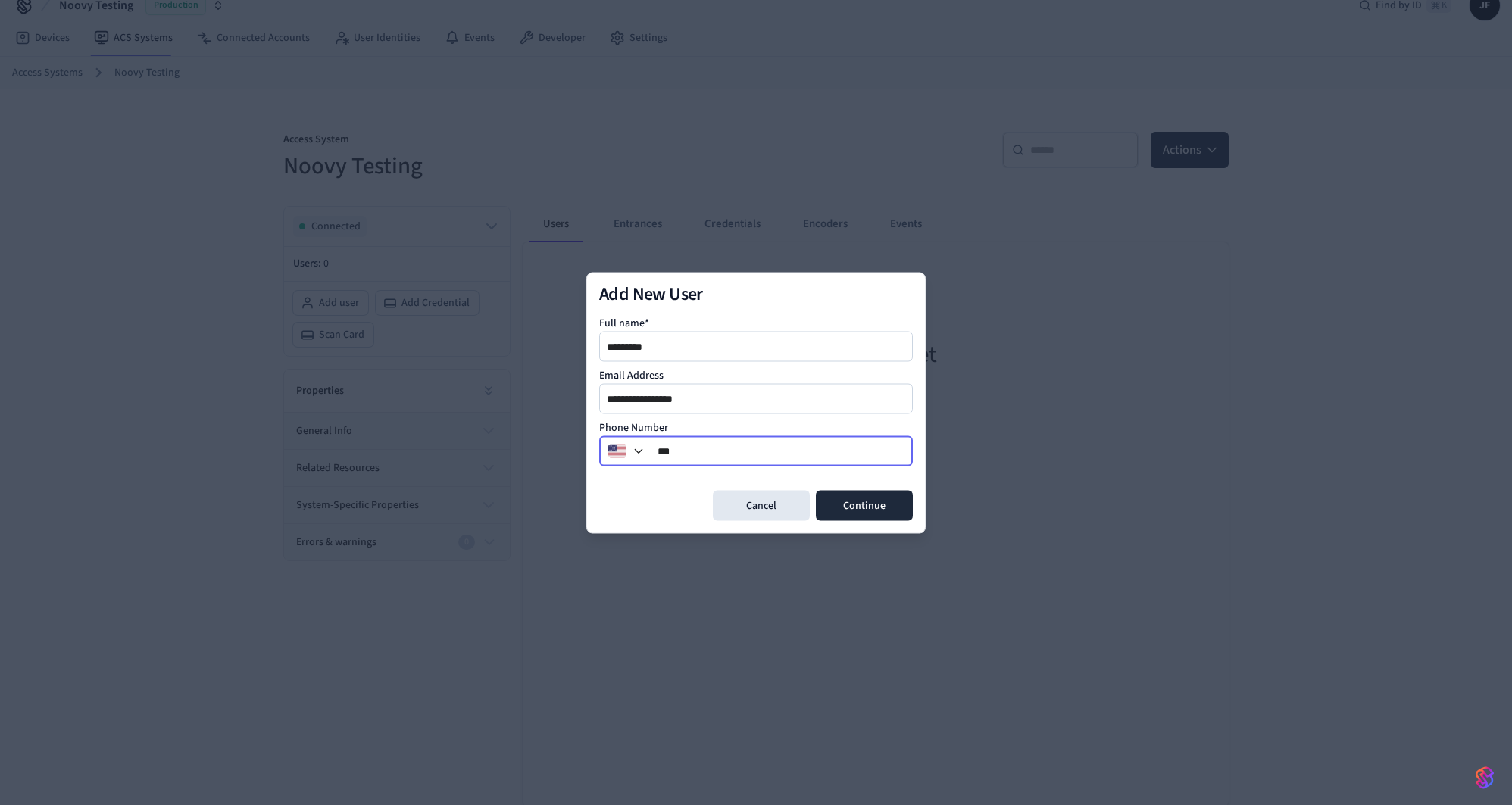
click at [685, 446] on input "**" at bounding box center [782, 451] width 262 height 18
type input "**********"
click at [860, 503] on button "Continue" at bounding box center [864, 505] width 97 height 30
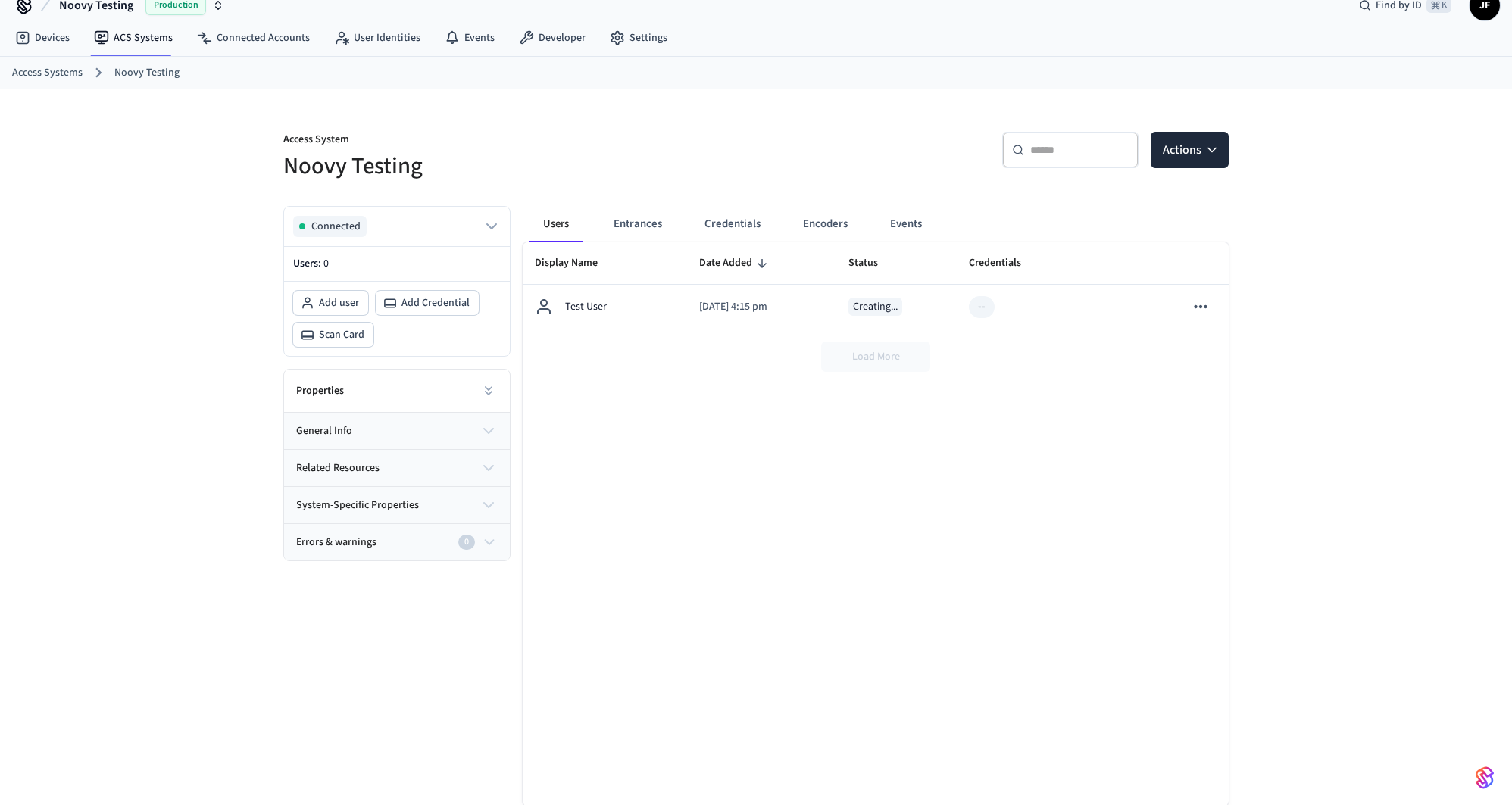
click at [819, 105] on div "Access System Noovy Testing ​ ​ Actions Connected Users: 0 Add user Add Credent…" at bounding box center [756, 467] width 970 height 757
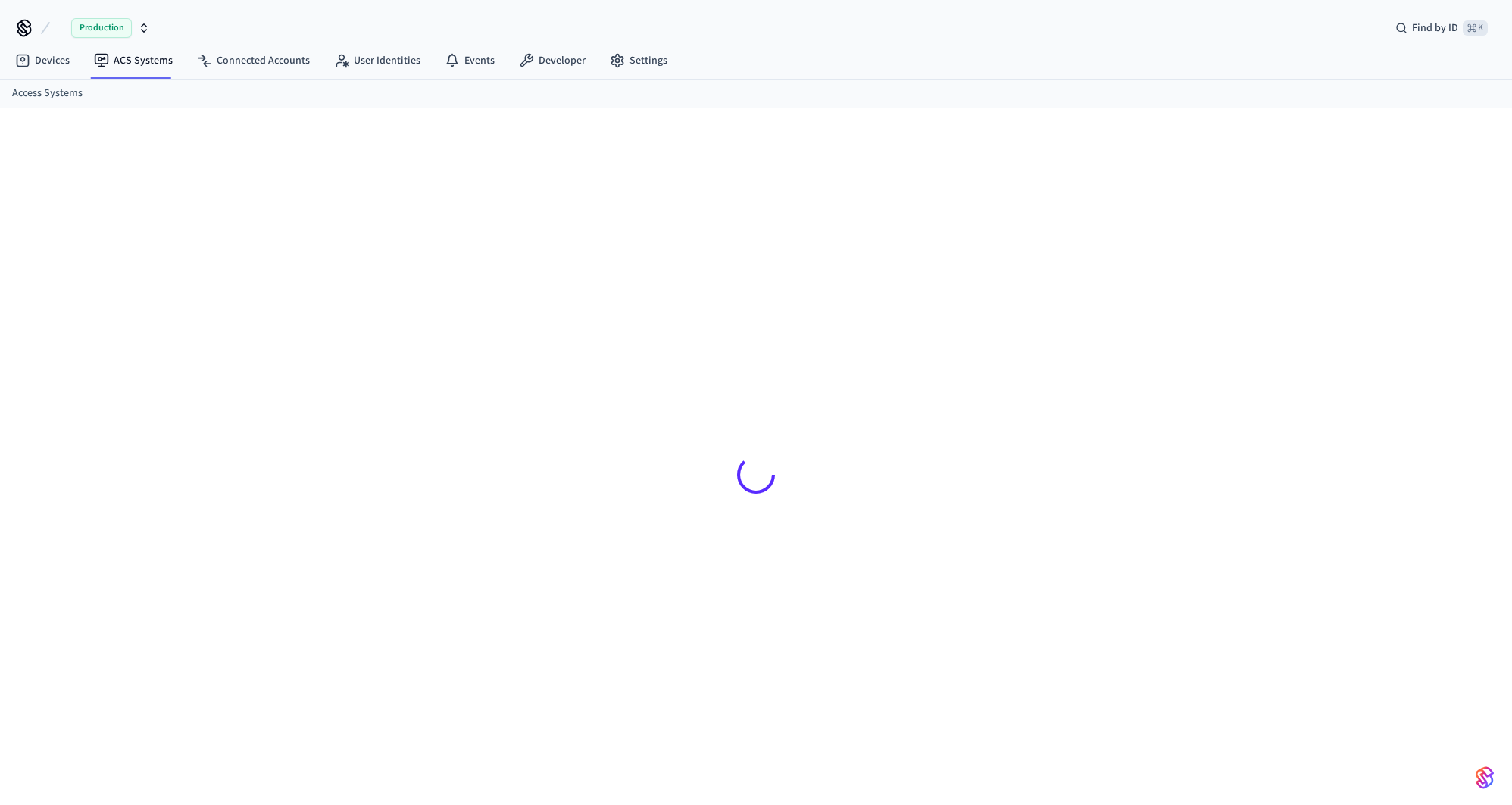
scroll to position [20, 0]
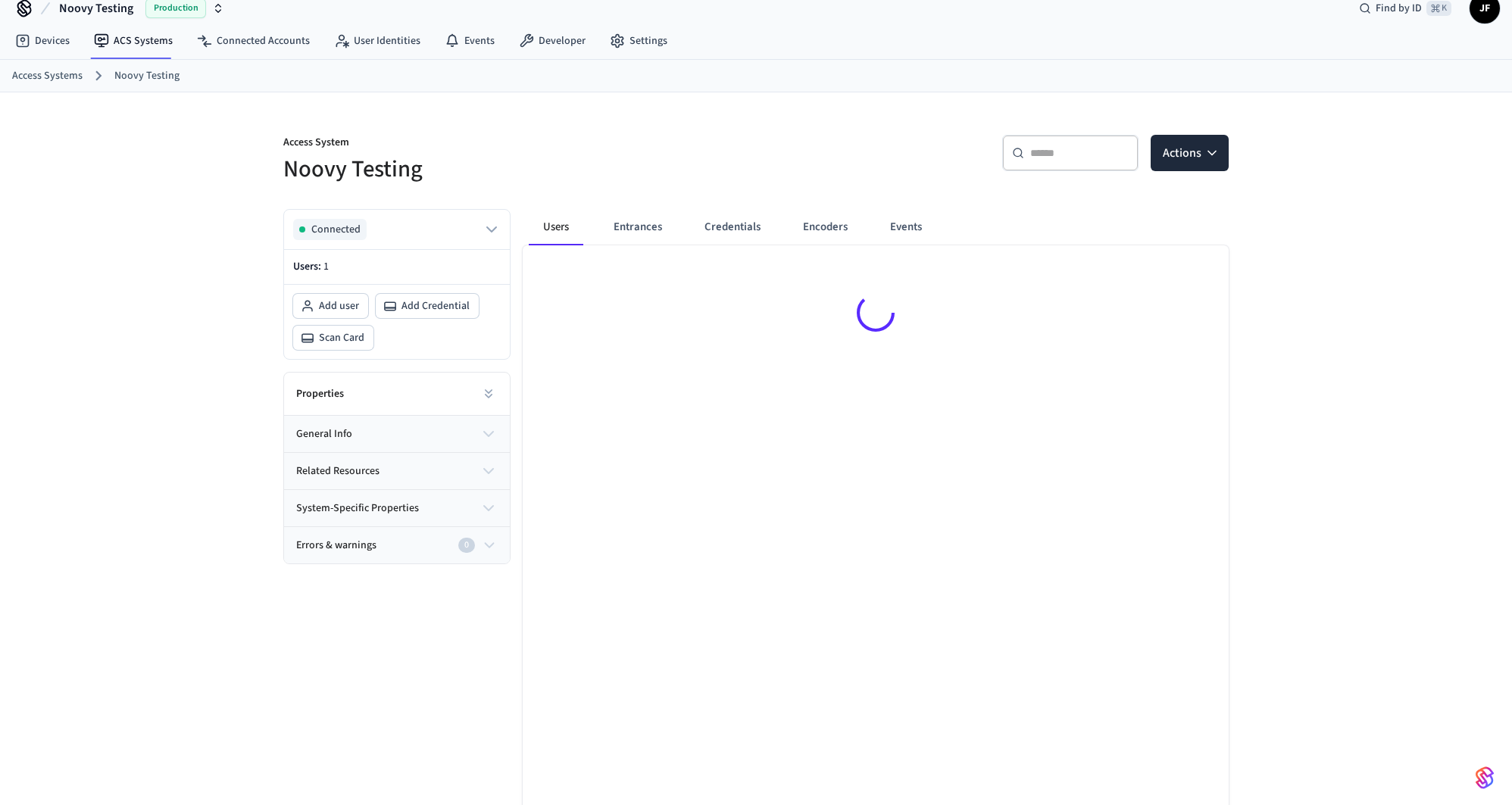
click at [840, 123] on div "​ ​ Actions" at bounding box center [988, 150] width 482 height 69
click at [711, 448] on div "Display Name Date Added Status Credentials Errors And Warnings Test User [DATE]…" at bounding box center [876, 527] width 706 height 563
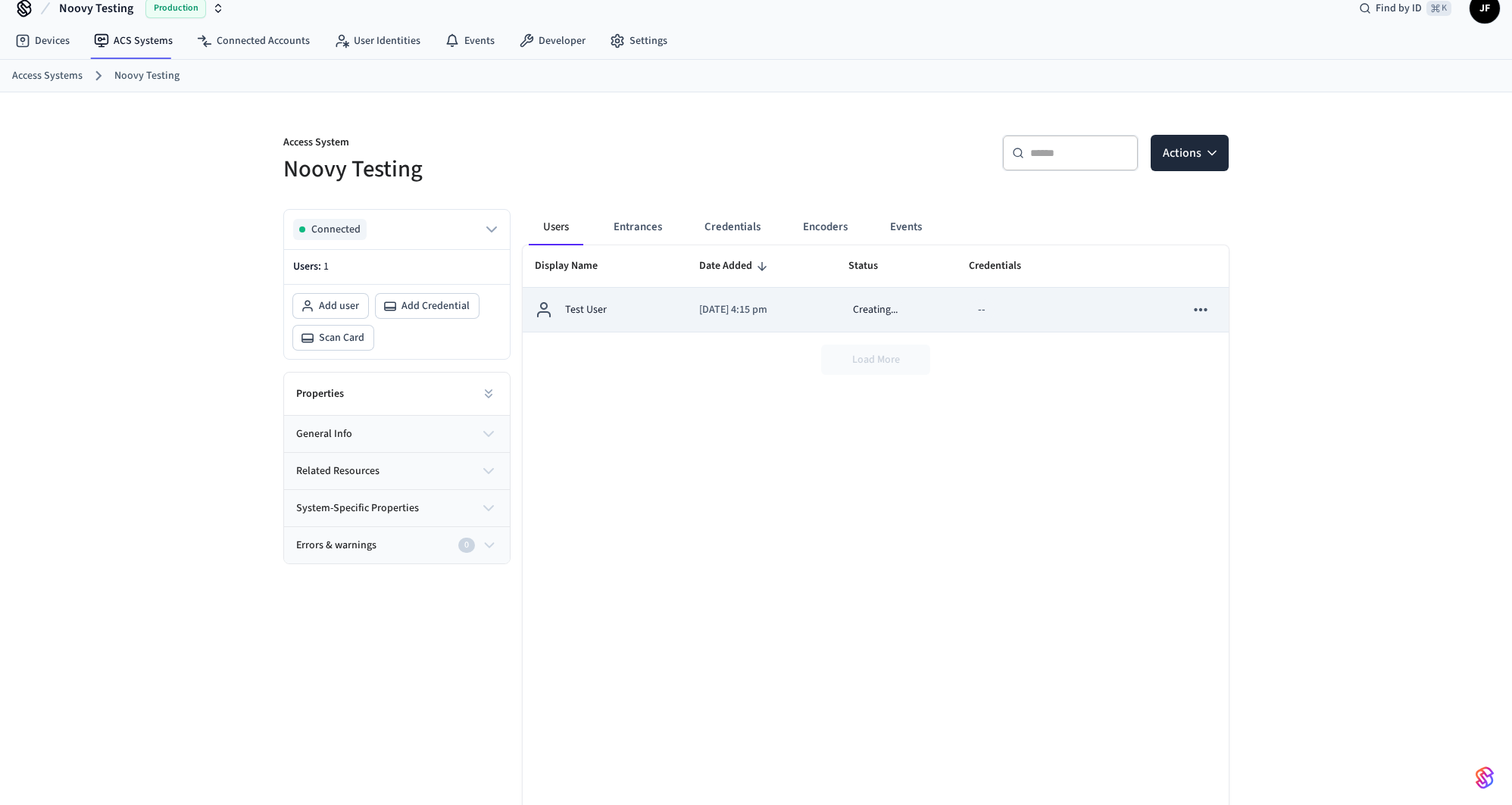
click at [1202, 310] on icon "sticky table" at bounding box center [1201, 310] width 20 height 20
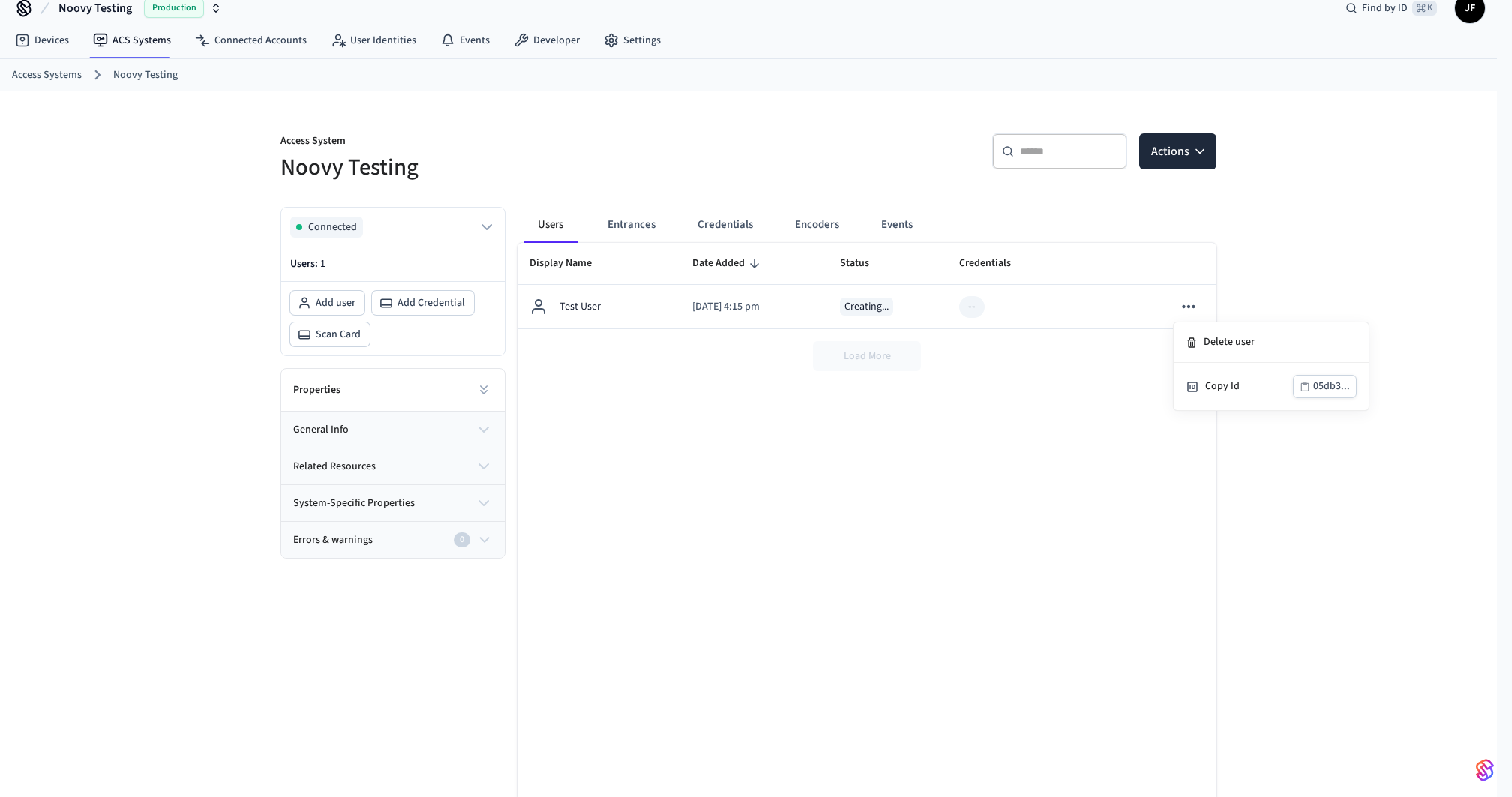
click at [1341, 275] on div at bounding box center [756, 398] width 1512 height 797
click at [664, 115] on div "Access System Noovy Testing" at bounding box center [501, 149] width 477 height 68
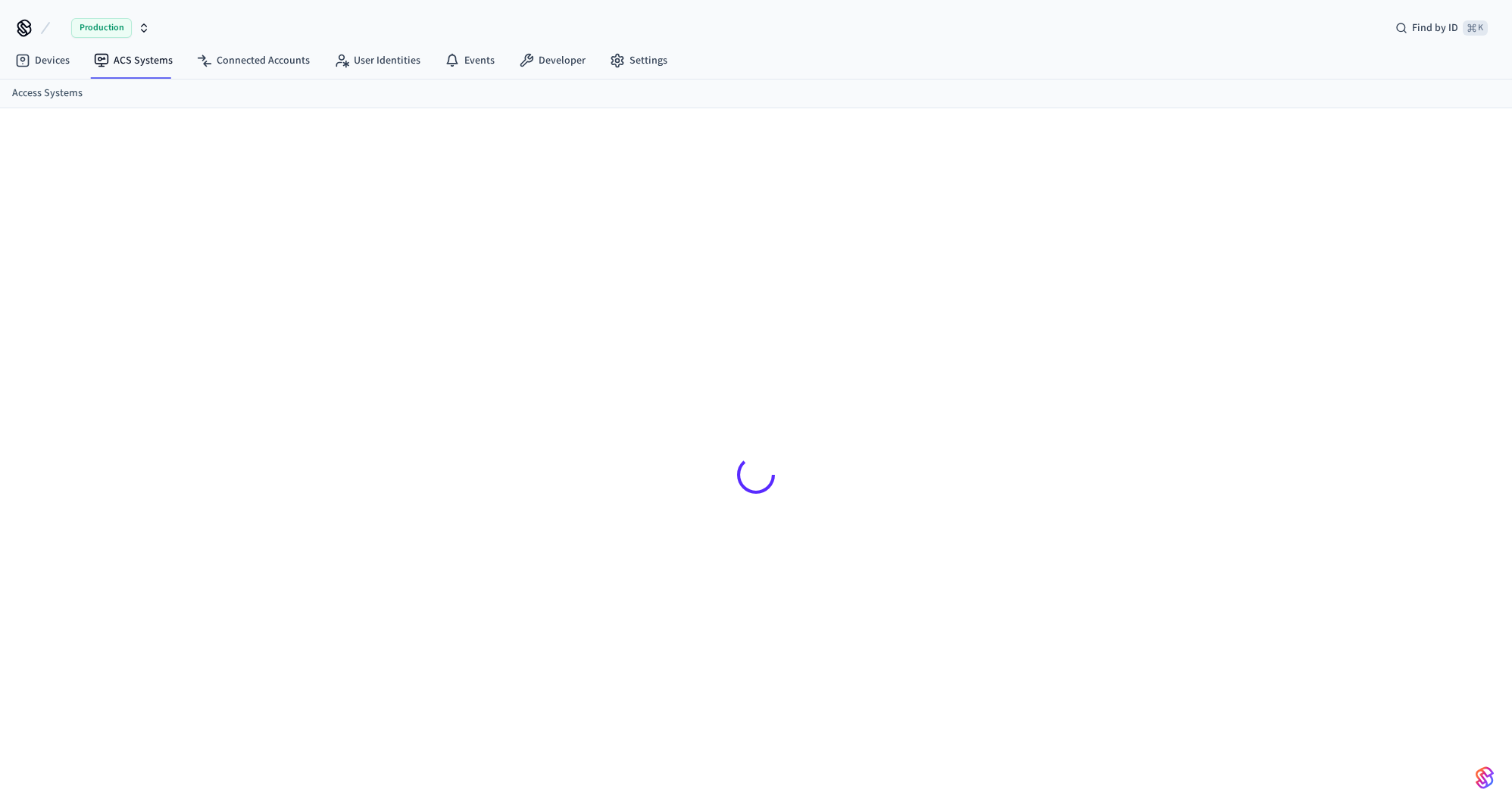
scroll to position [20, 0]
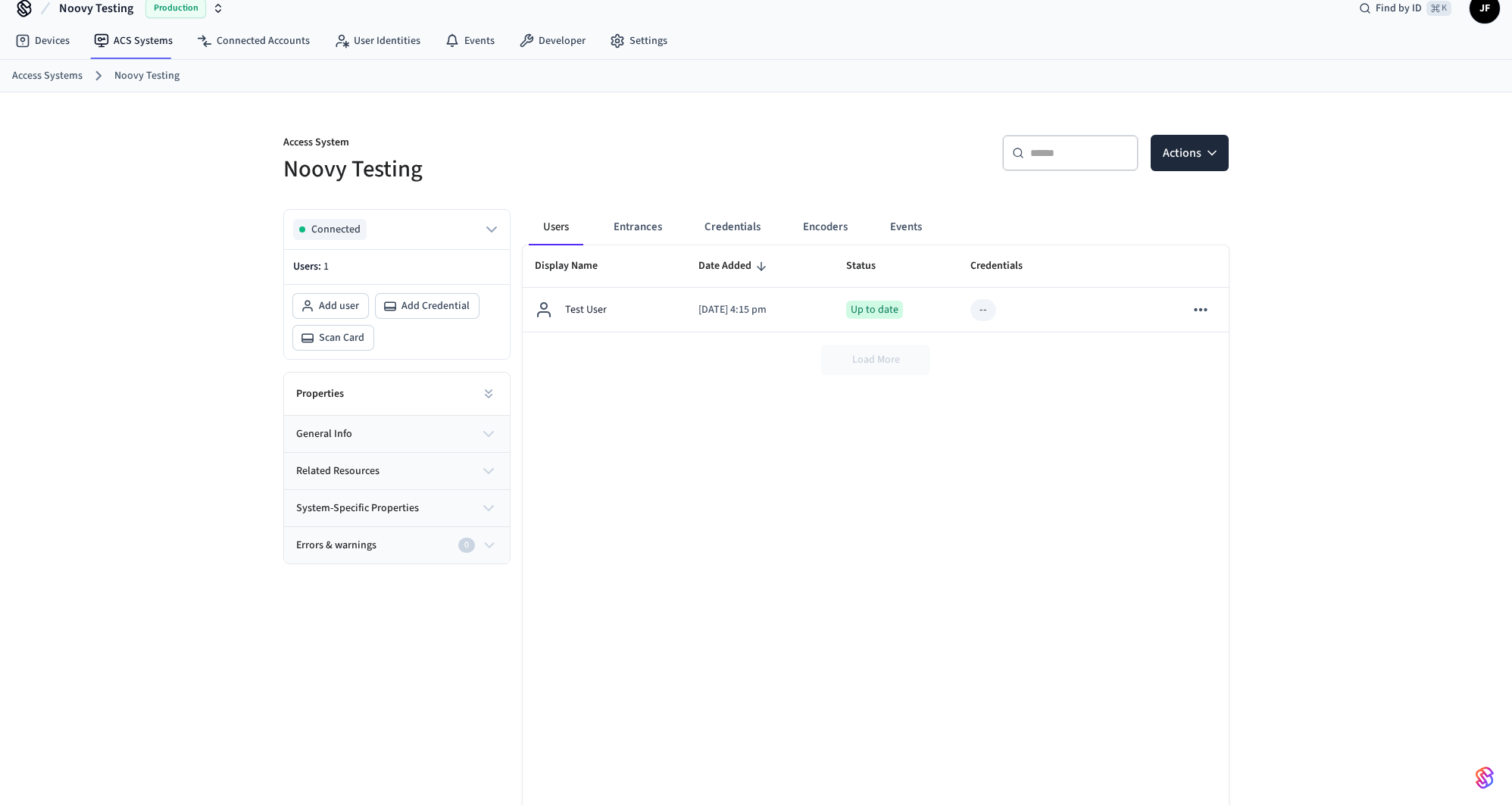
click at [811, 169] on div "​ ​ Actions" at bounding box center [997, 159] width 464 height 49
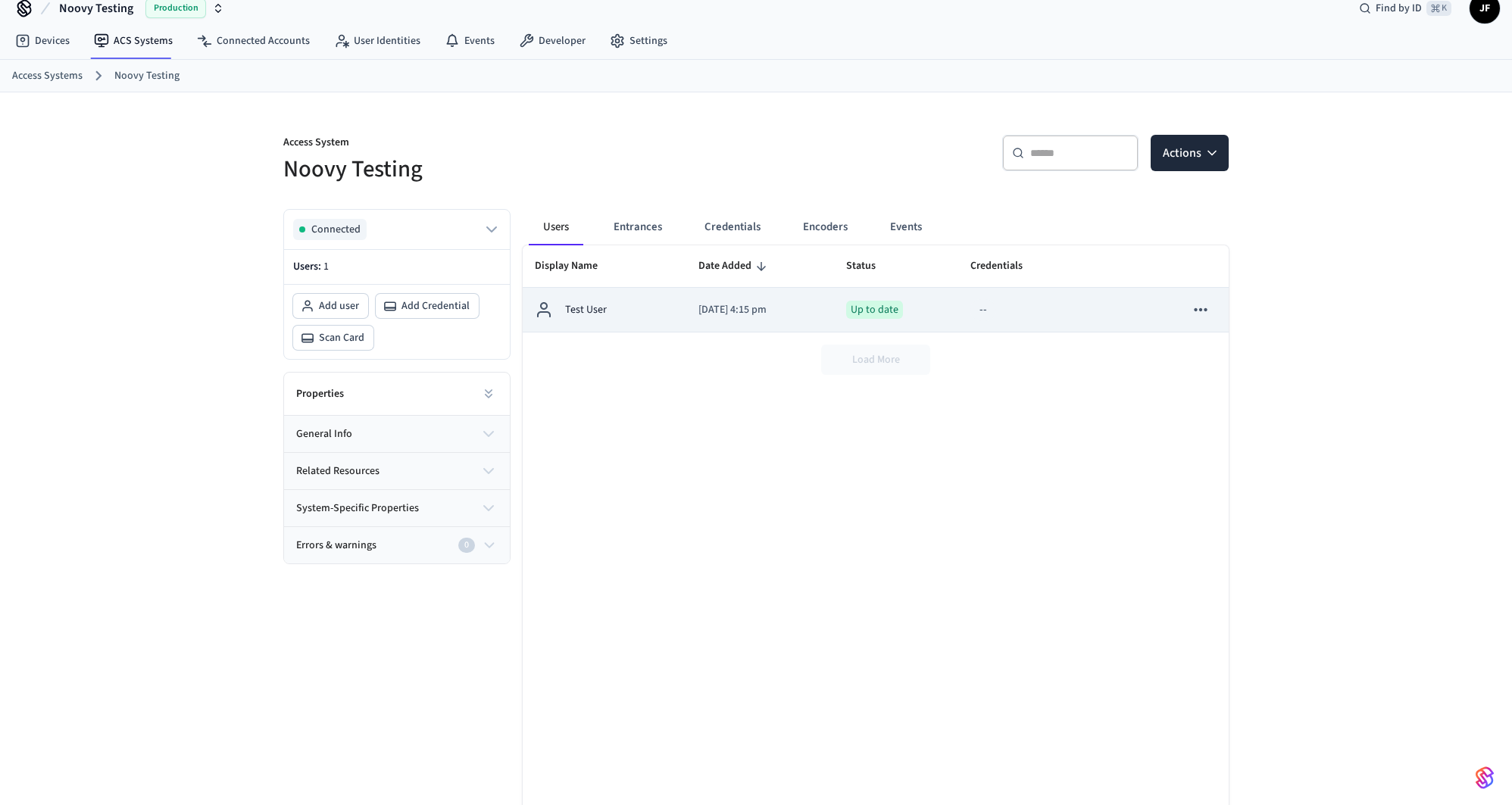
click at [1195, 315] on icon "sticky table" at bounding box center [1201, 310] width 20 height 20
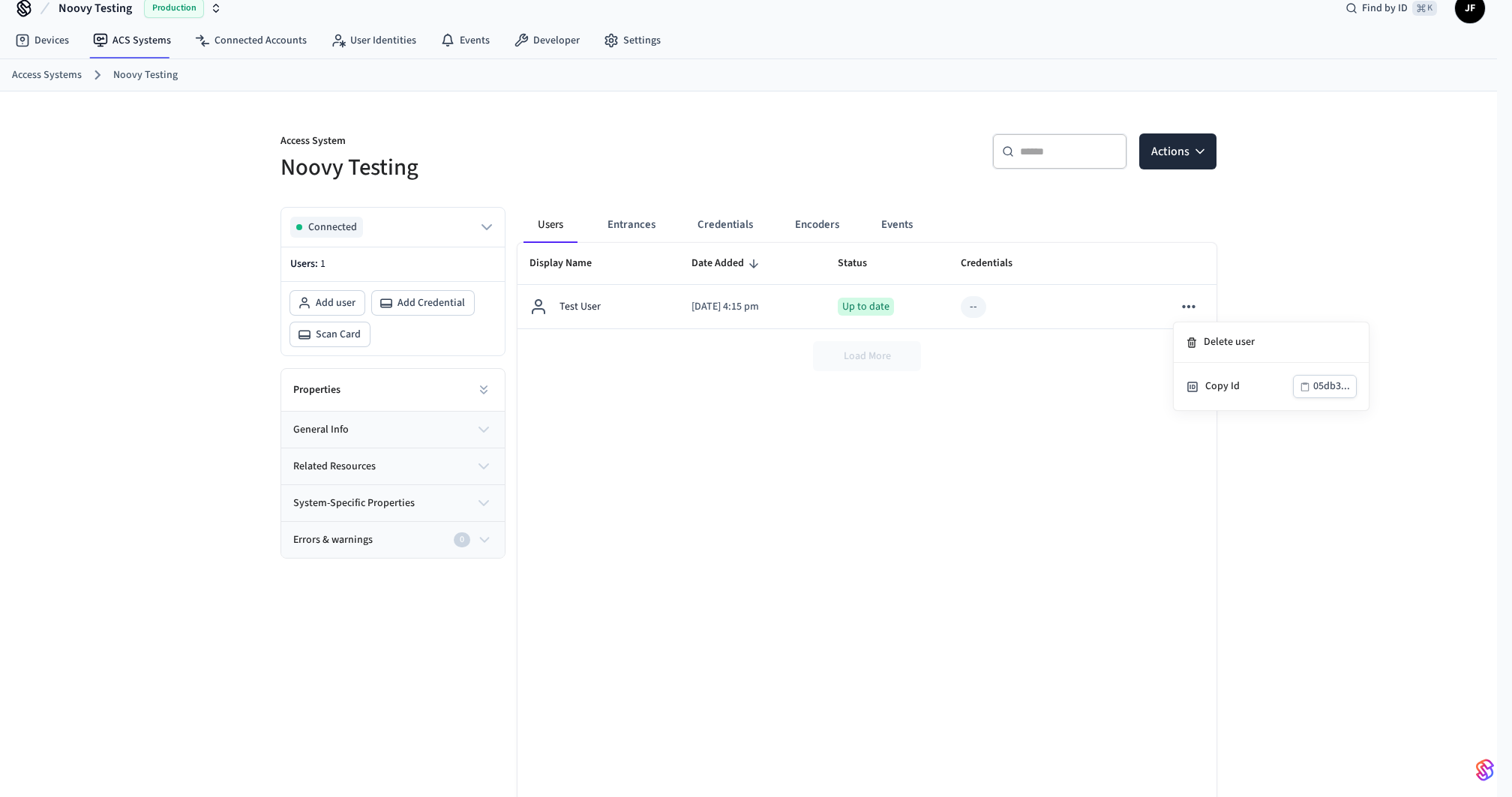
click at [1331, 252] on div at bounding box center [756, 398] width 1512 height 797
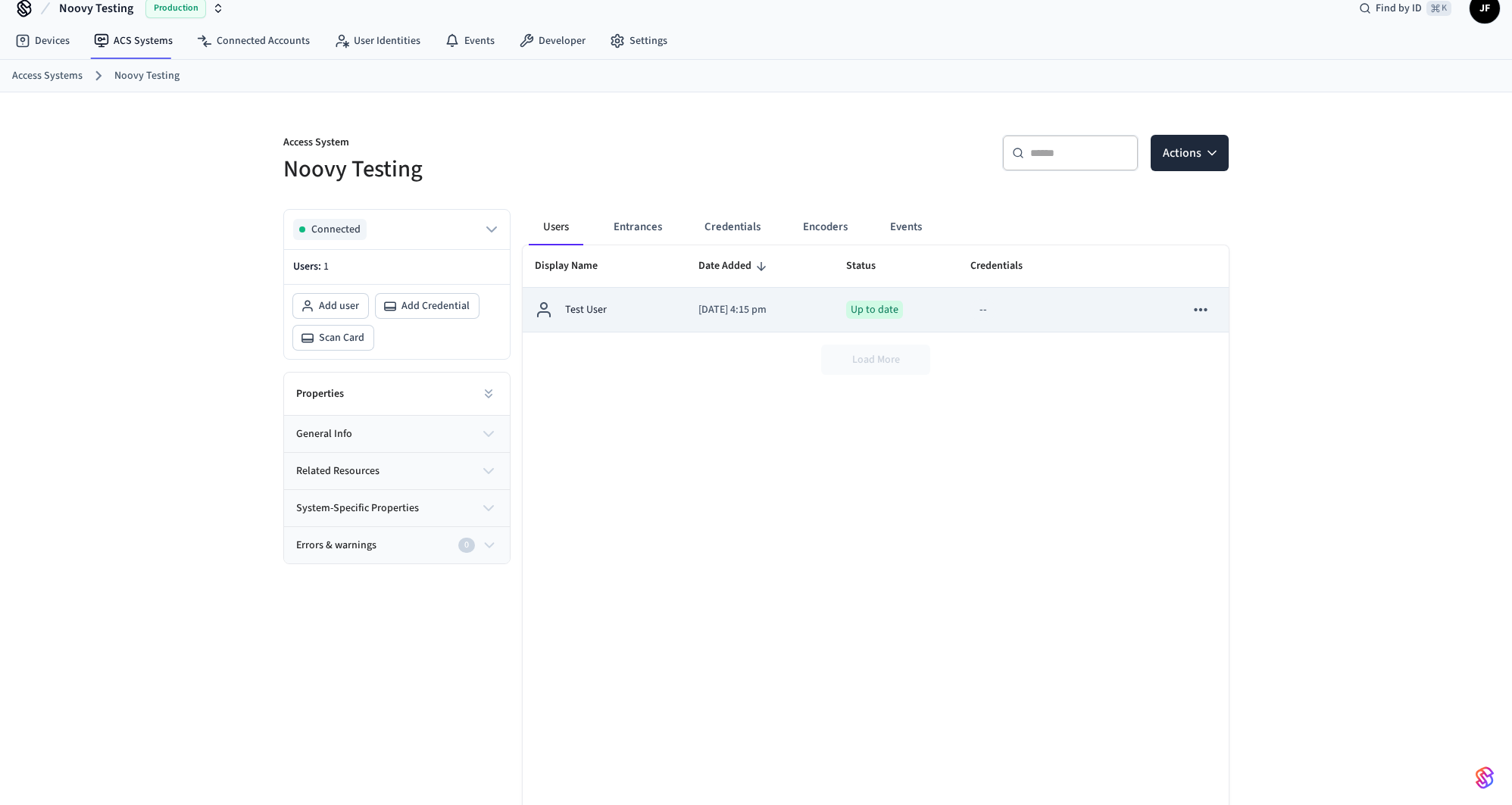
click at [627, 306] on div "Test User" at bounding box center [604, 310] width 139 height 18
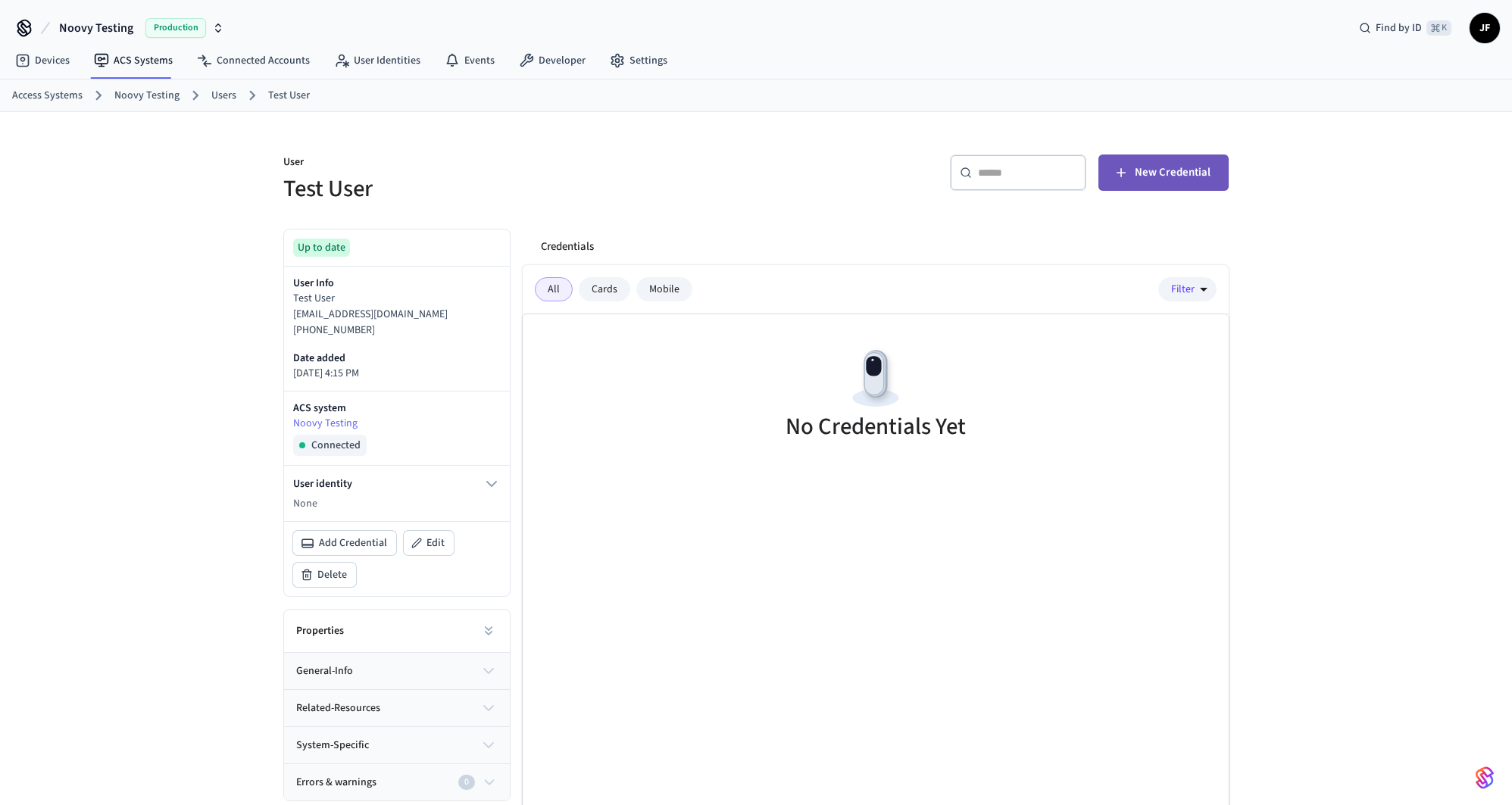
click at [1167, 175] on span "New Credential" at bounding box center [1173, 172] width 76 height 20
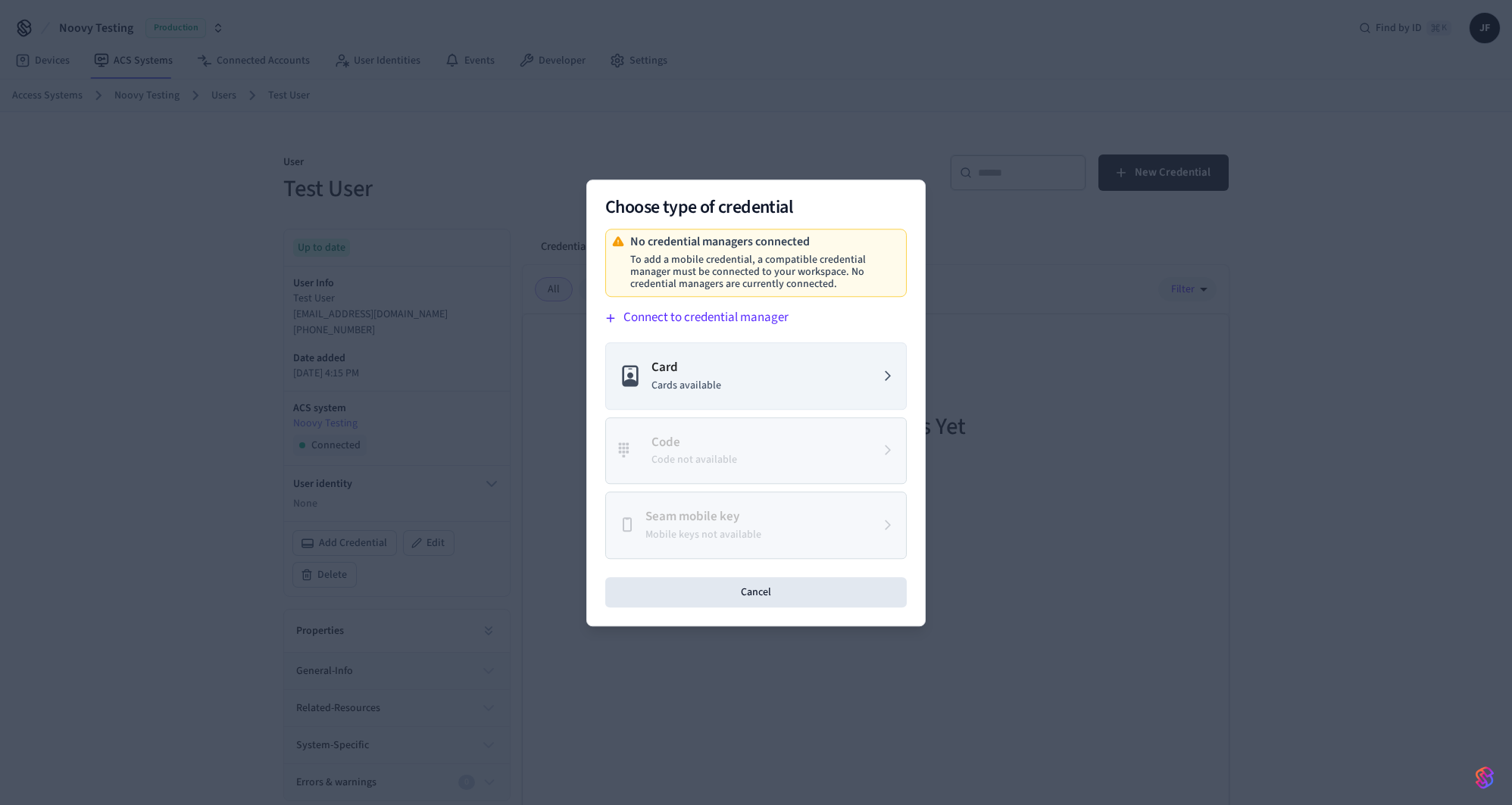
click at [875, 306] on button "Connect to credential manager" at bounding box center [753, 318] width 307 height 24
click at [853, 205] on h2 "Choose type of credential" at bounding box center [756, 207] width 302 height 18
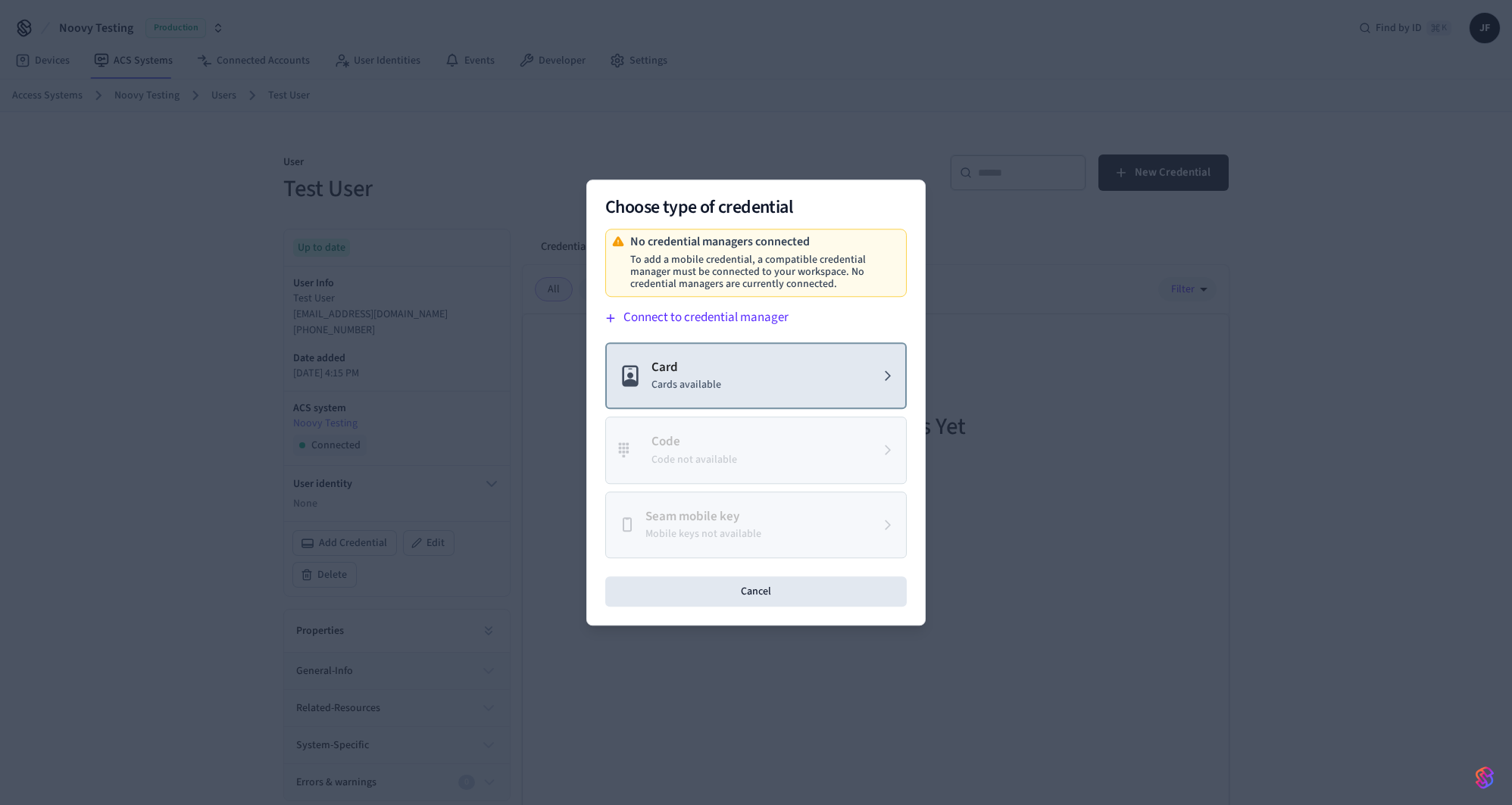
click at [802, 373] on button "Card Cards available" at bounding box center [756, 377] width 302 height 68
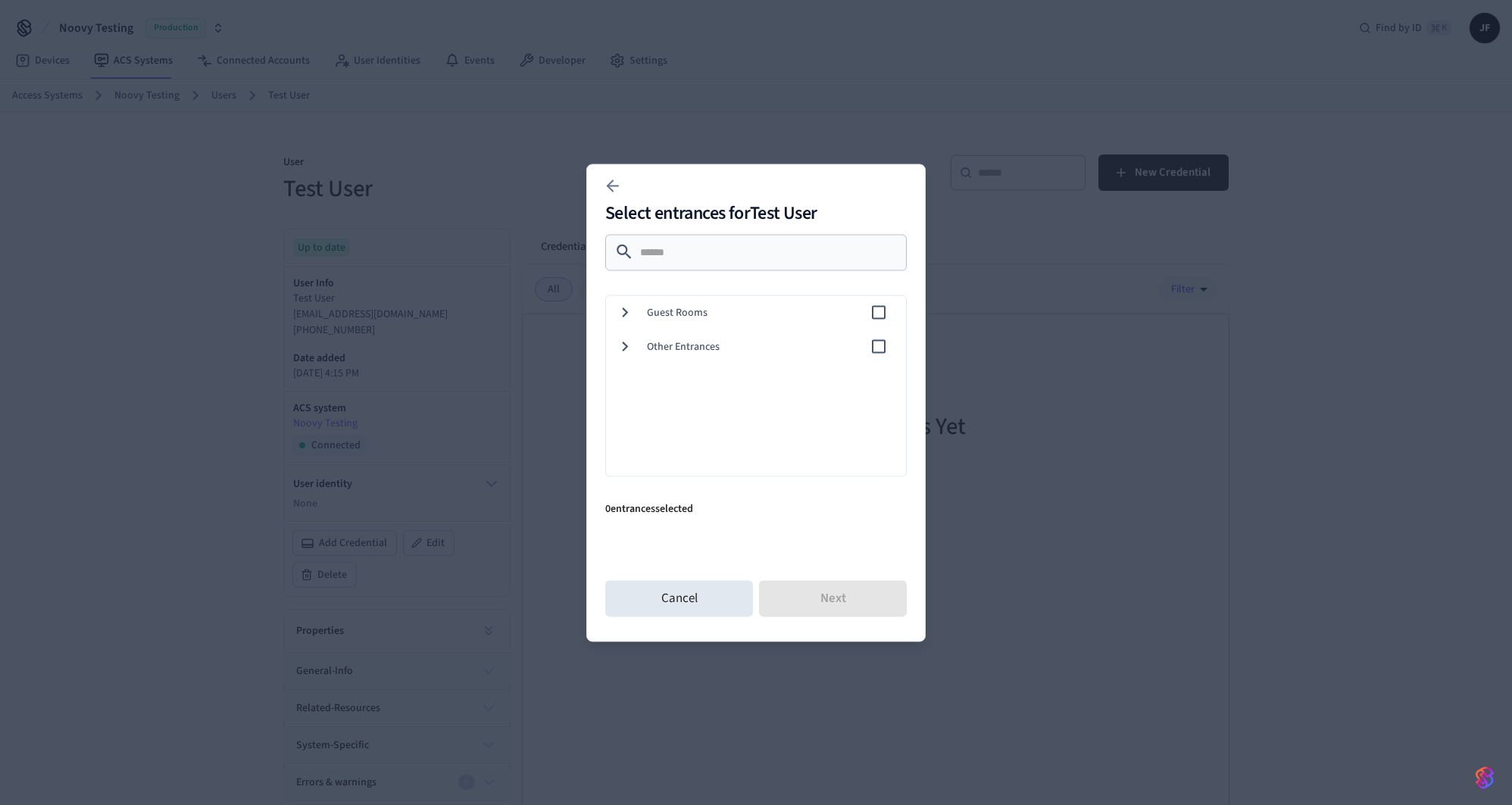
click at [622, 312] on icon at bounding box center [625, 312] width 20 height 20
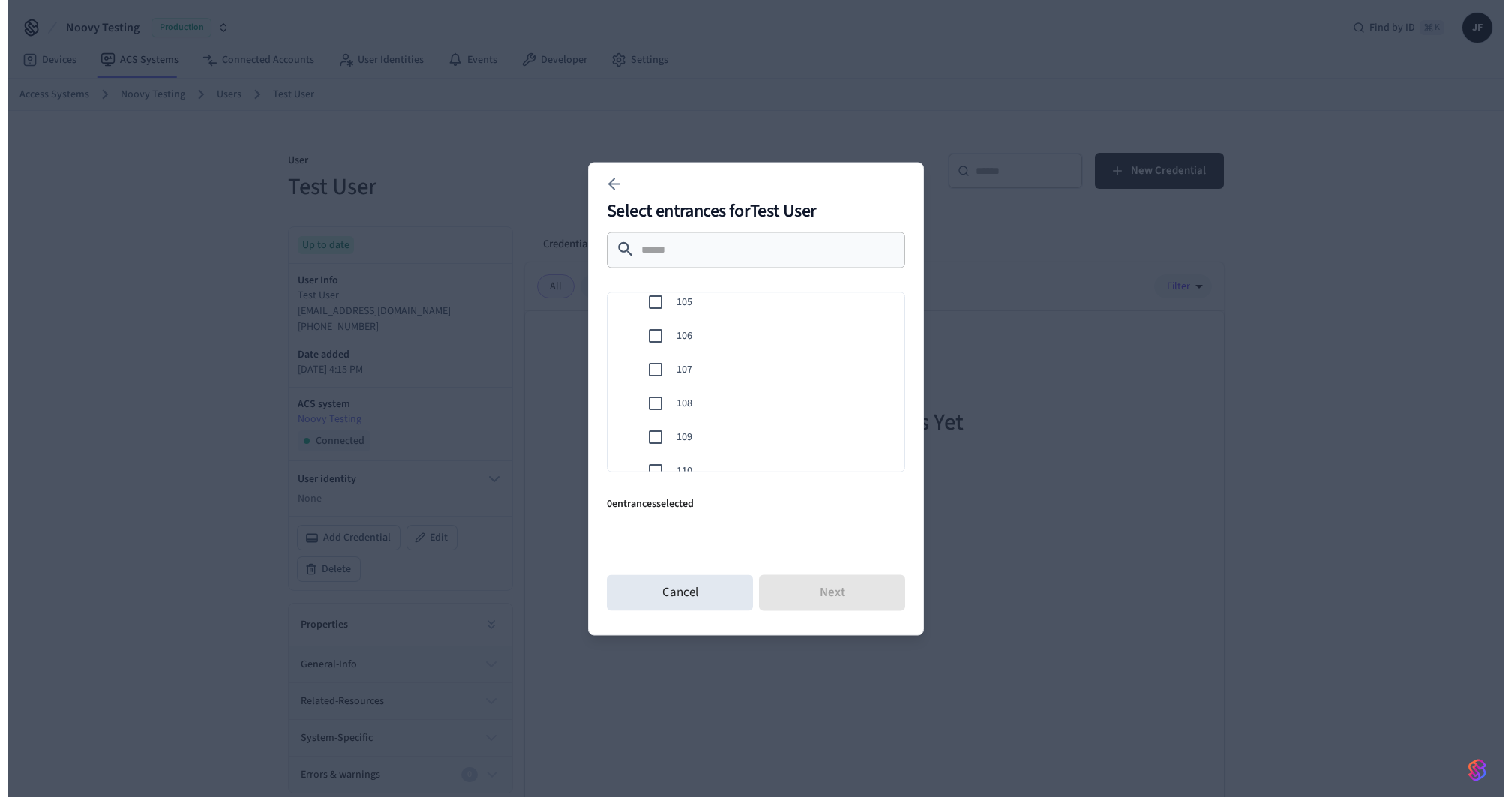
scroll to position [241, 0]
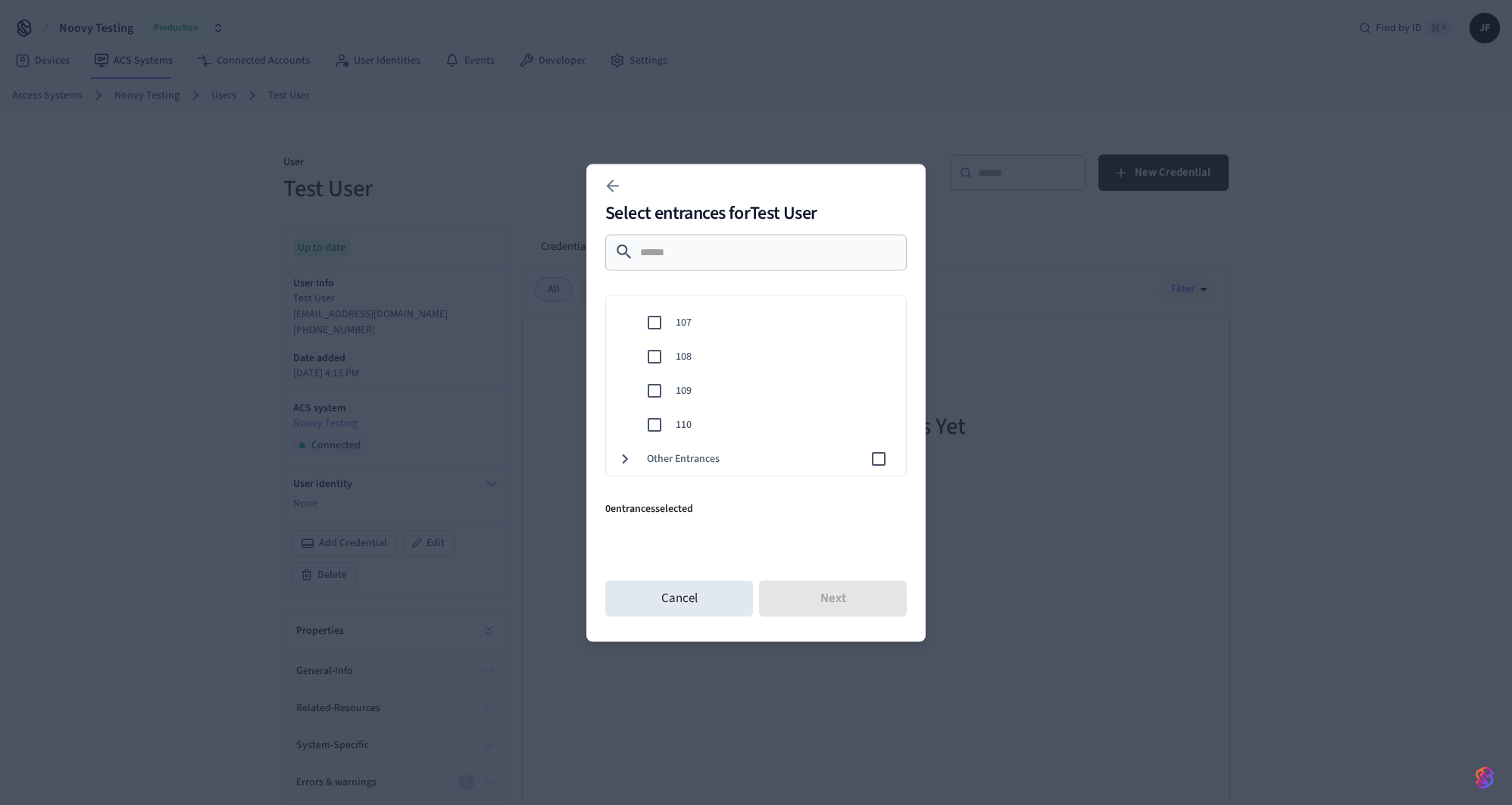
click at [697, 339] on div "108" at bounding box center [753, 356] width 306 height 34
click at [818, 603] on button "Next" at bounding box center [834, 599] width 148 height 36
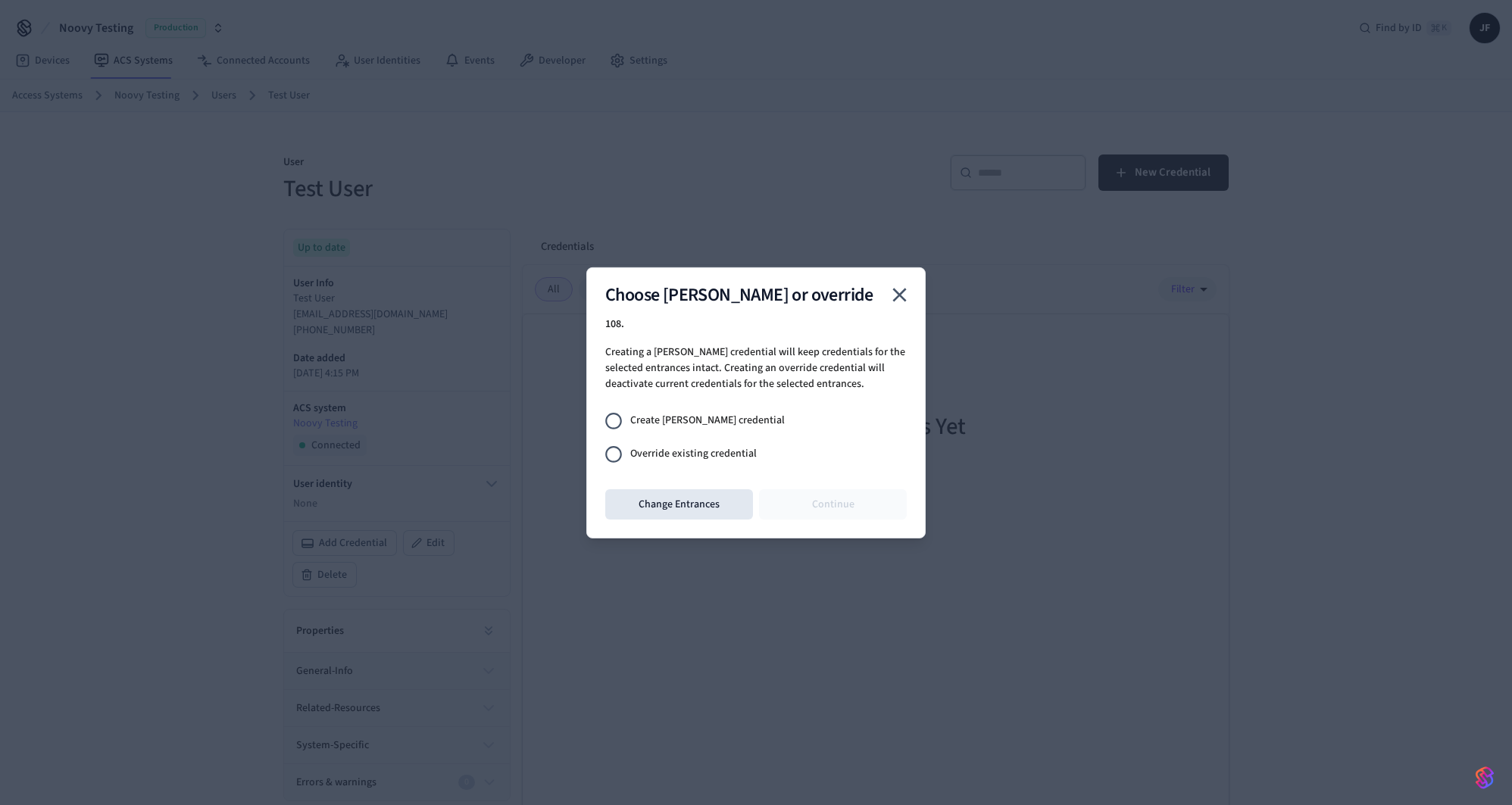
click at [749, 310] on div "Choose joiner or override 108 . Creating a joiner credential will keep credenti…" at bounding box center [756, 402] width 340 height 271
click at [906, 290] on icon "close" at bounding box center [900, 295] width 24 height 24
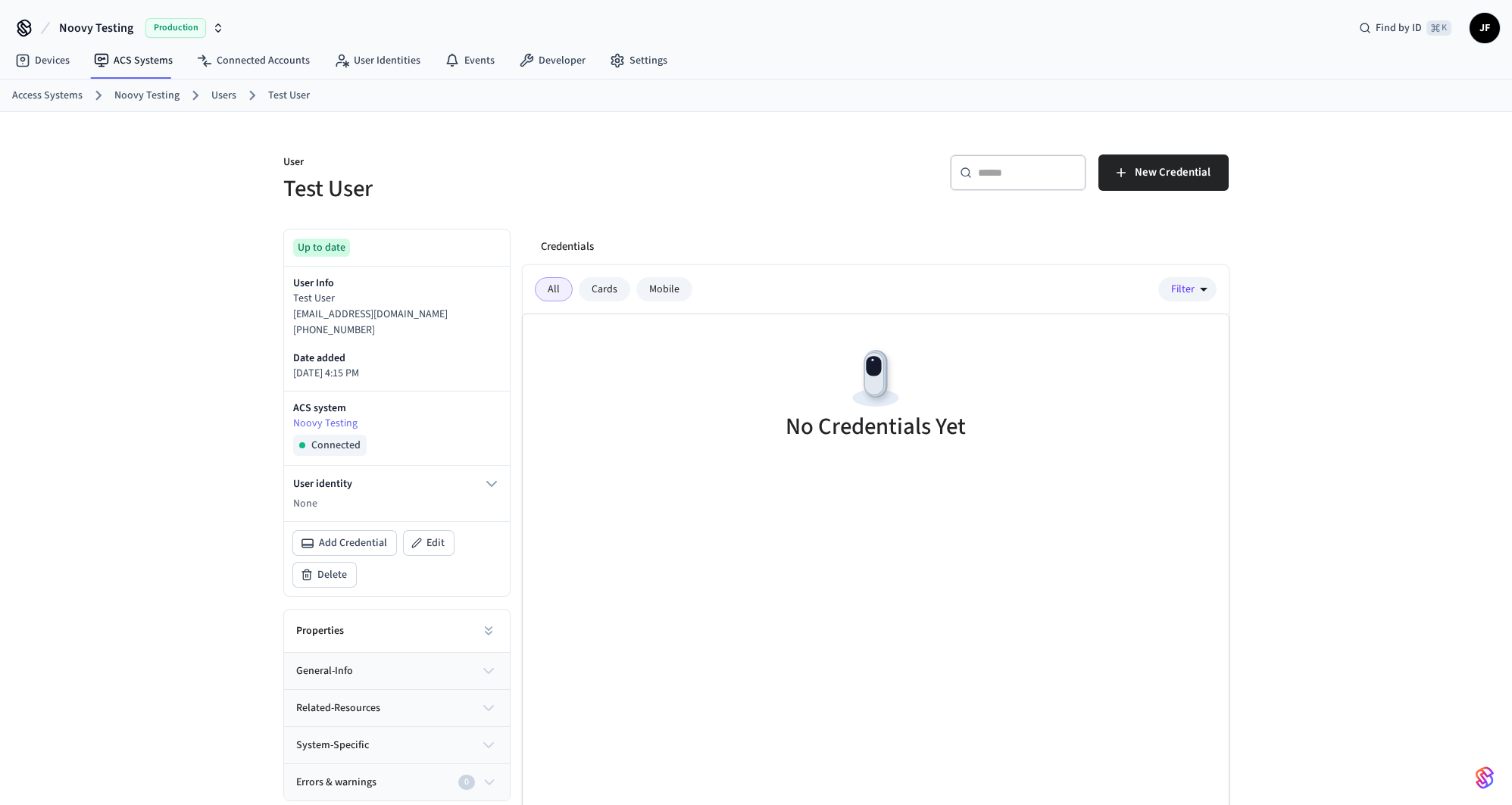
click at [809, 159] on div "​ ​ New Credential" at bounding box center [997, 179] width 464 height 49
click at [80, 99] on link "Access Systems" at bounding box center [46, 96] width 70 height 16
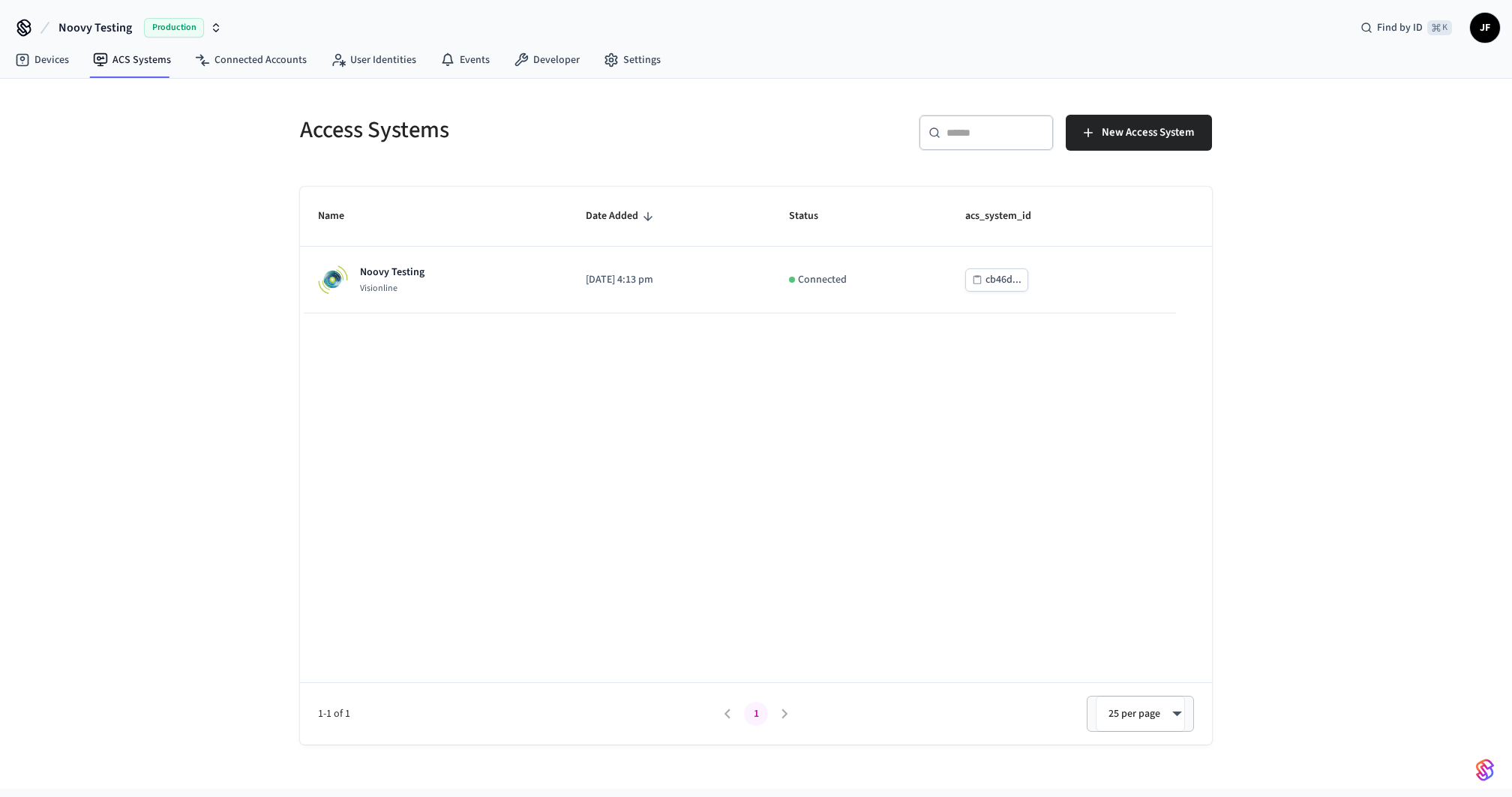
click at [732, 195] on th "Date Added" at bounding box center [669, 216] width 204 height 60
click at [1126, 133] on span "New Access System" at bounding box center [1148, 133] width 92 height 19
click at [768, 151] on div "​ ​ New Access System" at bounding box center [988, 139] width 447 height 48
click at [947, 48] on div "Devices ACS Systems Connected Accounts User Identities Events Developer Settings" at bounding box center [756, 61] width 1512 height 35
click at [705, 115] on h5 "Access Systems" at bounding box center [523, 129] width 447 height 30
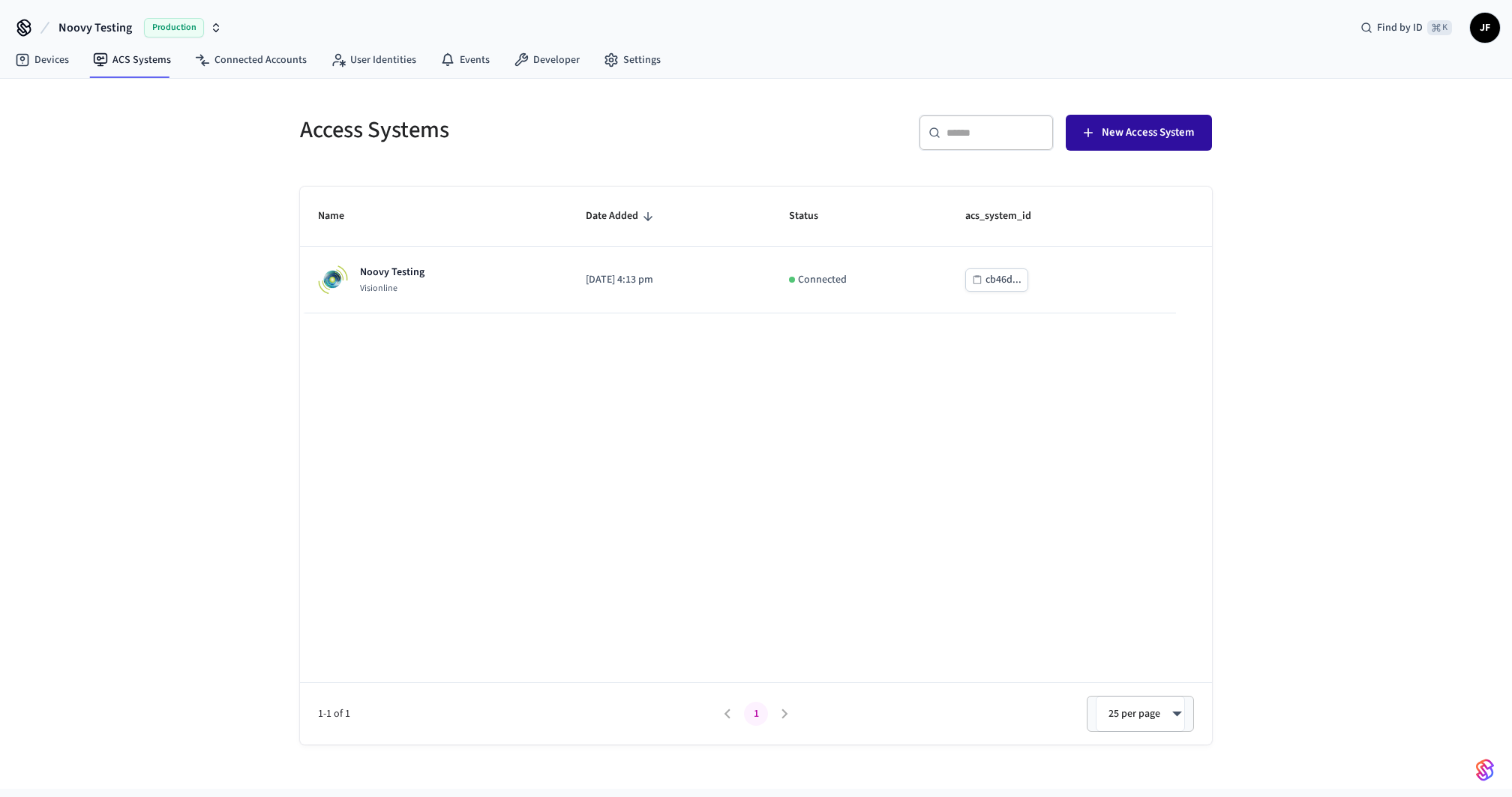
click at [1169, 129] on span "New Access System" at bounding box center [1148, 133] width 92 height 19
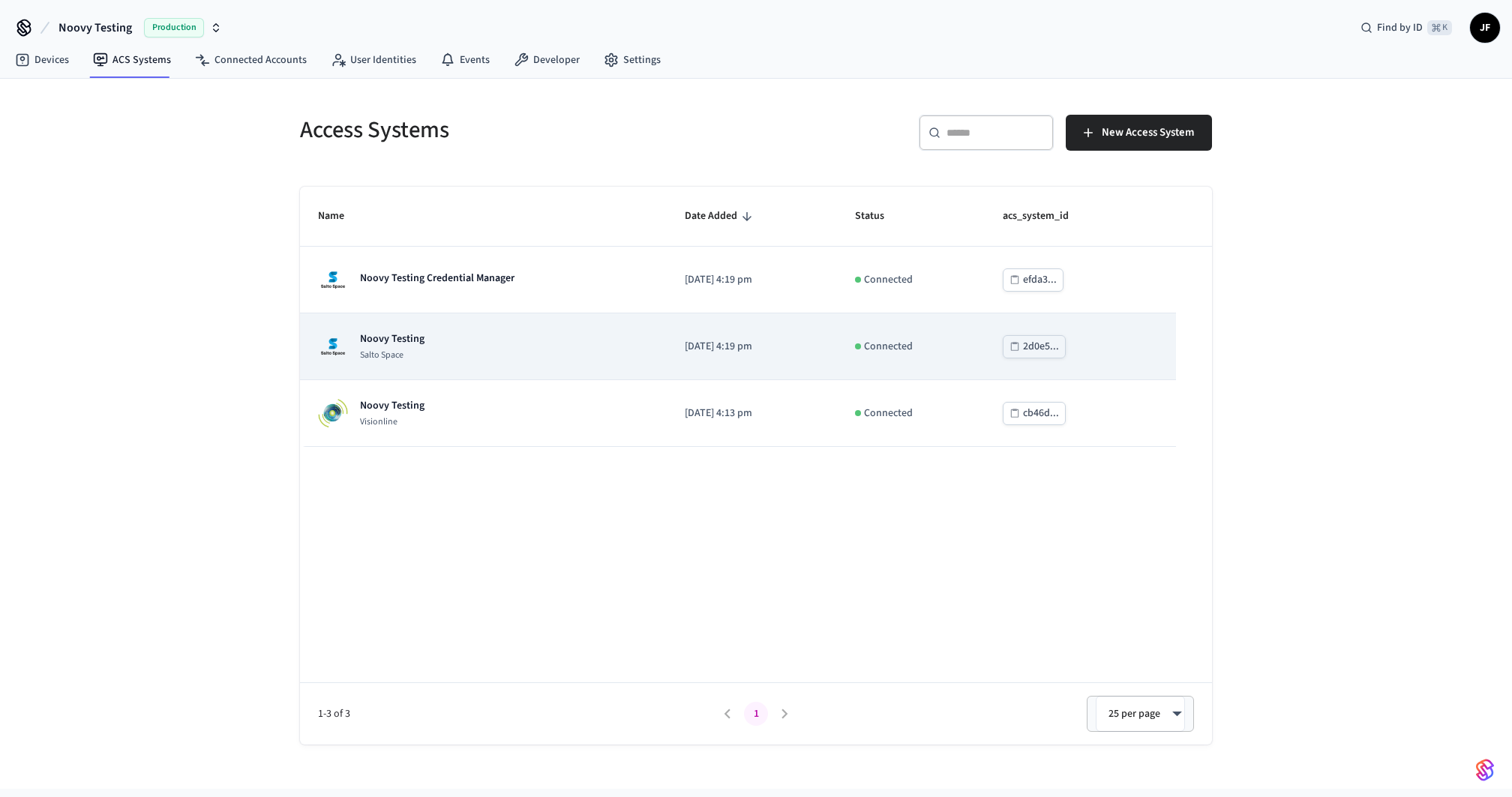
click at [522, 349] on div "Noovy Testing Salto Space" at bounding box center [483, 346] width 331 height 30
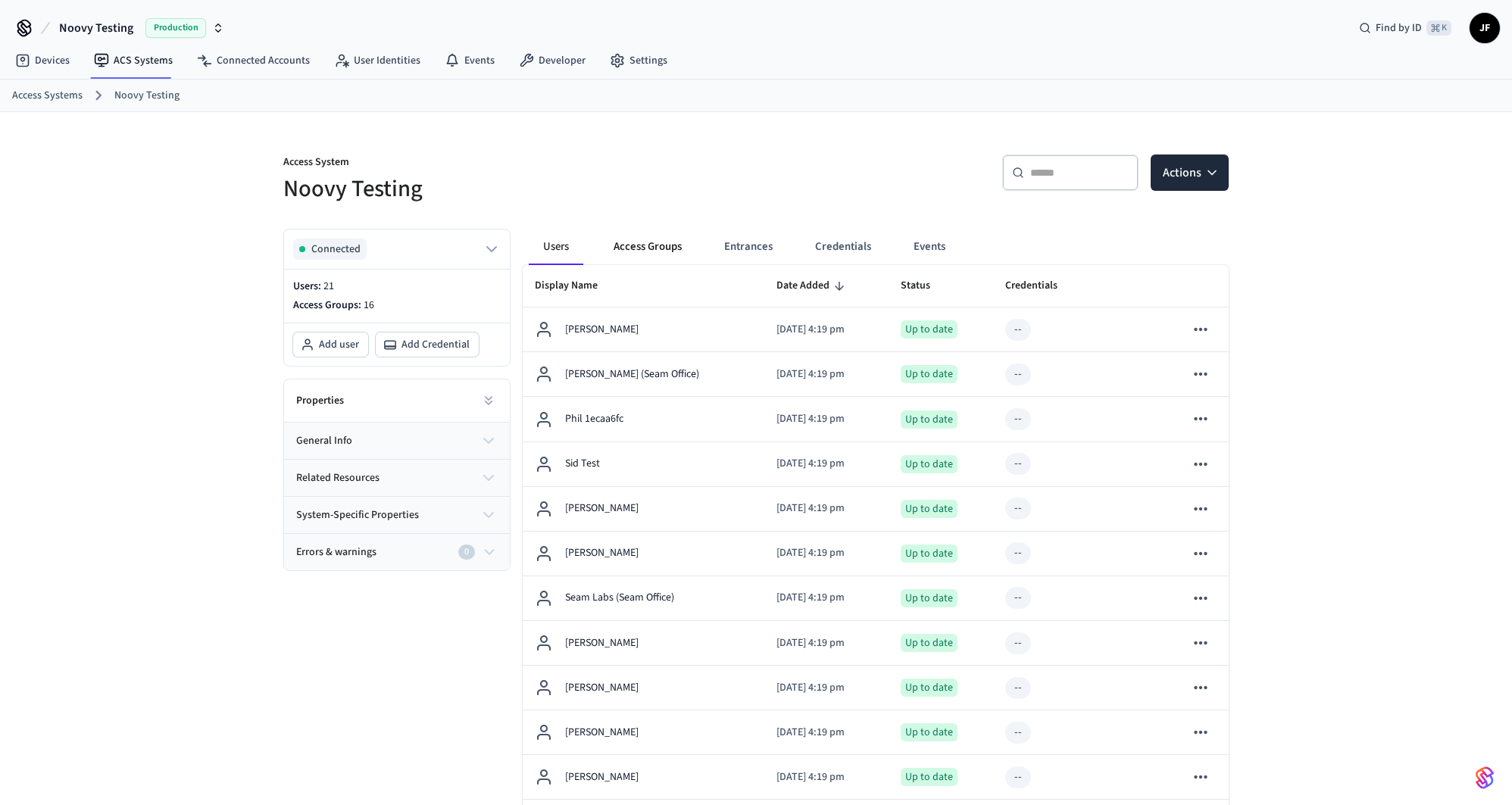
click at [659, 244] on button "Access Groups" at bounding box center [648, 247] width 92 height 36
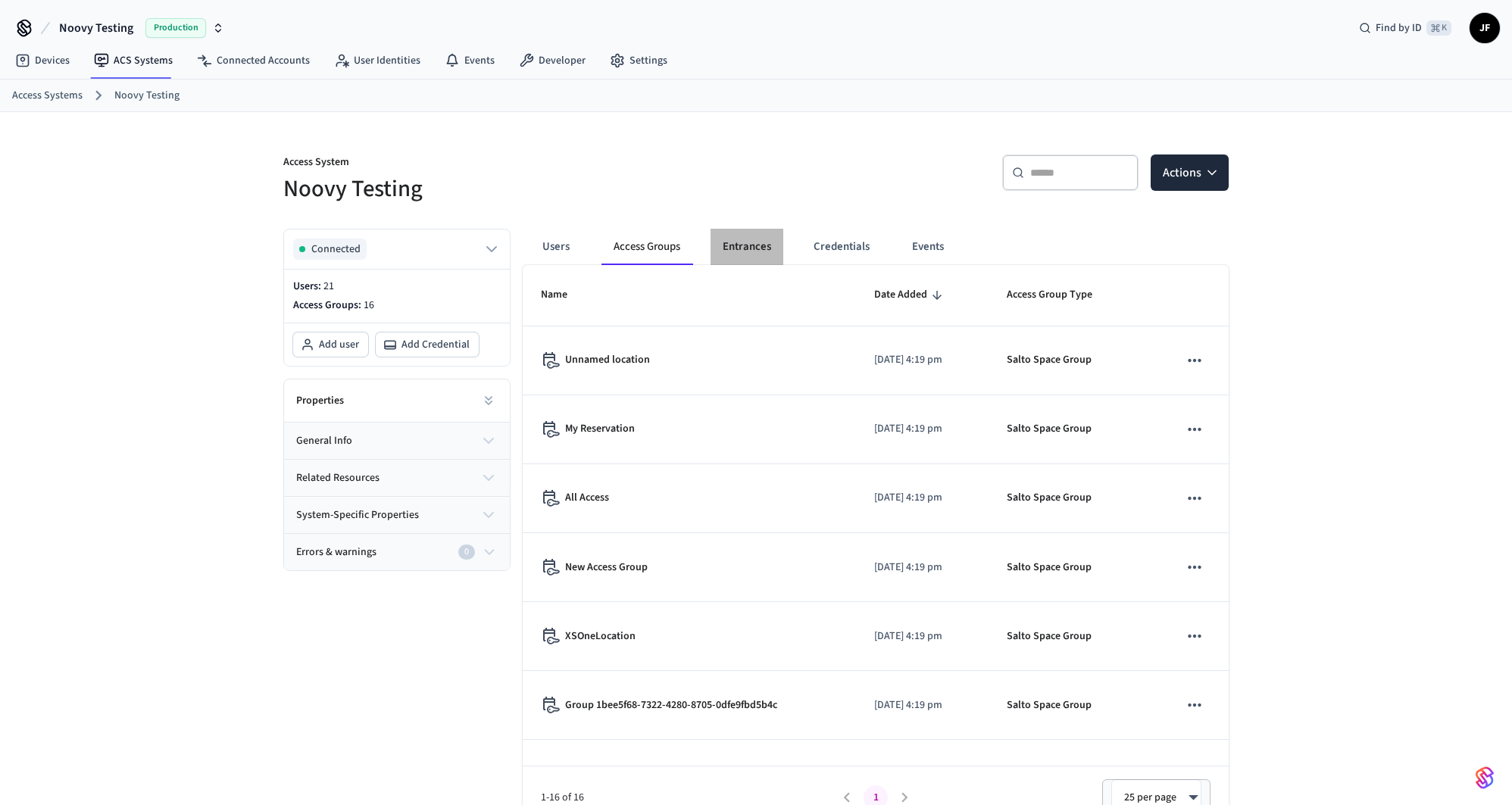
click at [732, 247] on button "Entrances" at bounding box center [747, 247] width 72 height 36
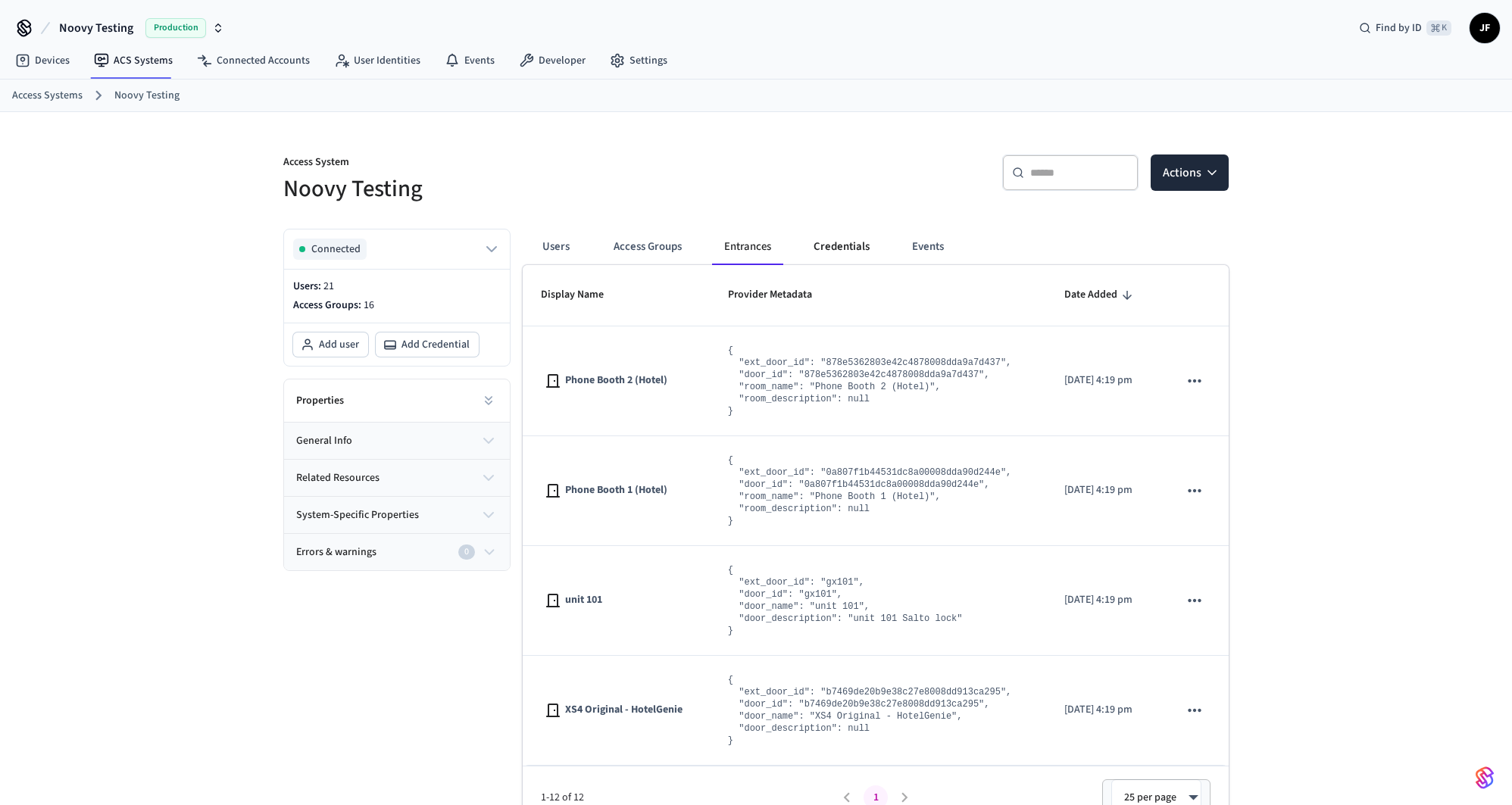
click at [828, 252] on button "Credentials" at bounding box center [841, 247] width 80 height 36
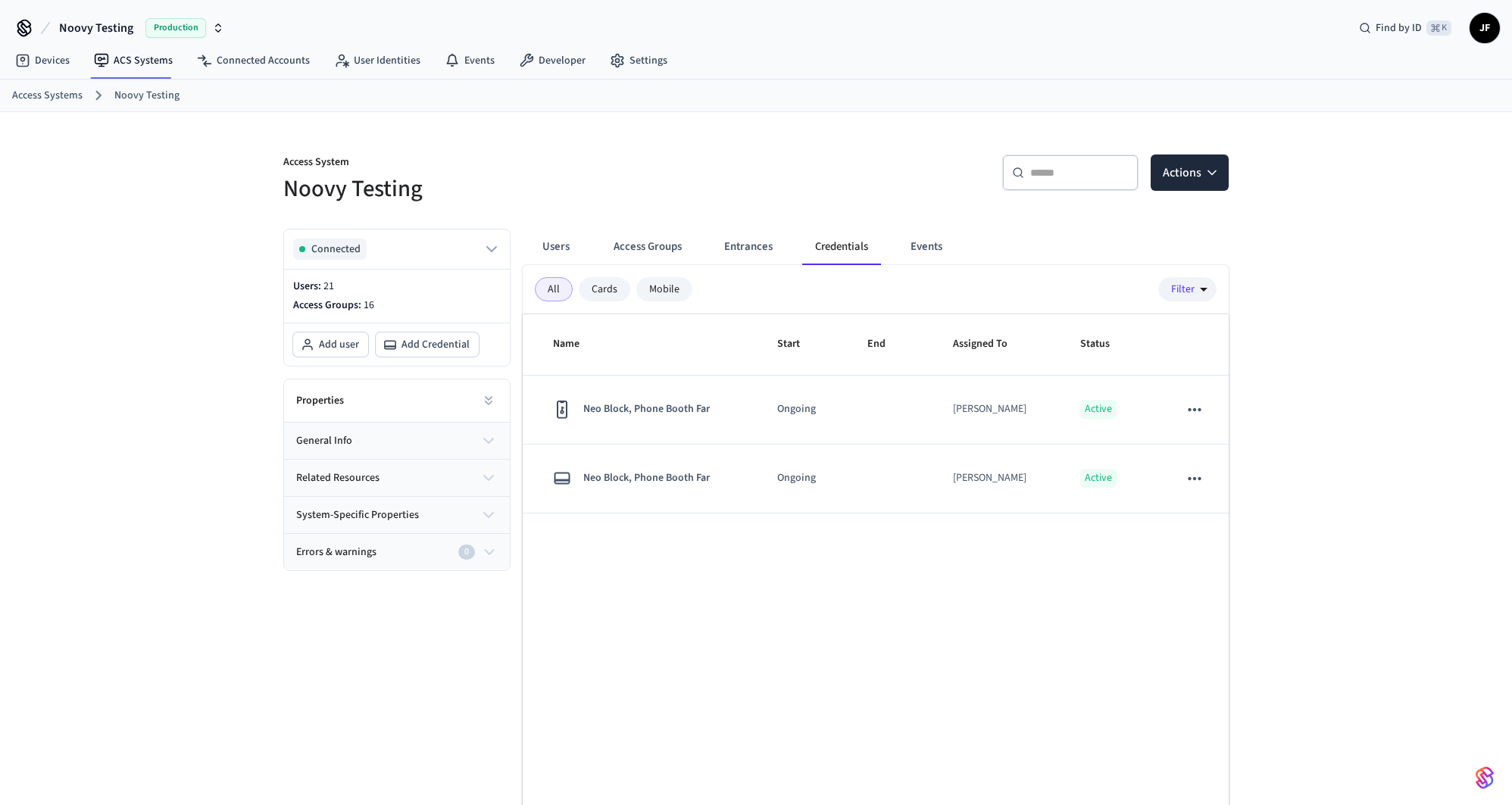
click at [949, 252] on button "Events" at bounding box center [927, 247] width 56 height 36
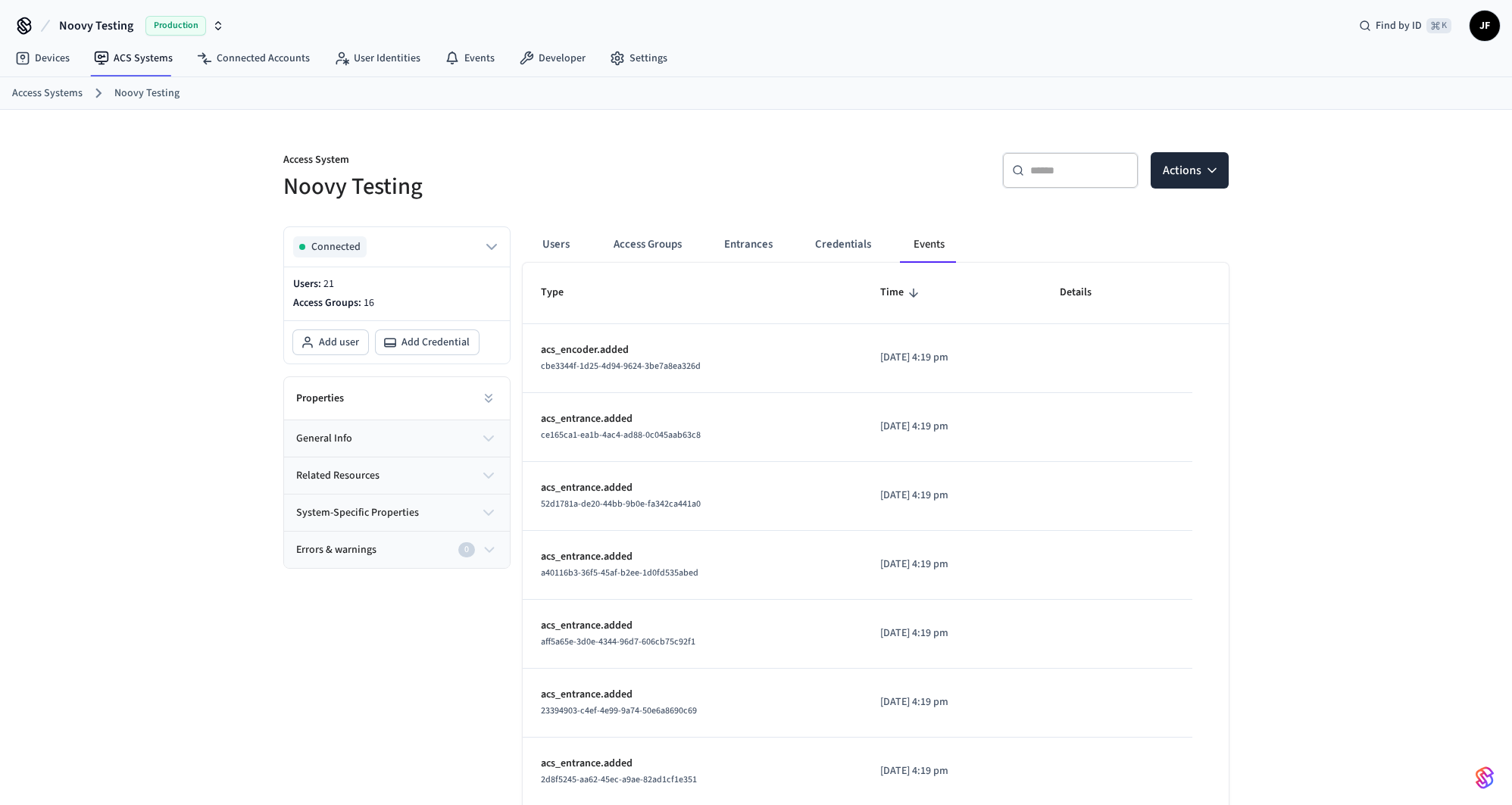
scroll to position [4, 0]
click at [652, 351] on p "acs_encoder.added" at bounding box center [693, 349] width 303 height 16
click at [585, 346] on p "acs_encoder.added" at bounding box center [693, 349] width 303 height 16
click at [454, 391] on div "Properties" at bounding box center [397, 397] width 226 height 43
click at [499, 395] on button at bounding box center [489, 397] width 30 height 30
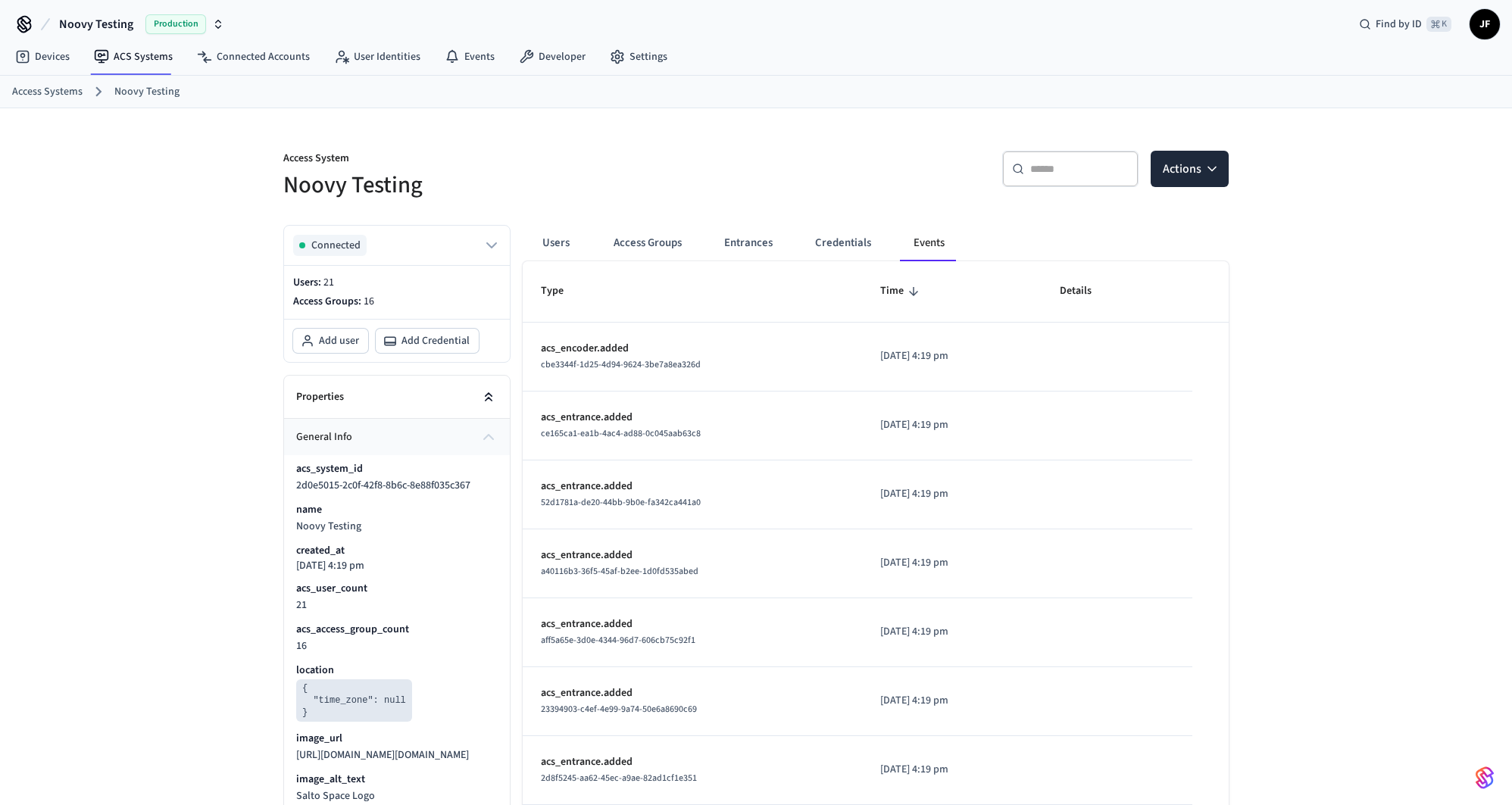
click at [490, 395] on icon at bounding box center [489, 396] width 15 height 15
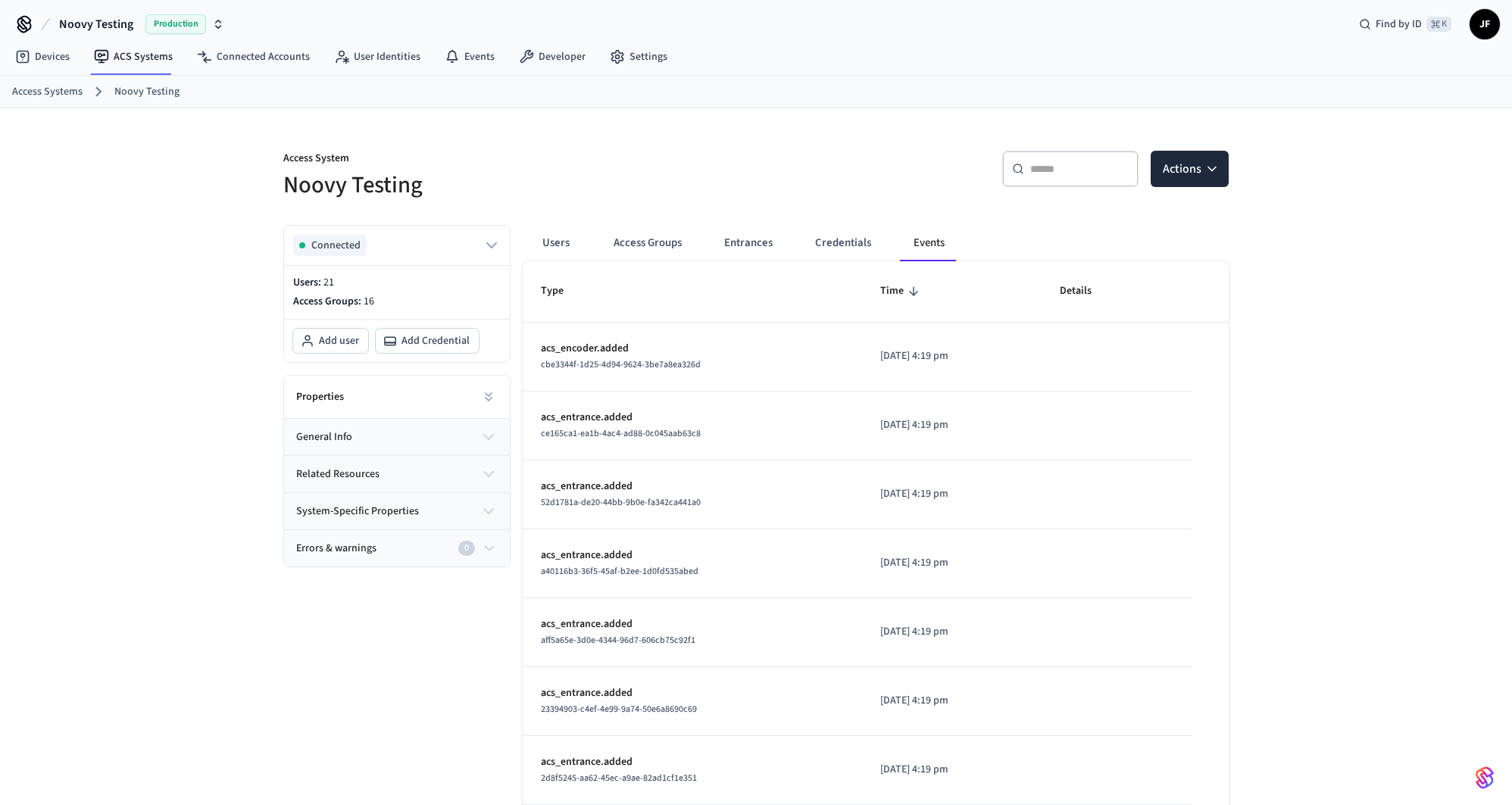
click at [797, 58] on div "Devices ACS Systems Connected Accounts User Identities Events Developer Settings" at bounding box center [756, 58] width 1512 height 35
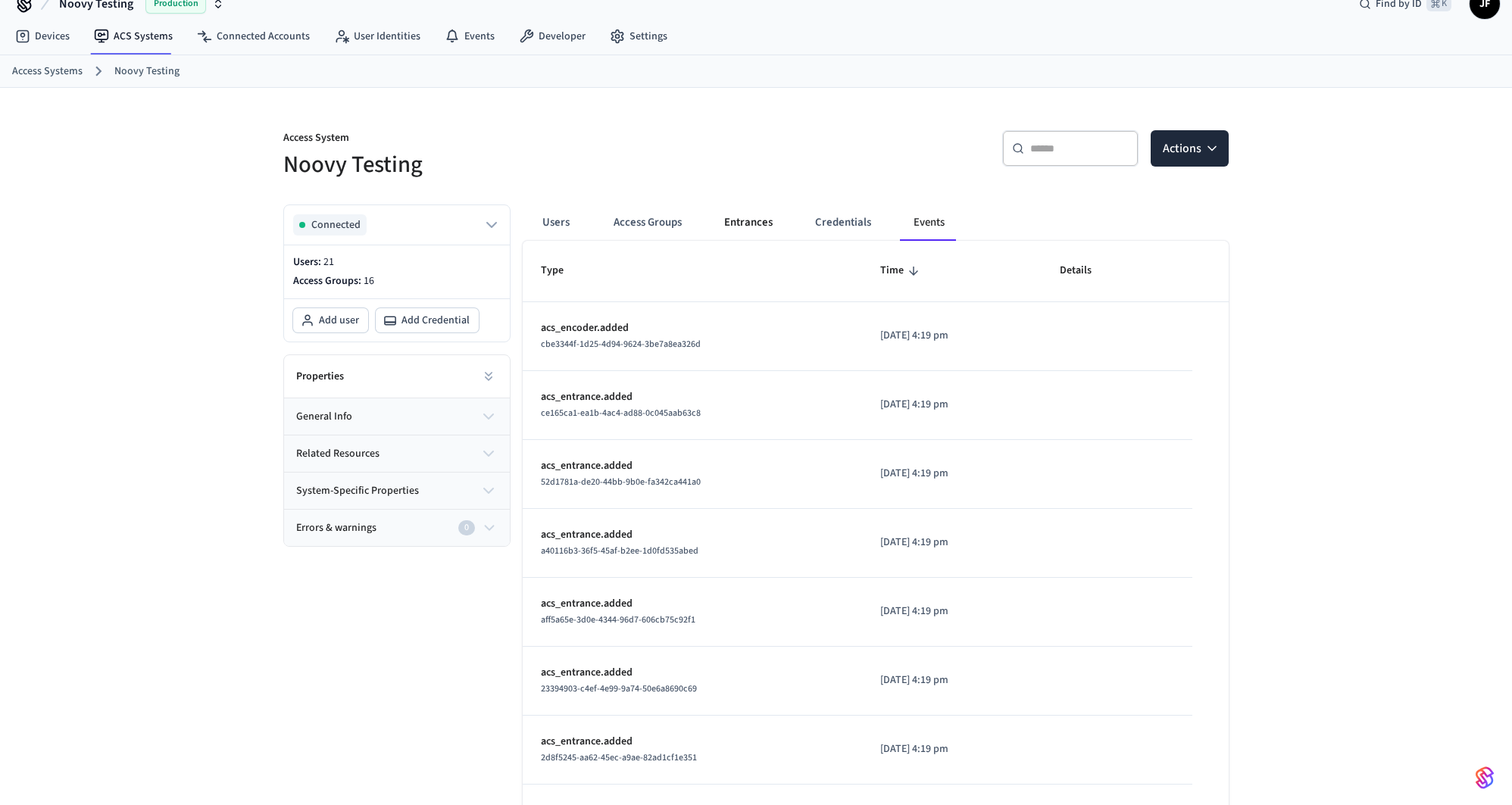
click at [764, 224] on button "Entrances" at bounding box center [749, 223] width 72 height 36
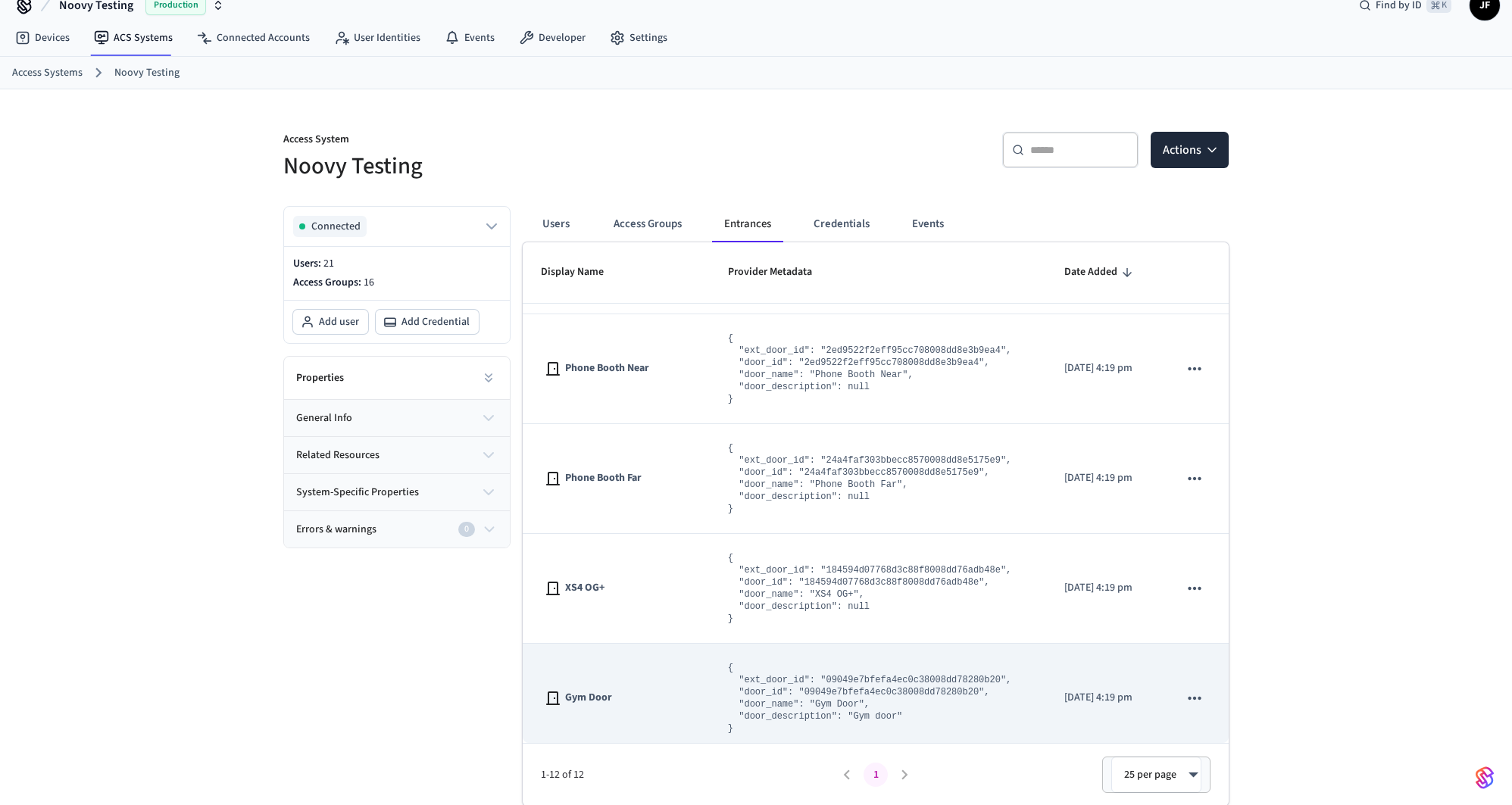
scroll to position [875, 0]
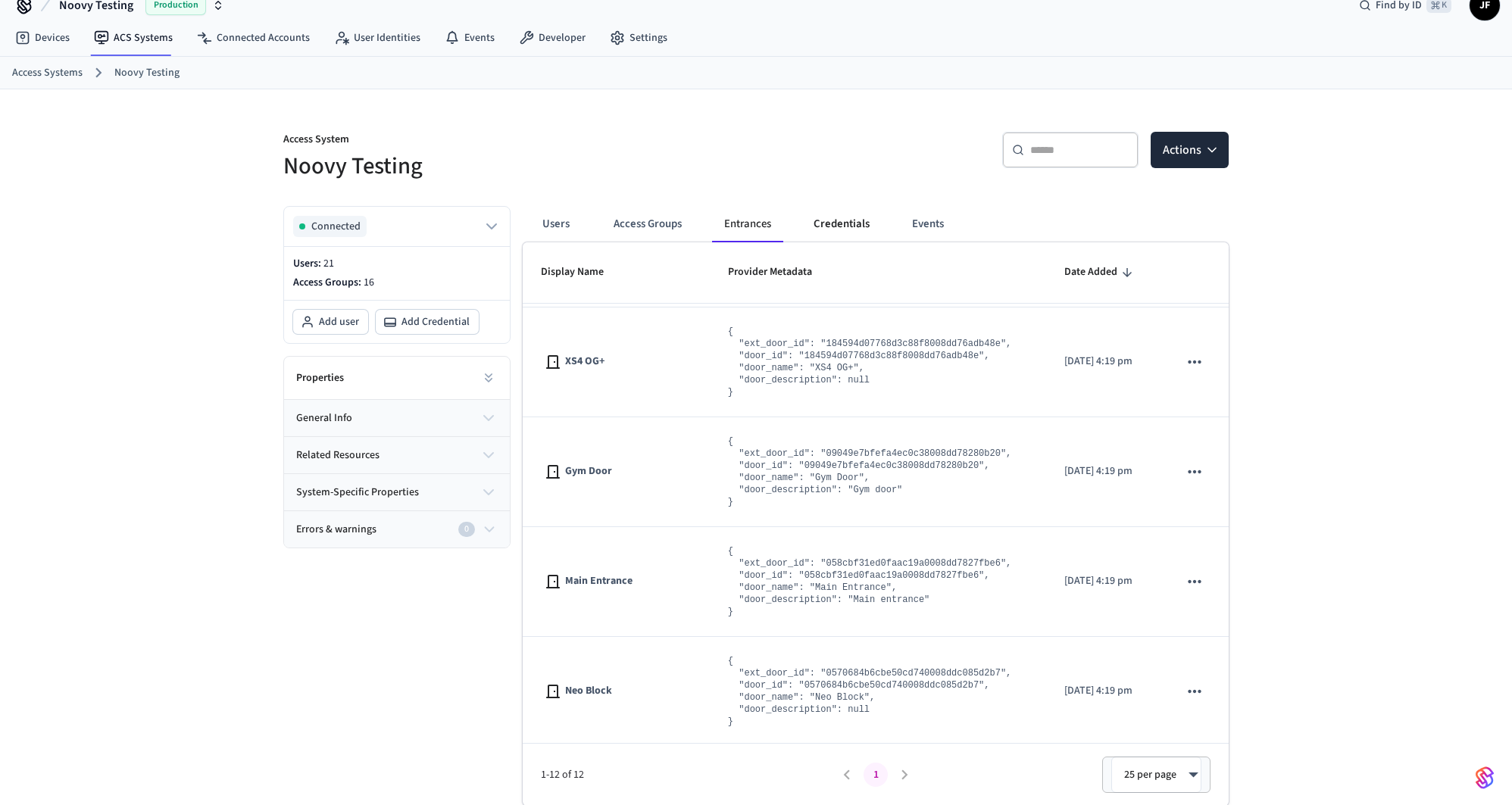
click at [820, 227] on button "Credentials" at bounding box center [841, 224] width 80 height 36
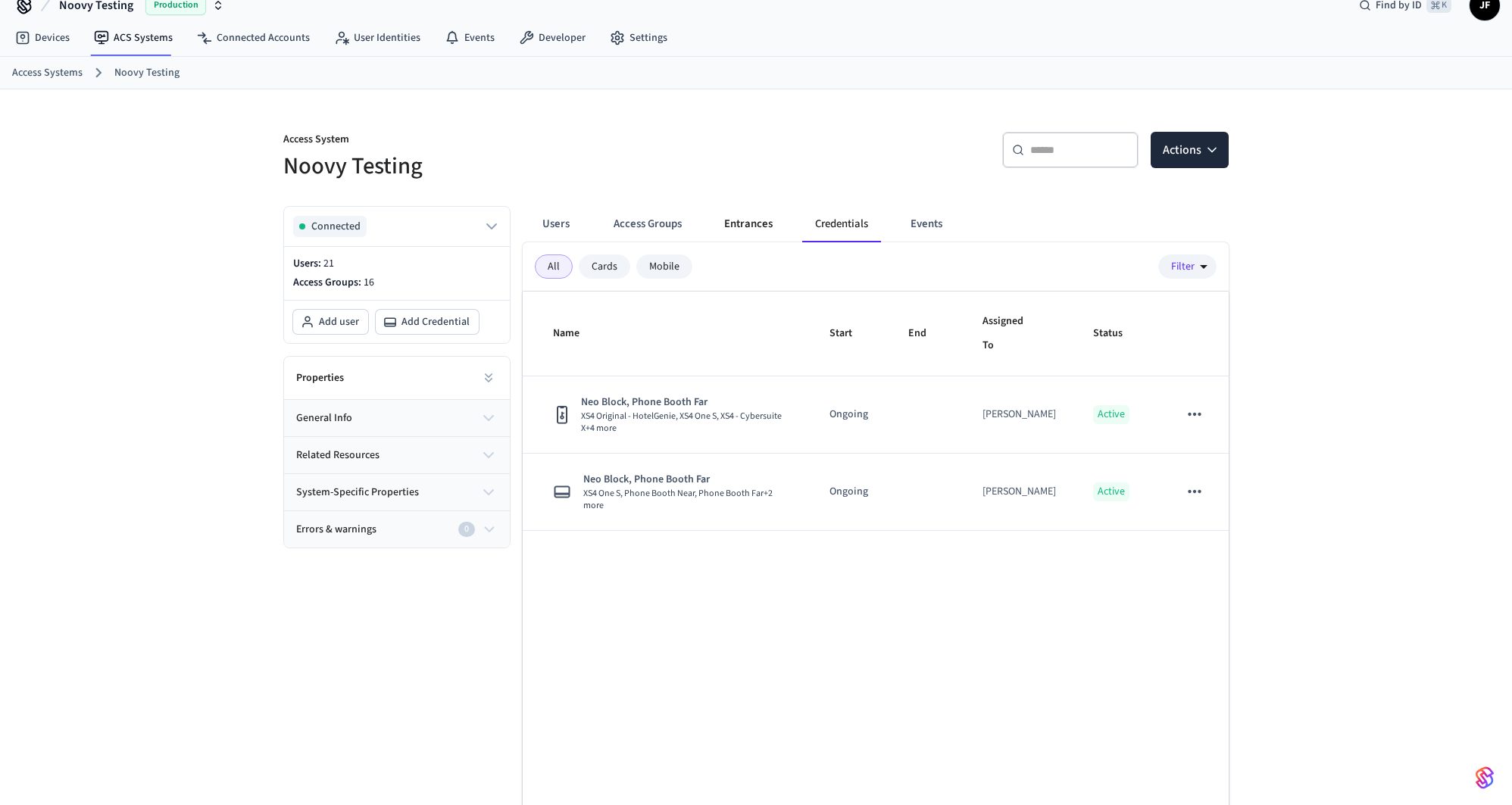
click at [742, 228] on button "Entrances" at bounding box center [749, 224] width 72 height 36
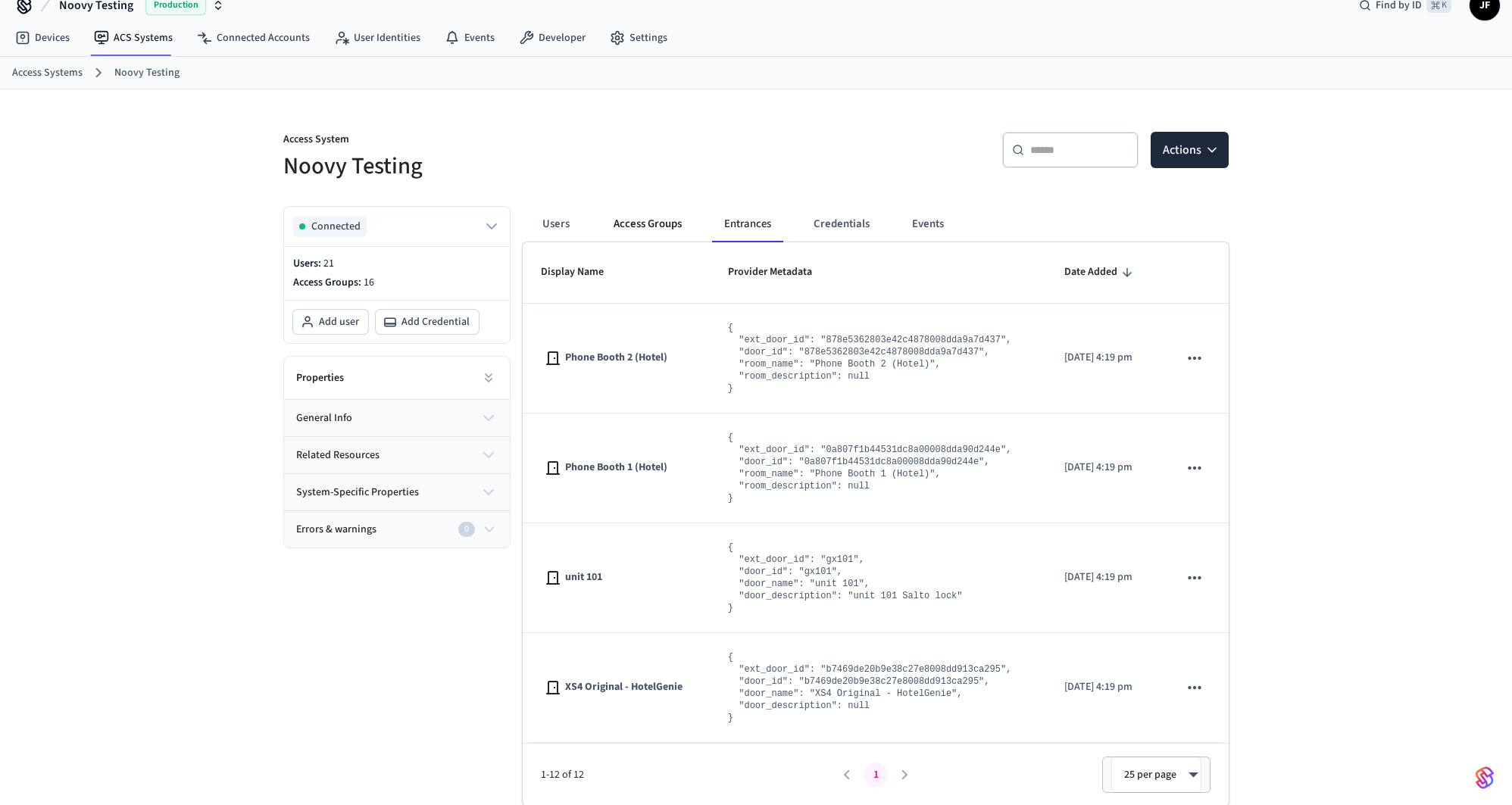
click at [650, 232] on button "Access Groups" at bounding box center [648, 224] width 92 height 36
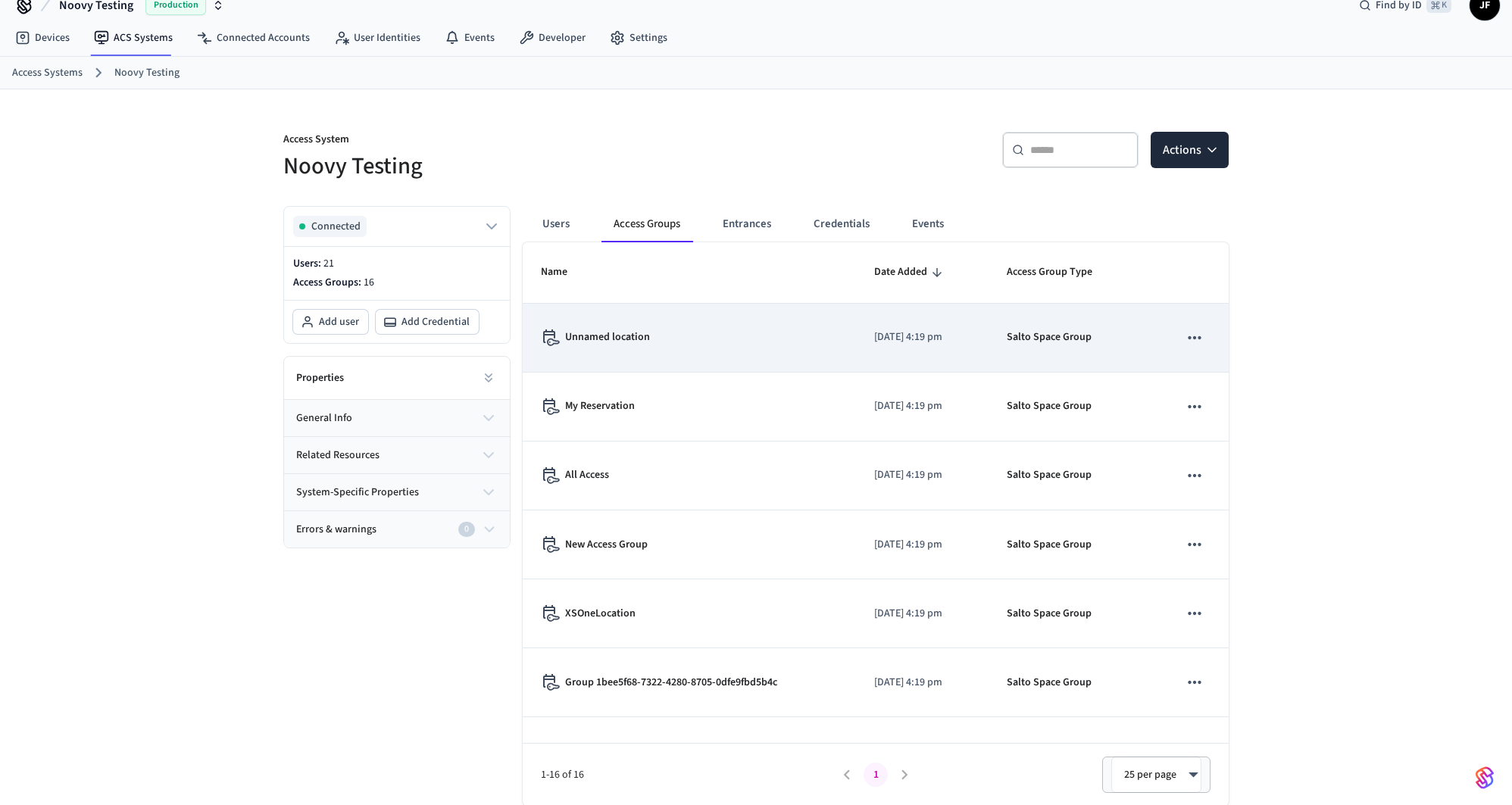
click at [674, 336] on div "Unnamed location" at bounding box center [689, 337] width 297 height 17
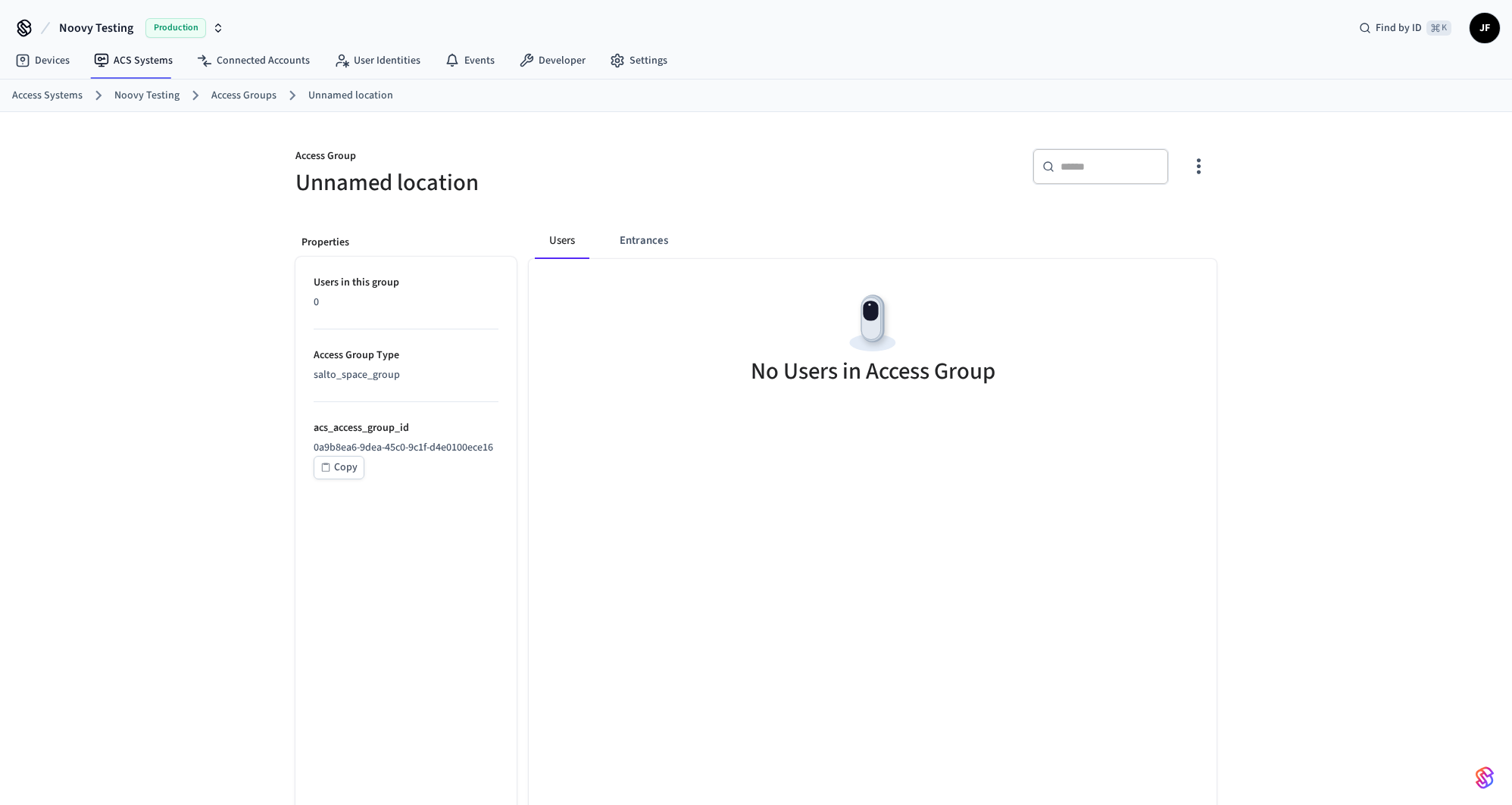
click at [641, 254] on button "Entrances" at bounding box center [644, 241] width 72 height 36
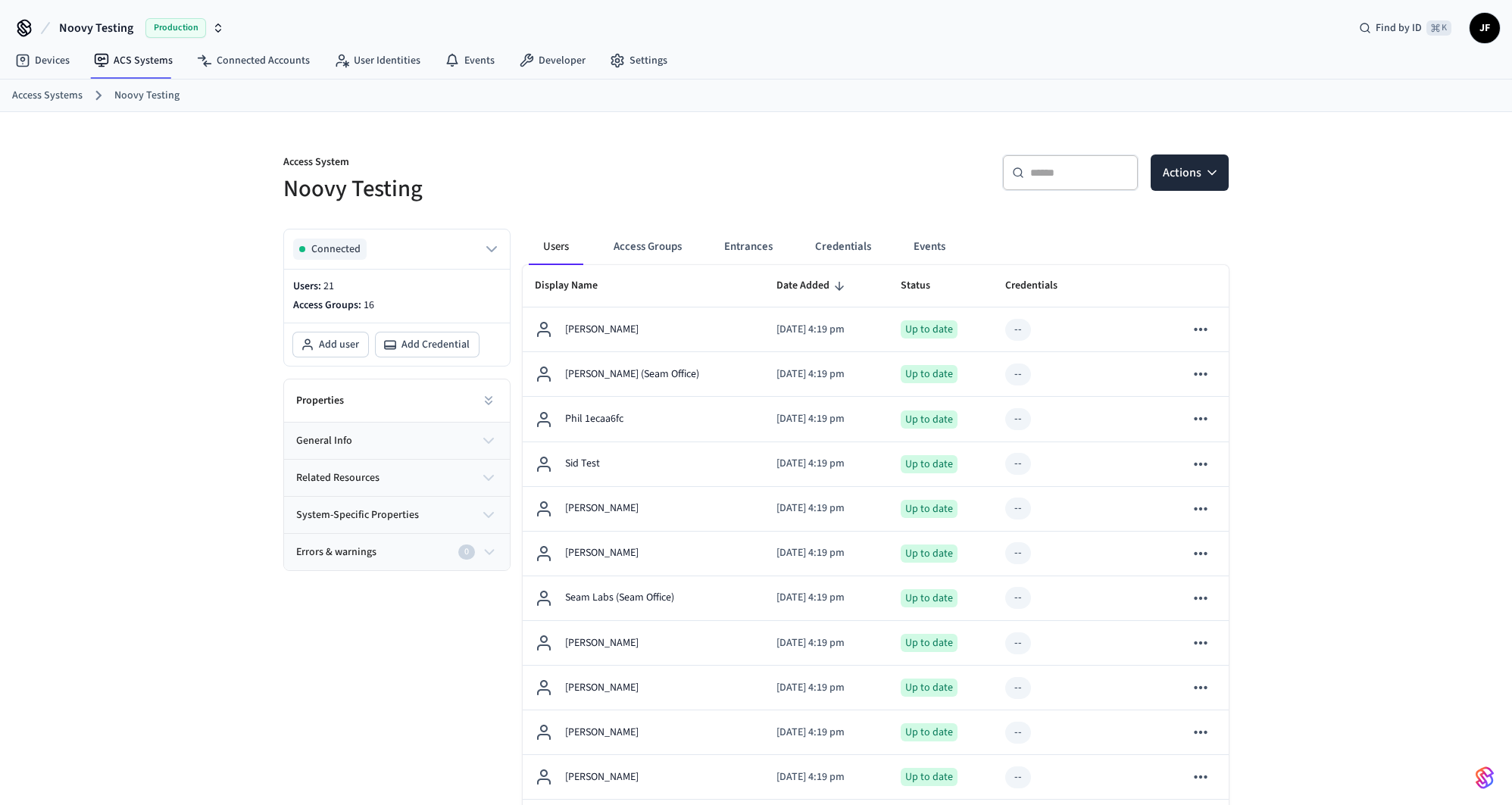
scroll to position [23, 0]
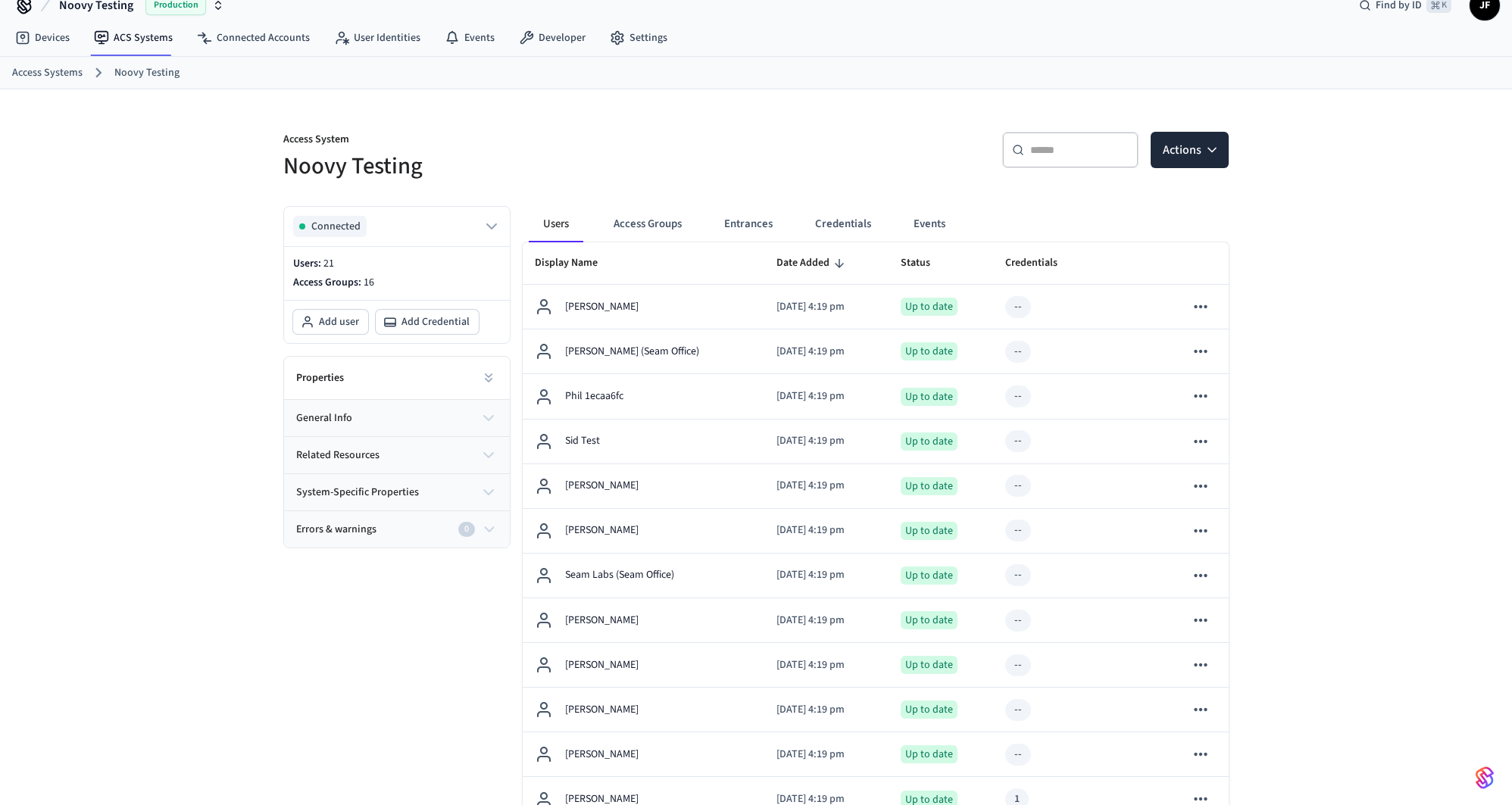
click at [783, 128] on div "​ ​ Actions" at bounding box center [988, 147] width 482 height 69
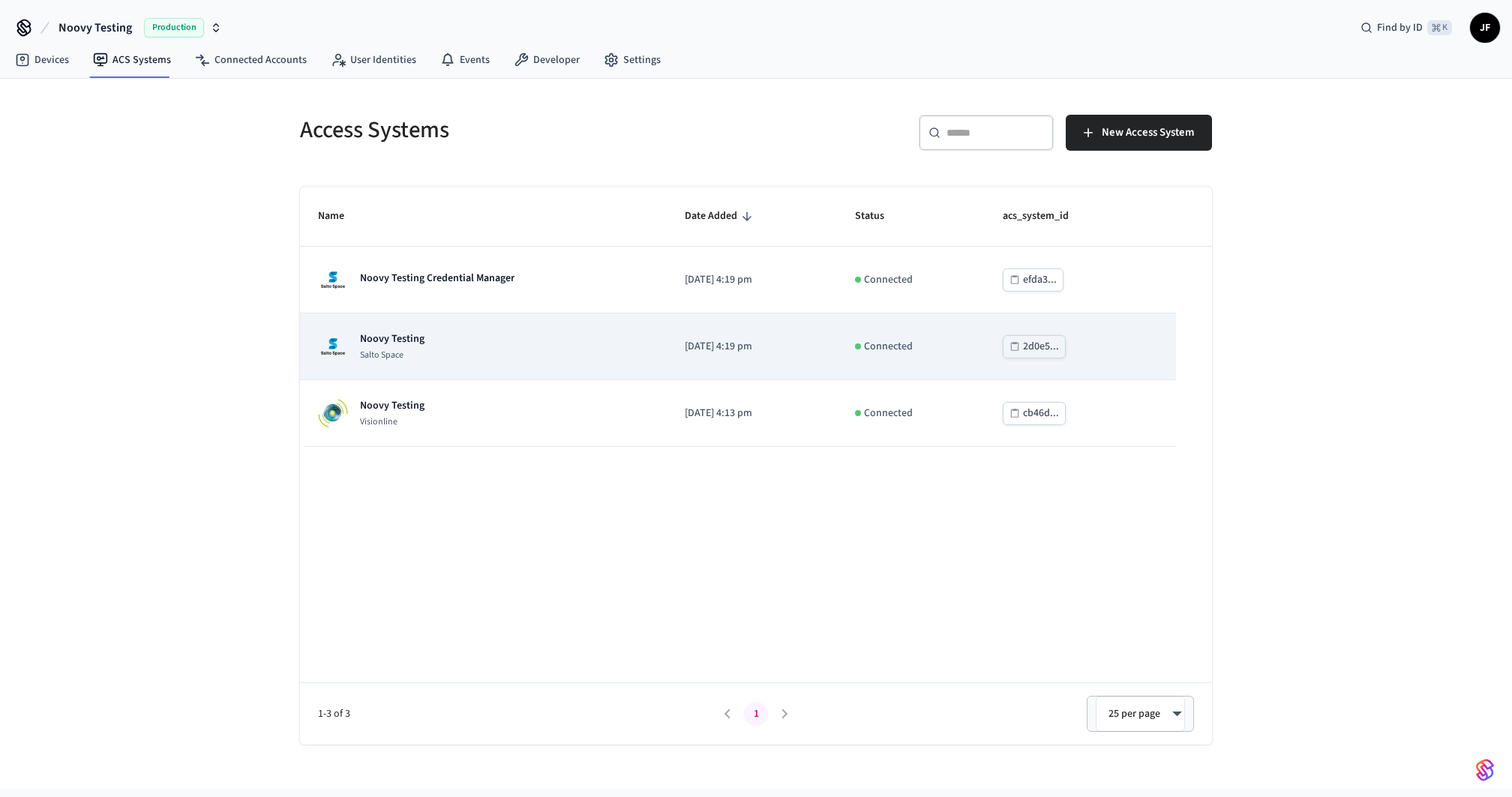
click at [466, 339] on div "Noovy Testing Salto Space" at bounding box center [483, 346] width 331 height 30
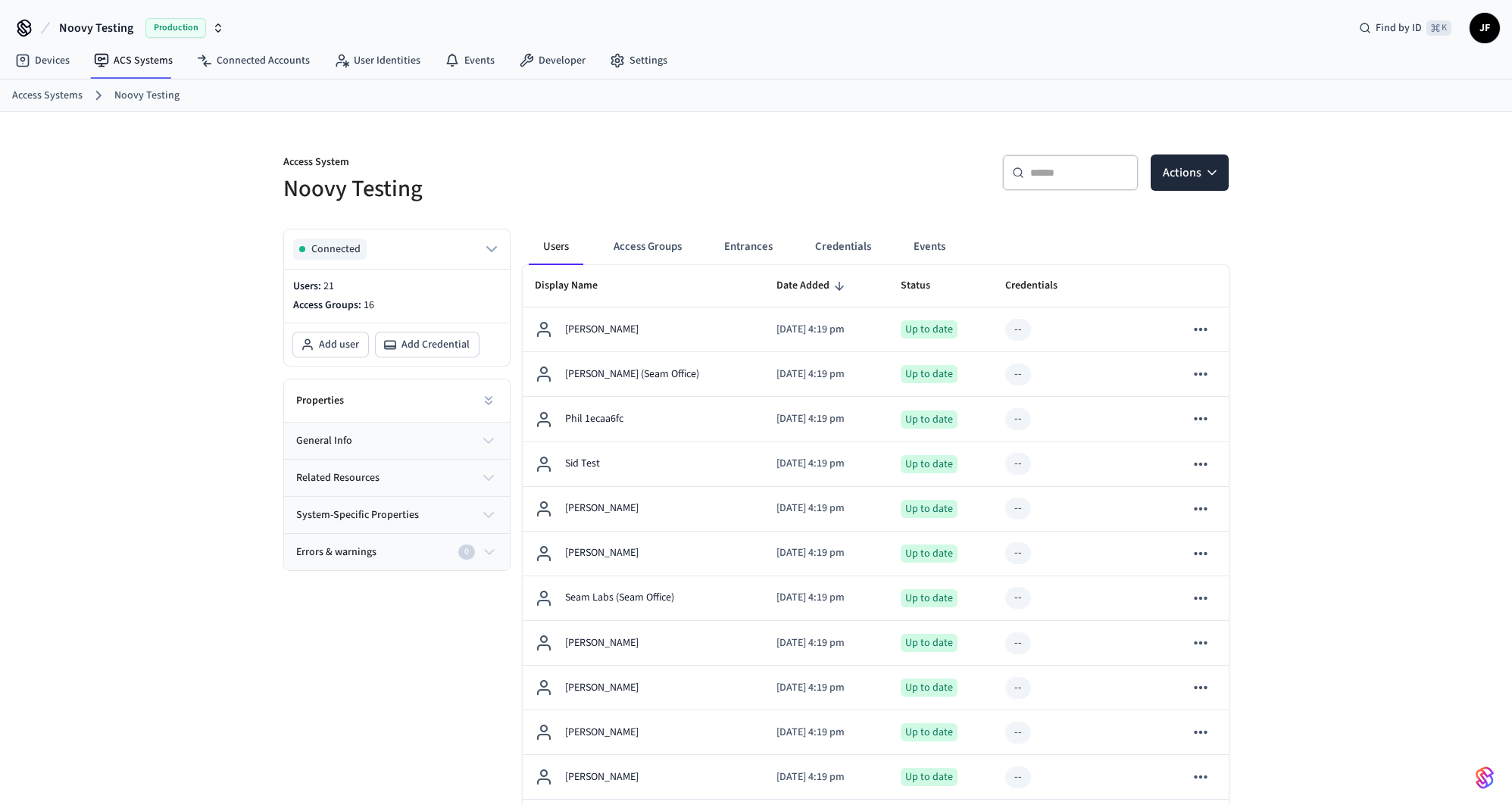
click at [754, 252] on button "Entrances" at bounding box center [749, 247] width 72 height 36
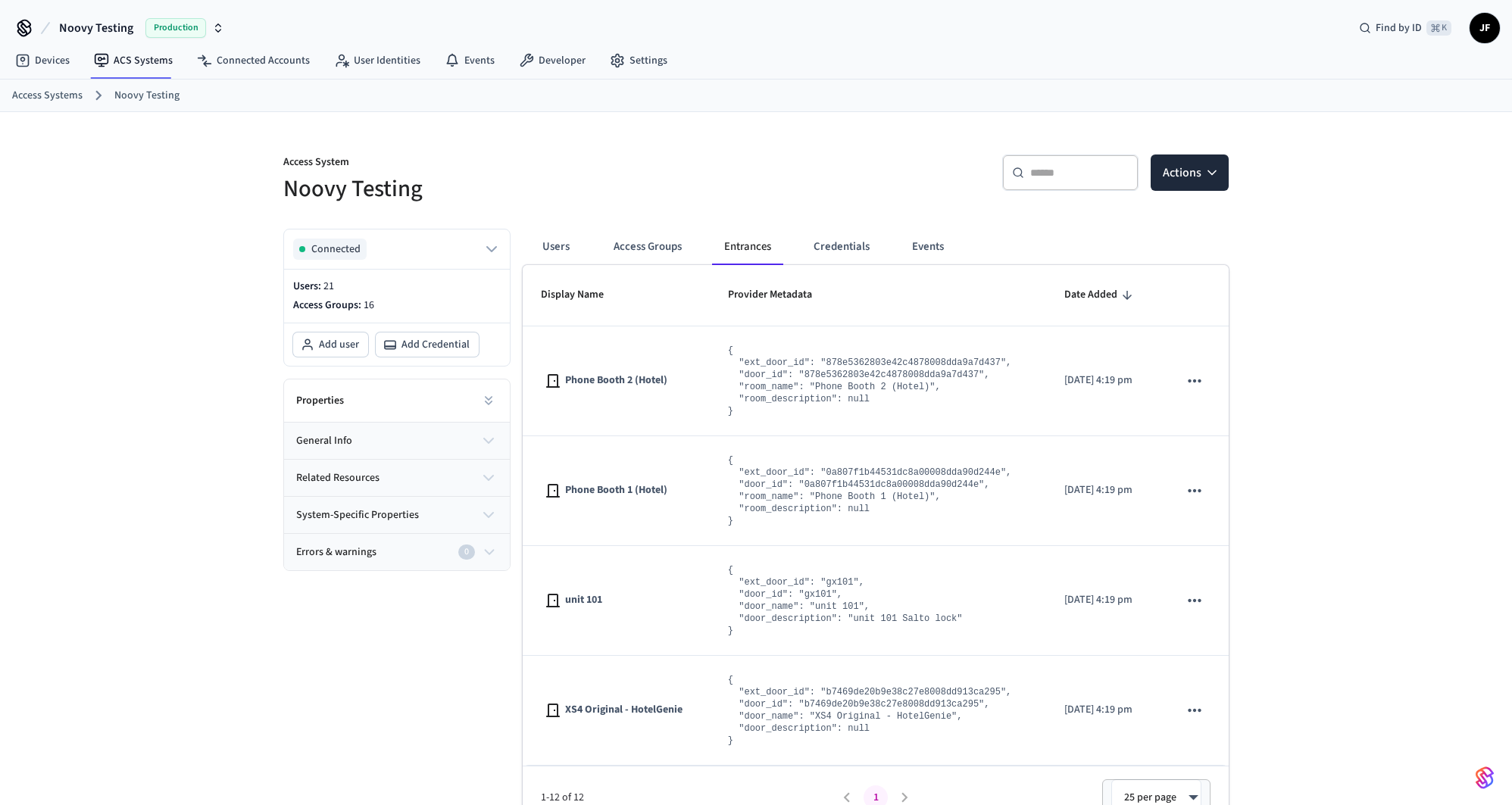
click at [736, 173] on h5 "Noovy Testing" at bounding box center [515, 188] width 464 height 31
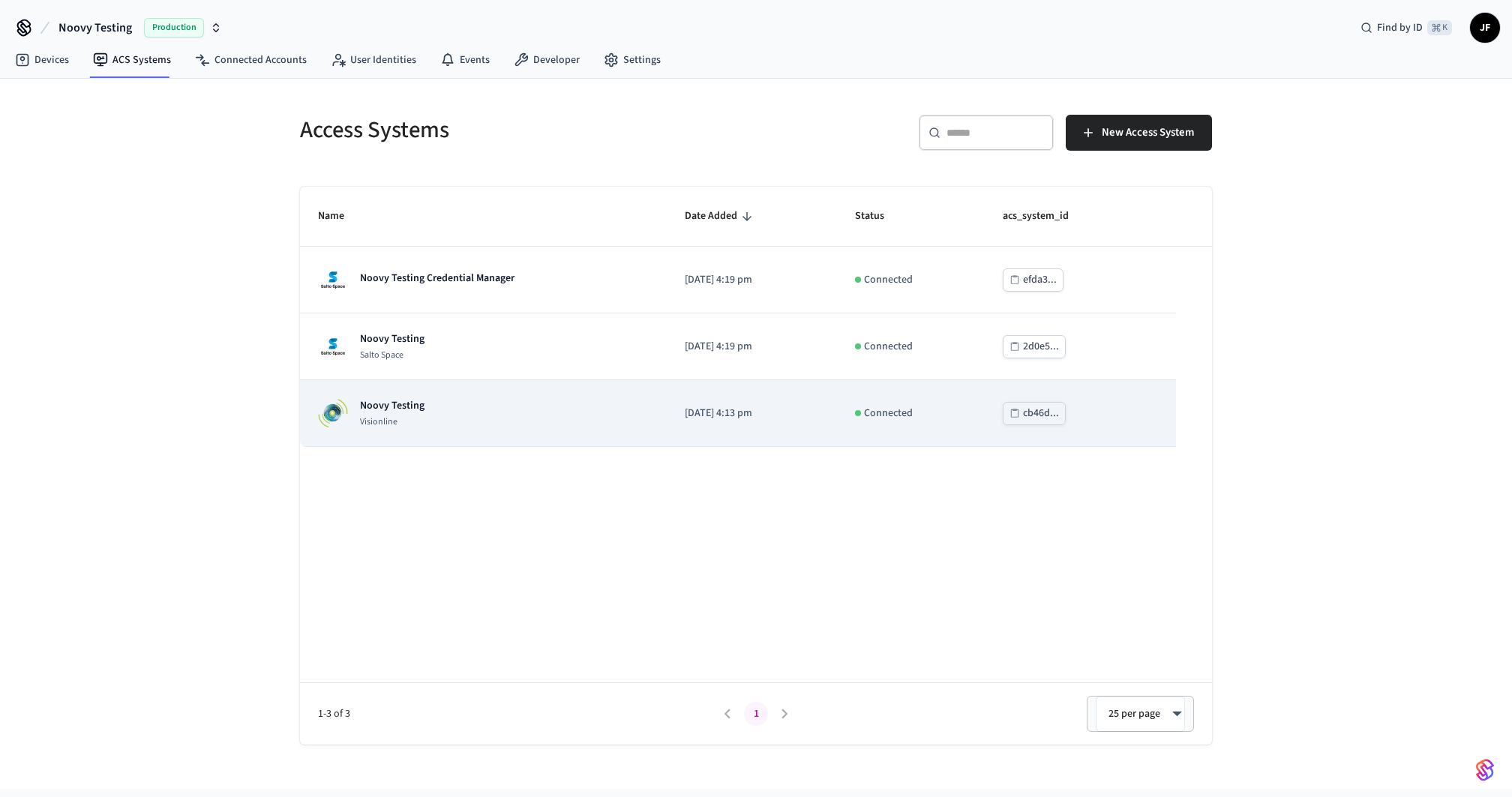
click at [486, 420] on div "Noovy Testing Visionline" at bounding box center [483, 413] width 331 height 30
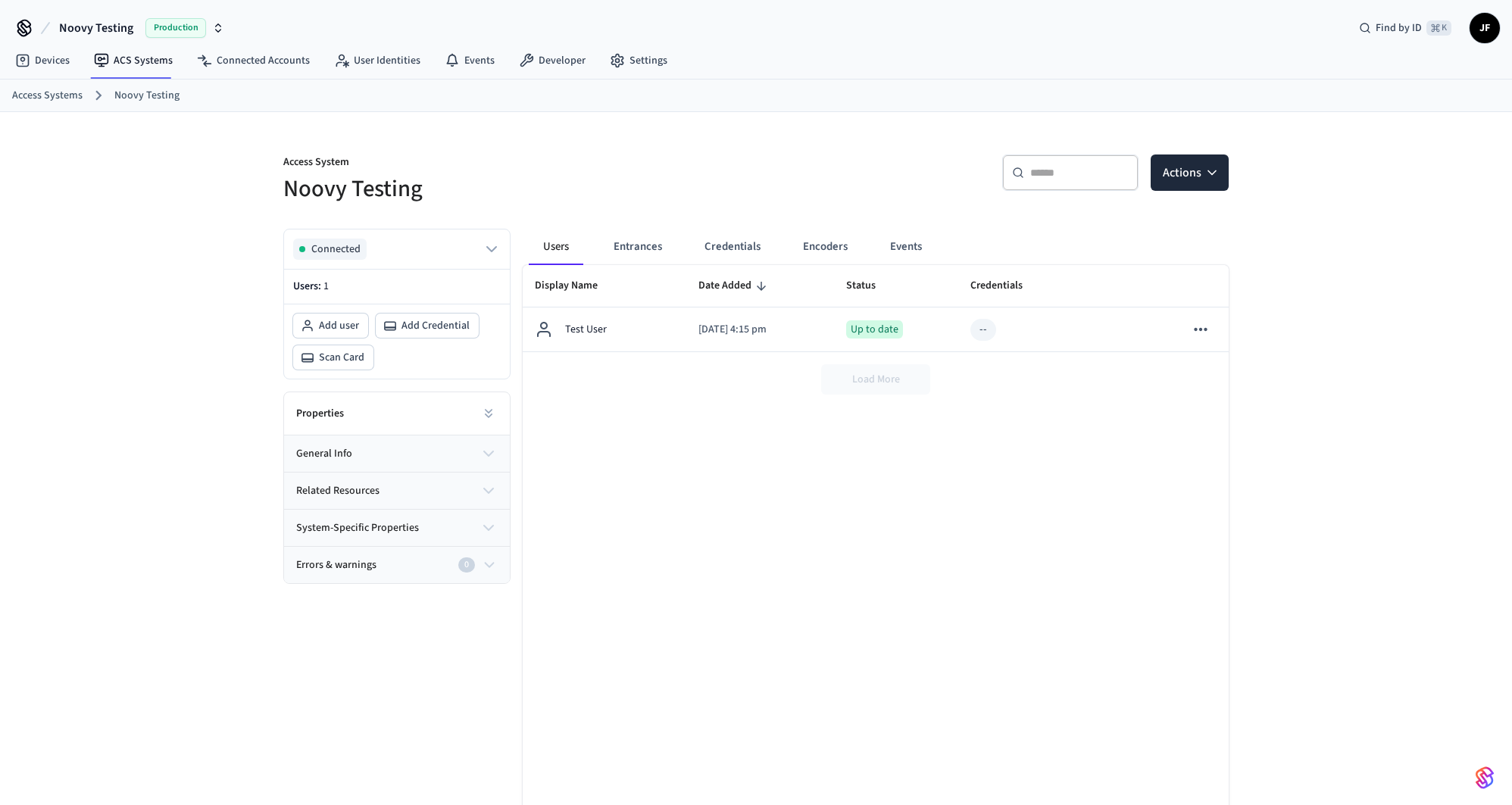
click at [846, 240] on button "Encoders" at bounding box center [826, 247] width 69 height 36
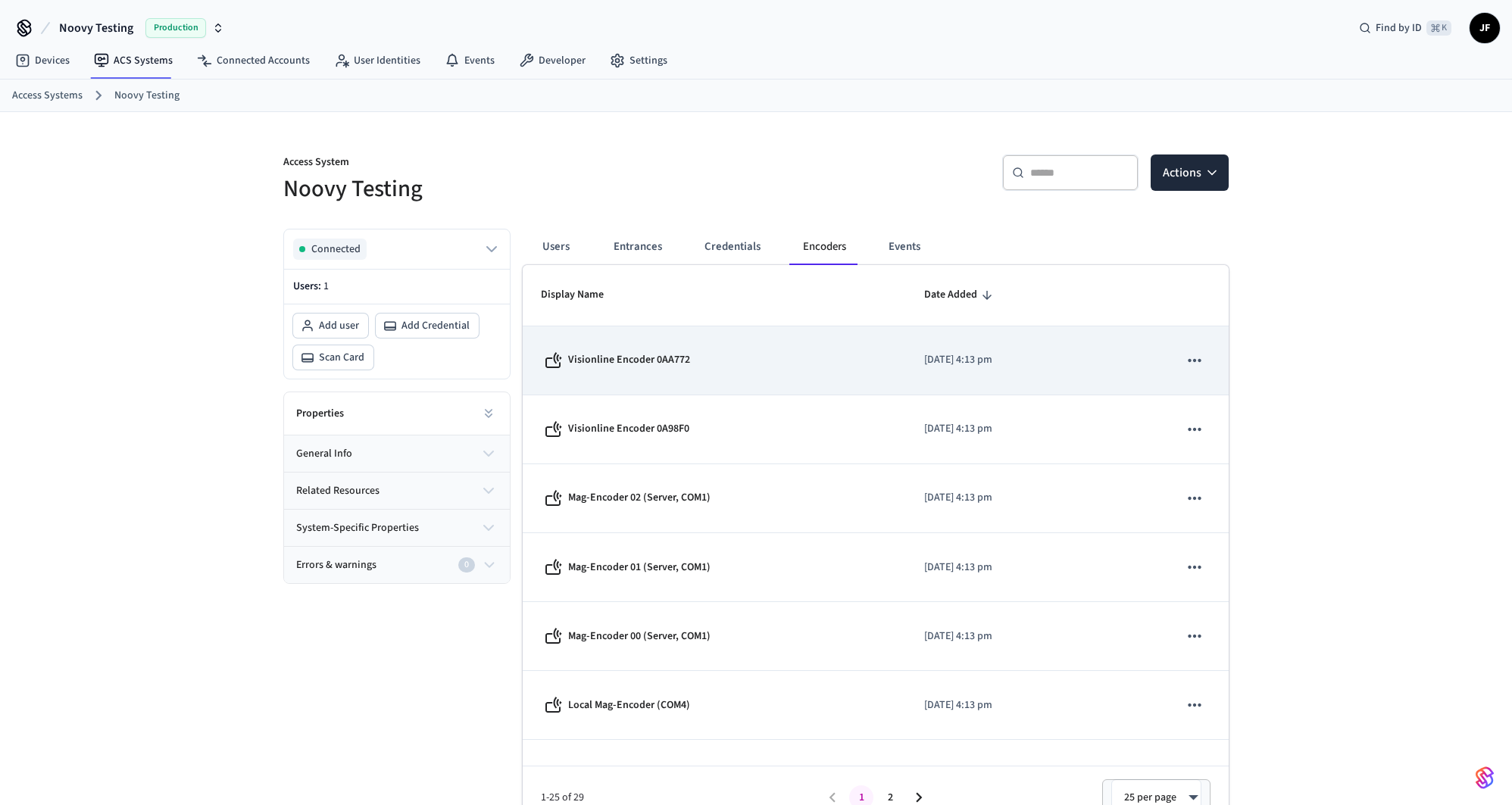
click at [761, 354] on div "Visionline Encoder 0AA772" at bounding box center [715, 360] width 347 height 18
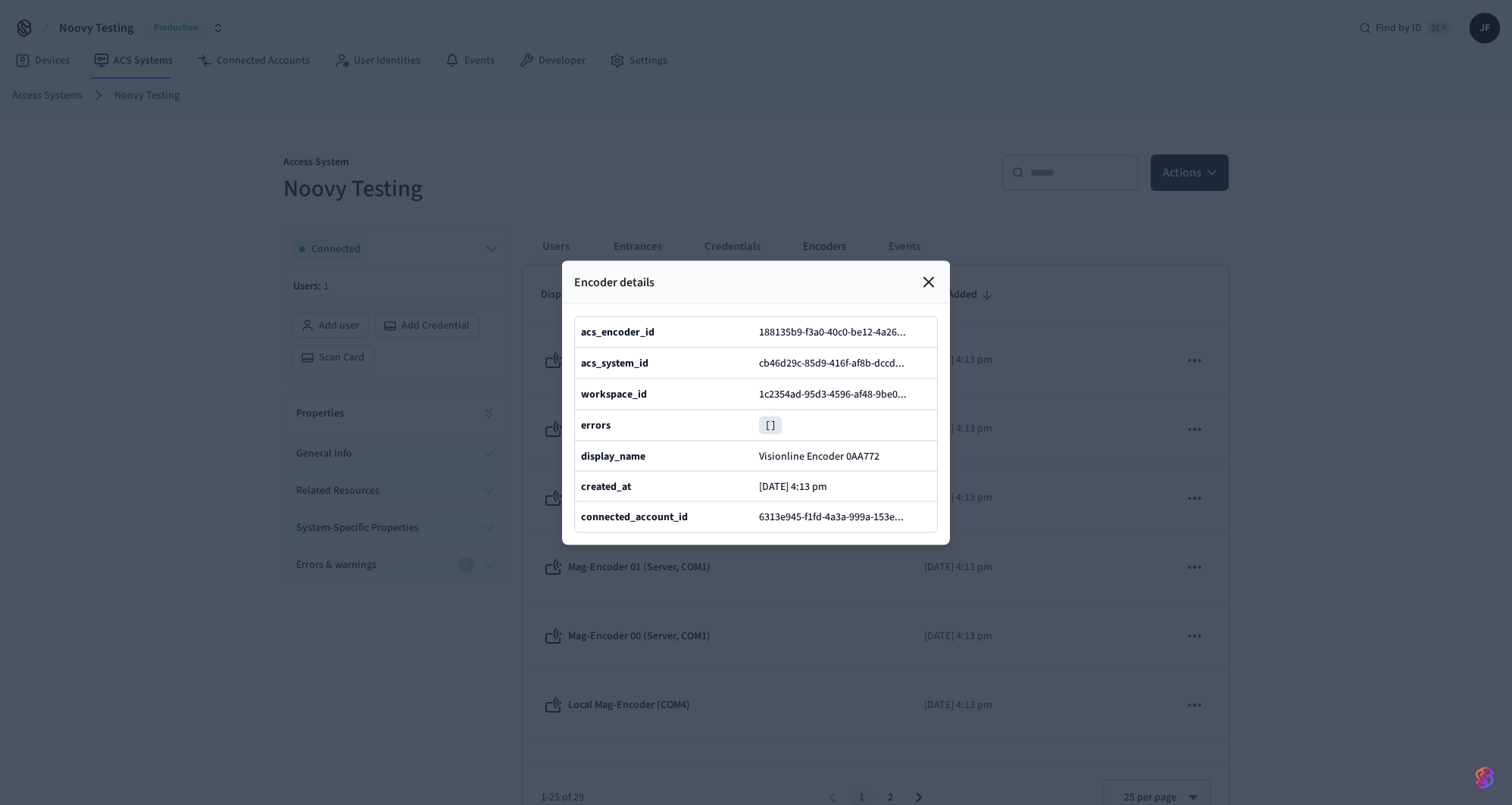
click at [931, 277] on icon at bounding box center [929, 282] width 9 height 9
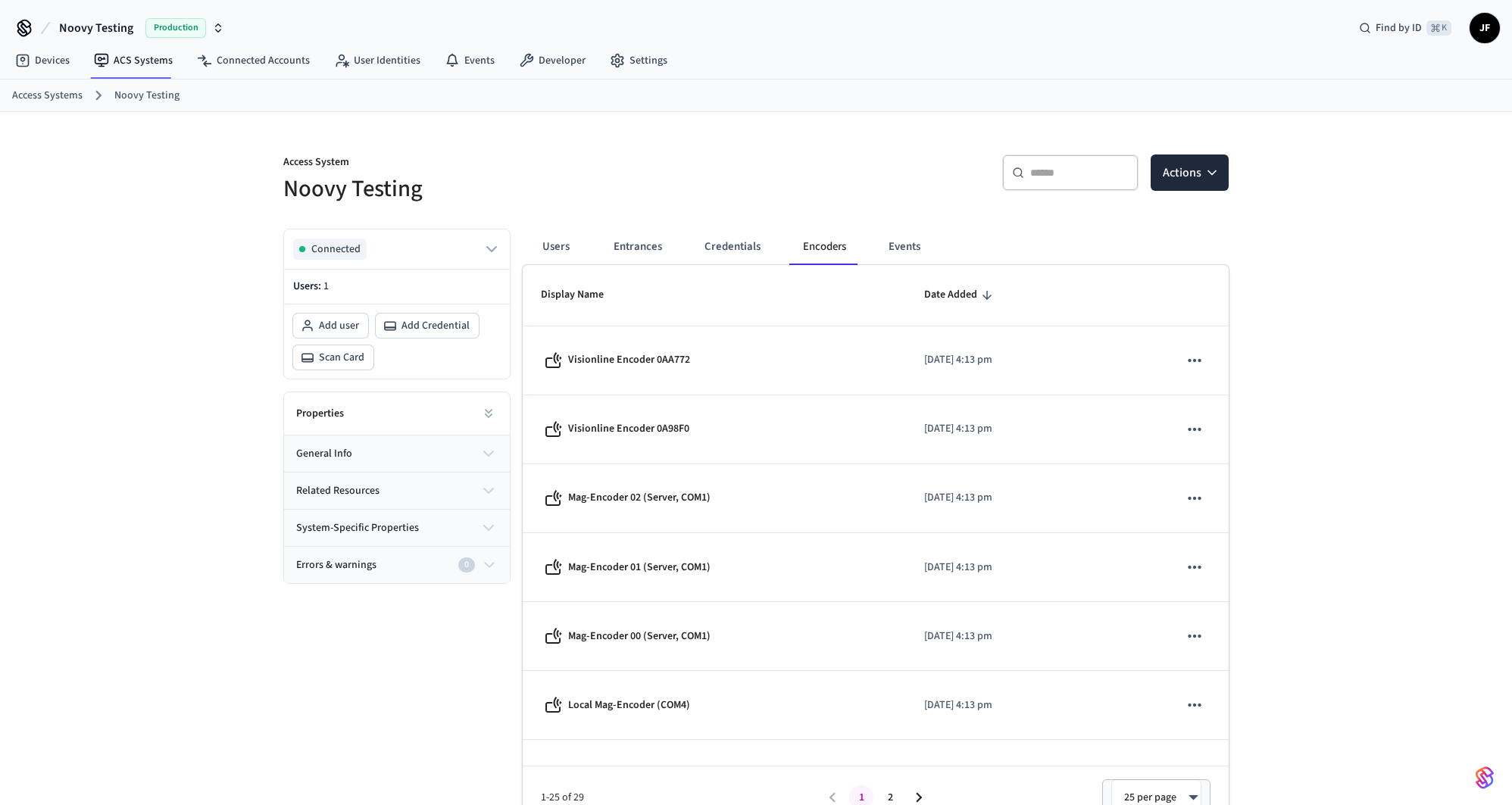
drag, startPoint x: 713, startPoint y: 154, endPoint x: 636, endPoint y: 139, distance: 78.4
click at [636, 139] on div "Access System Noovy Testing" at bounding box center [507, 170] width 482 height 69
click at [50, 100] on link "Access Systems" at bounding box center [46, 96] width 70 height 16
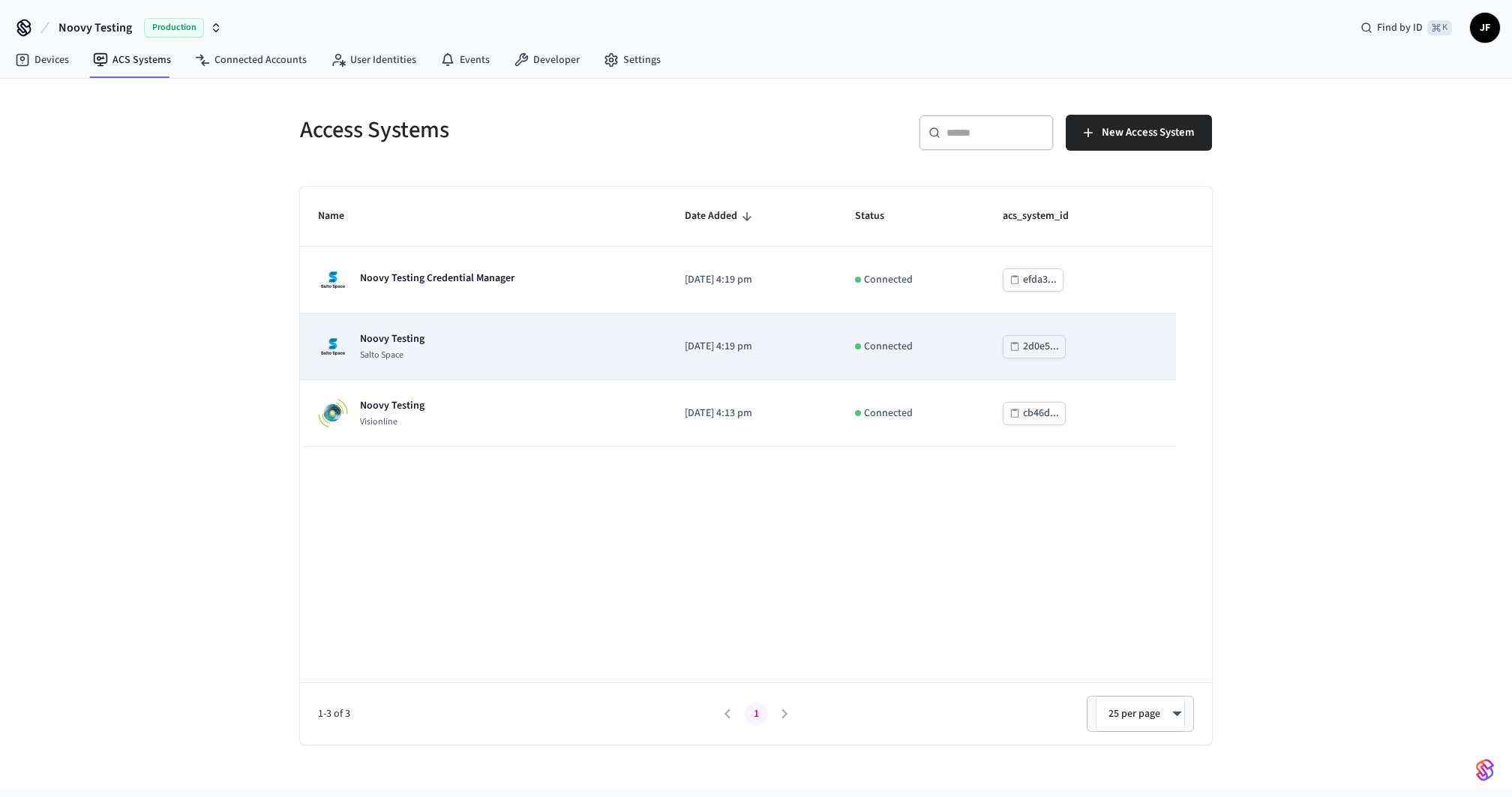
click at [483, 320] on td "Noovy Testing Salto Space" at bounding box center [483, 347] width 366 height 67
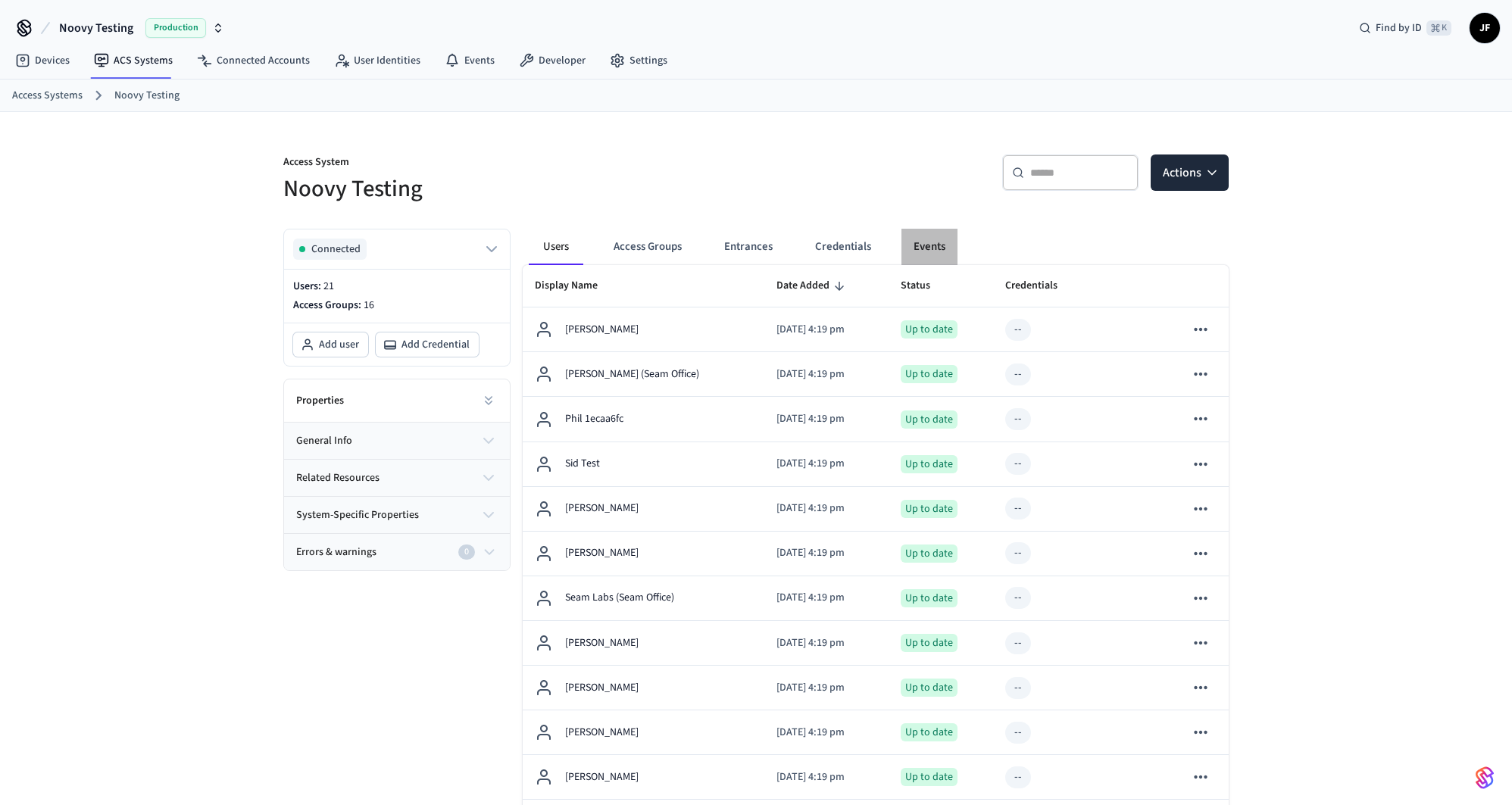
click at [919, 244] on button "Events" at bounding box center [929, 247] width 56 height 36
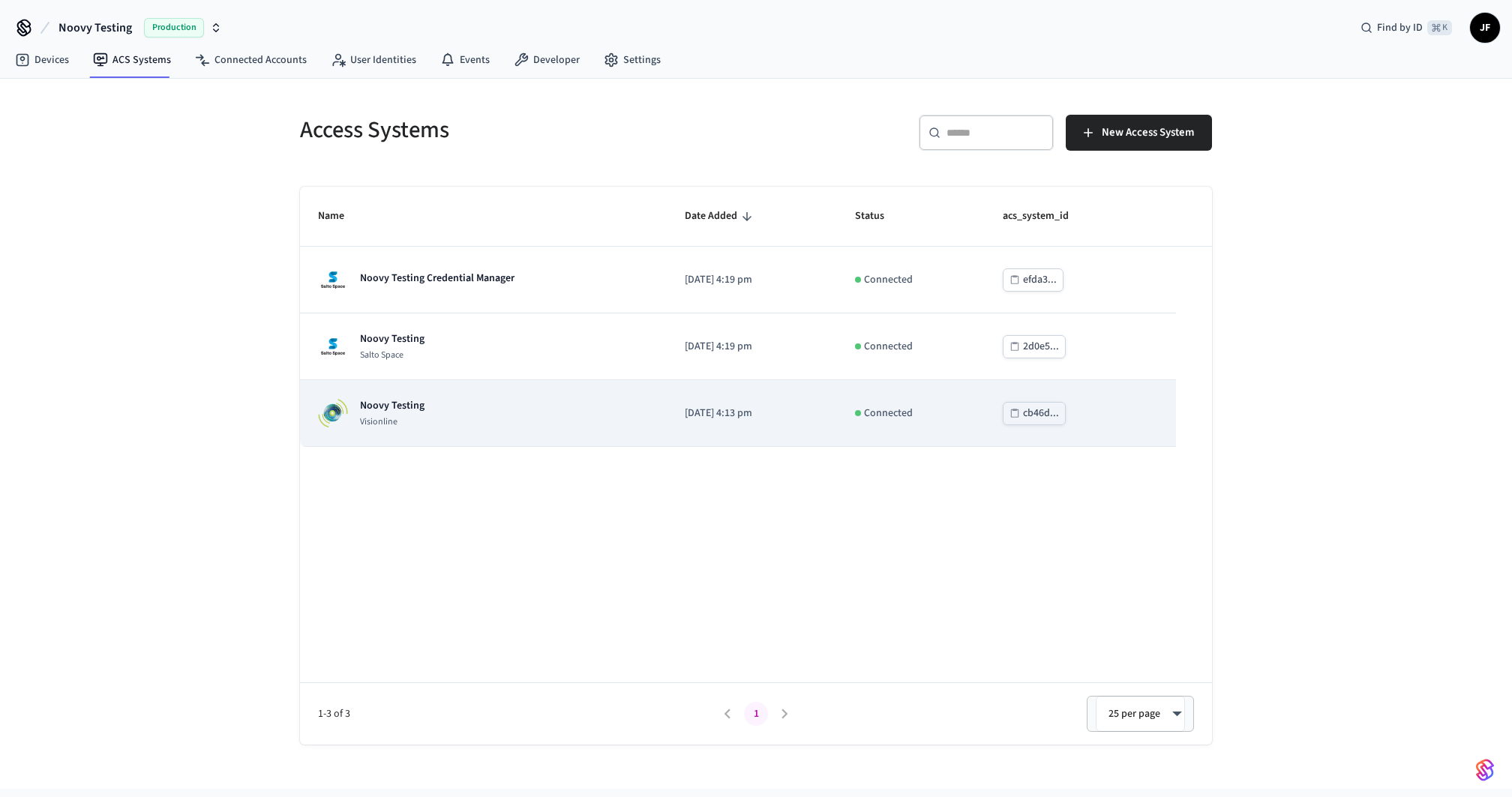
click at [463, 420] on div "Noovy Testing Visionline" at bounding box center [483, 413] width 331 height 30
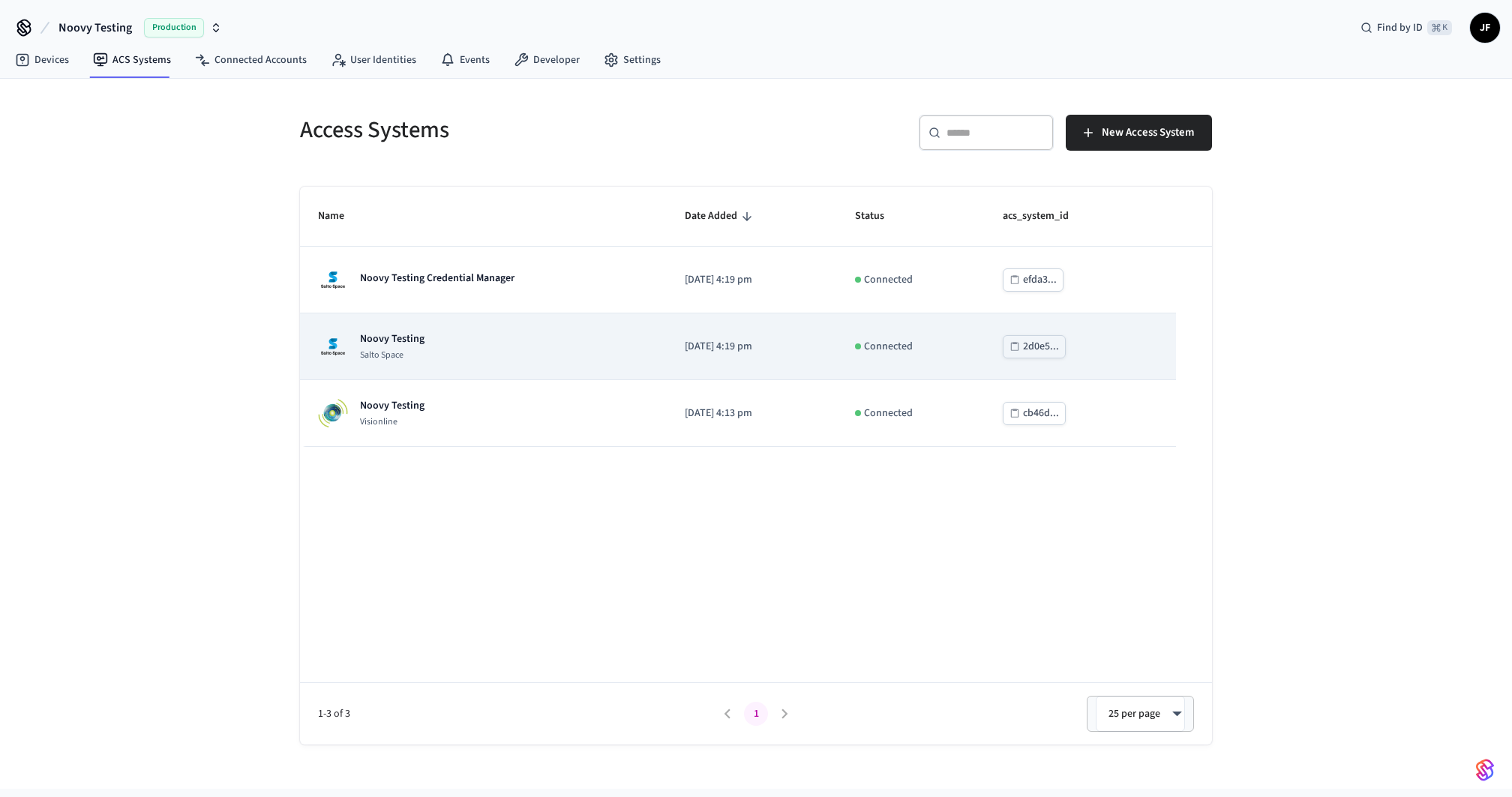
click at [483, 345] on div "Noovy Testing Salto Space" at bounding box center [483, 346] width 331 height 30
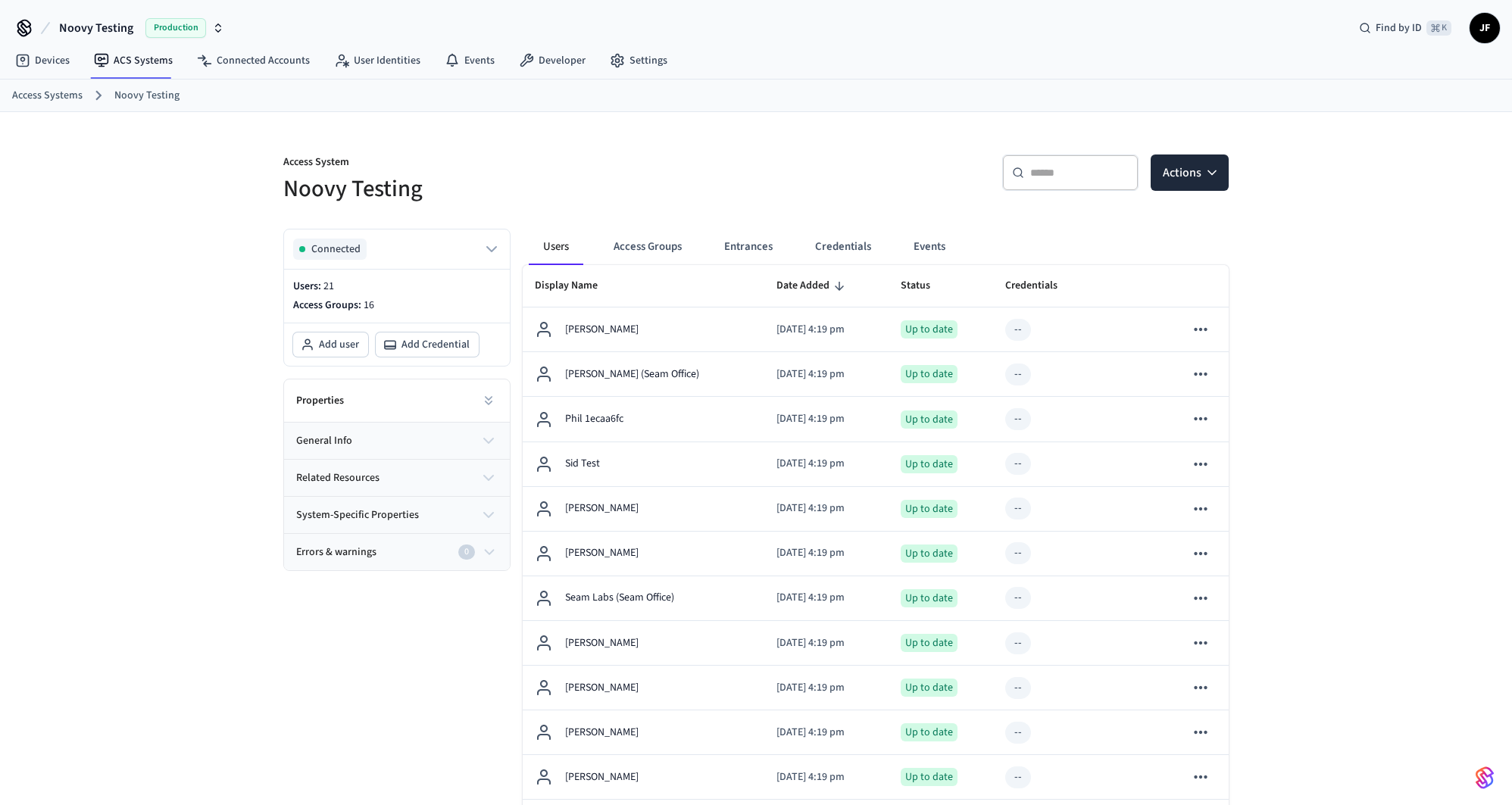
click at [680, 138] on div "Access System Noovy Testing" at bounding box center [507, 170] width 482 height 69
drag, startPoint x: 972, startPoint y: 254, endPoint x: 1048, endPoint y: 239, distance: 77.5
click at [1048, 239] on div "Users Access Groups Entrances Credentials Events" at bounding box center [876, 247] width 706 height 36
click at [856, 256] on button "Credentials" at bounding box center [843, 247] width 80 height 36
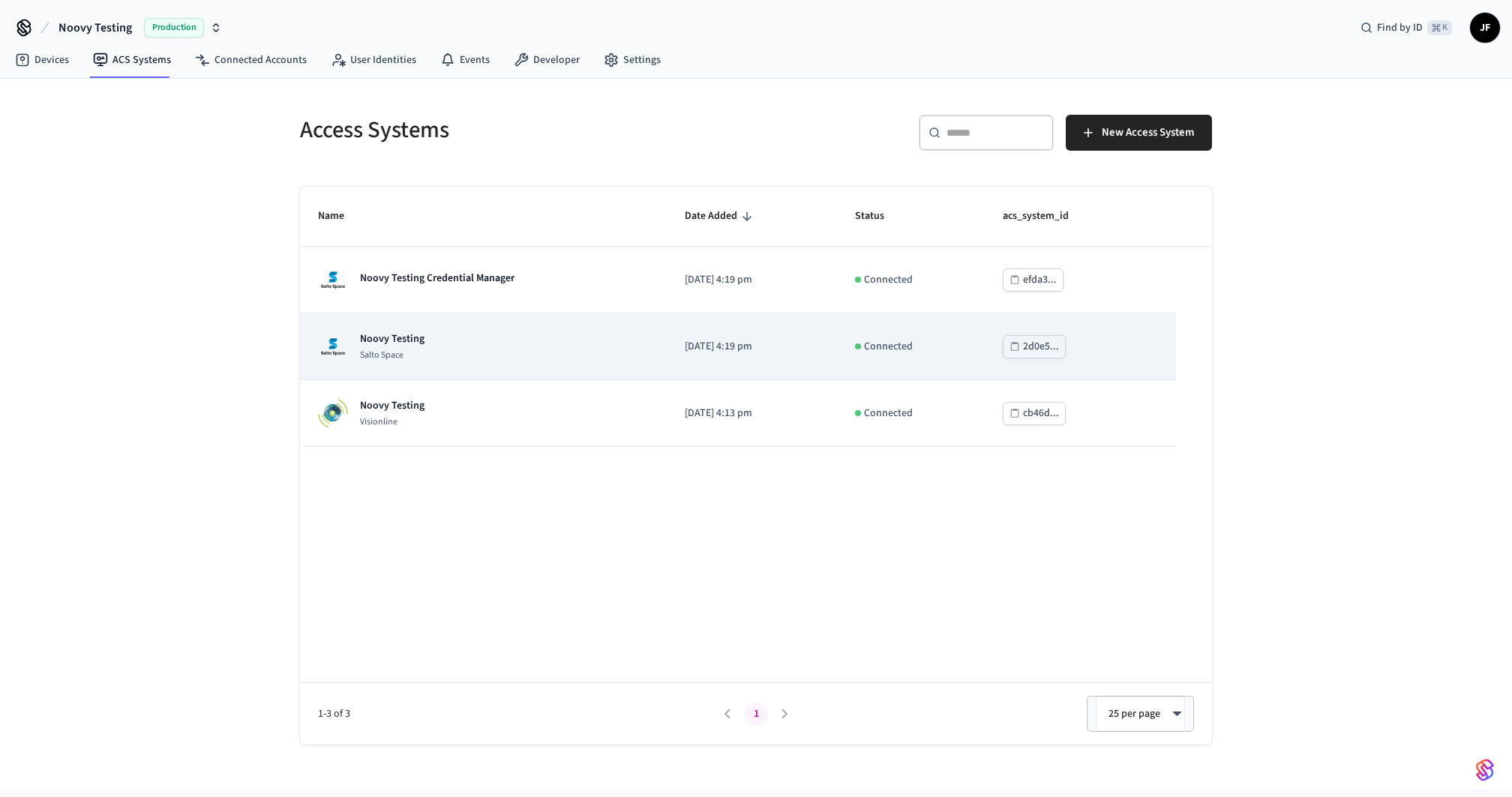
click at [504, 341] on div "Noovy Testing Salto Space" at bounding box center [483, 346] width 331 height 30
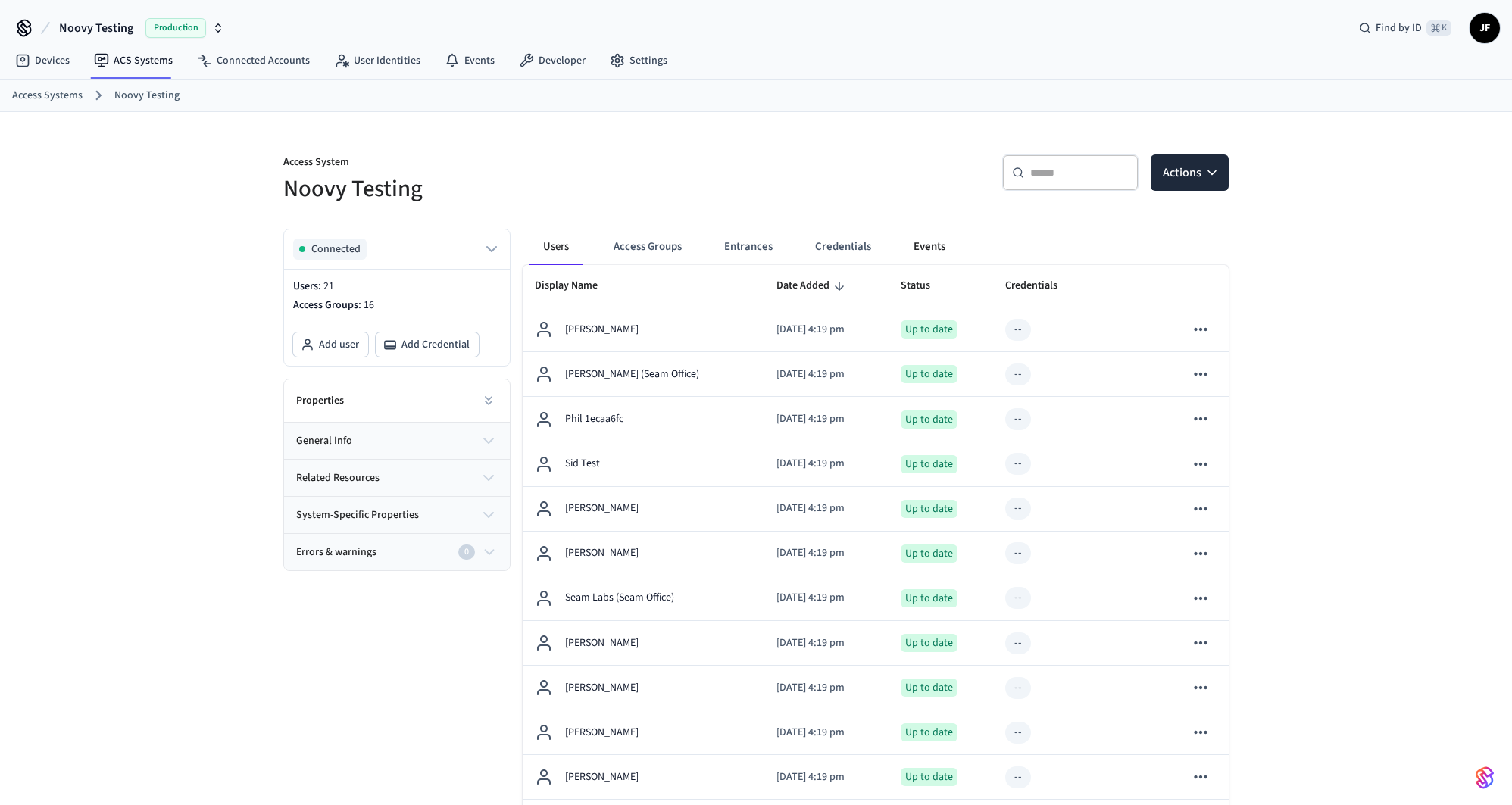
click at [909, 254] on button "Events" at bounding box center [929, 247] width 56 height 36
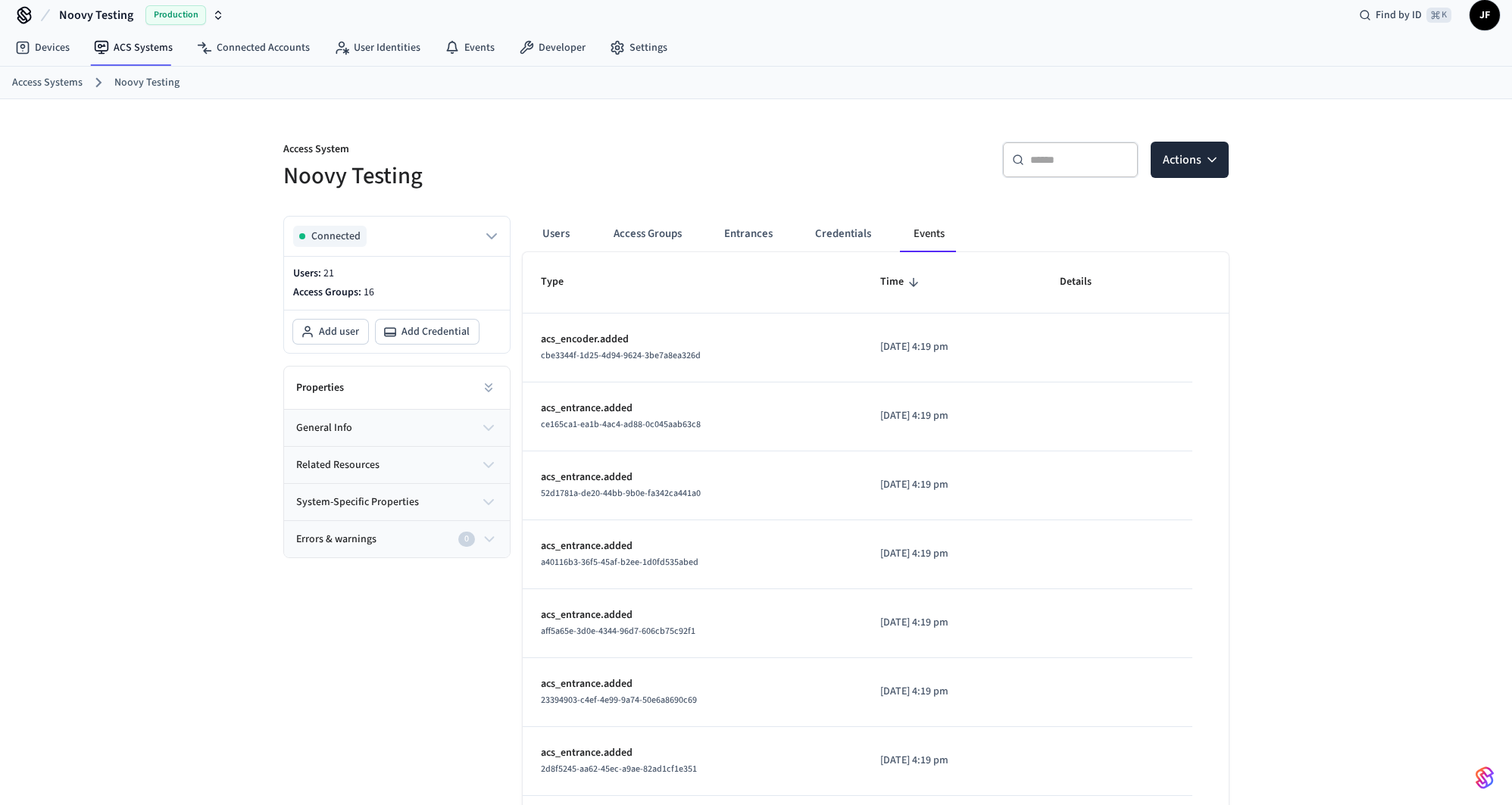
scroll to position [64, 0]
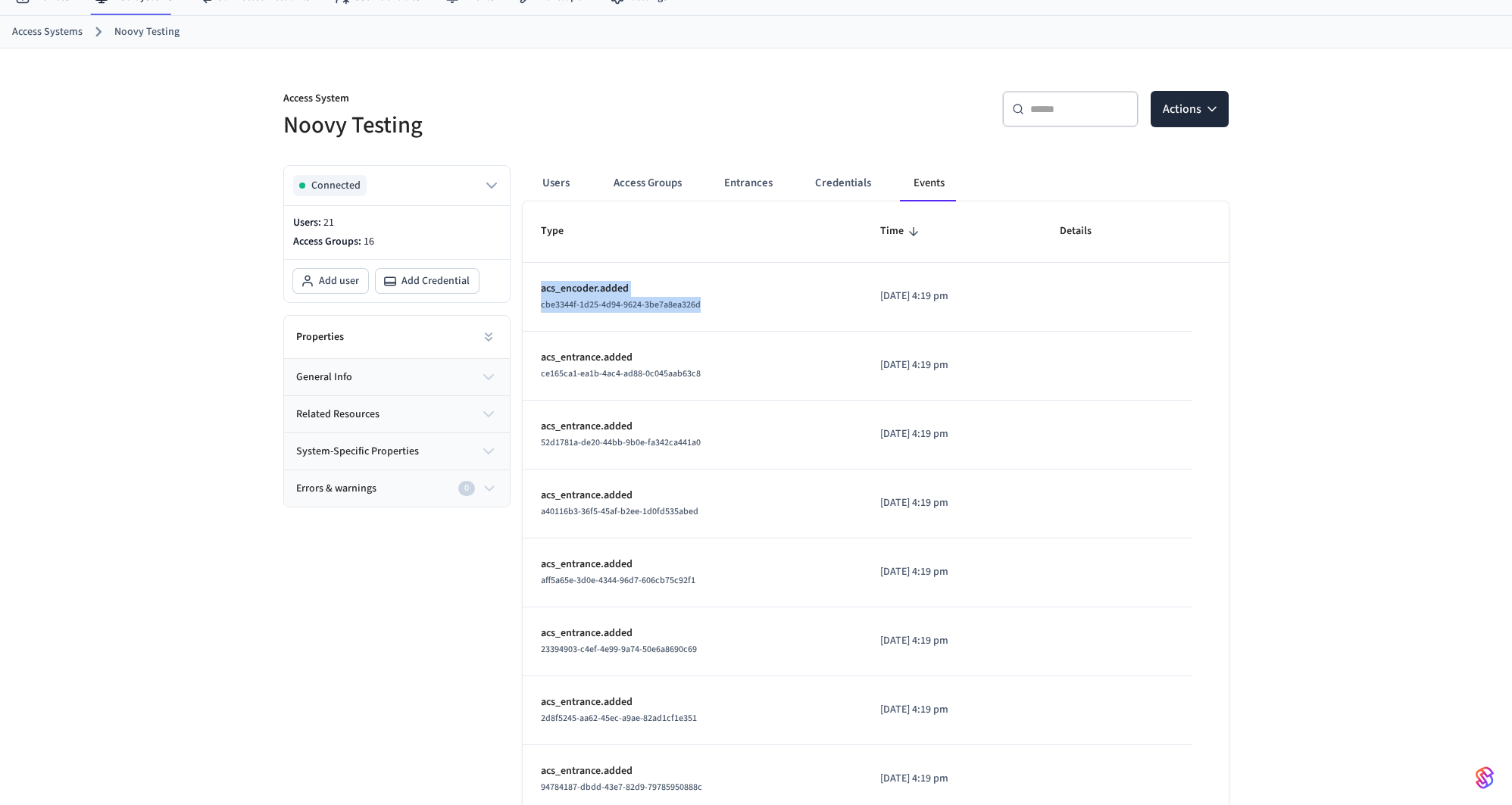
drag, startPoint x: 704, startPoint y: 306, endPoint x: 520, endPoint y: 301, distance: 184.1
click at [520, 301] on div "Users Access Groups Entrances Credentials Events Type Time Details acs_encoder.…" at bounding box center [870, 588] width 719 height 872
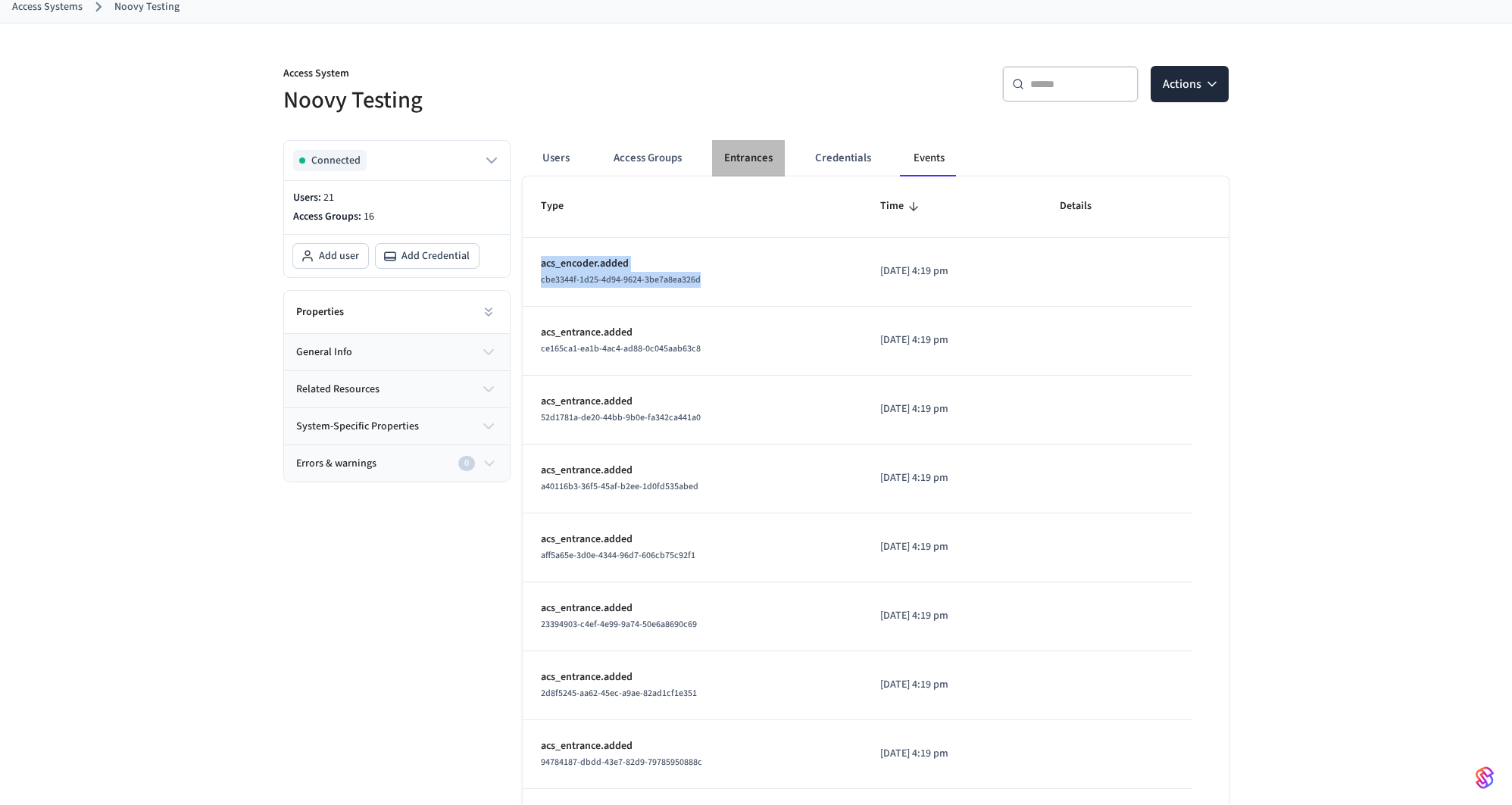
click at [769, 165] on button "Entrances" at bounding box center [749, 158] width 72 height 36
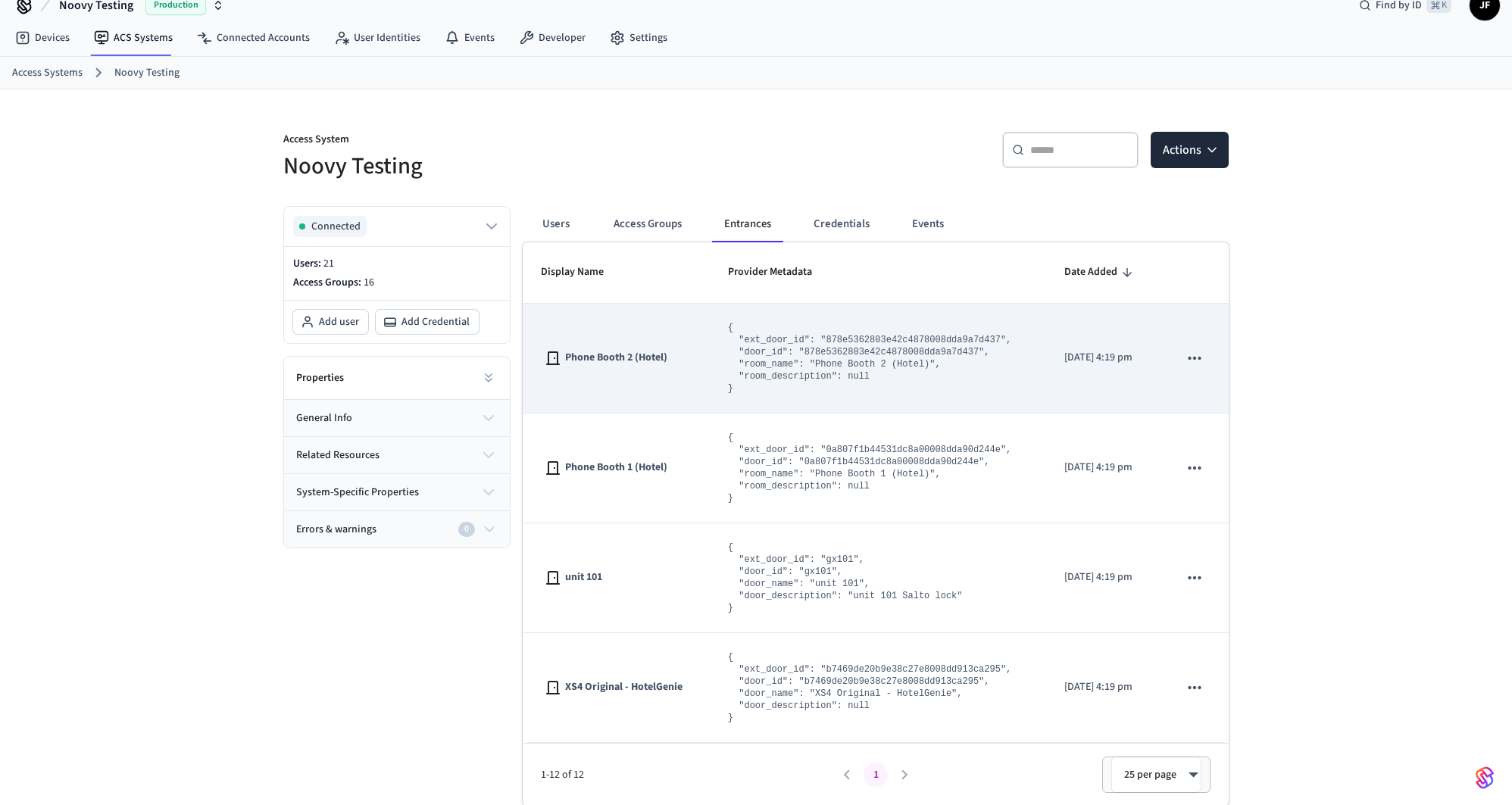
click at [1186, 358] on icon "sticky table" at bounding box center [1194, 358] width 20 height 20
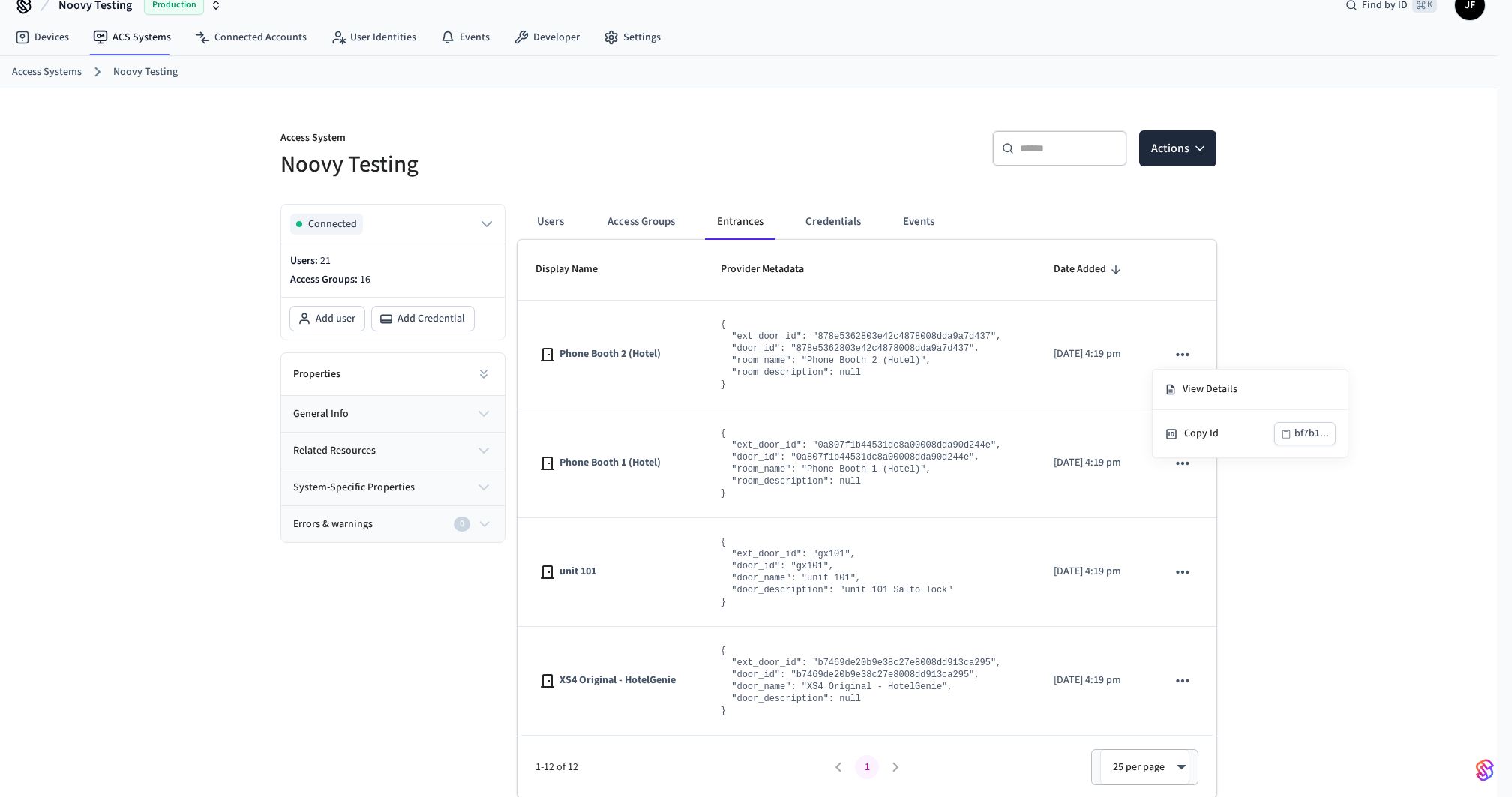
click at [1346, 286] on div at bounding box center [756, 398] width 1512 height 797
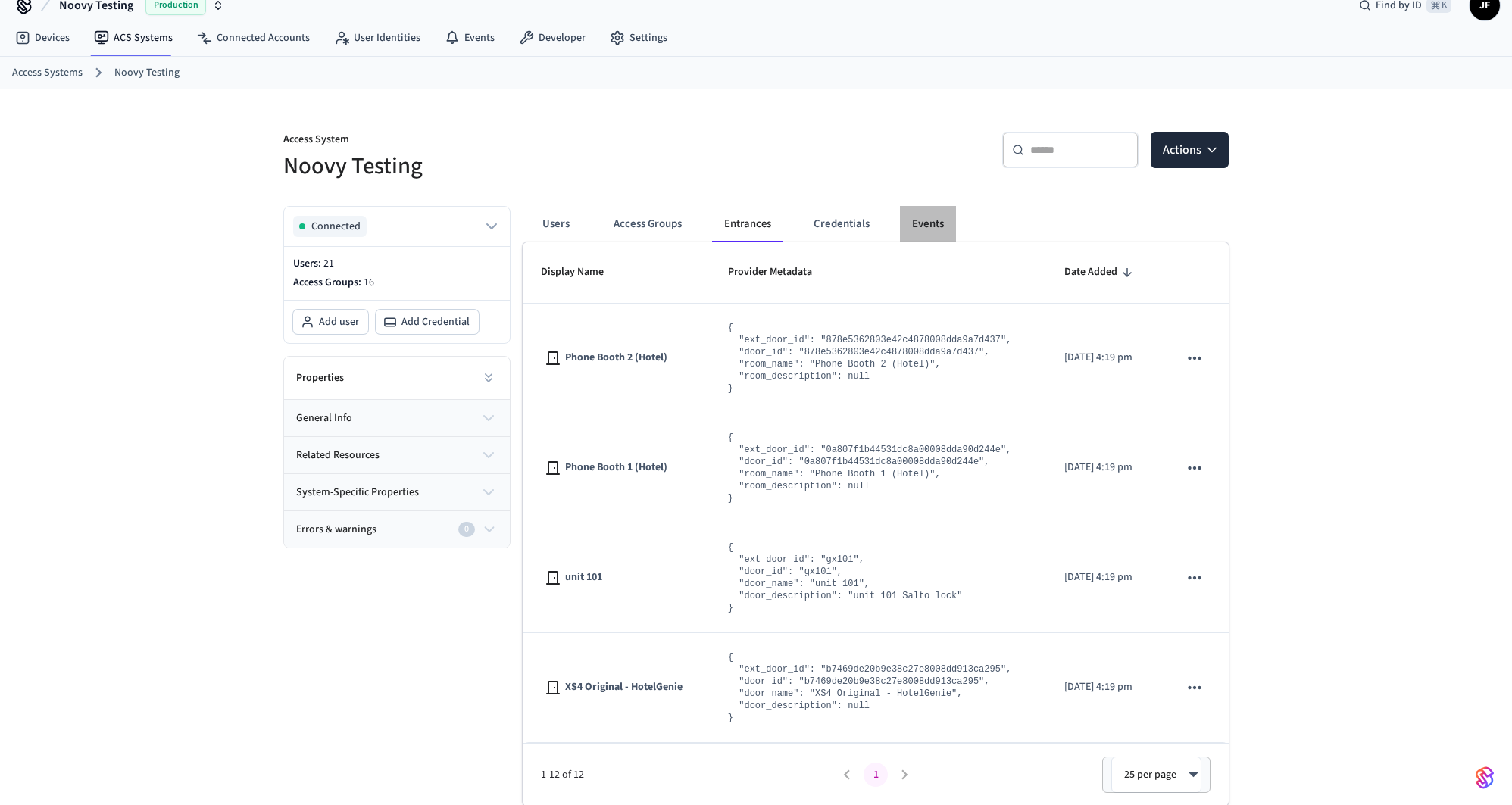
click at [923, 213] on button "Events" at bounding box center [927, 224] width 56 height 36
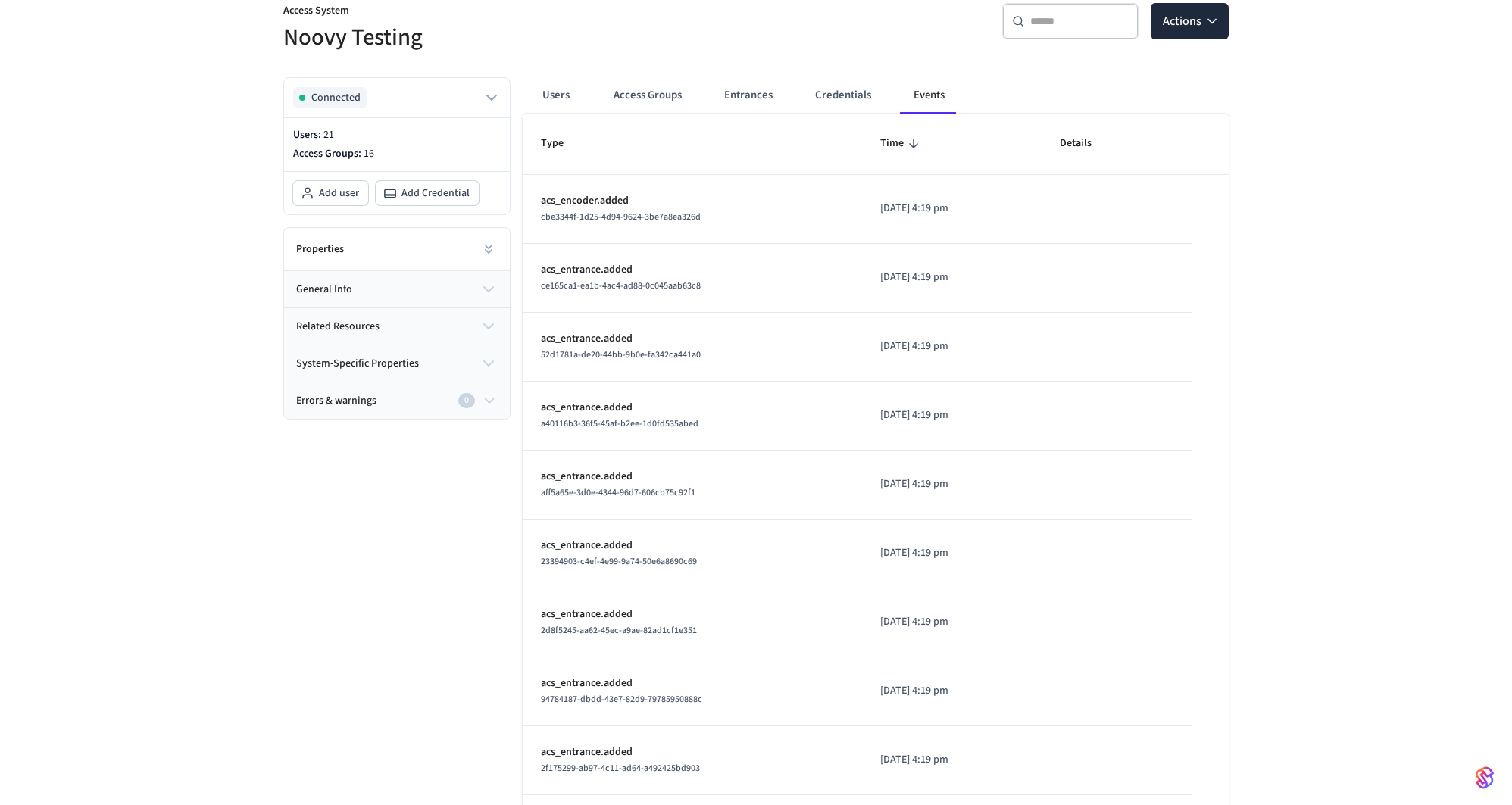
scroll to position [170, 0]
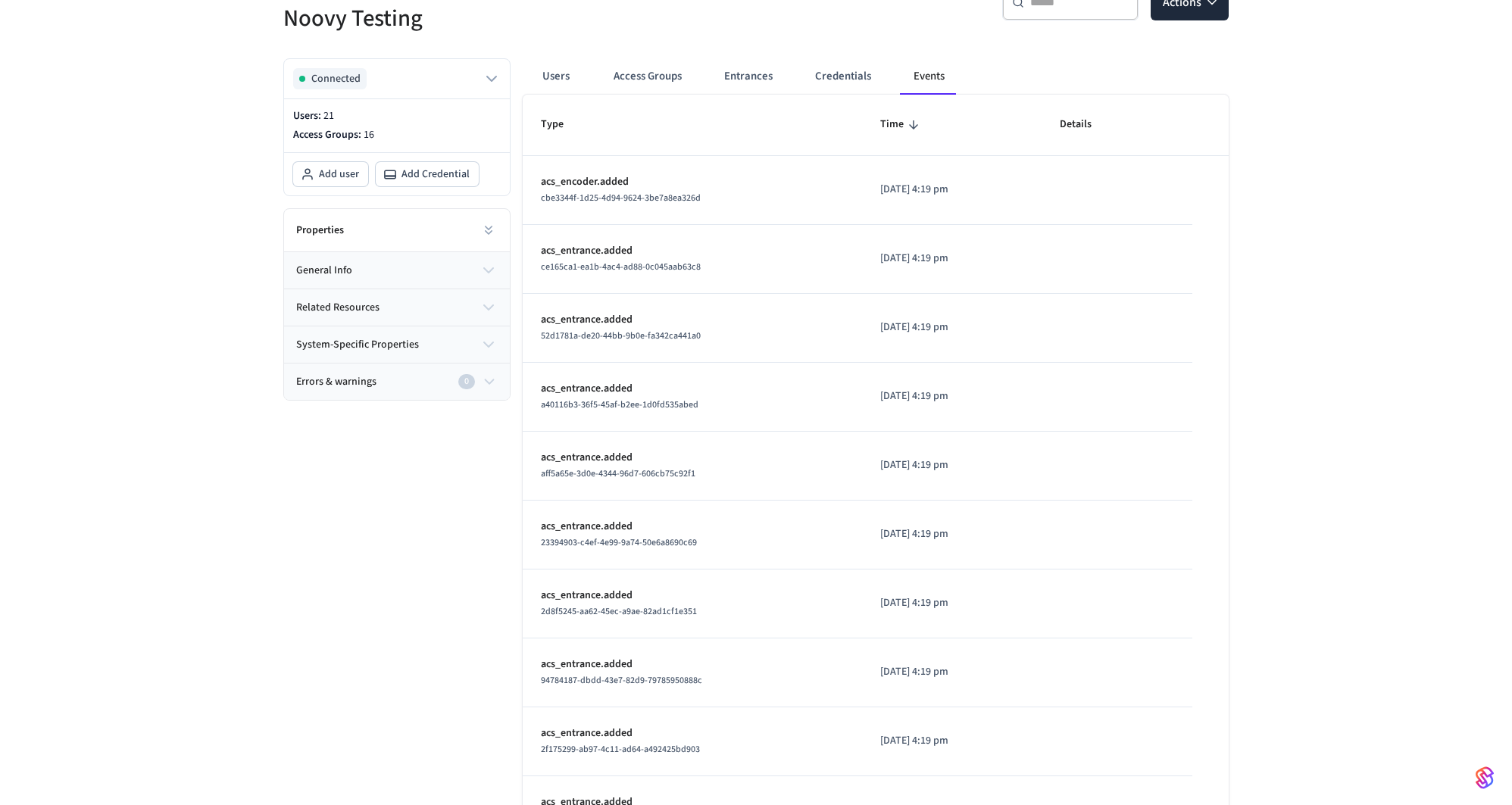
click at [671, 451] on p "acs_entrance.added" at bounding box center [693, 458] width 303 height 16
drag, startPoint x: 700, startPoint y: 403, endPoint x: 537, endPoint y: 410, distance: 163.2
click at [537, 410] on td "acs_entrance.added a40116b3-36f5-45af-b2ee-1d0fd535abed" at bounding box center [693, 398] width 340 height 69
copy span "a40116b3-36f5-45af-b2ee-1d0fd535abed"
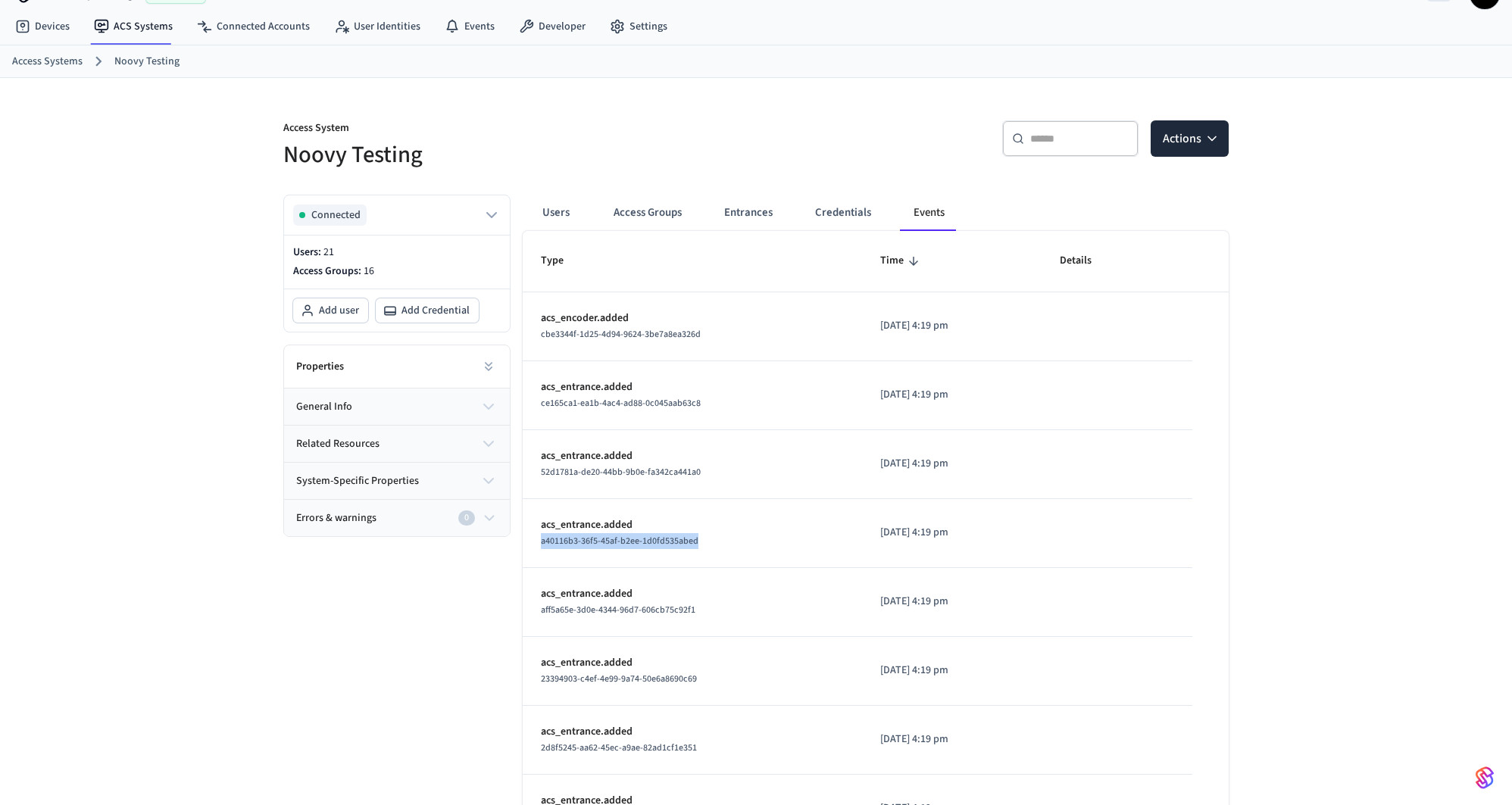
scroll to position [20, 0]
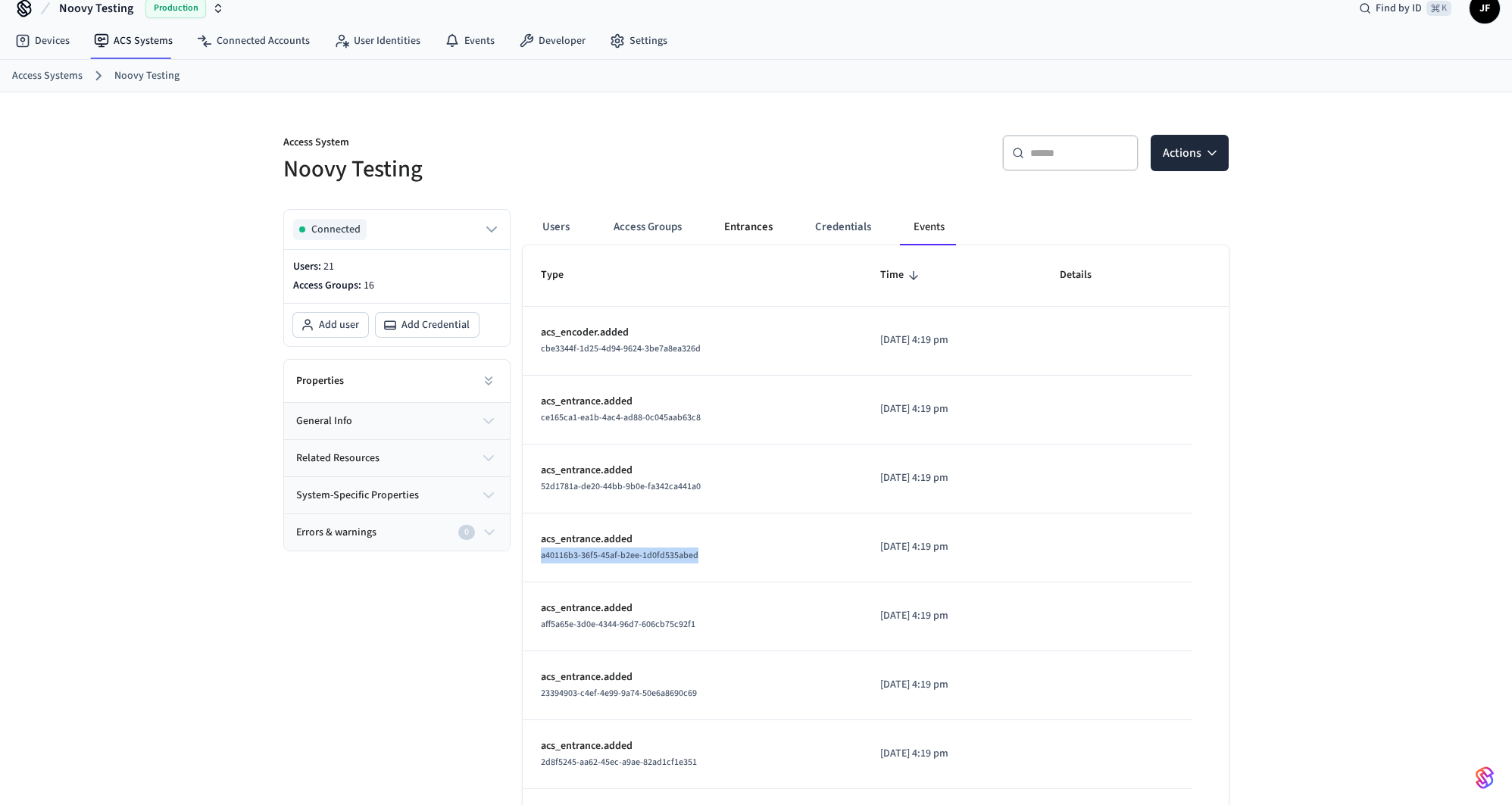
click at [751, 223] on button "Entrances" at bounding box center [749, 227] width 72 height 36
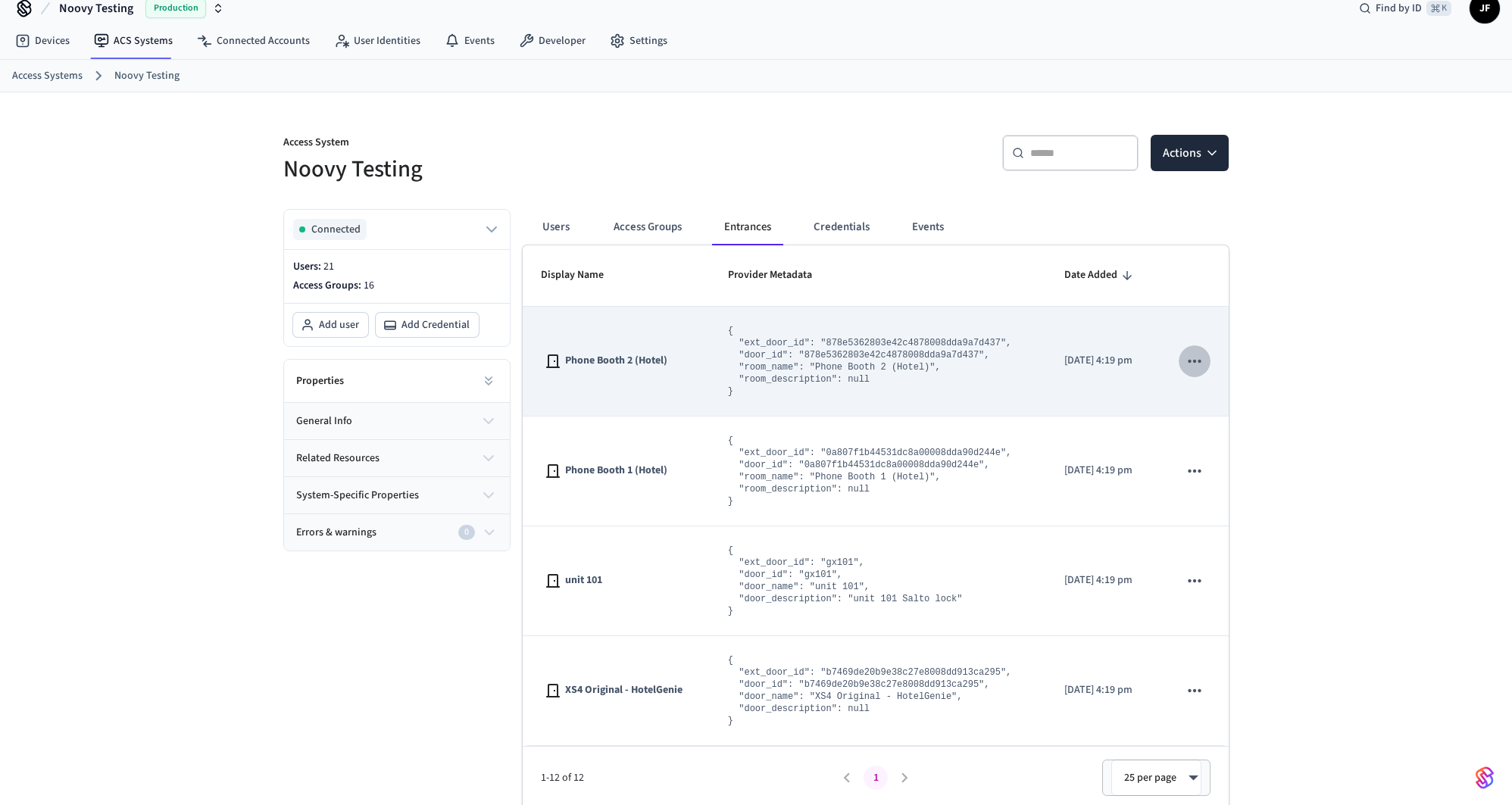
click at [1185, 356] on icon "sticky table" at bounding box center [1194, 361] width 20 height 20
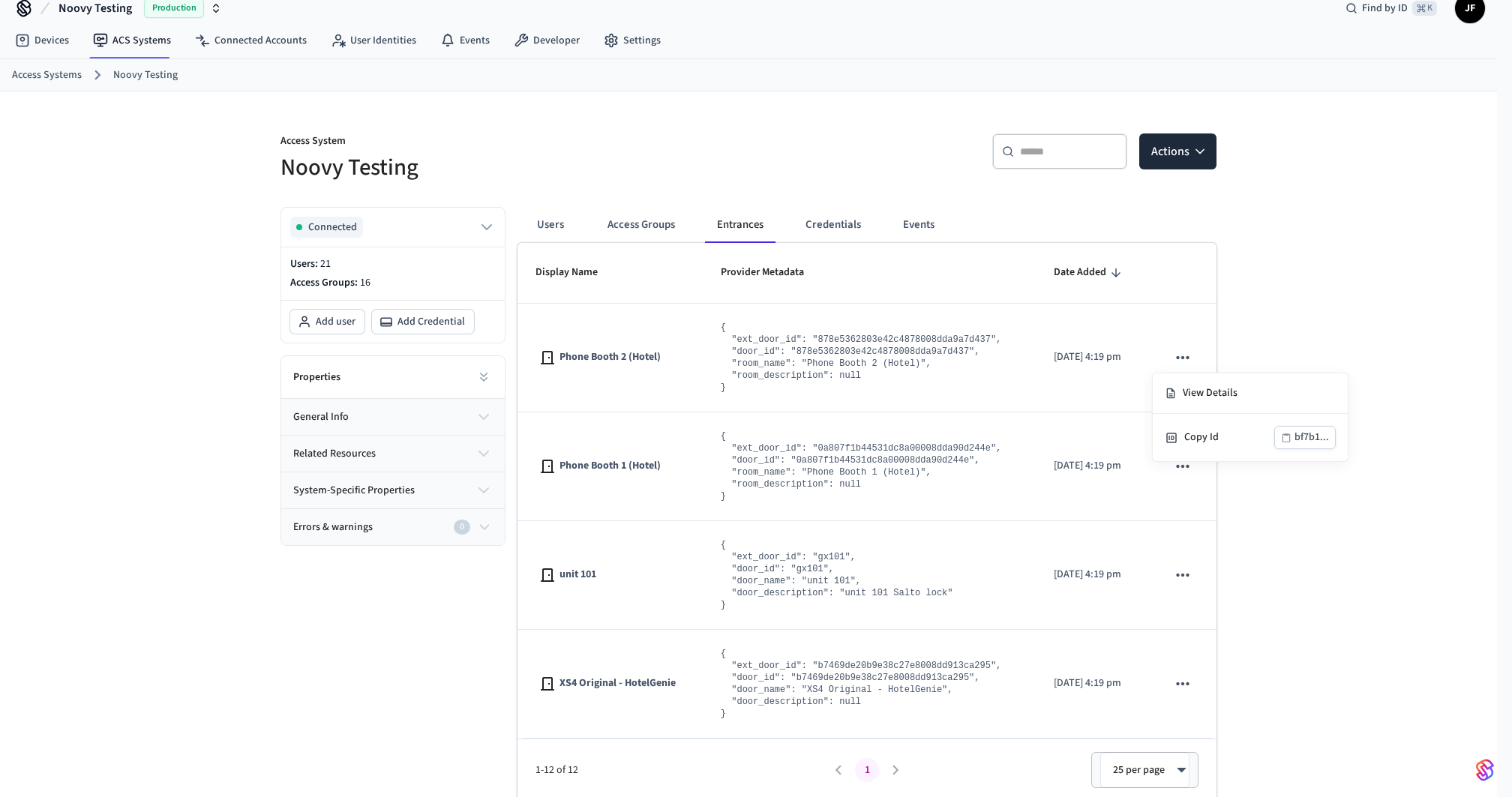
click at [1324, 263] on div at bounding box center [756, 398] width 1512 height 797
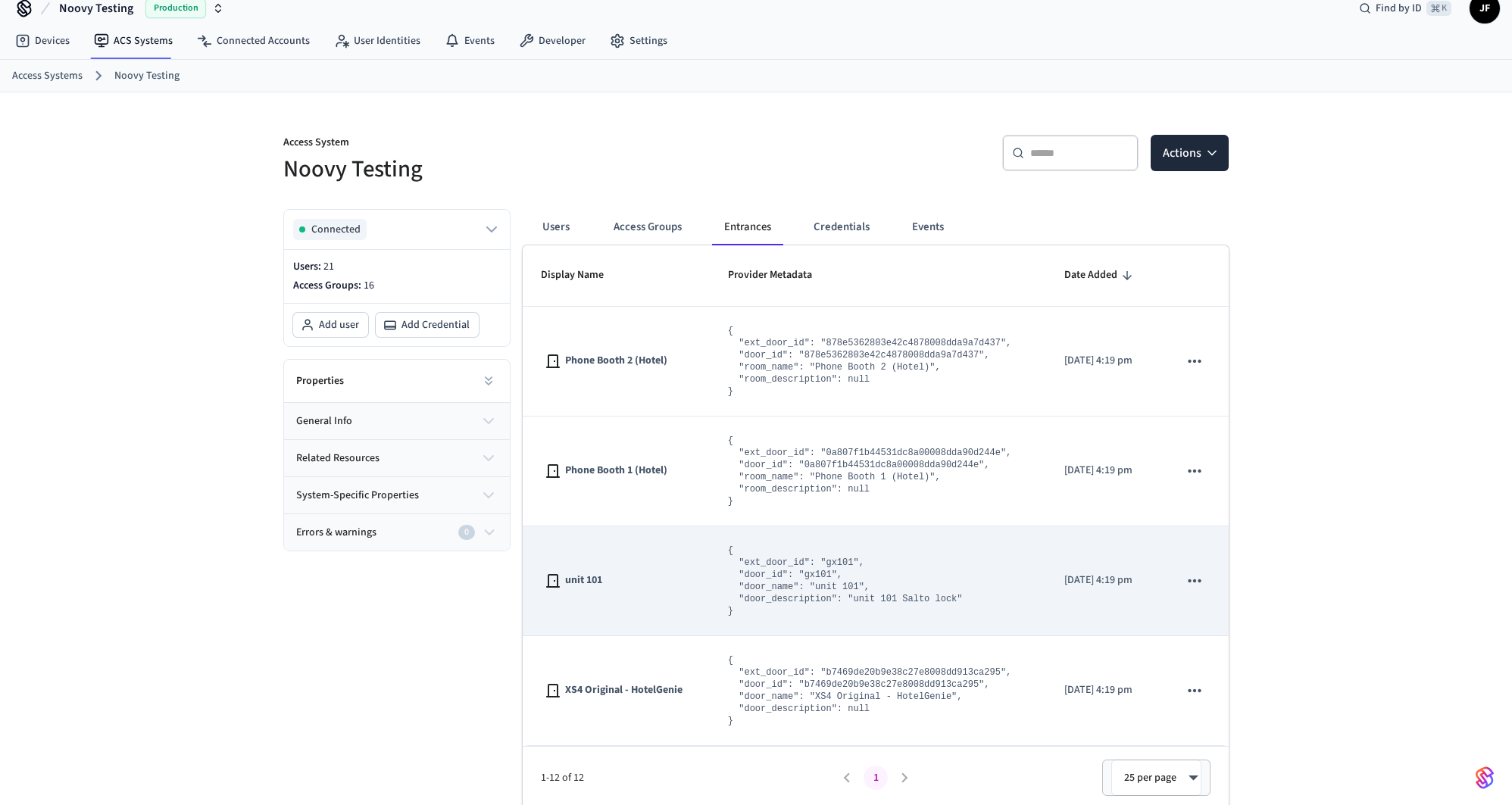
scroll to position [740, 0]
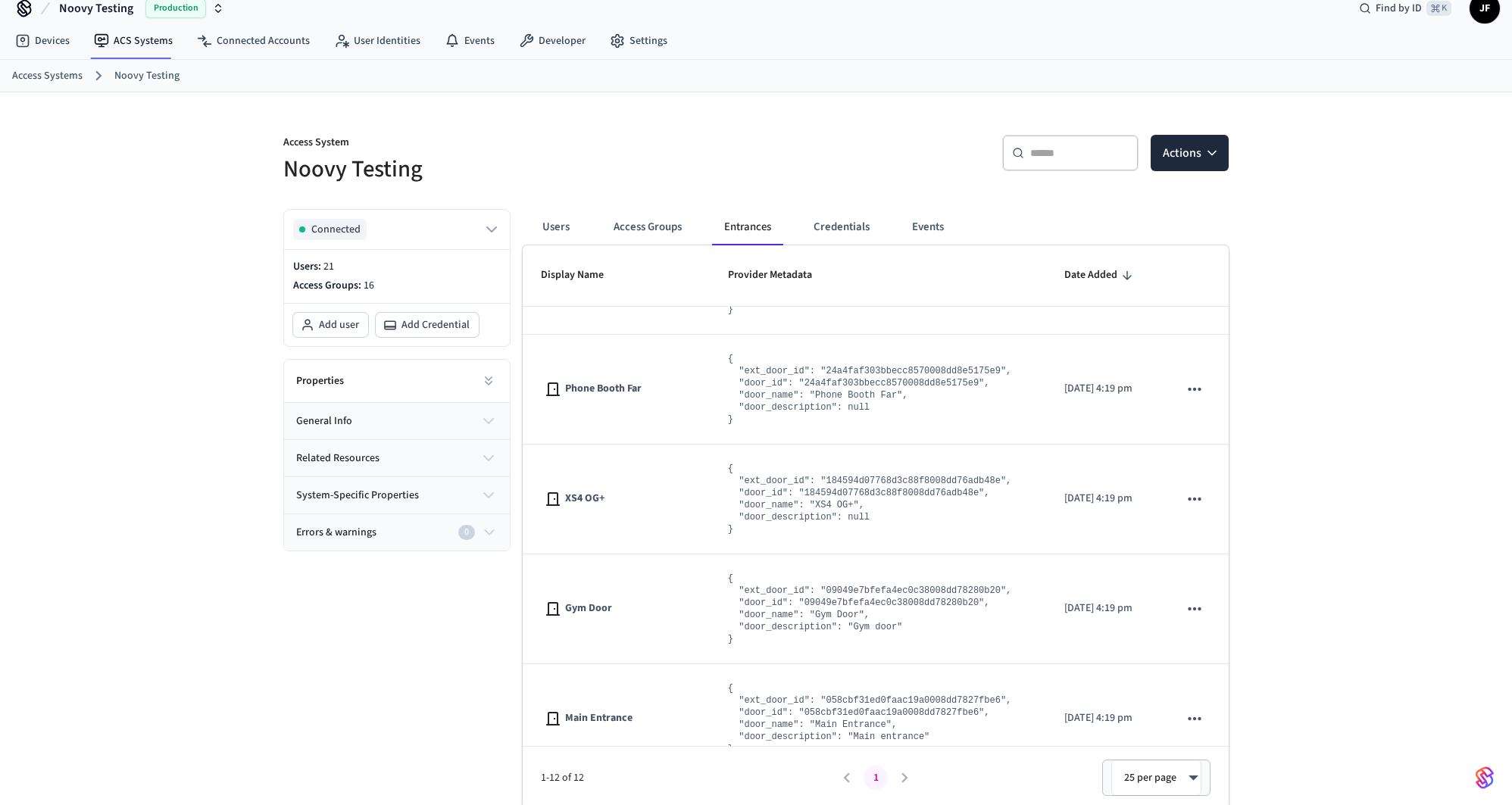
click at [1072, 161] on div "​ ​" at bounding box center [1070, 153] width 136 height 36
paste input "**********"
type input "**********"
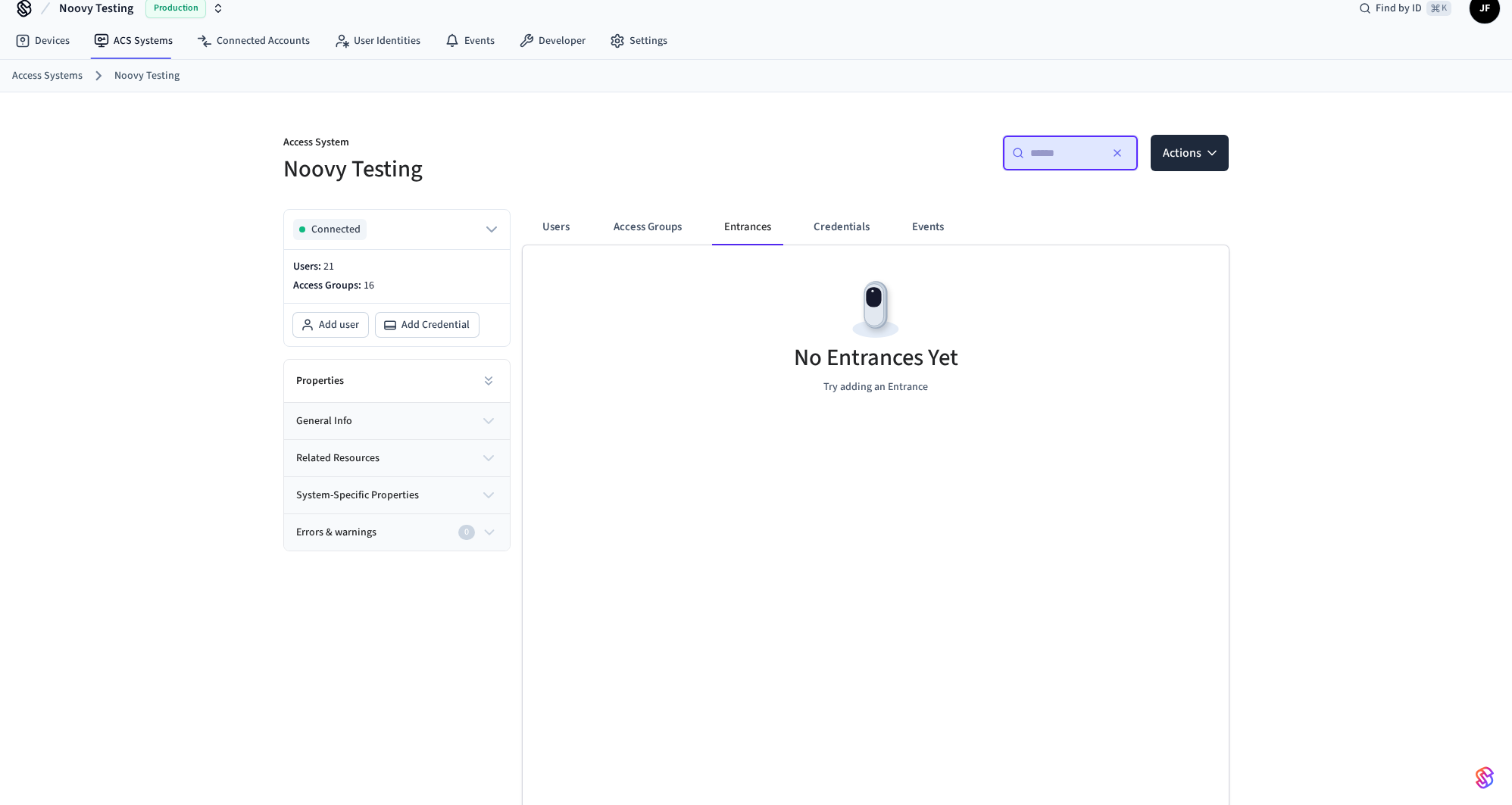
scroll to position [0, 0]
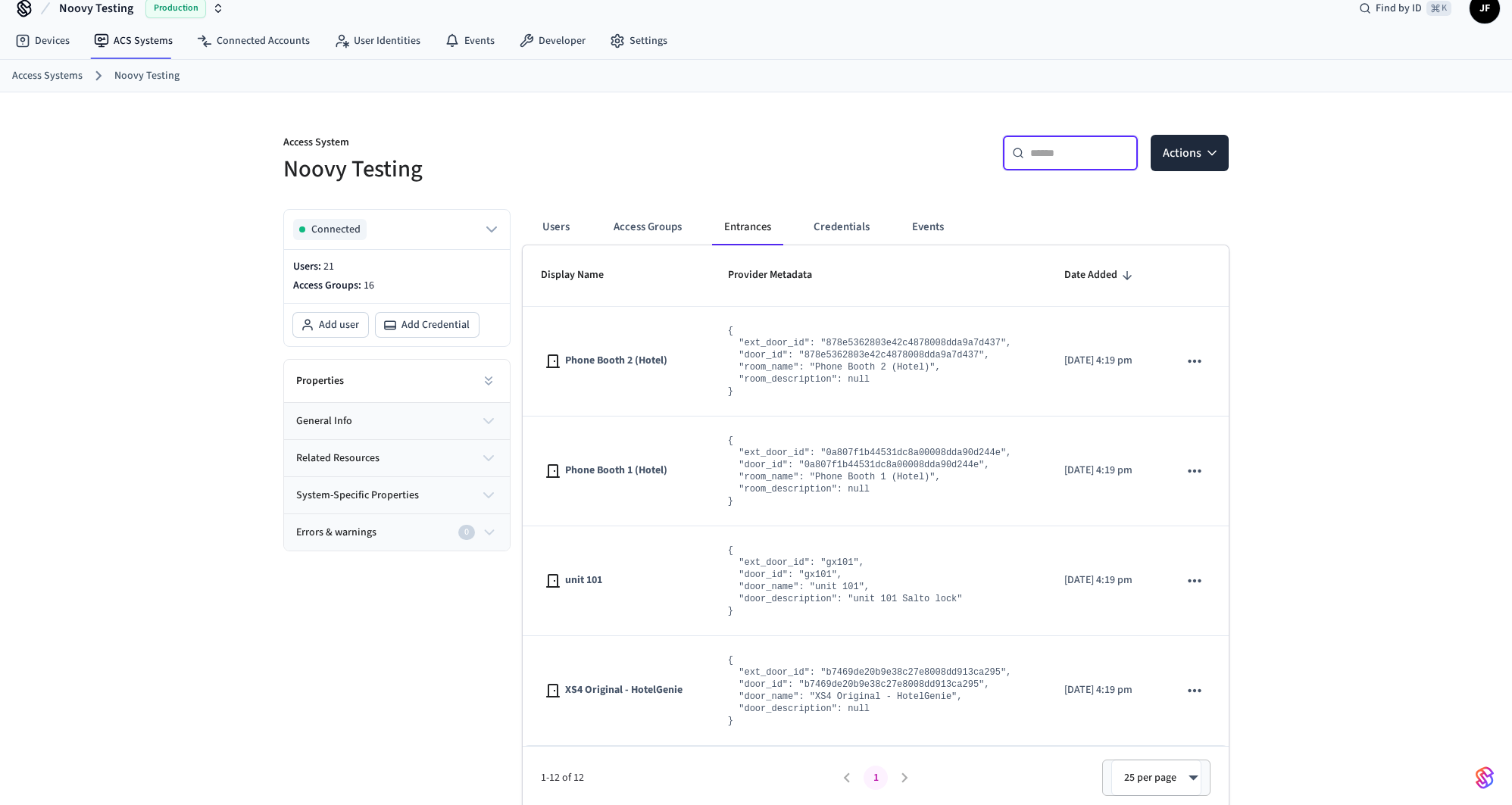
click at [590, 228] on div "Users Access Groups Entrances Credentials Events" at bounding box center [751, 227] width 445 height 36
click at [642, 217] on button "Access Groups" at bounding box center [648, 227] width 92 height 36
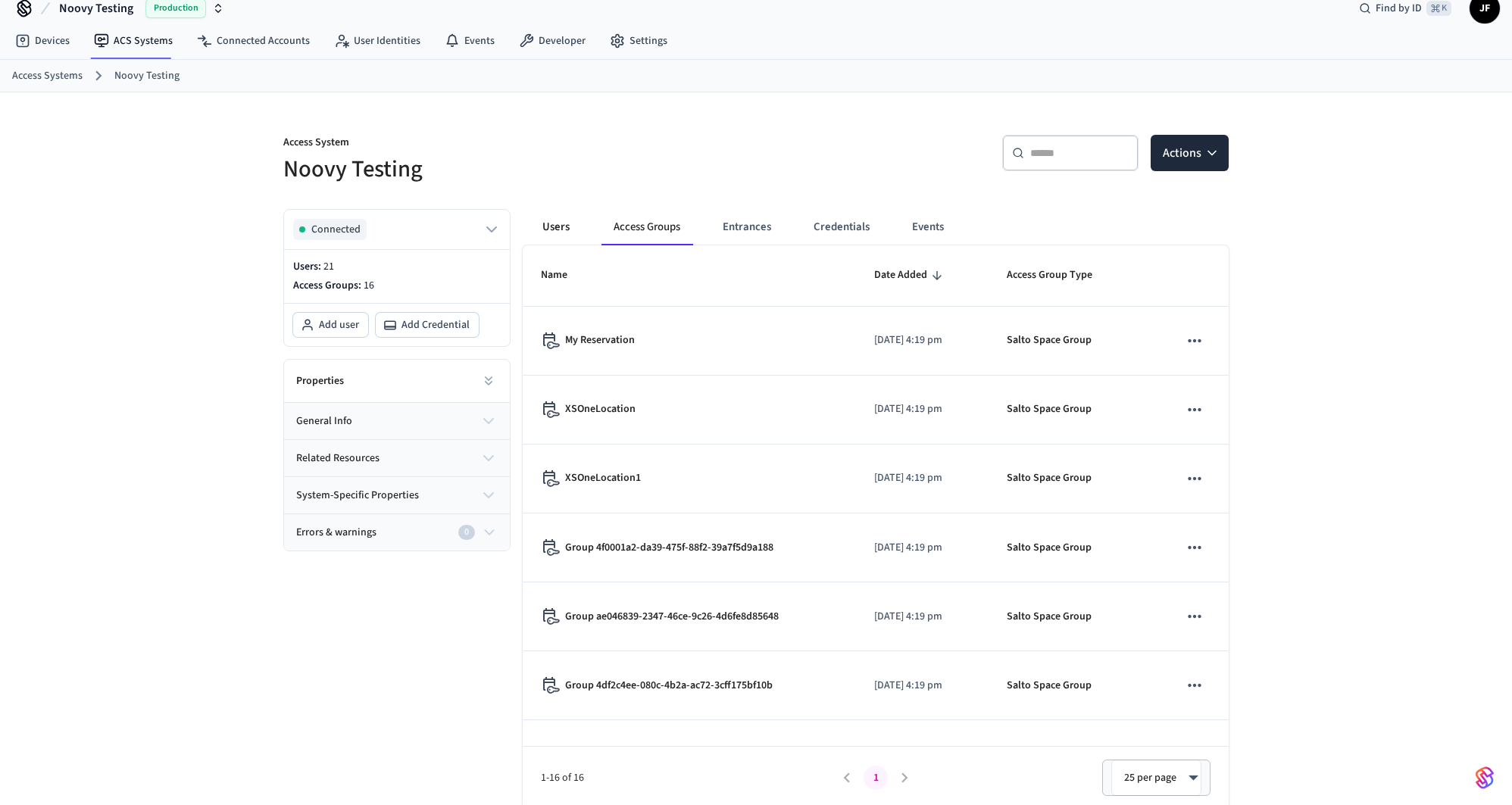
click at [582, 225] on button "Users" at bounding box center [555, 227] width 54 height 36
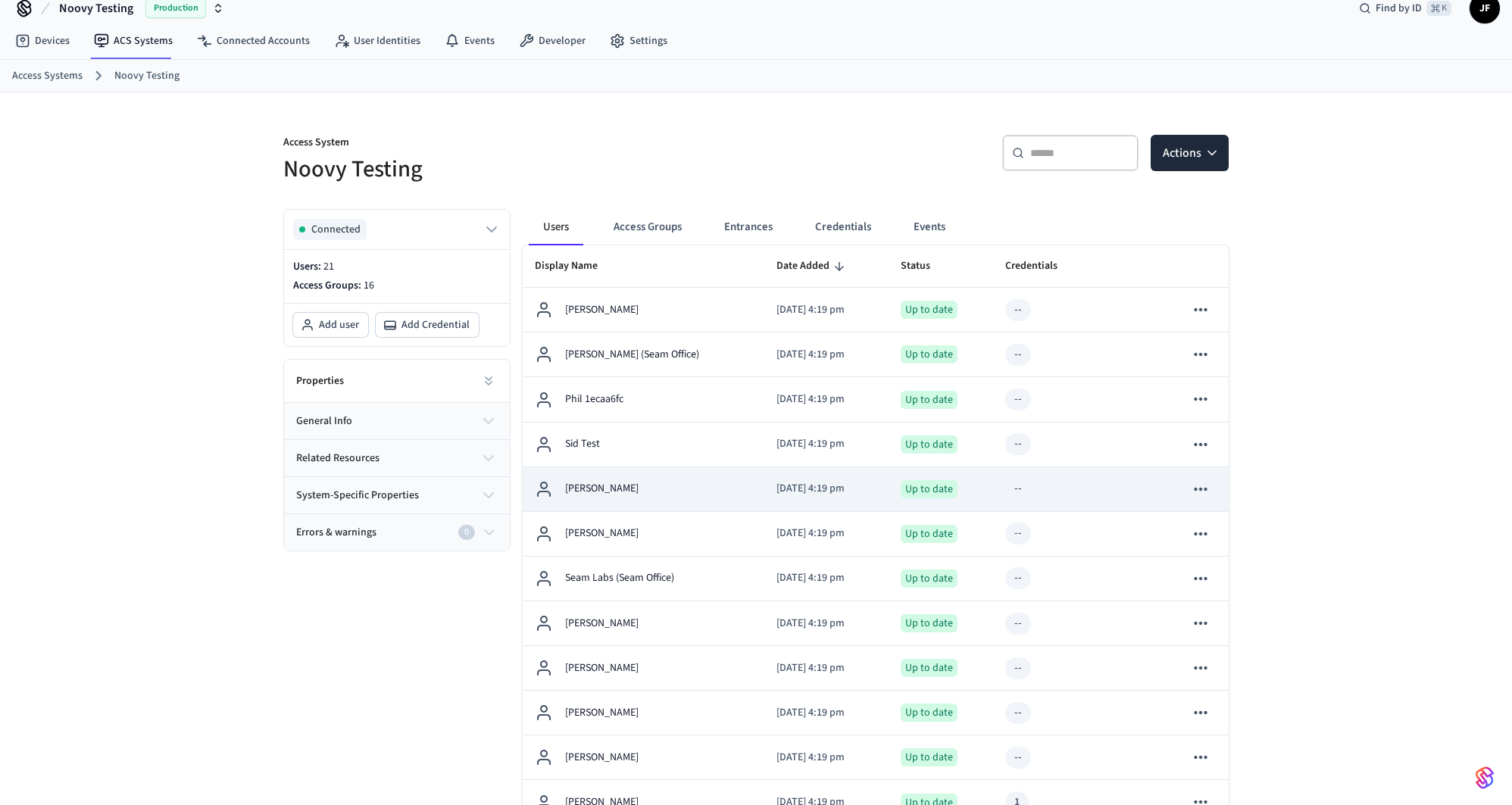
click at [633, 501] on td "[PERSON_NAME]" at bounding box center [644, 489] width 242 height 45
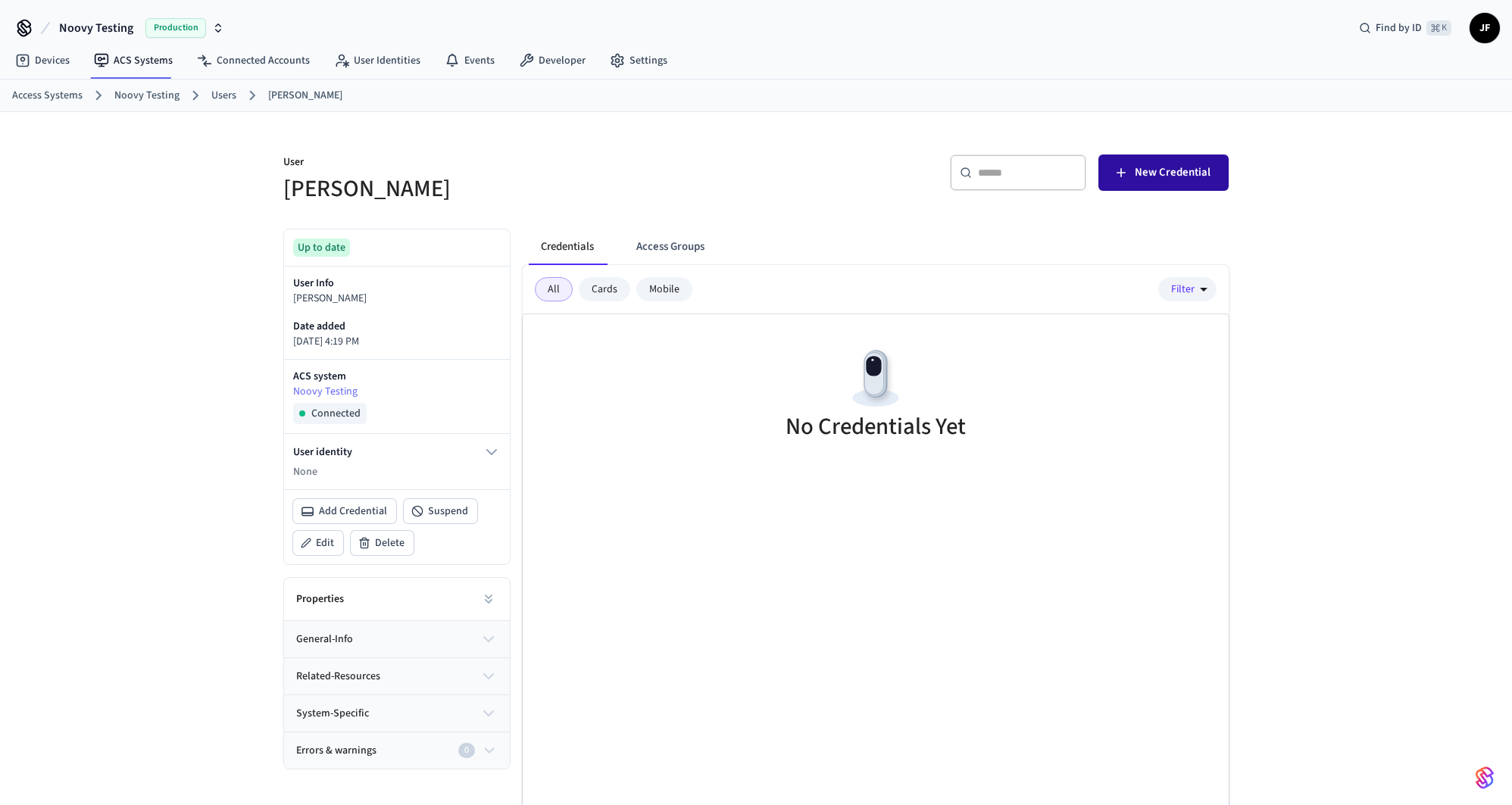
click at [1177, 180] on span "New Credential" at bounding box center [1173, 172] width 76 height 20
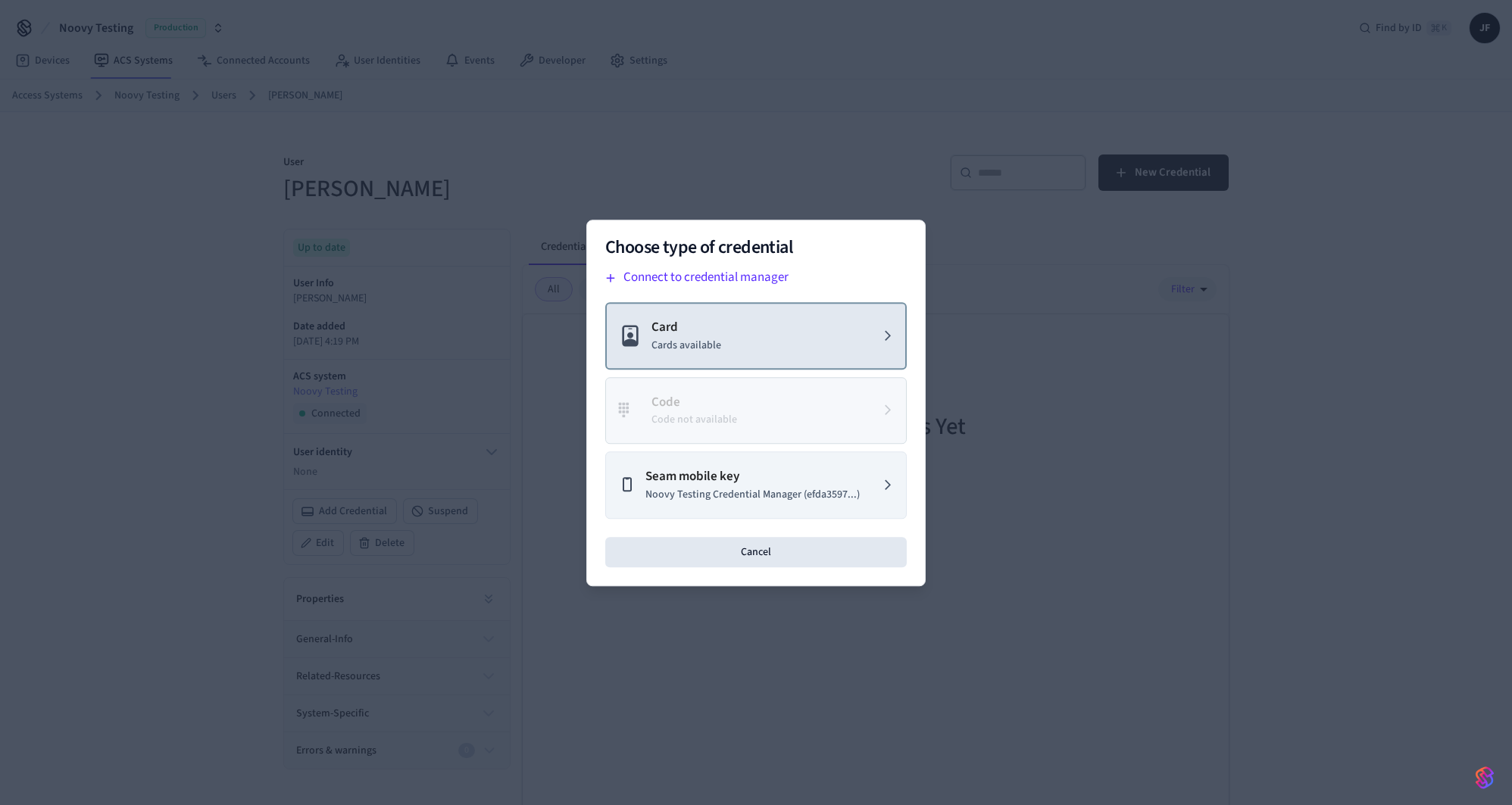
click at [769, 346] on button "Card Cards available" at bounding box center [756, 336] width 302 height 68
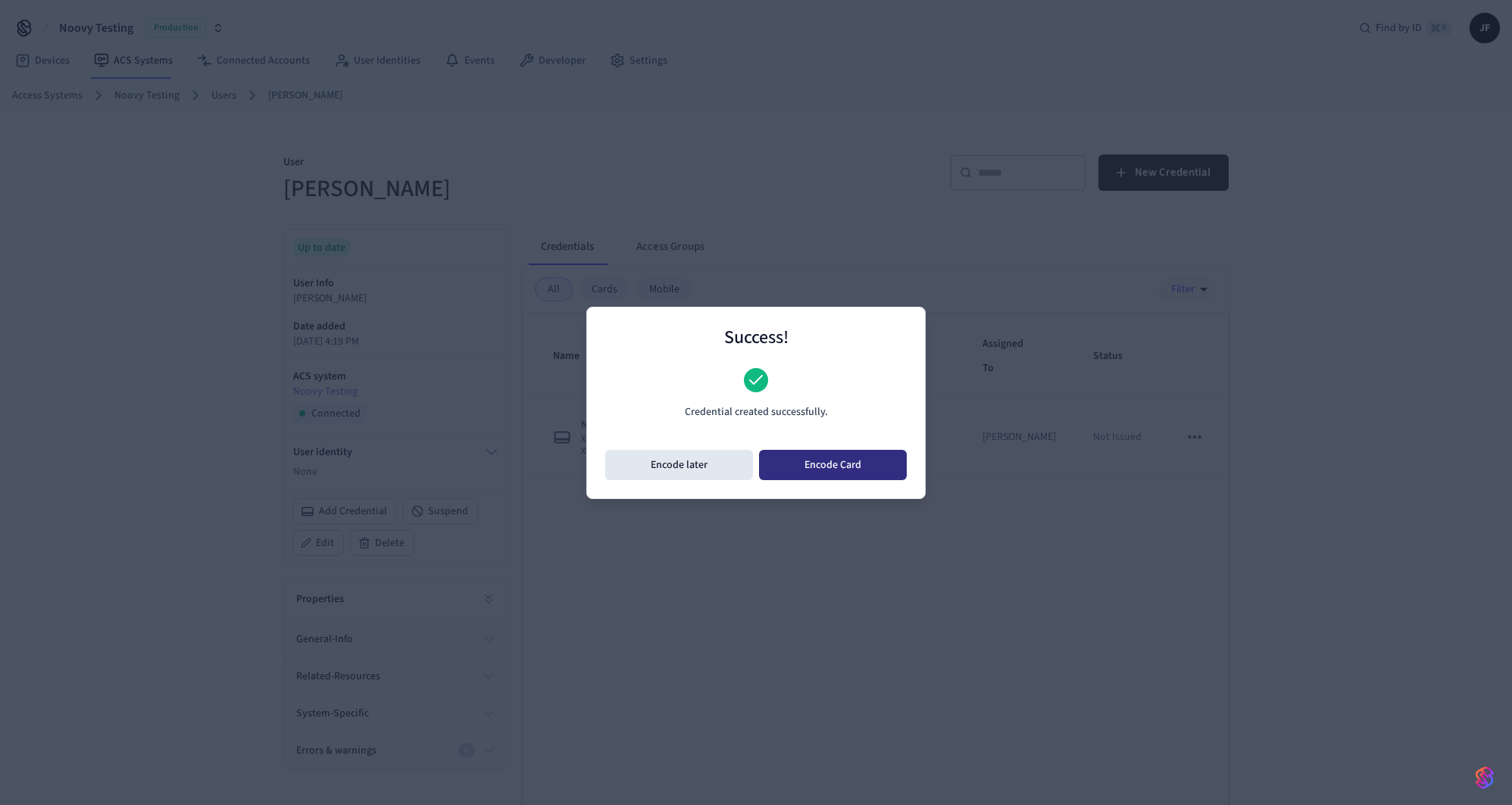
click at [815, 472] on button "Encode Card" at bounding box center [834, 465] width 148 height 30
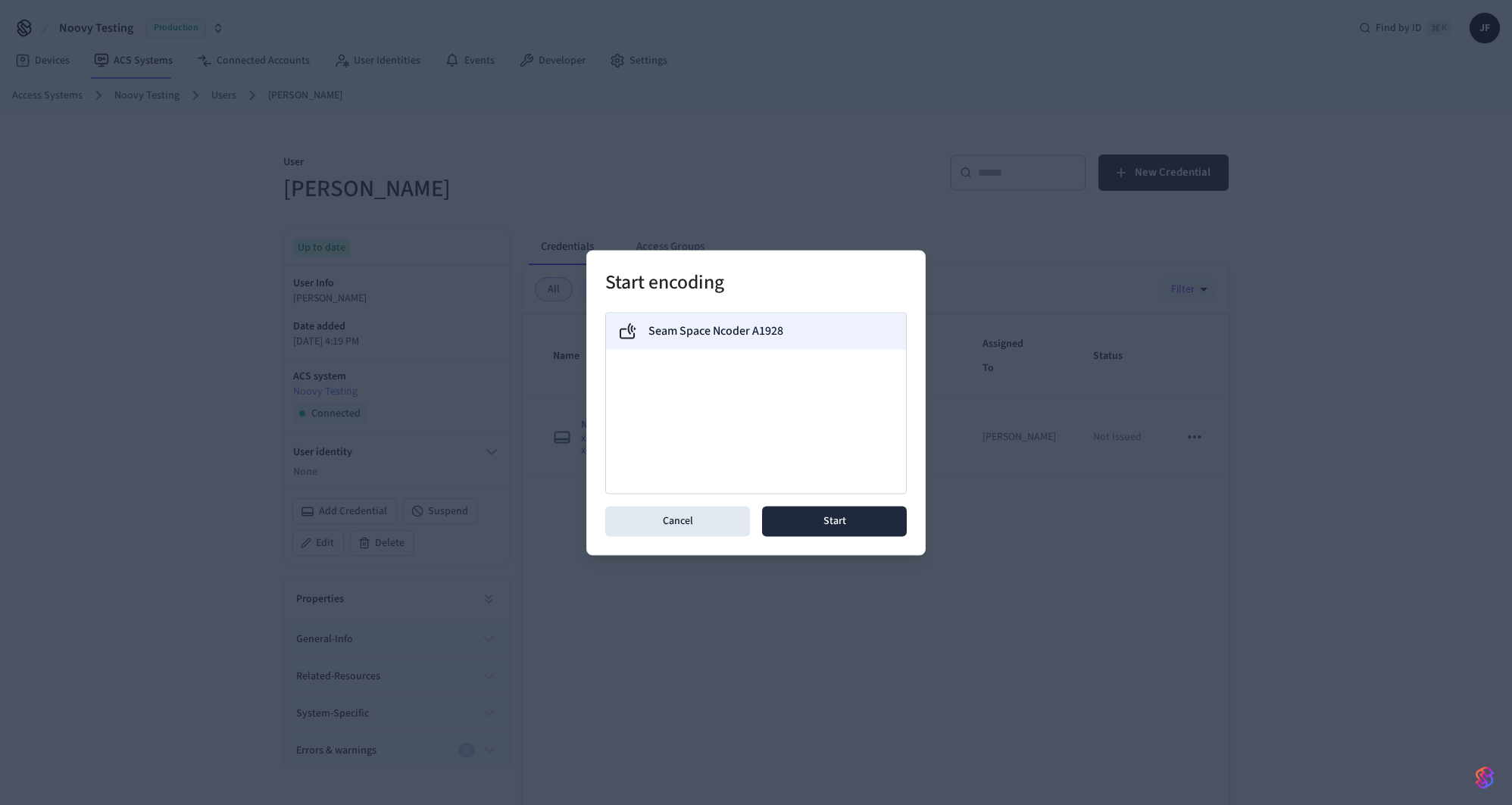
click at [734, 337] on label "Seam Space Ncoder A1928" at bounding box center [715, 331] width 135 height 18
click at [819, 520] on button "Start" at bounding box center [834, 521] width 145 height 30
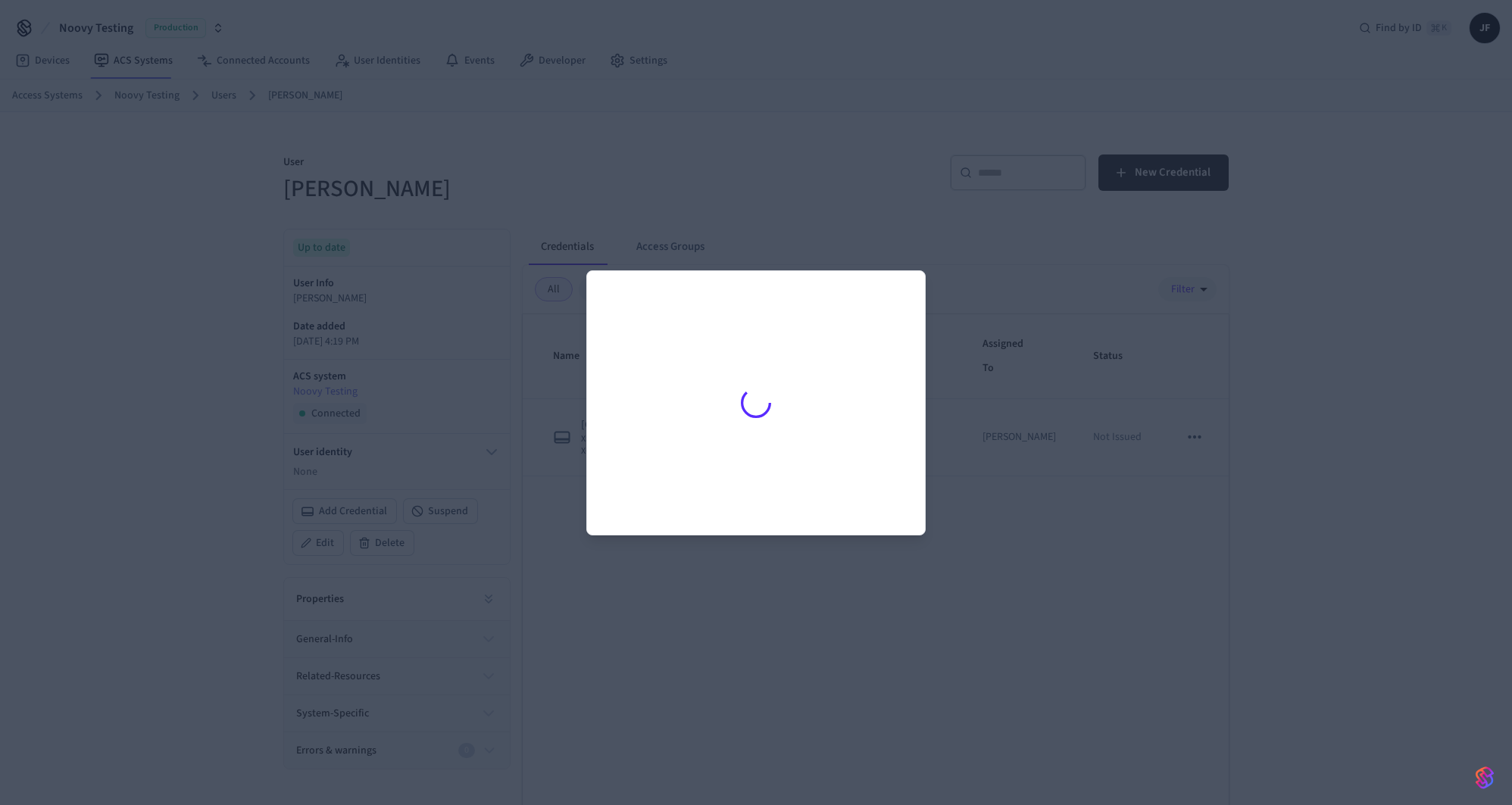
click at [760, 212] on div at bounding box center [756, 402] width 1512 height 805
click at [783, 143] on div at bounding box center [756, 402] width 1512 height 805
click at [801, 140] on div at bounding box center [756, 402] width 1512 height 805
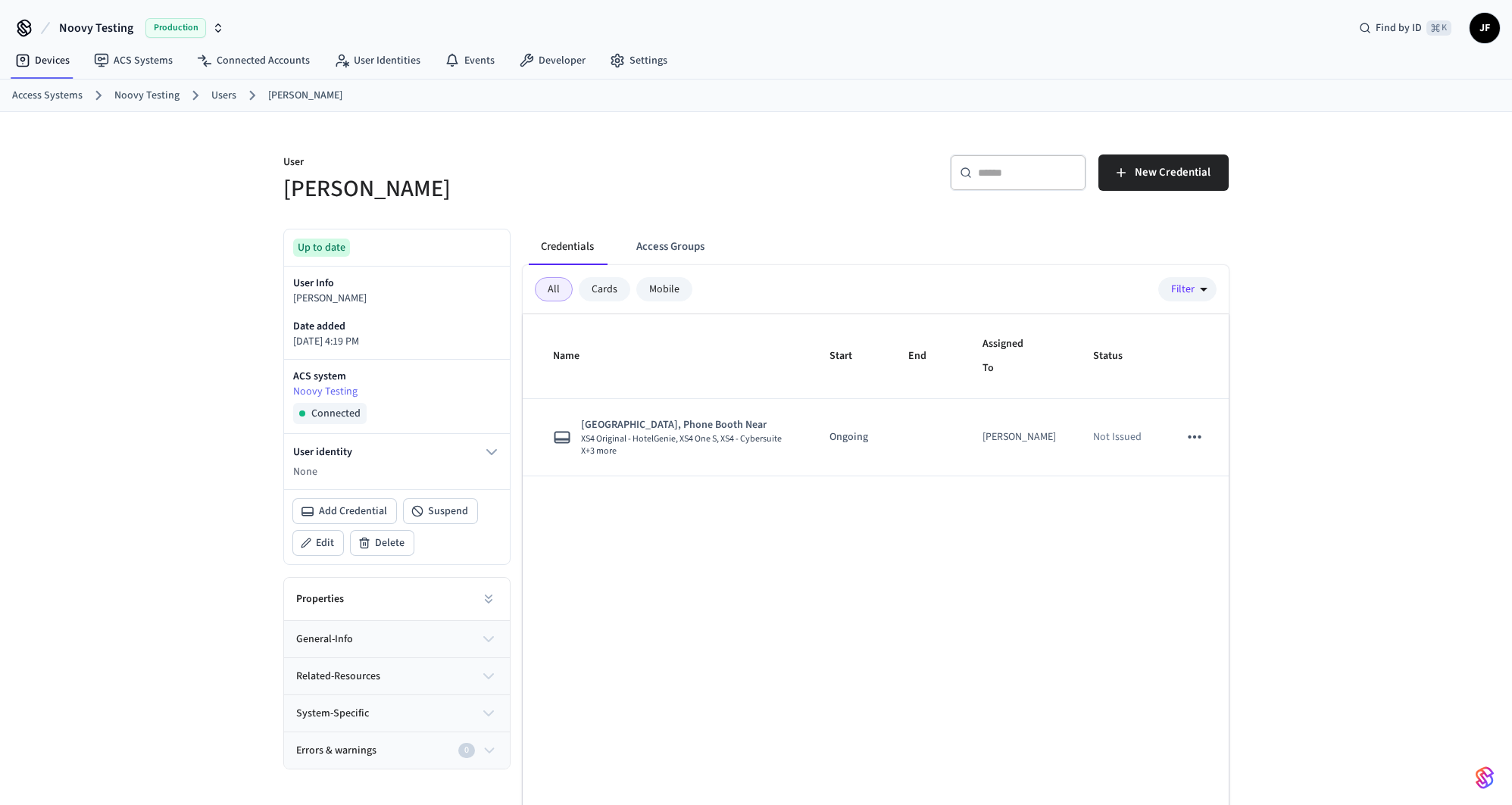
click at [1295, 435] on div "User [PERSON_NAME] ​ ​ New Credential Up to date User Info [PERSON_NAME] Date a…" at bounding box center [756, 495] width 1512 height 766
click at [760, 158] on div "​ ​ New Credential" at bounding box center [988, 170] width 482 height 69
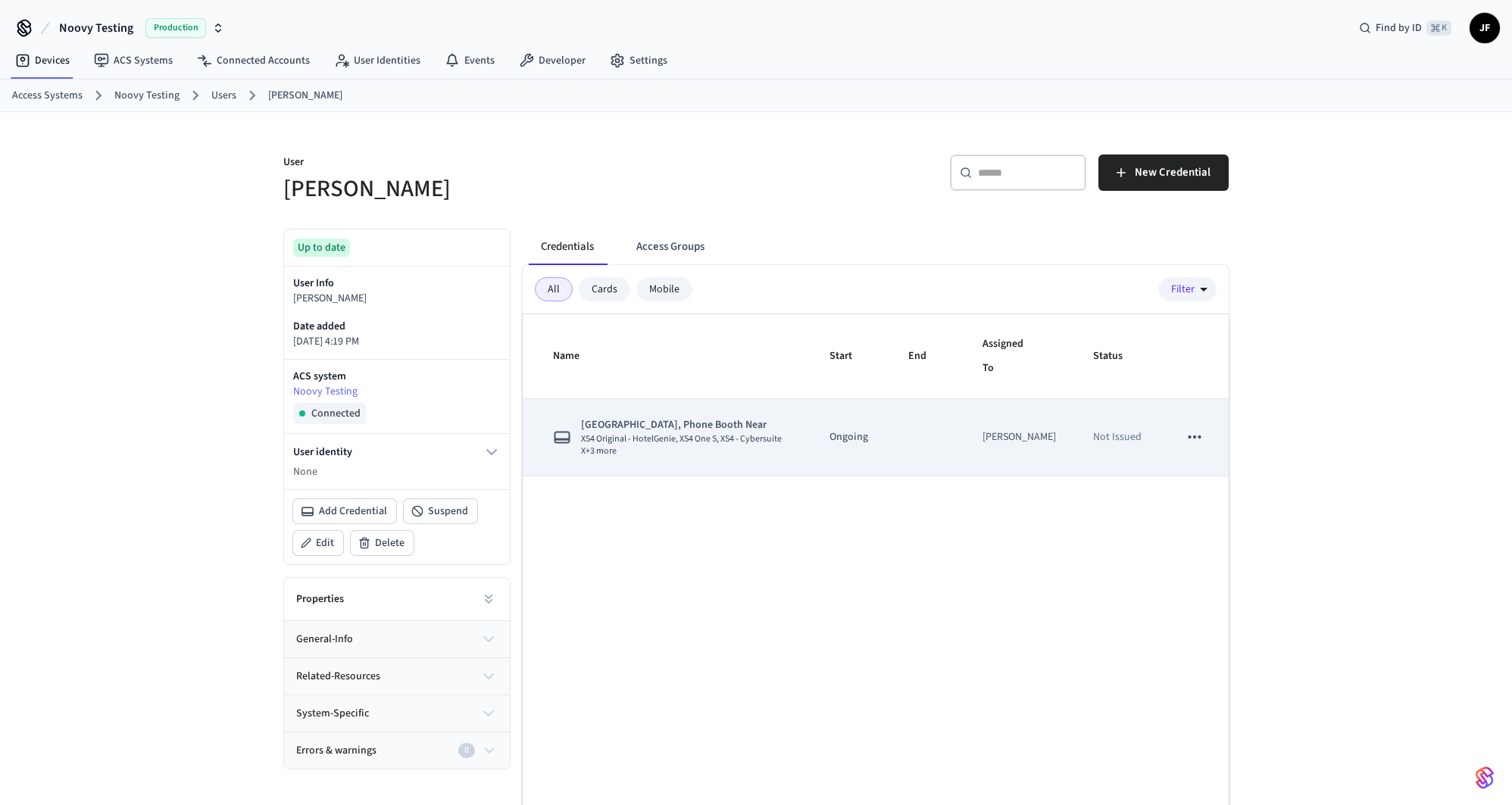
click at [711, 469] on td "Neo Block, Phone Booth Near XS4 Original - HotelGenie, XS4 One S, XS4 - Cybersu…" at bounding box center [667, 438] width 288 height 77
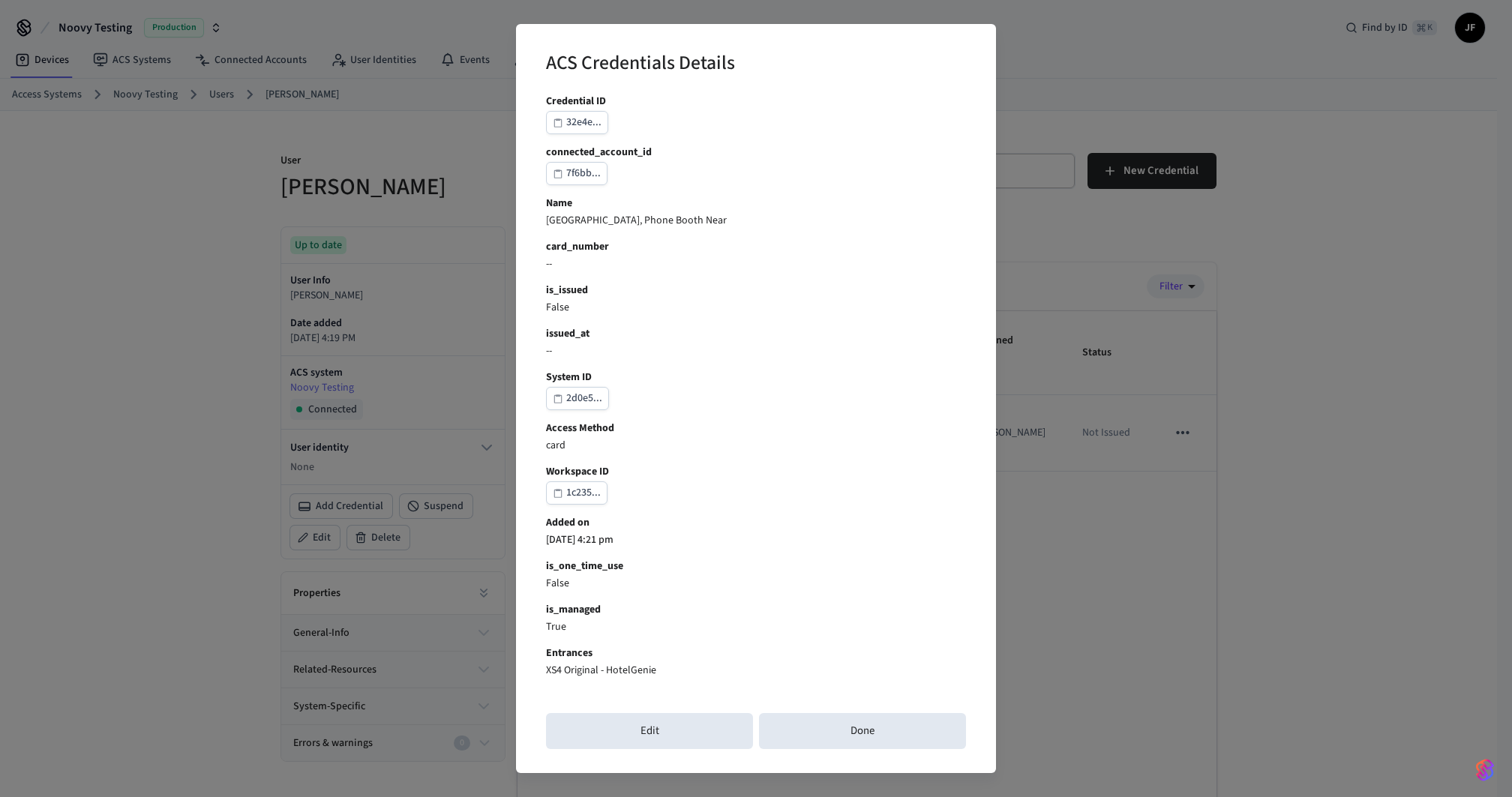
click at [1153, 358] on div "ACS Credentials Details Credential ID 32e4e... connected_account_id 7f6bb... Na…" at bounding box center [756, 398] width 1512 height 797
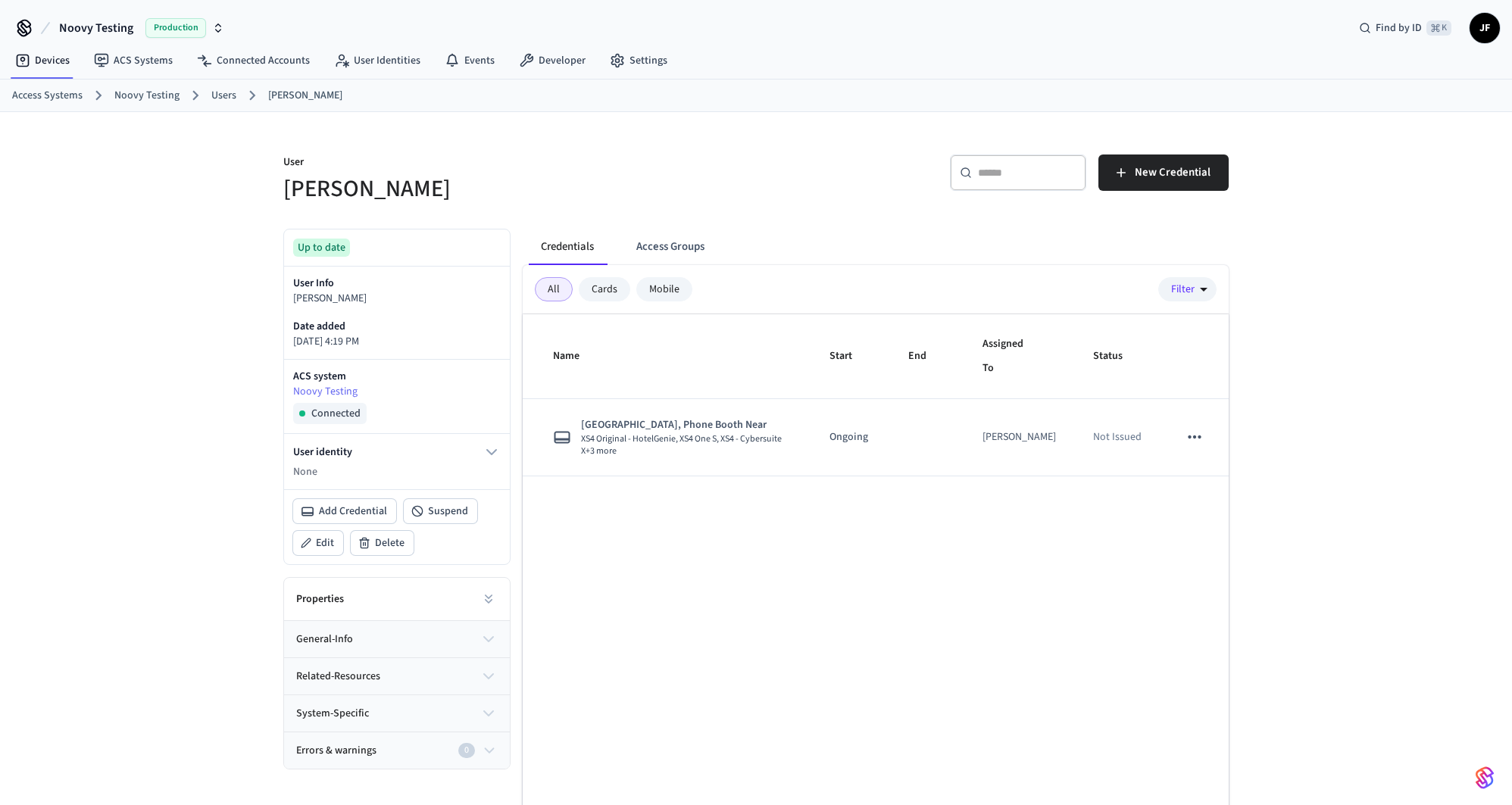
click at [149, 223] on div "User [PERSON_NAME] ​ ​ New Credential Up to date User Info [PERSON_NAME] Date a…" at bounding box center [756, 495] width 1512 height 766
drag, startPoint x: 281, startPoint y: 154, endPoint x: 489, endPoint y: 197, distance: 212.4
click at [489, 197] on div "User [PERSON_NAME]" at bounding box center [507, 170] width 482 height 69
drag, startPoint x: 489, startPoint y: 197, endPoint x: 80, endPoint y: 157, distance: 411.0
click at [488, 197] on h5 "[PERSON_NAME]" at bounding box center [515, 188] width 464 height 31
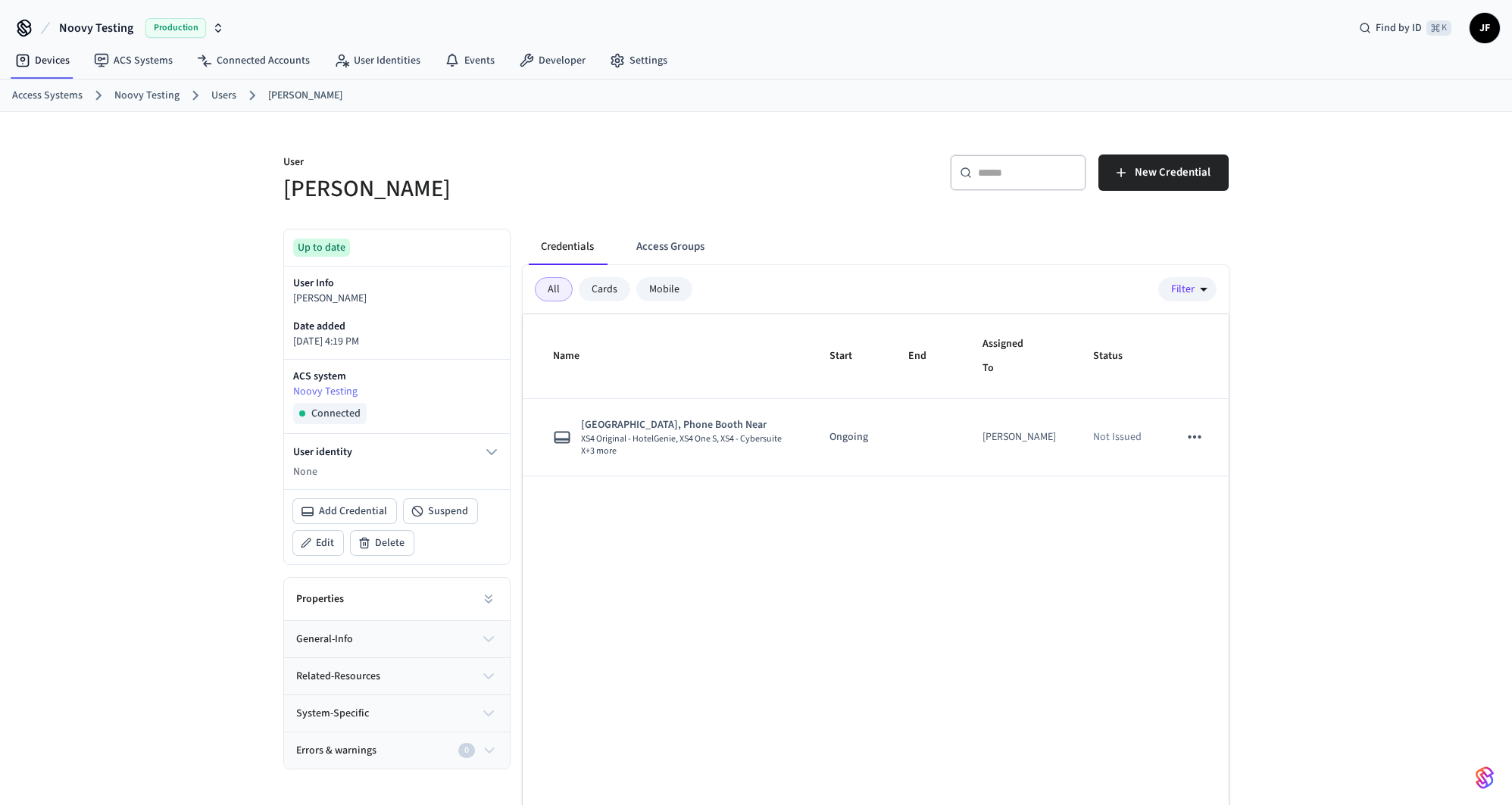
click at [146, 97] on link "Noovy Testing" at bounding box center [147, 96] width 65 height 16
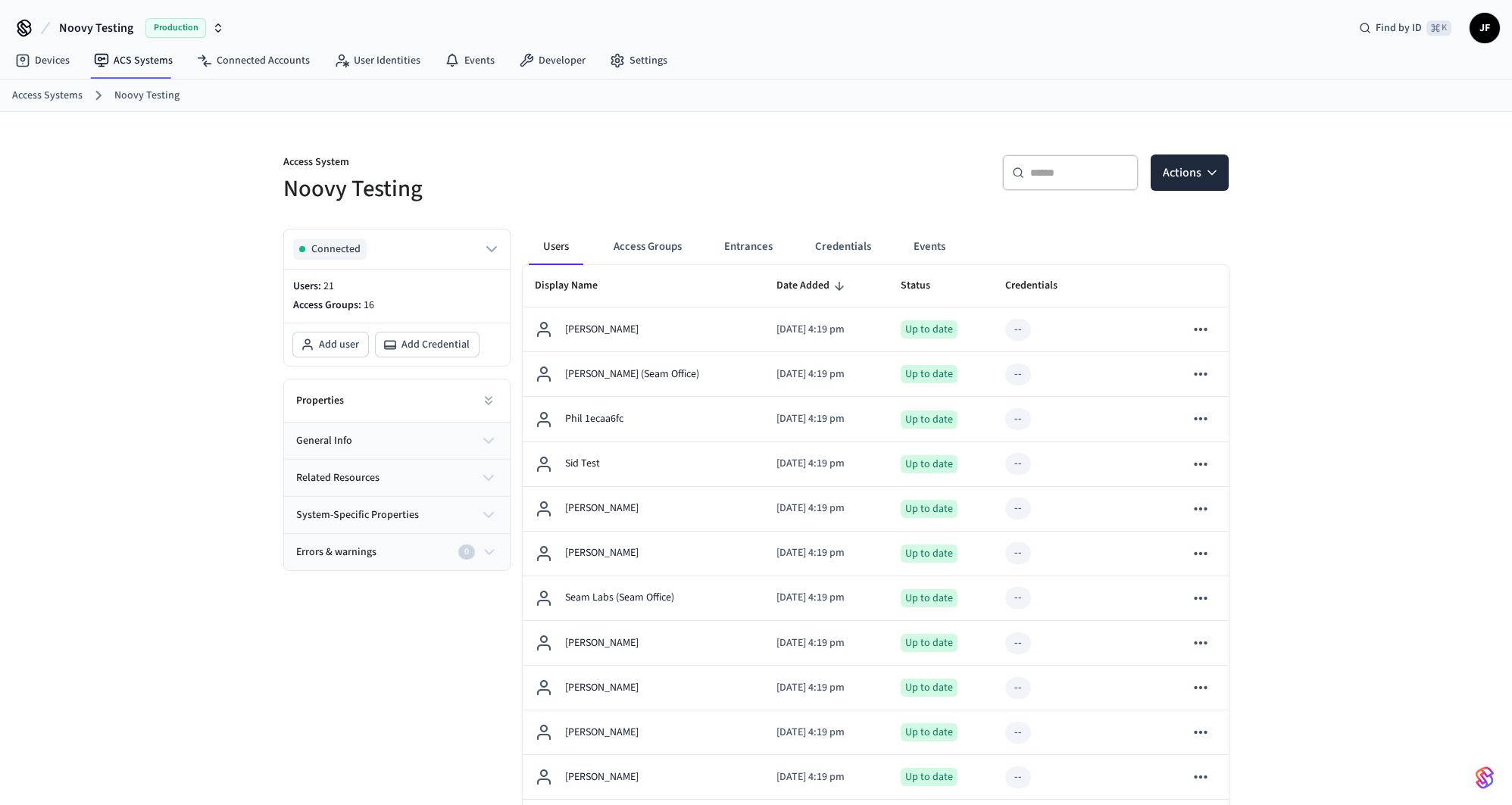
click at [28, 97] on link "Access Systems" at bounding box center [46, 96] width 70 height 16
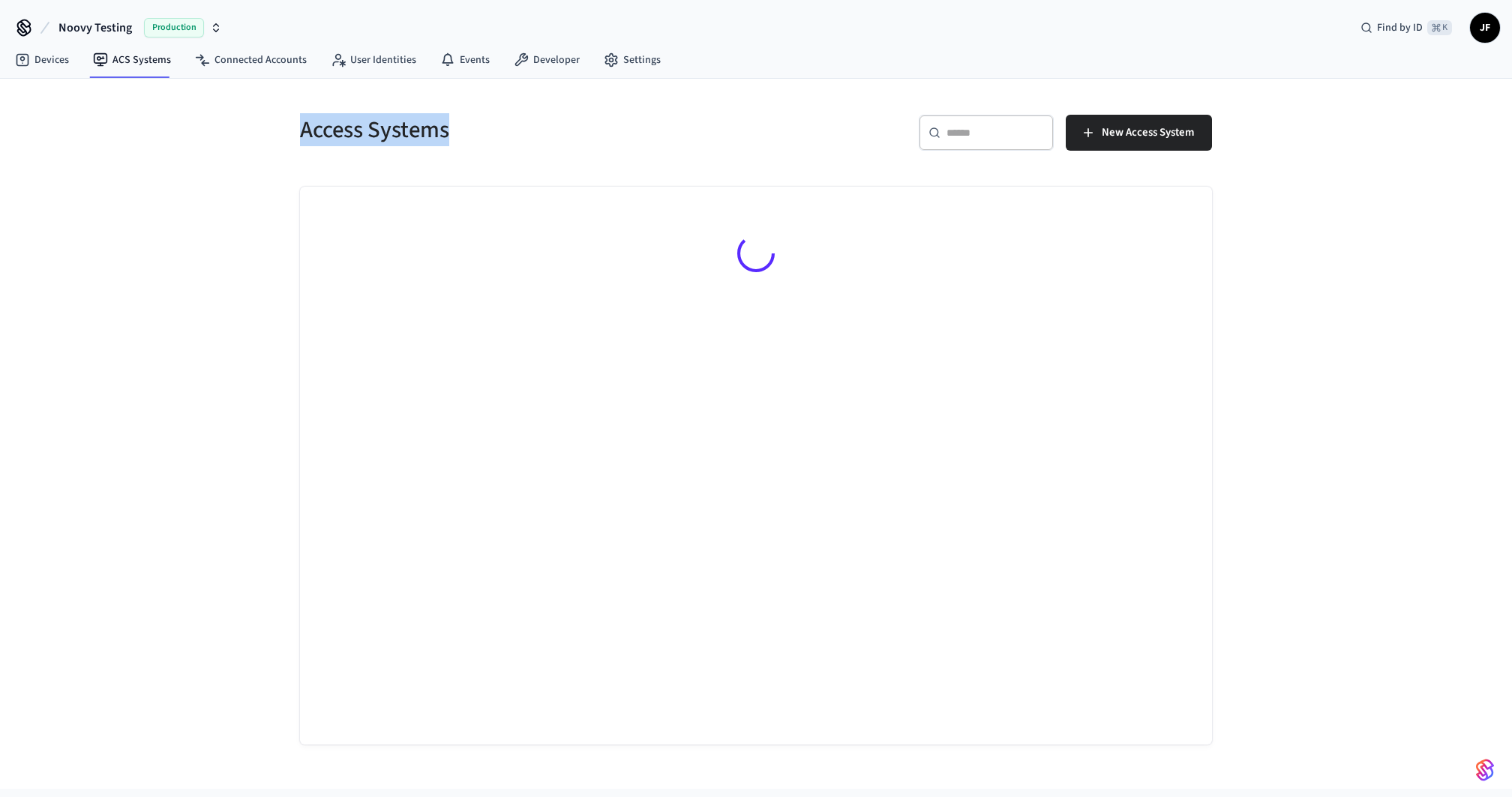
drag, startPoint x: 288, startPoint y: 132, endPoint x: 515, endPoint y: 125, distance: 227.1
click at [515, 124] on div "Access Systems" at bounding box center [515, 129] width 465 height 66
click at [515, 125] on h5 "Access Systems" at bounding box center [523, 129] width 447 height 30
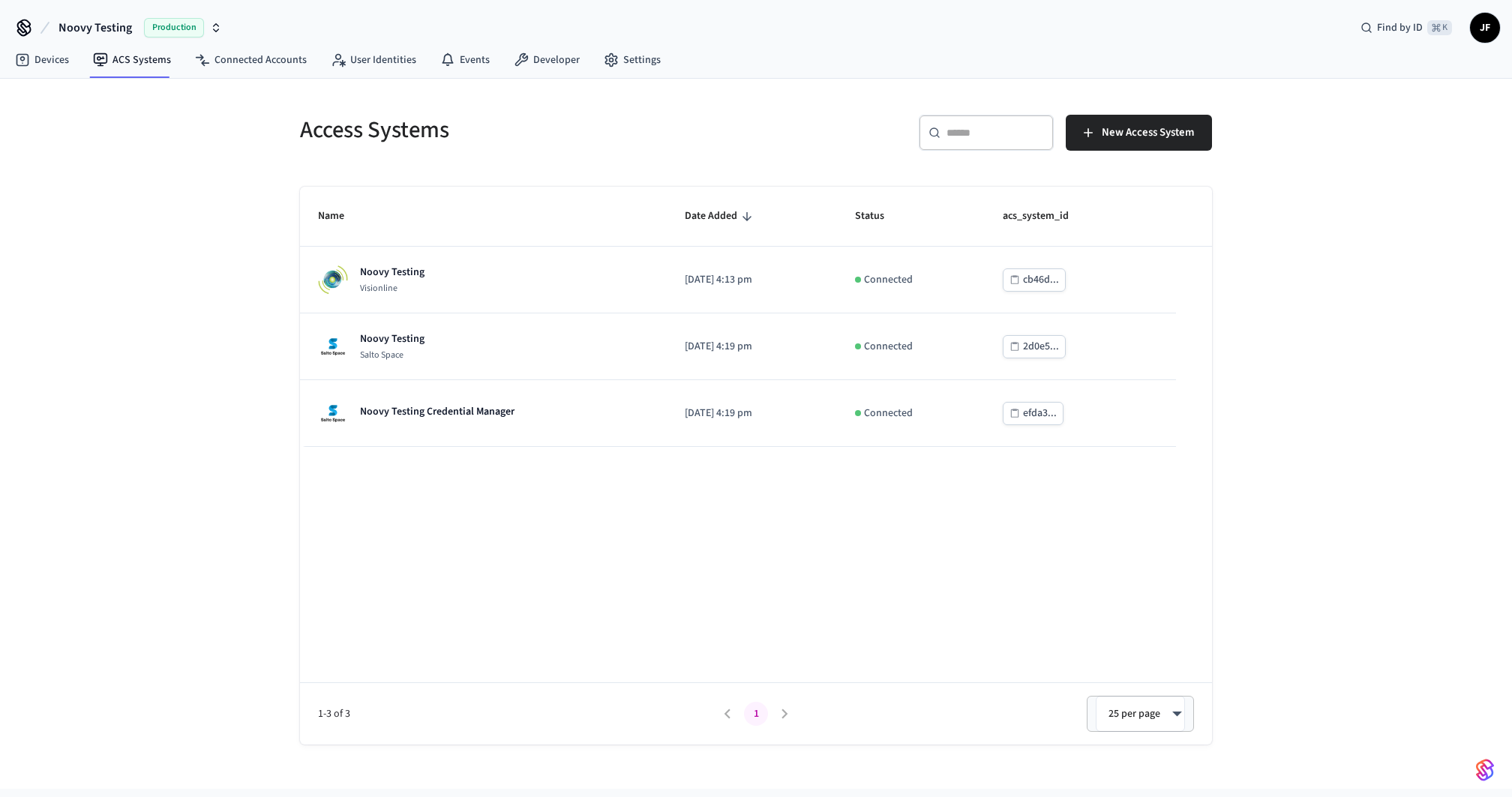
drag, startPoint x: 69, startPoint y: 177, endPoint x: 84, endPoint y: 146, distance: 34.4
click at [69, 177] on div "Access Systems ​ ​ New Access System Name Date Added Status acs_system_id Noovy…" at bounding box center [756, 434] width 1512 height 710
click at [44, 69] on link "Devices" at bounding box center [42, 60] width 78 height 27
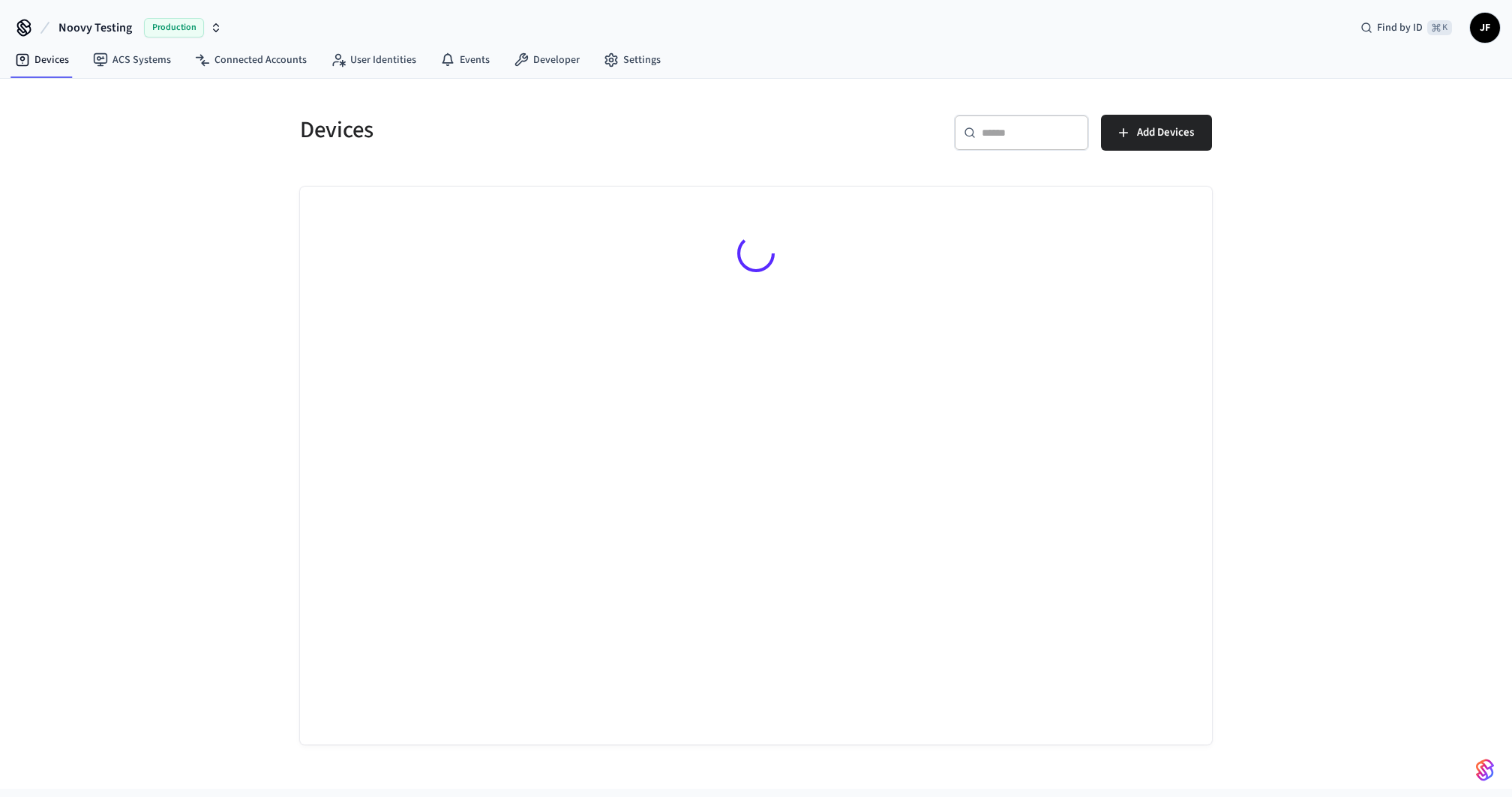
click at [91, 212] on div "Devices ​ ​ Add Devices" at bounding box center [756, 434] width 1512 height 710
click at [526, 61] on link "Developer" at bounding box center [546, 60] width 90 height 27
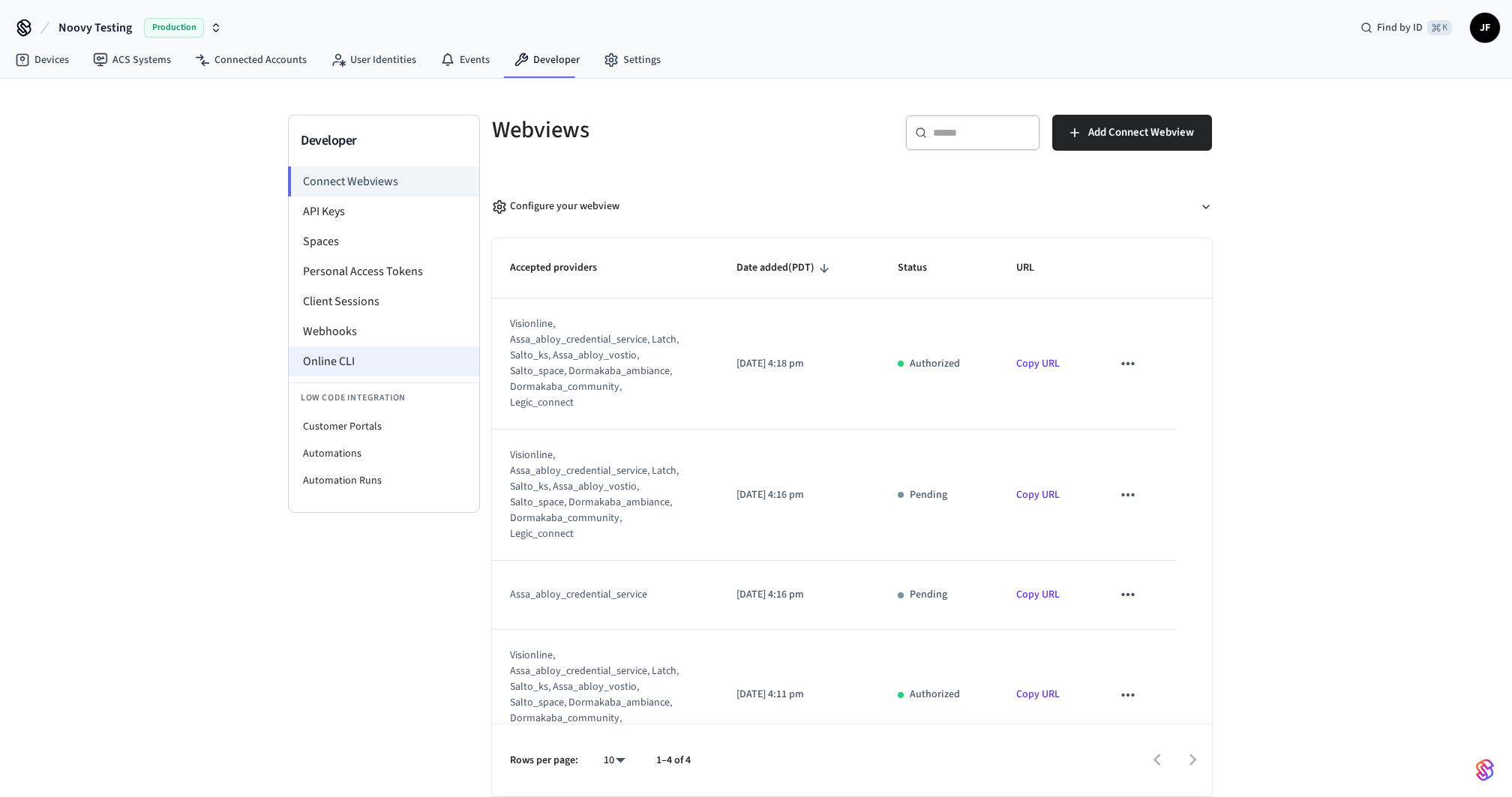
click at [344, 363] on li "Online CLI" at bounding box center [384, 361] width 190 height 30
click at [49, 59] on link "Devices" at bounding box center [42, 60] width 78 height 27
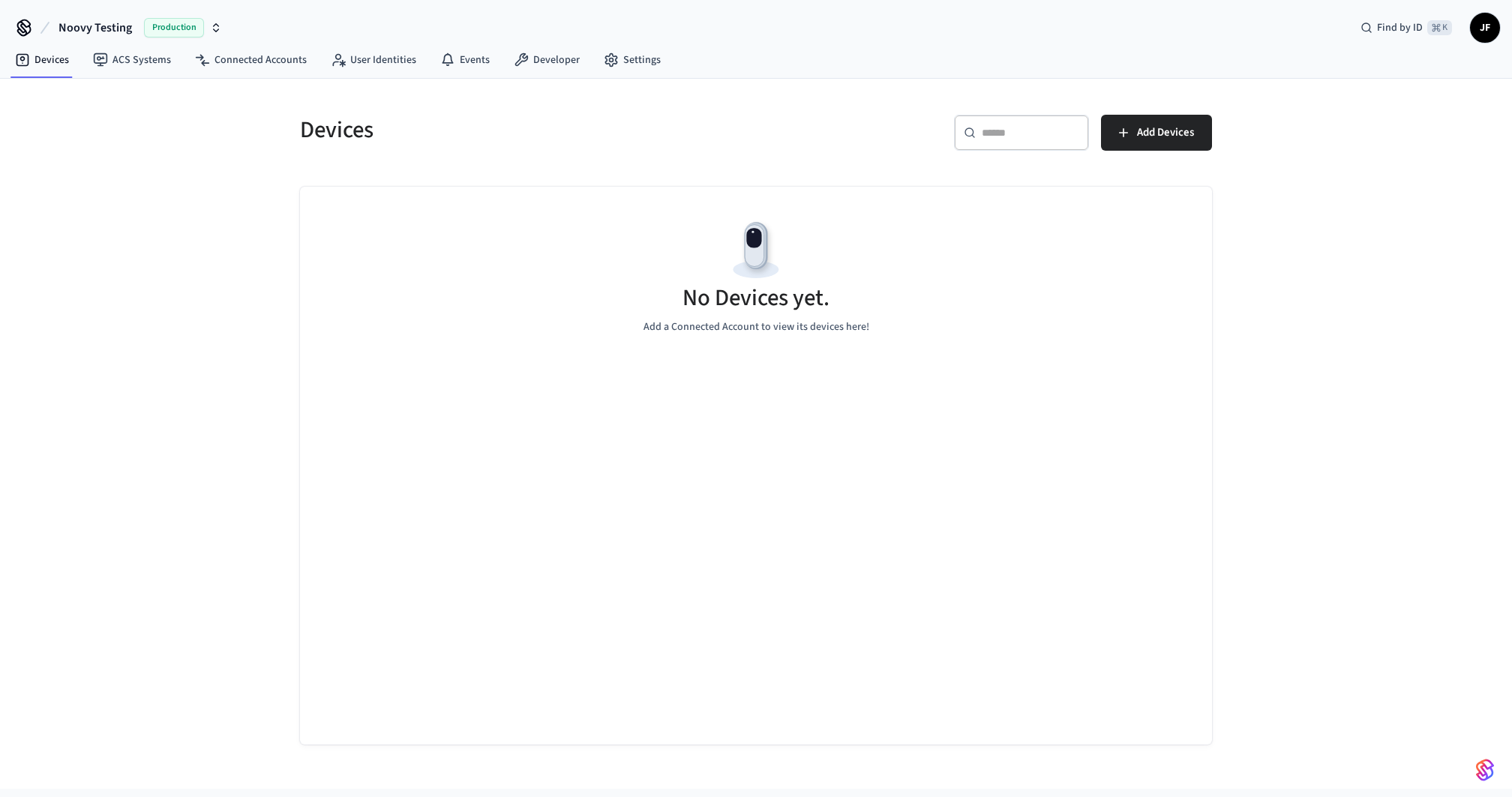
click at [129, 73] on nav "Devices ACS Systems Connected Accounts User Identities Events Developer Settings" at bounding box center [338, 61] width 670 height 34
click at [129, 69] on link "ACS Systems" at bounding box center [132, 60] width 102 height 27
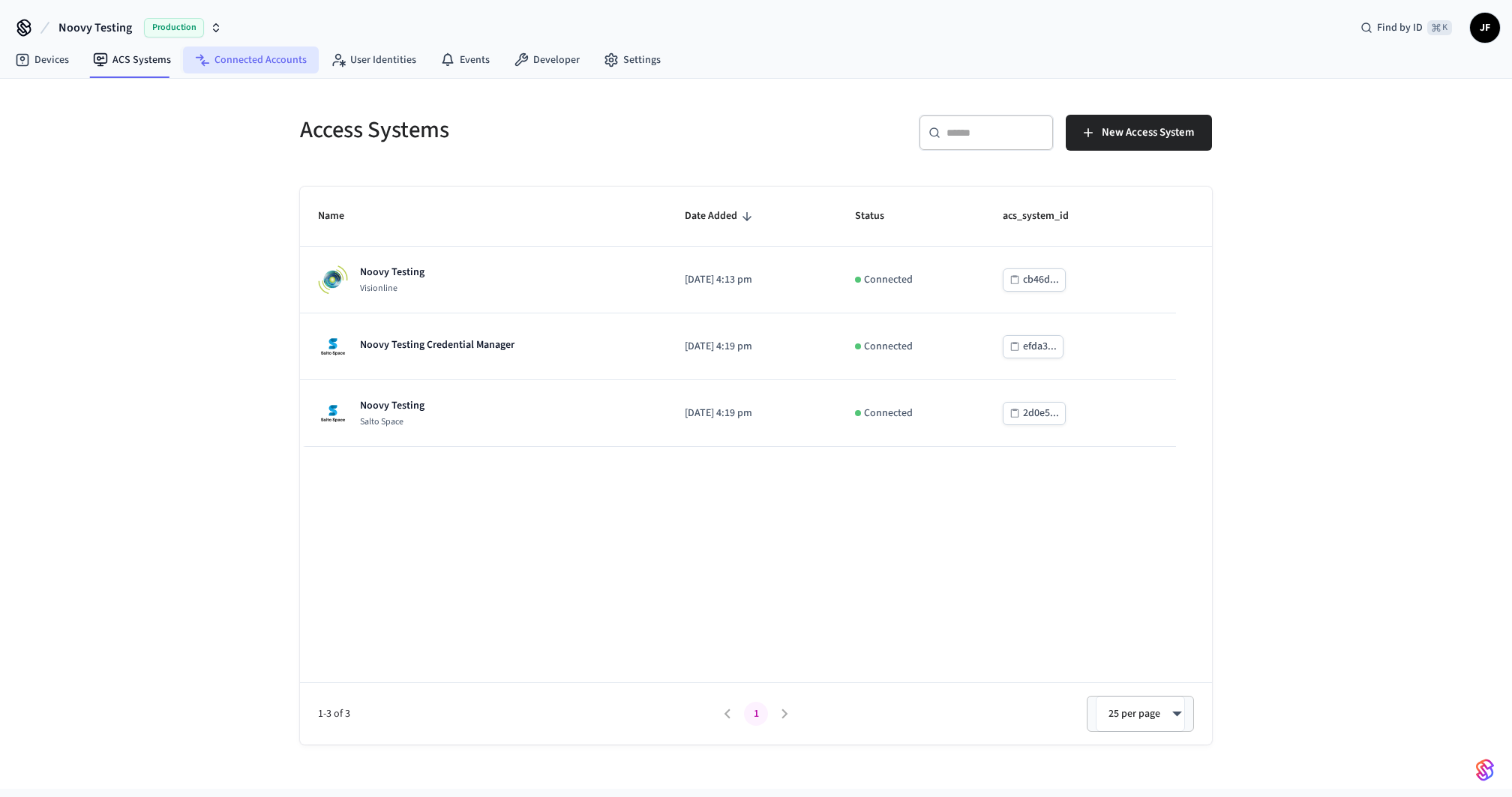
click at [217, 53] on link "Connected Accounts" at bounding box center [251, 60] width 136 height 27
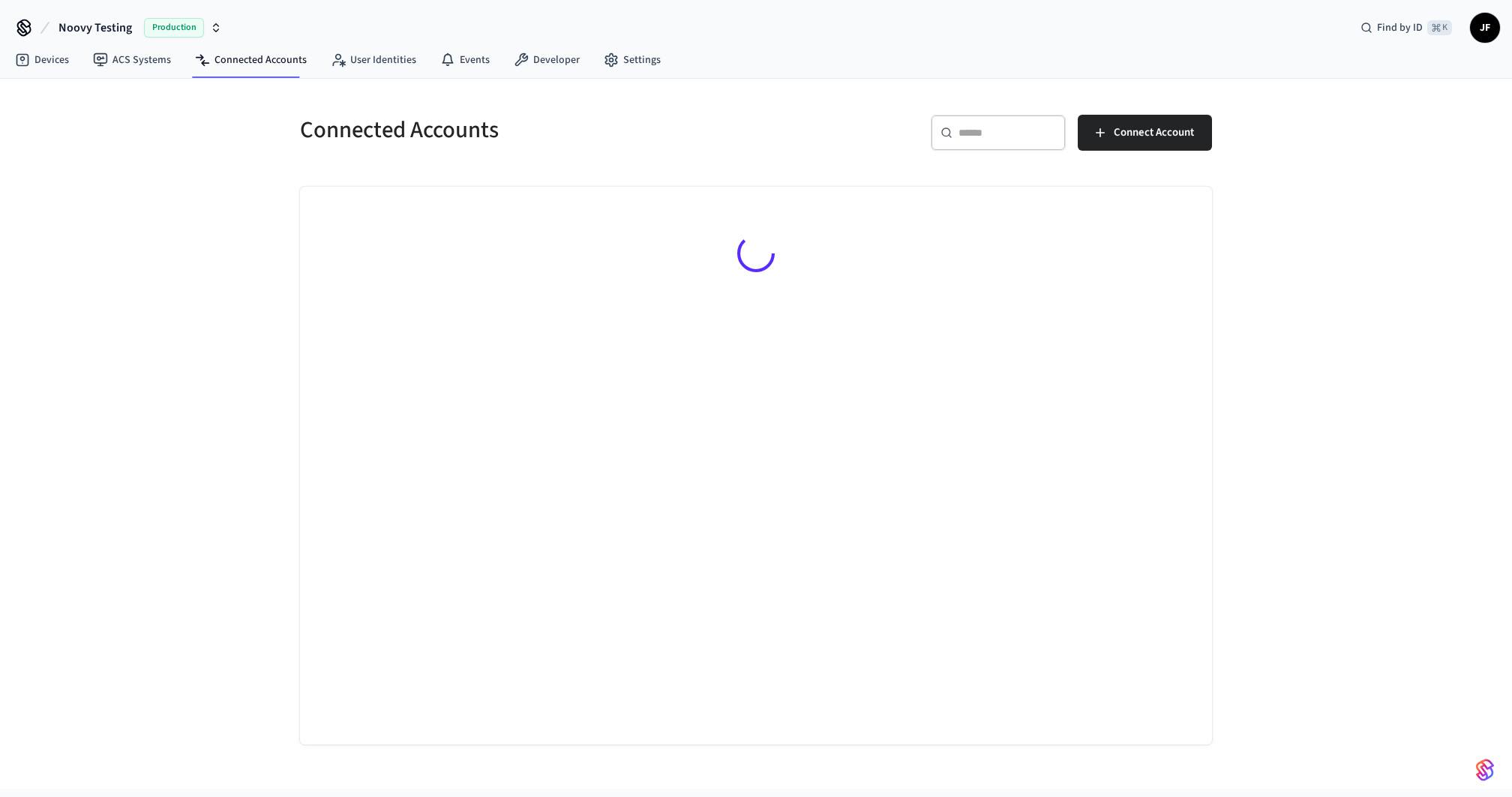
click at [108, 27] on span "Noovy Testing" at bounding box center [95, 27] width 73 height 18
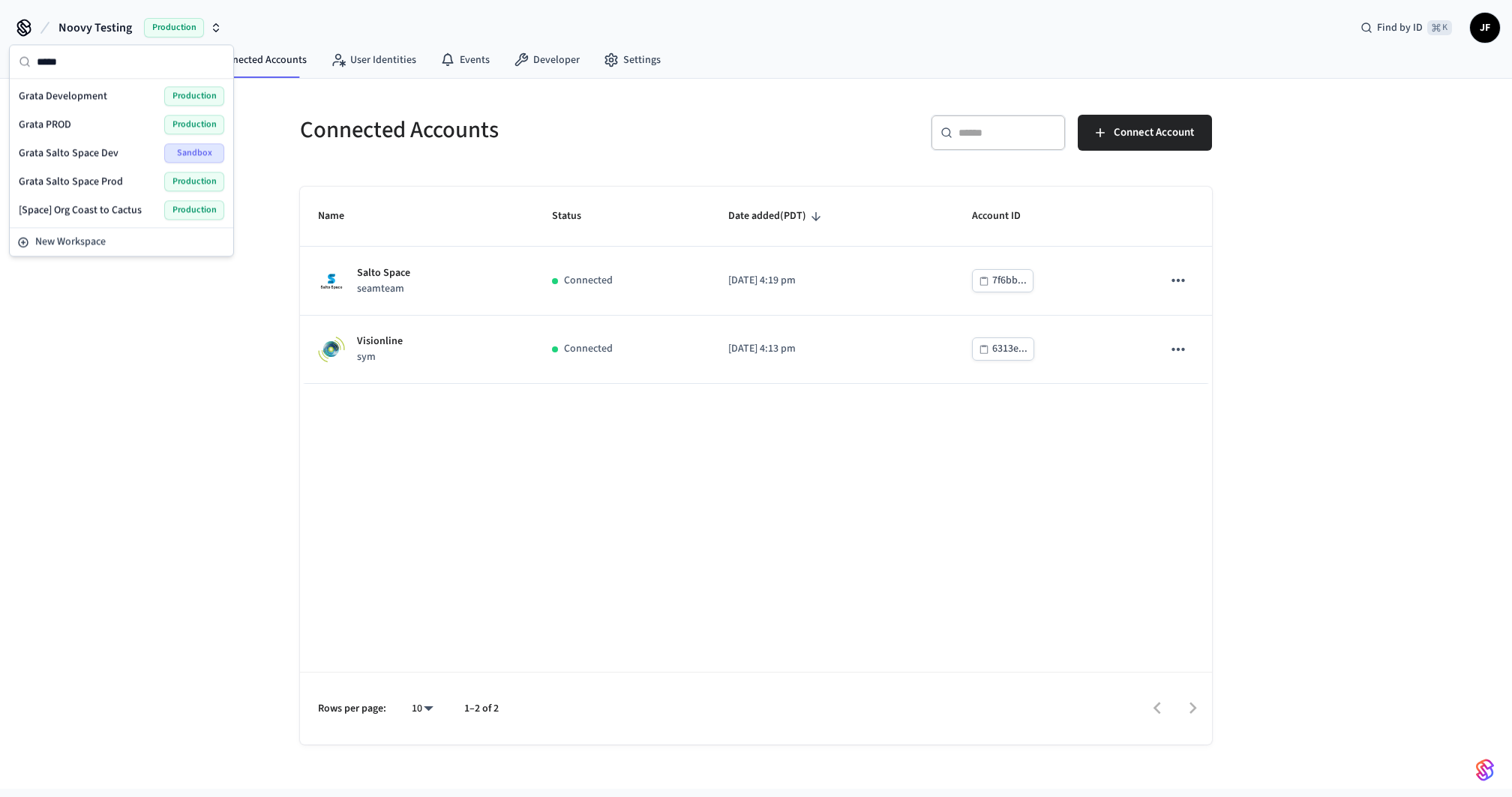
type input "*****"
click at [111, 115] on div "Grata PROD Production" at bounding box center [121, 124] width 205 height 19
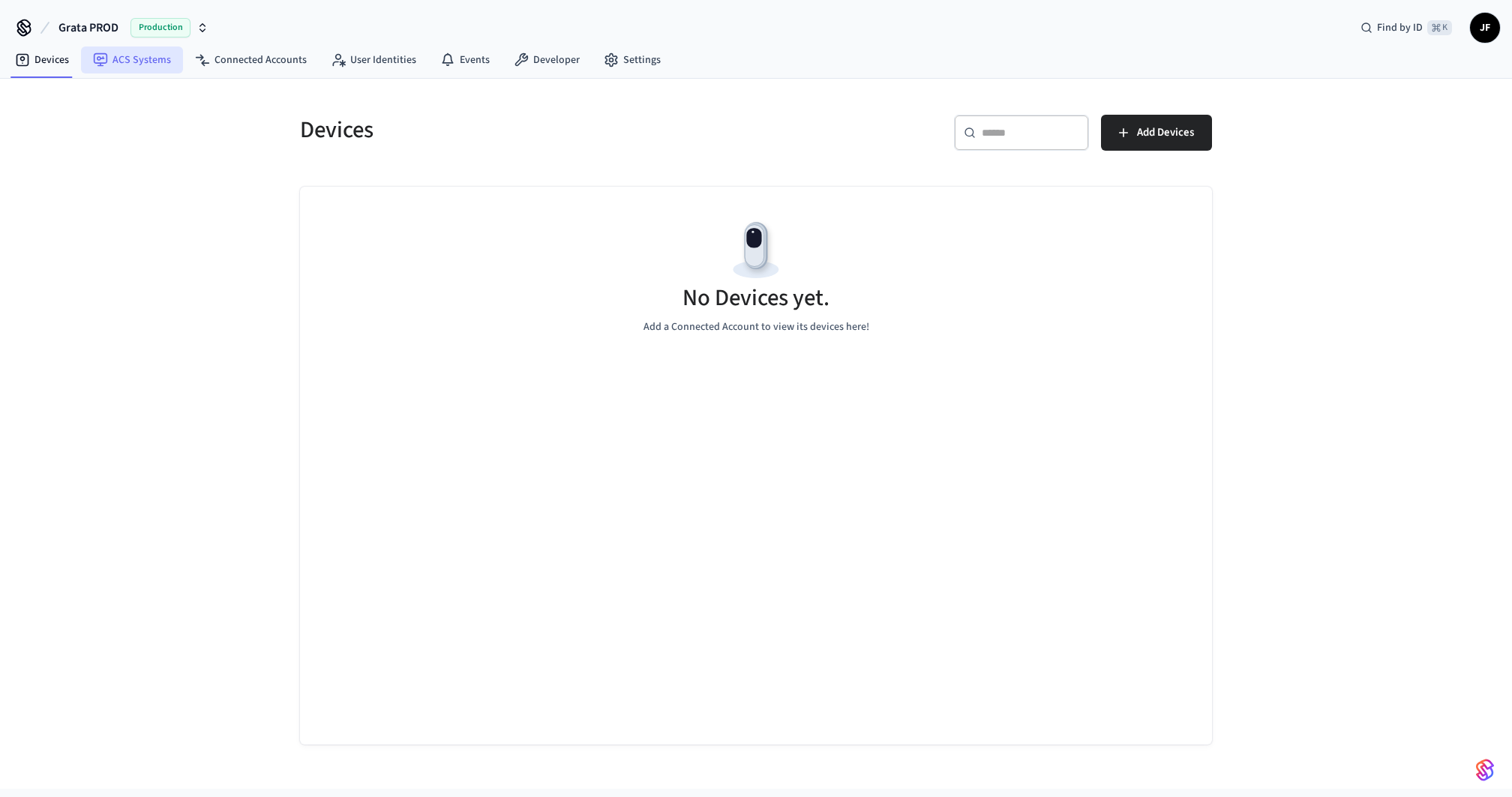
click at [124, 65] on link "ACS Systems" at bounding box center [132, 60] width 102 height 27
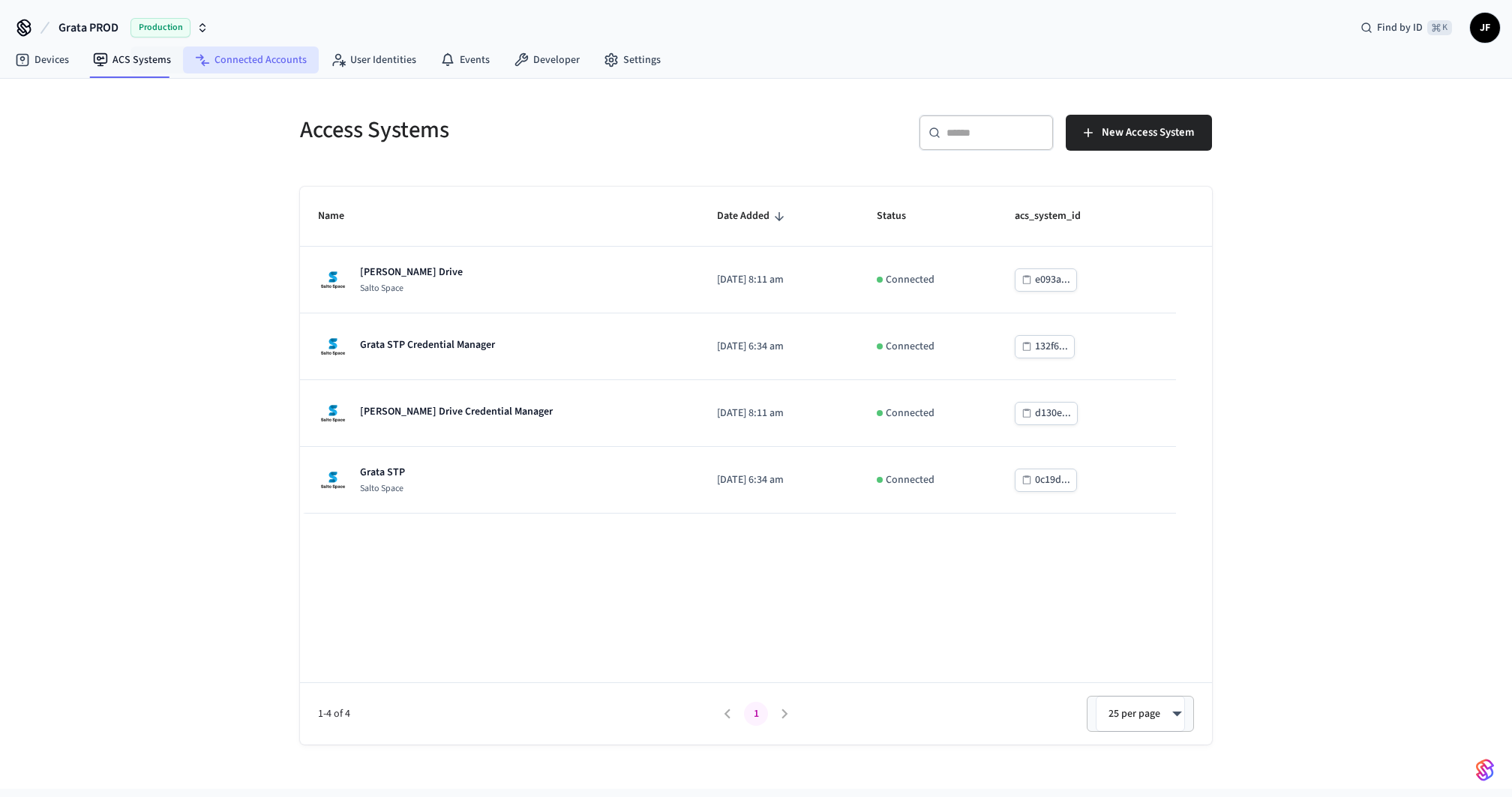
click at [257, 50] on link "Connected Accounts" at bounding box center [251, 60] width 136 height 27
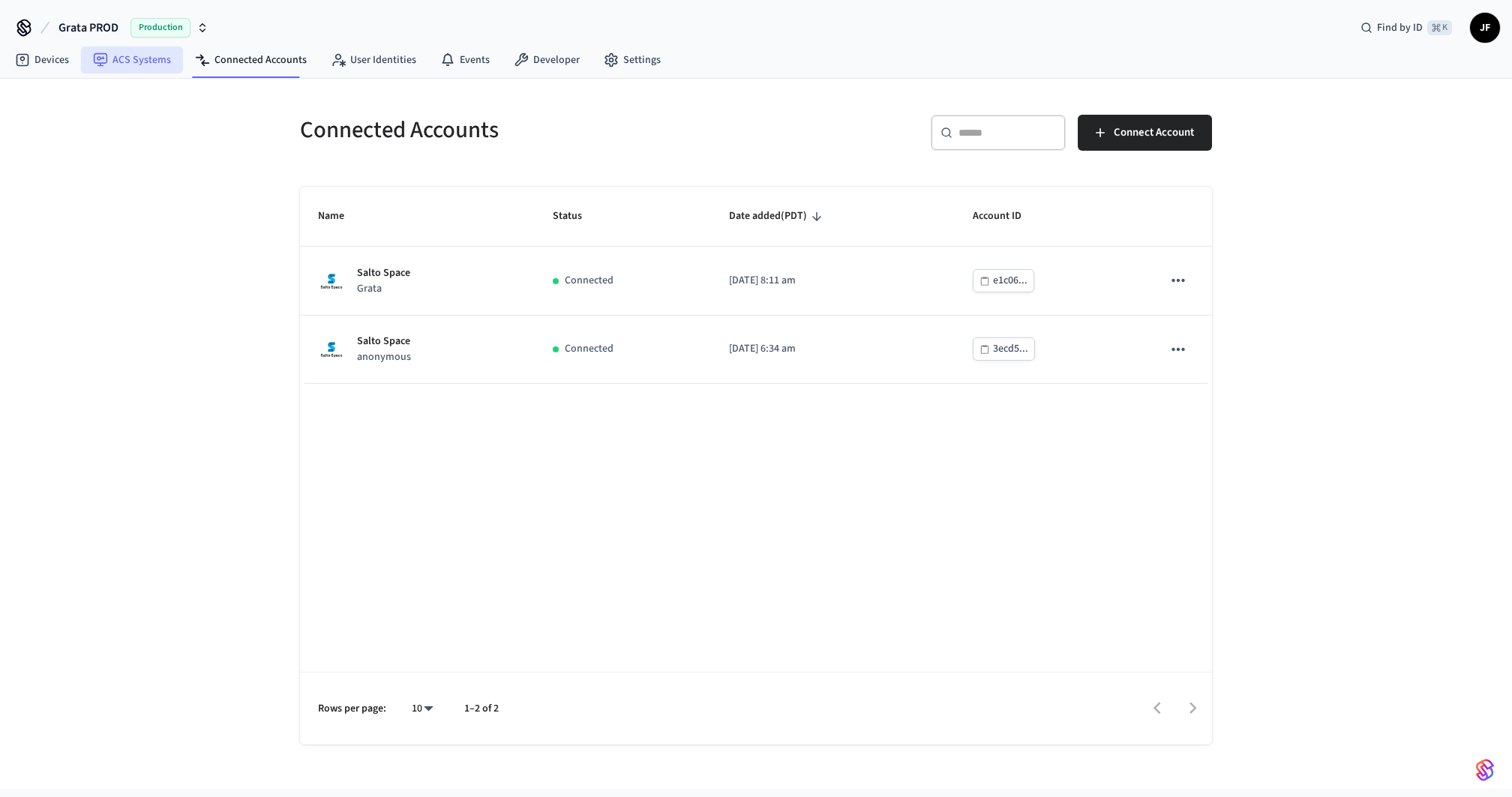
click at [147, 62] on link "ACS Systems" at bounding box center [132, 60] width 102 height 27
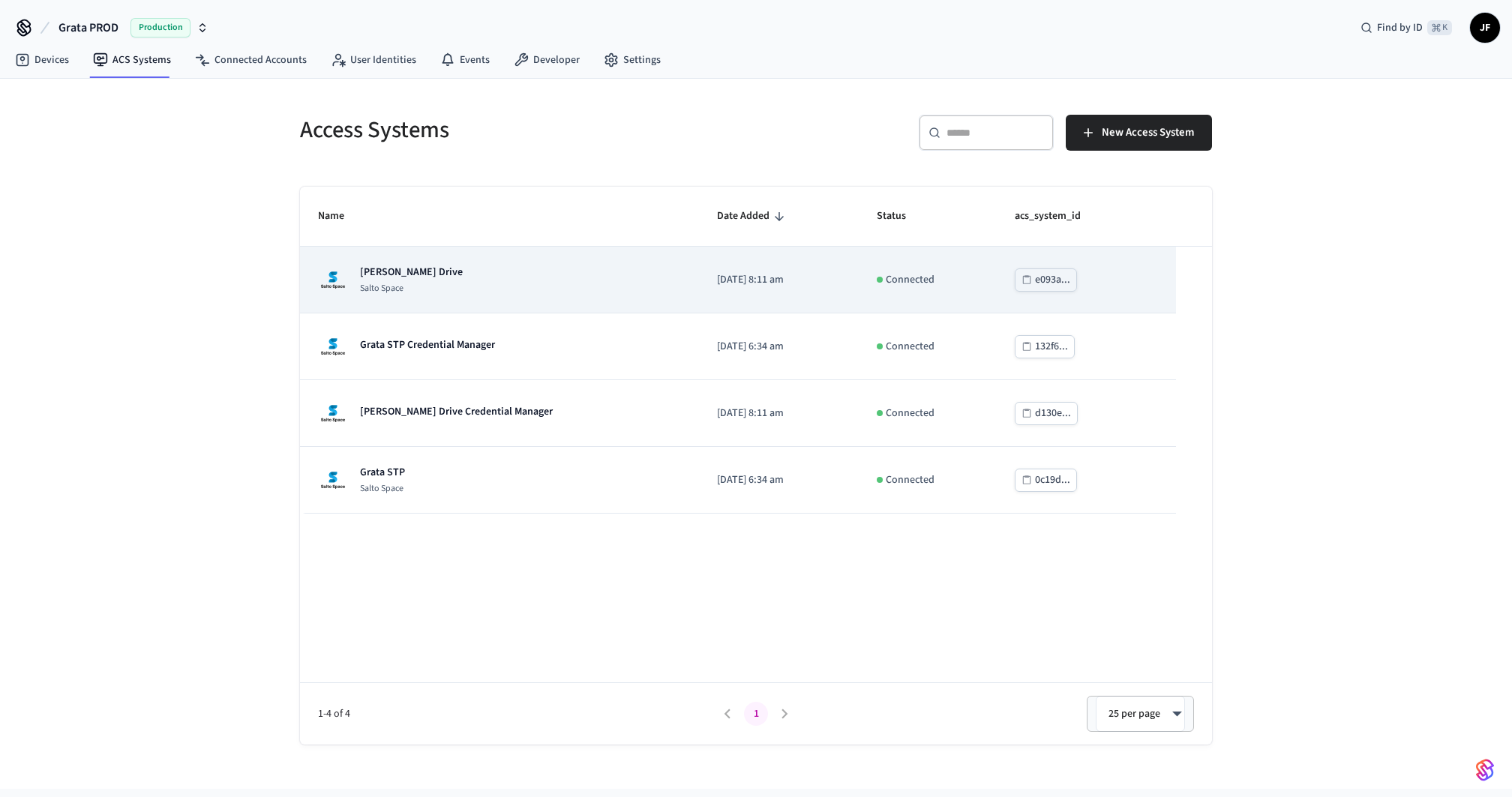
click at [544, 282] on div "[PERSON_NAME] Drive Salto Space" at bounding box center [499, 279] width 363 height 30
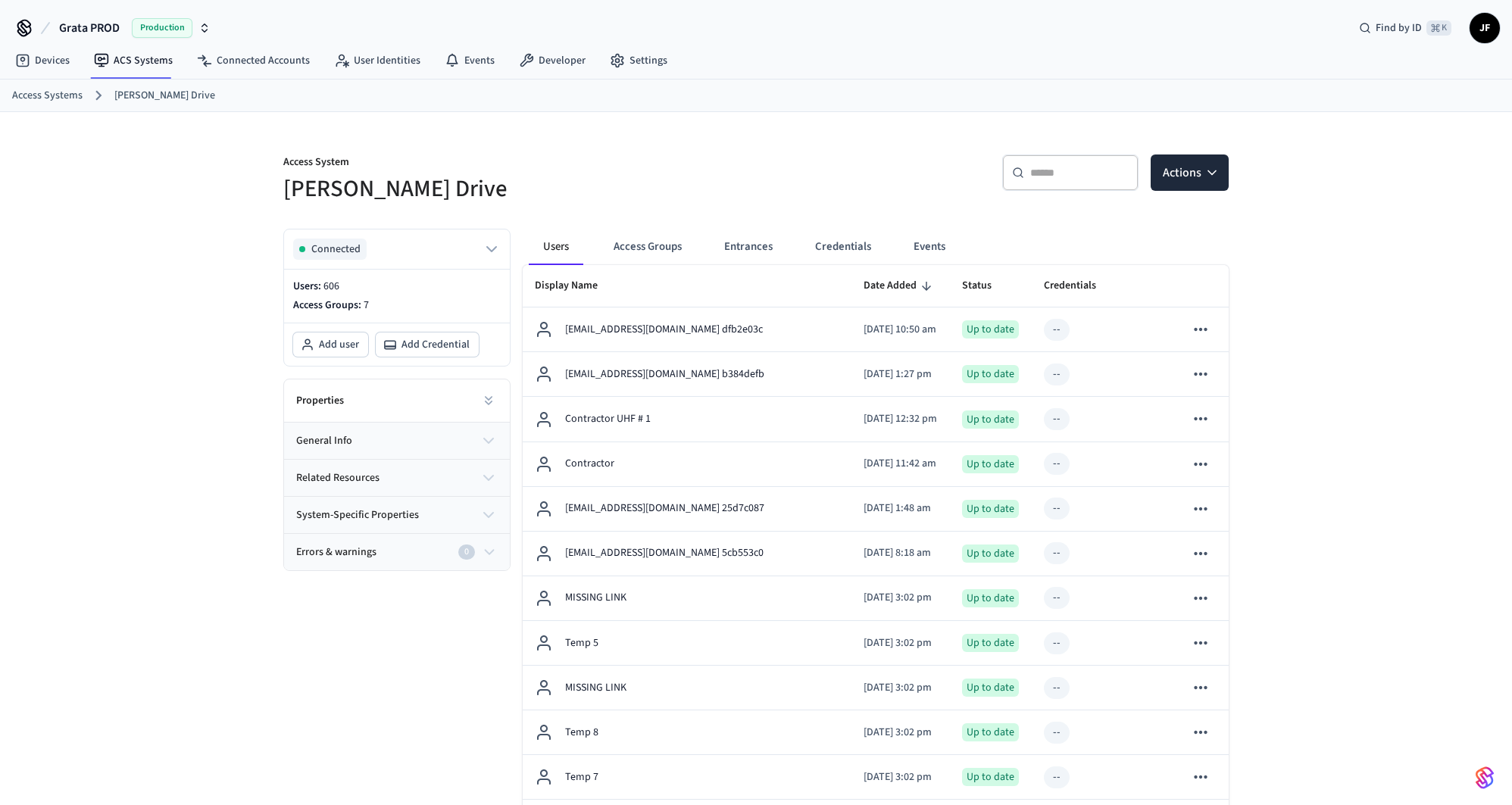
click at [752, 236] on button "Entrances" at bounding box center [749, 247] width 72 height 36
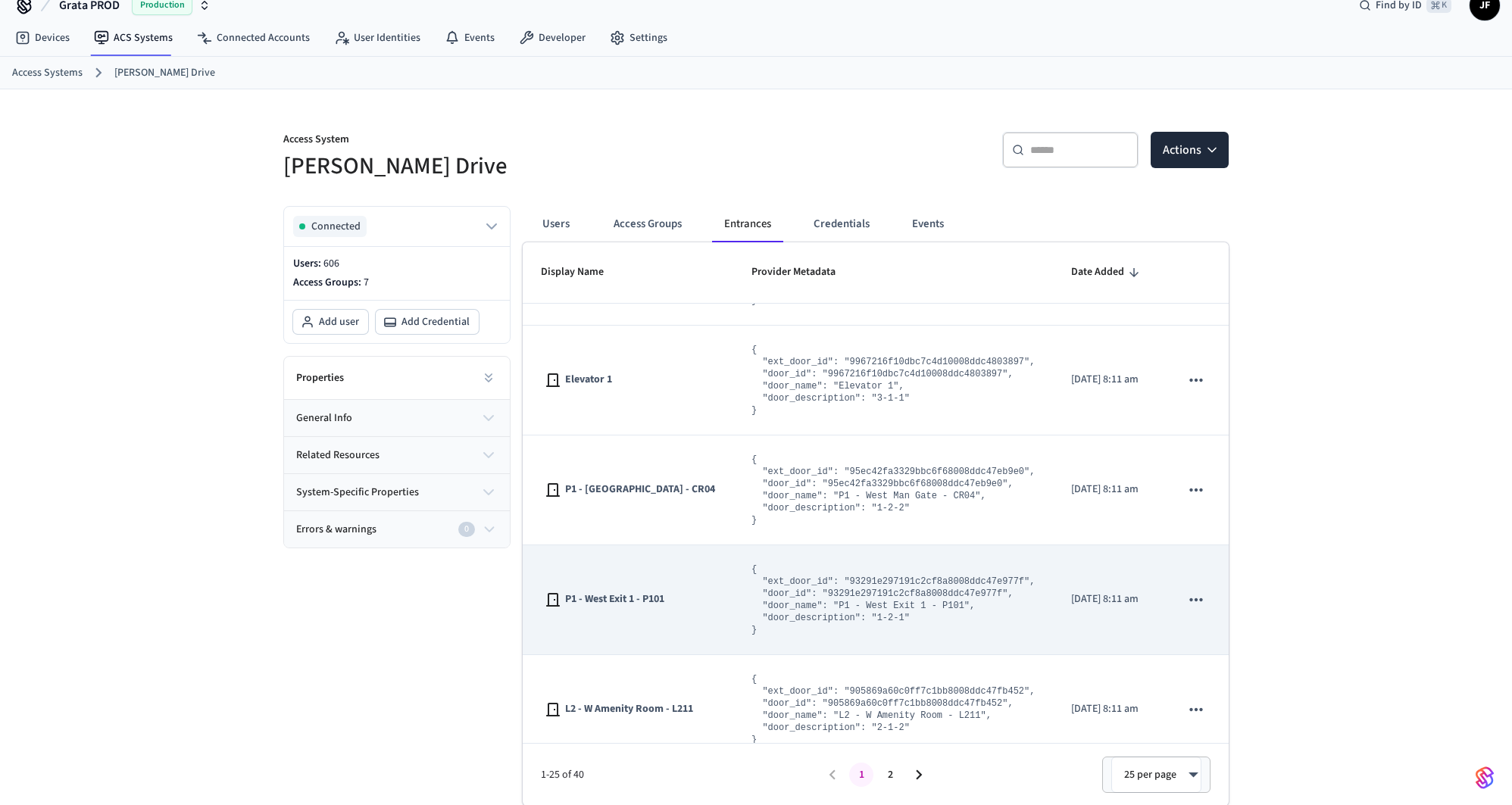
scroll to position [2315, 0]
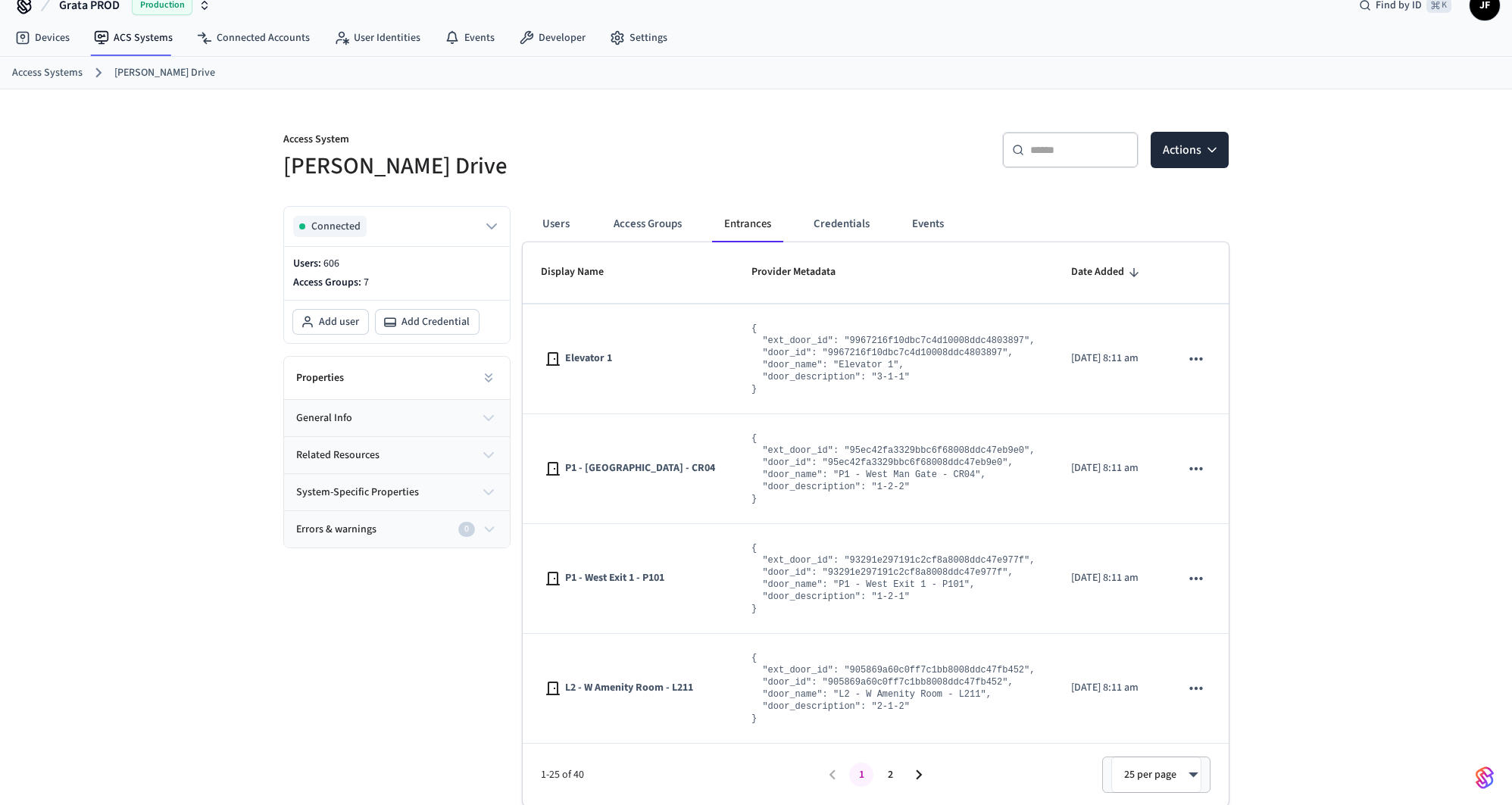
click at [933, 774] on li "pagination navigation" at bounding box center [919, 774] width 29 height 24
click at [914, 765] on icon "Go to next page" at bounding box center [919, 774] width 20 height 20
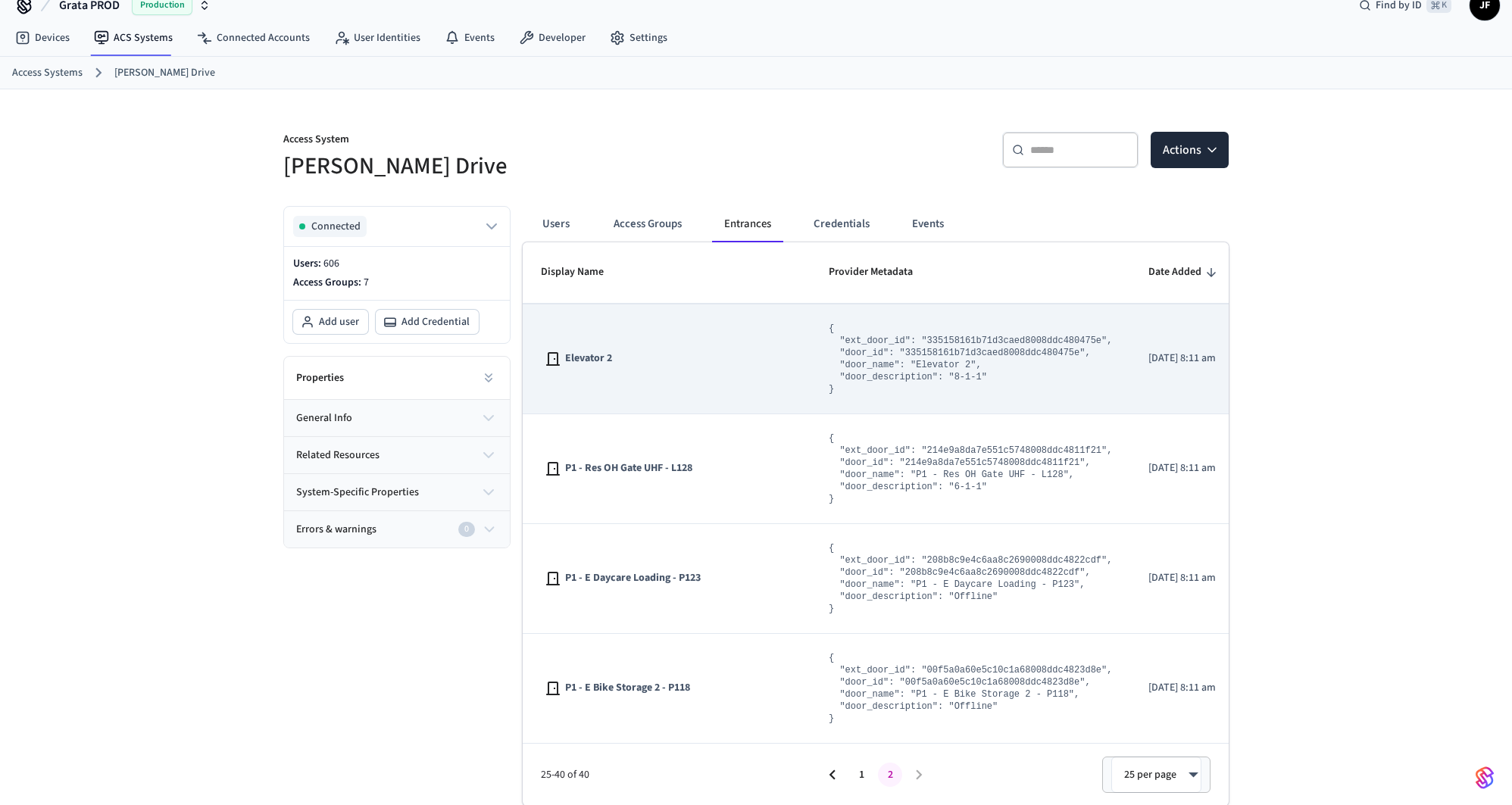
scroll to position [0, 0]
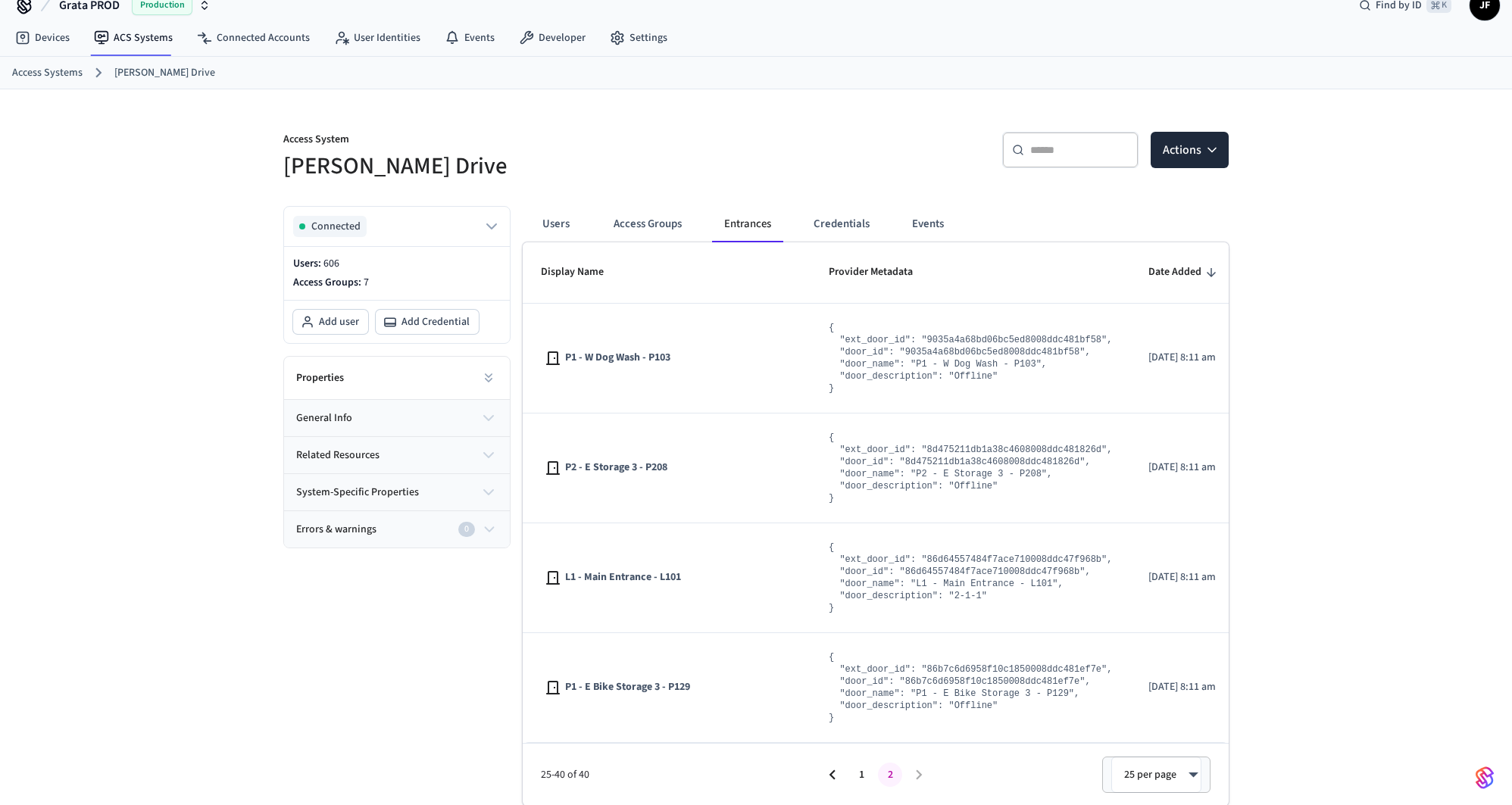
drag, startPoint x: 726, startPoint y: 230, endPoint x: 723, endPoint y: 222, distance: 8.5
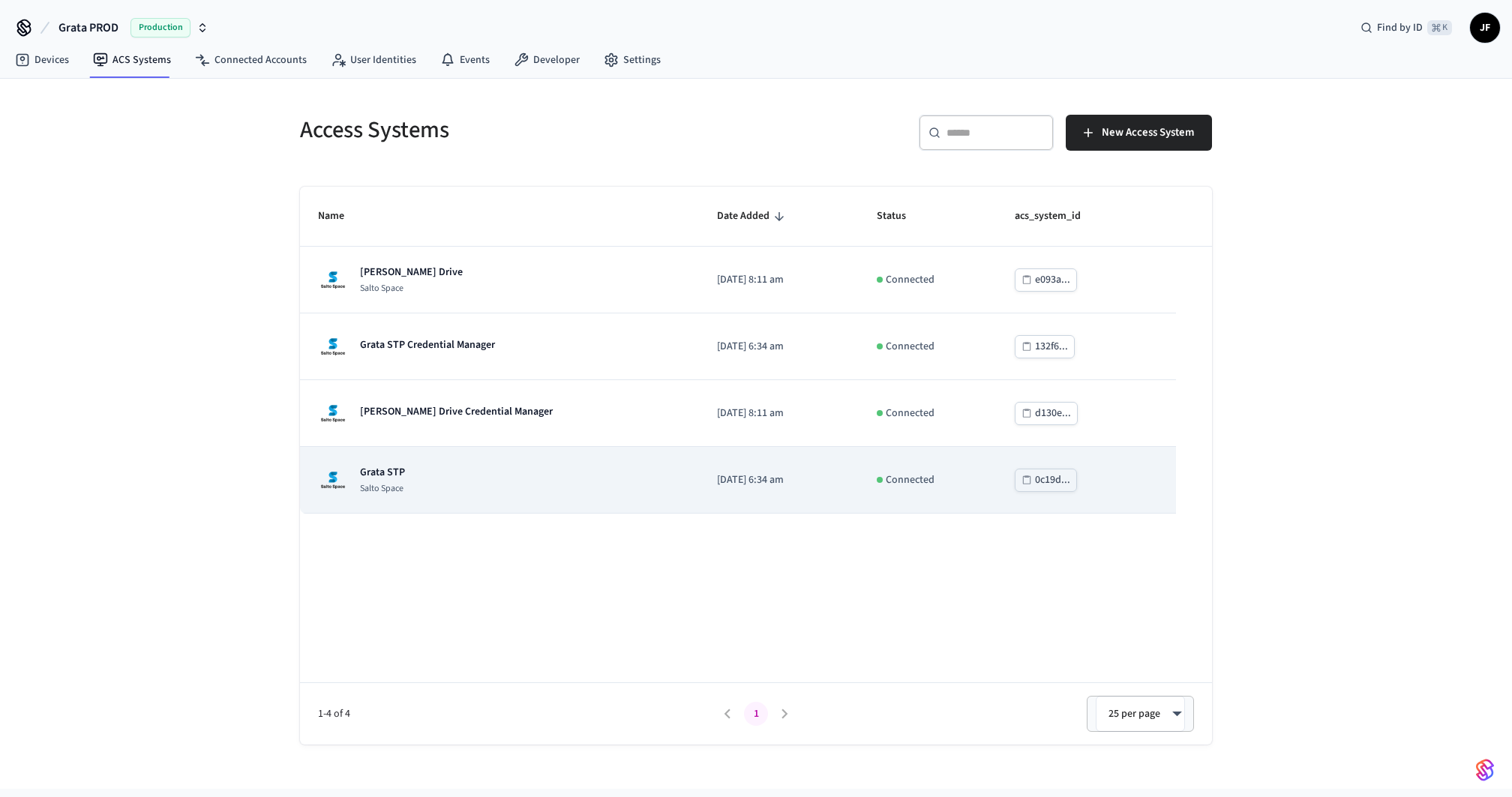
click at [496, 492] on div "Grata STP Salto Space" at bounding box center [499, 480] width 363 height 30
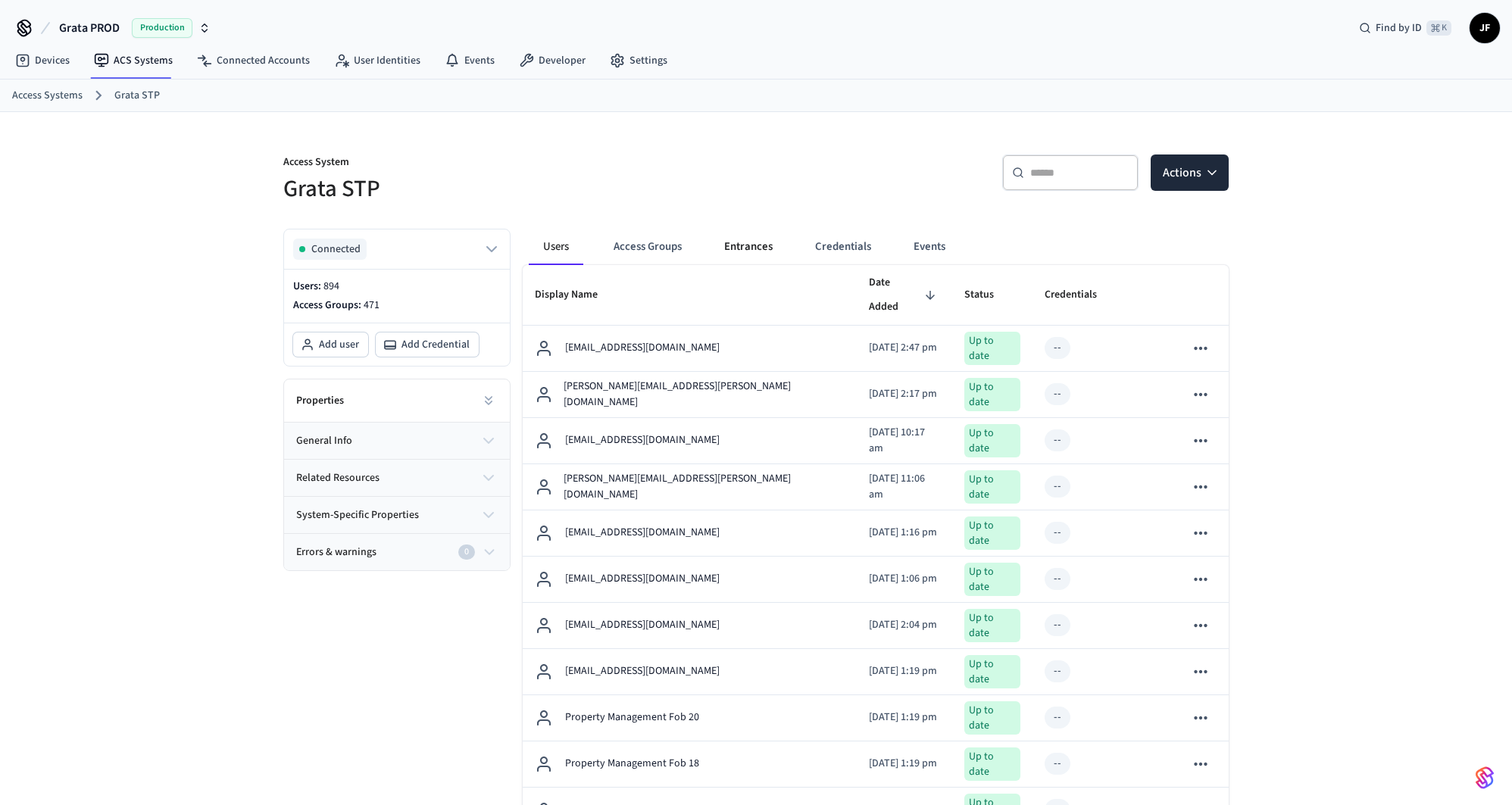
click at [764, 245] on button "Entrances" at bounding box center [749, 247] width 72 height 36
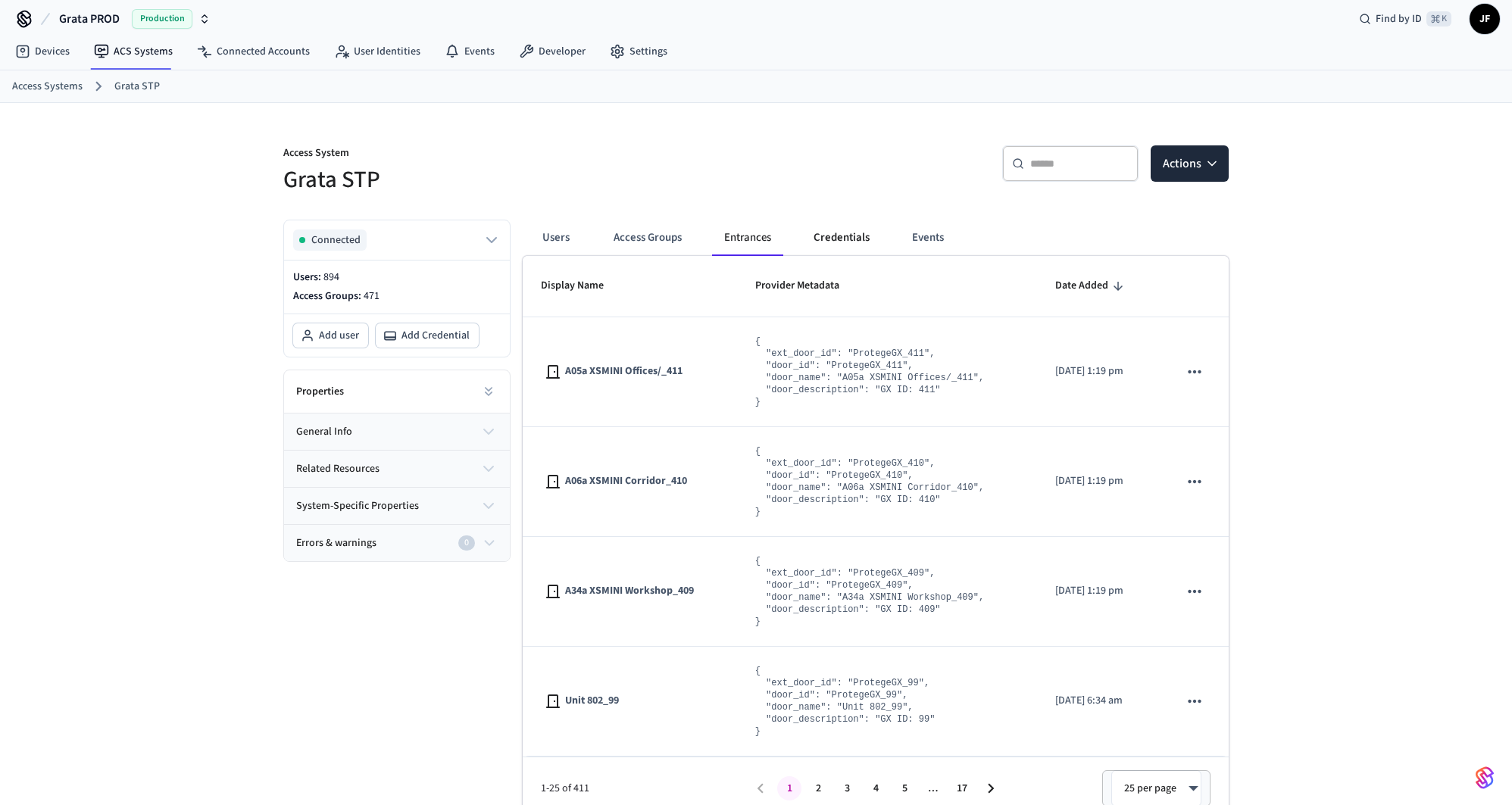
scroll to position [23, 0]
